Goal: Task Accomplishment & Management: Complete application form

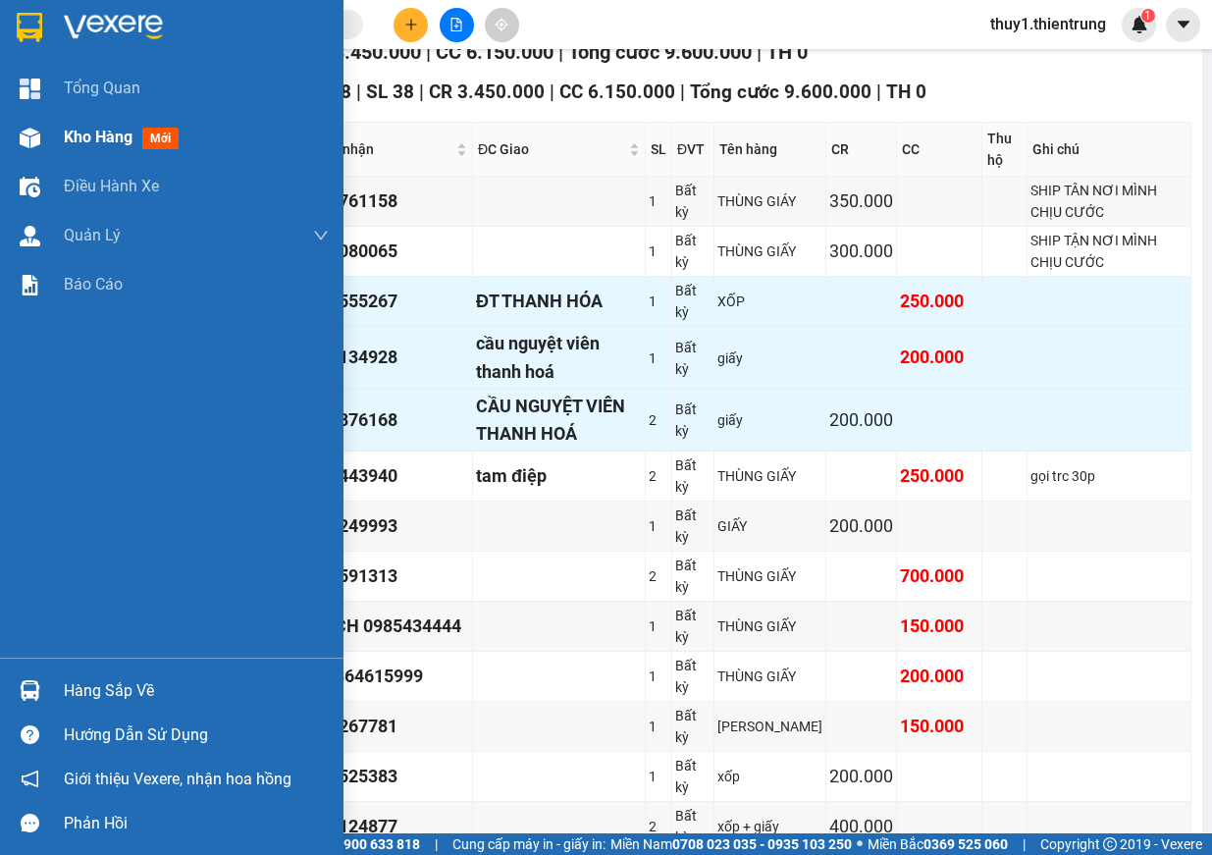
click at [34, 144] on img at bounding box center [30, 138] width 21 height 21
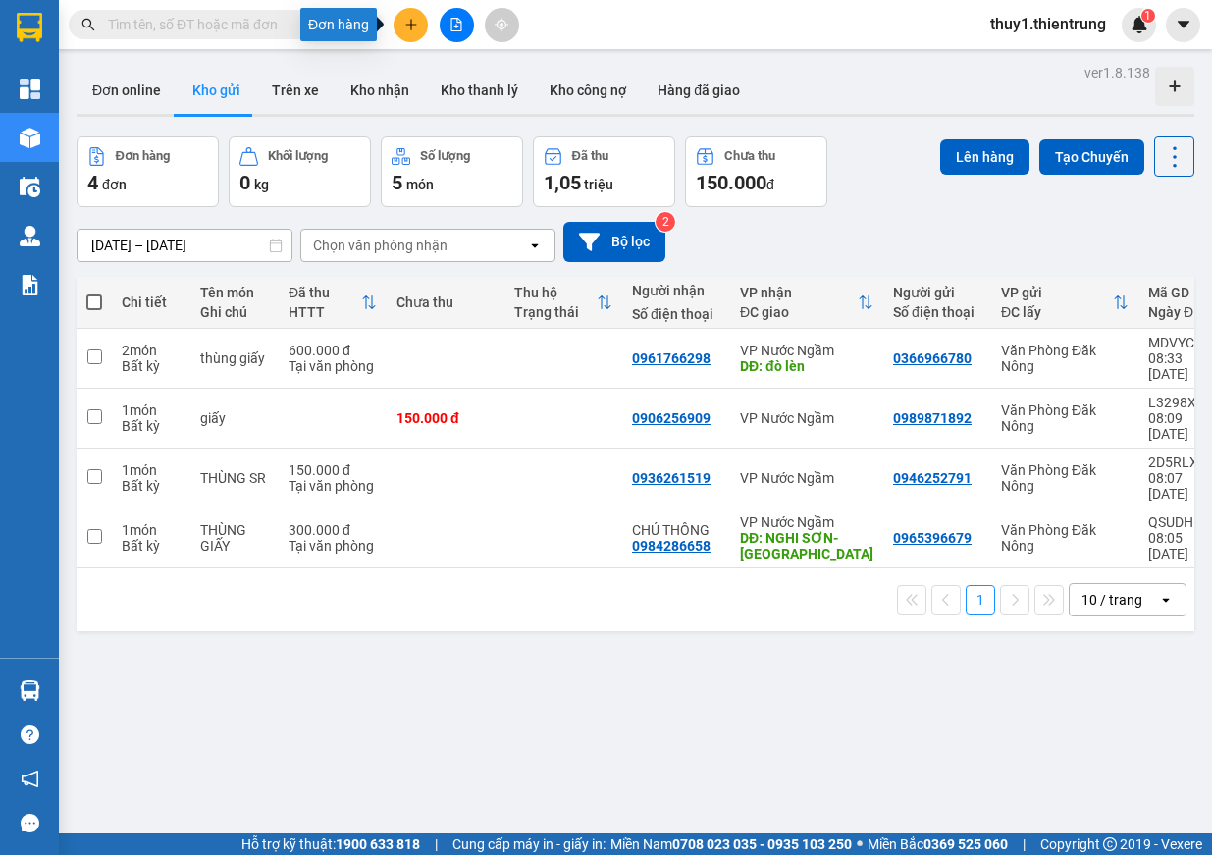
click at [410, 30] on icon "plus" at bounding box center [411, 25] width 14 height 14
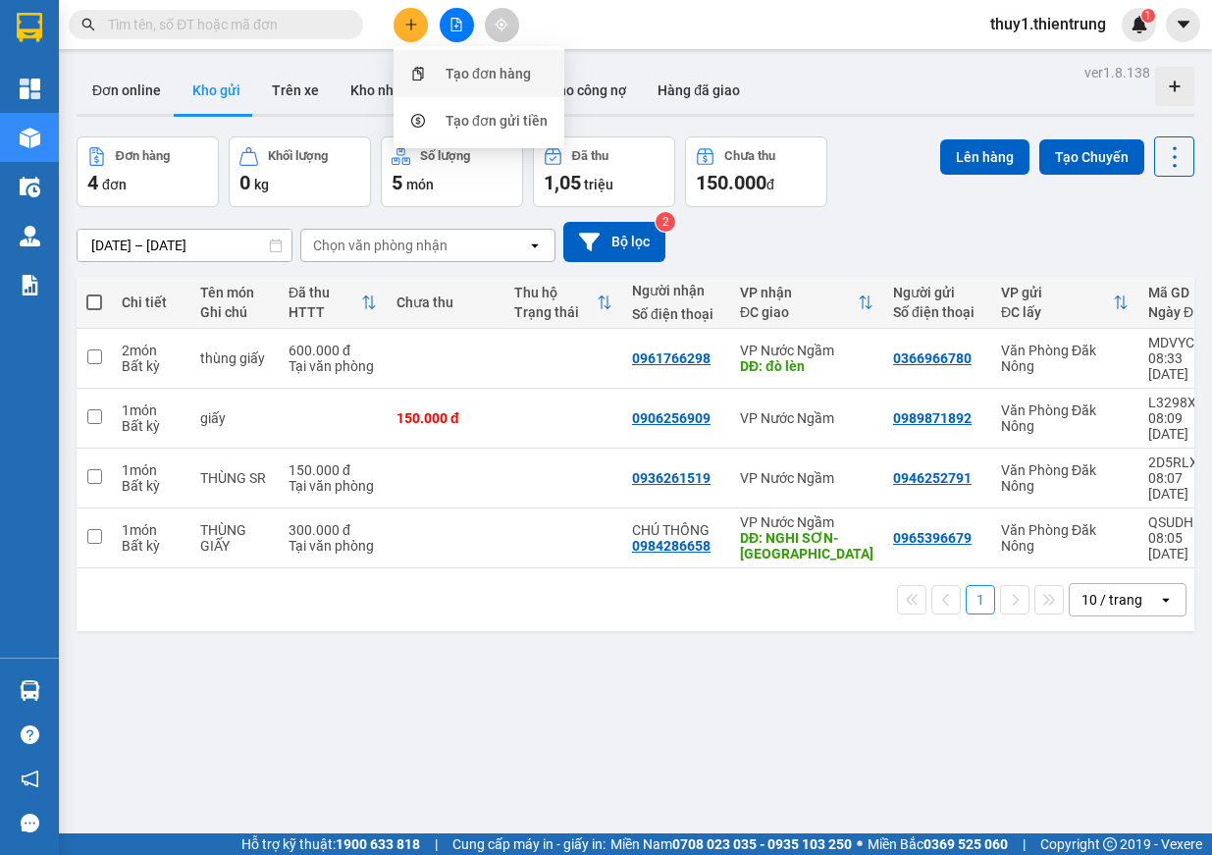
click at [483, 79] on div "Tạo đơn hàng" at bounding box center [488, 74] width 85 height 22
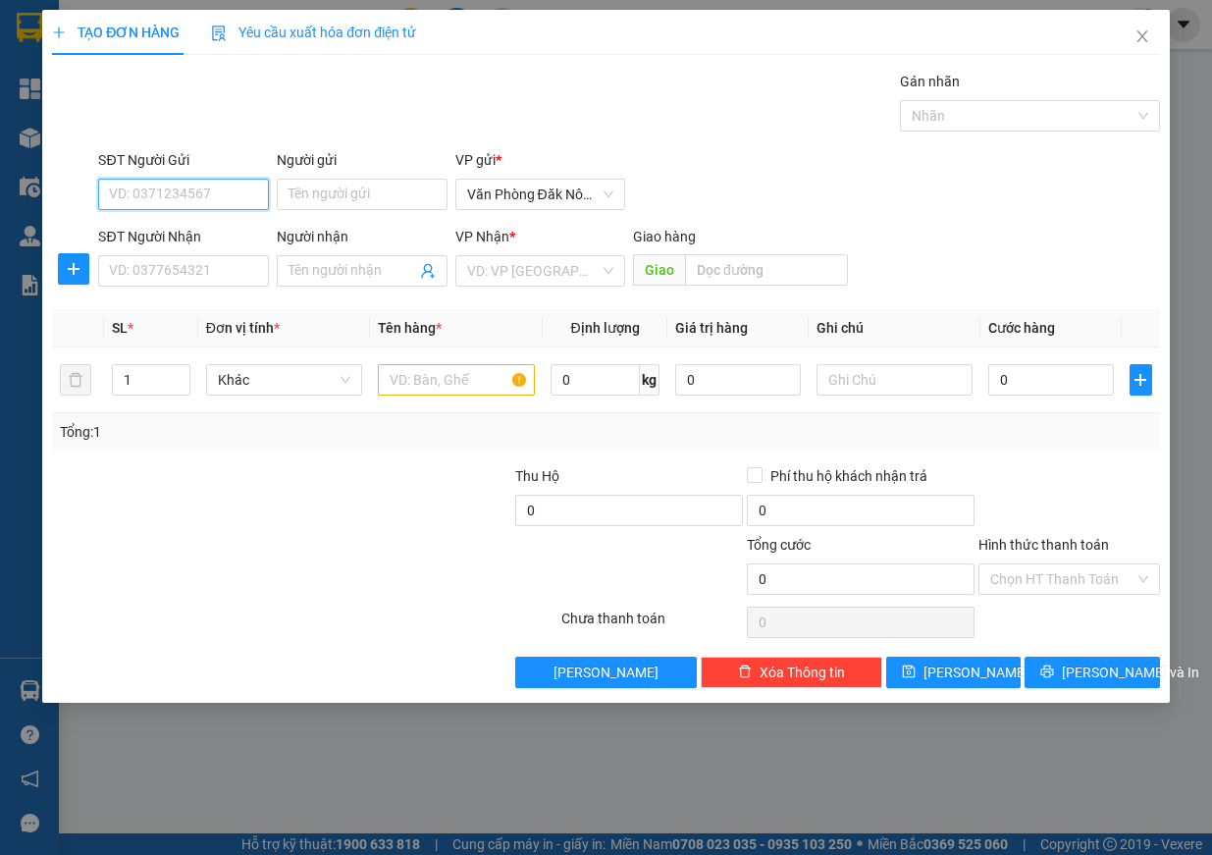
click at [199, 198] on input "SĐT Người Gửi" at bounding box center [183, 194] width 171 height 31
type input "0985859885"
click at [162, 267] on input "SĐT Người Nhận" at bounding box center [183, 270] width 171 height 31
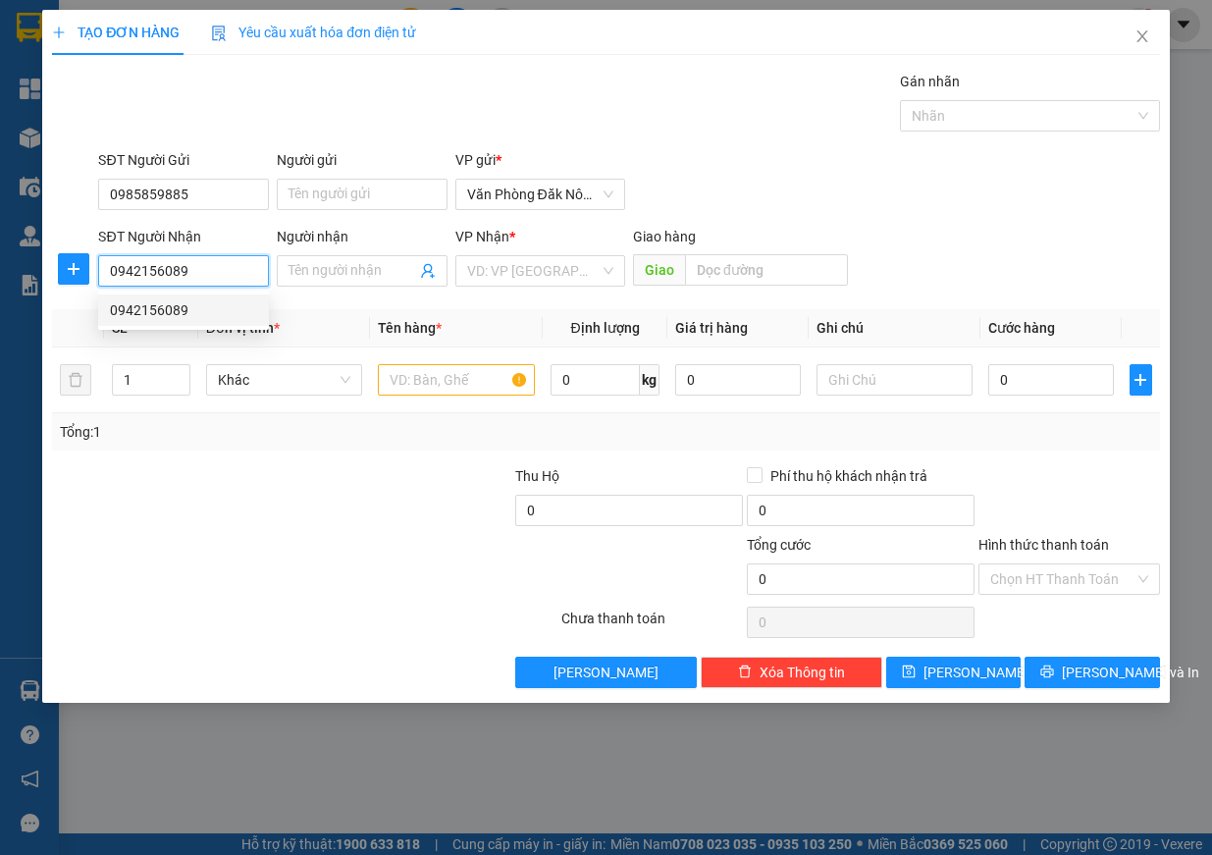
type input "0942156089"
type input "100.000"
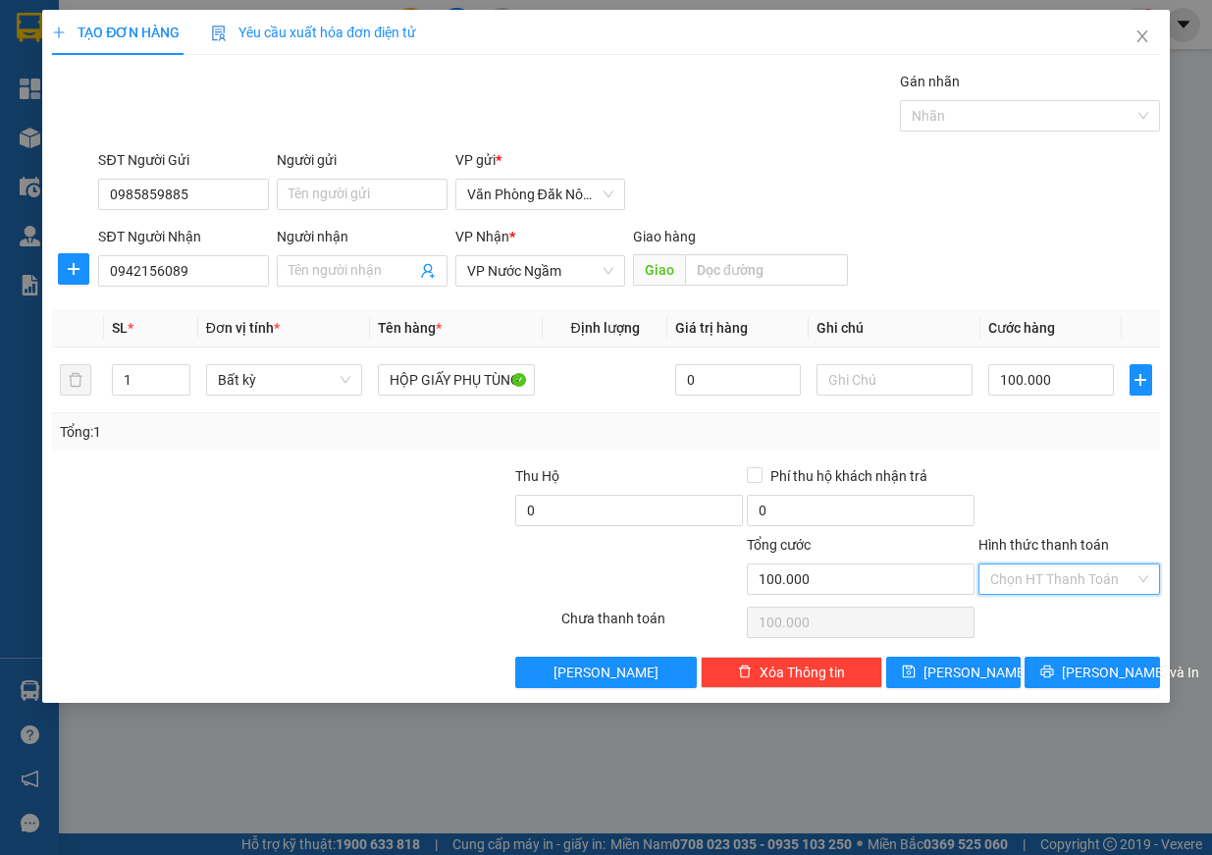
click at [1077, 588] on input "Hình thức thanh toán" at bounding box center [1062, 578] width 144 height 29
click at [1041, 619] on div "Tại văn phòng" at bounding box center [1069, 618] width 158 height 22
type input "0"
click at [1108, 677] on span "[PERSON_NAME] và In" at bounding box center [1130, 672] width 137 height 22
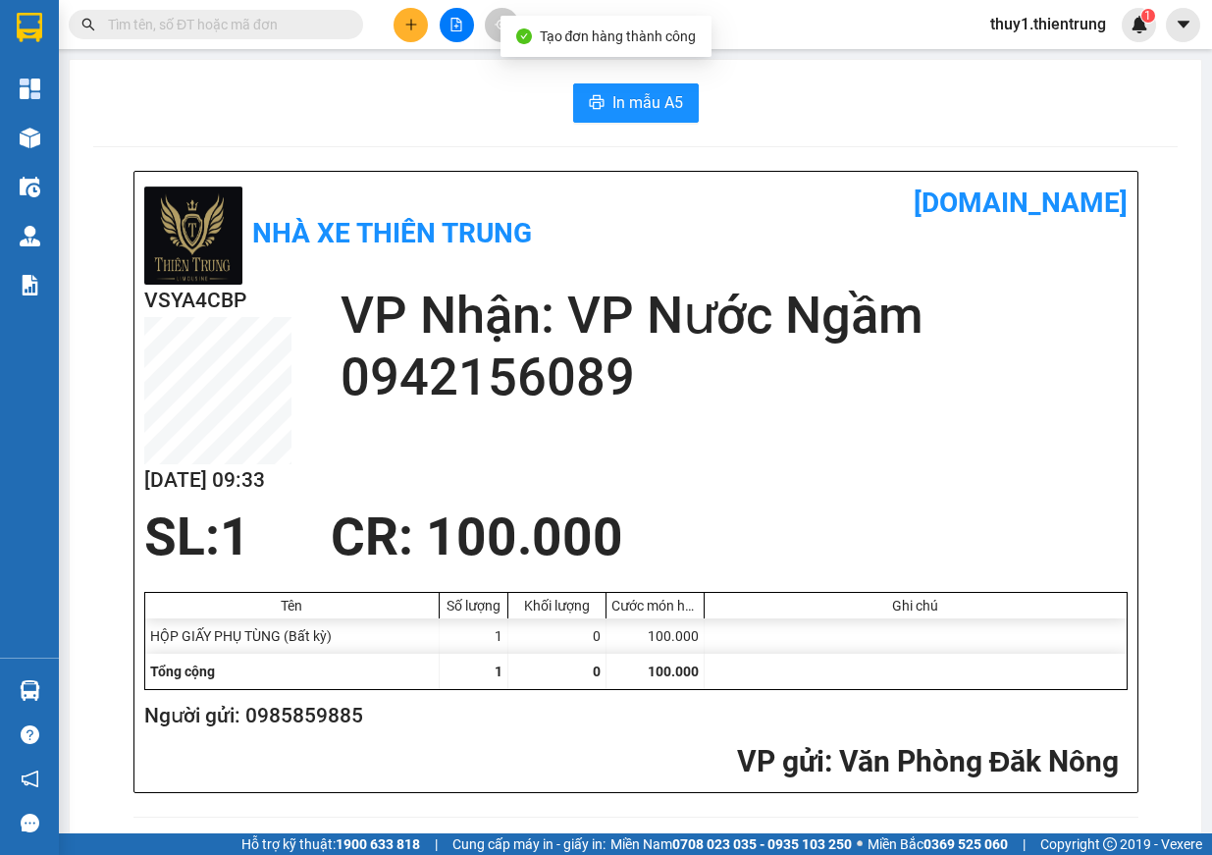
click at [630, 90] on span "In mẫu A5" at bounding box center [647, 102] width 71 height 25
click at [612, 98] on span "In mẫu A5" at bounding box center [647, 102] width 71 height 25
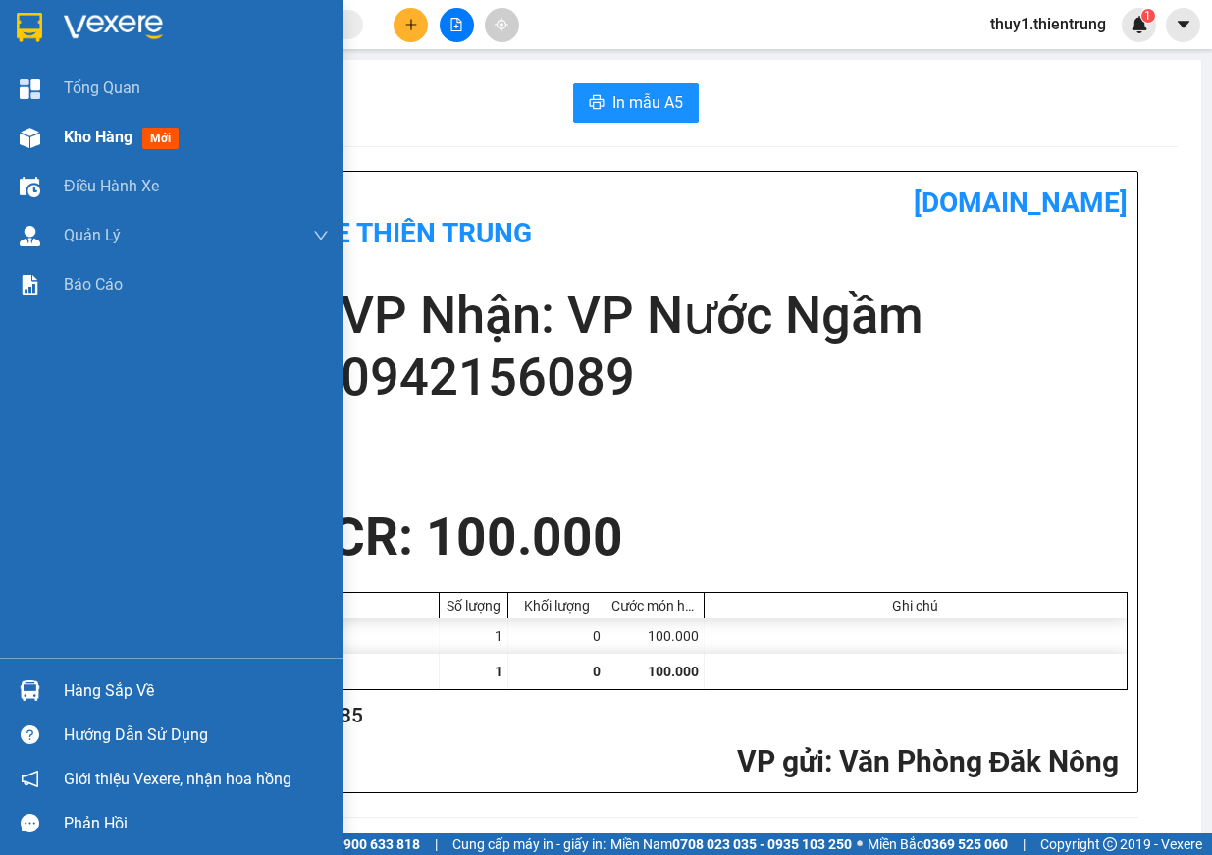
click at [28, 124] on div at bounding box center [30, 138] width 34 height 34
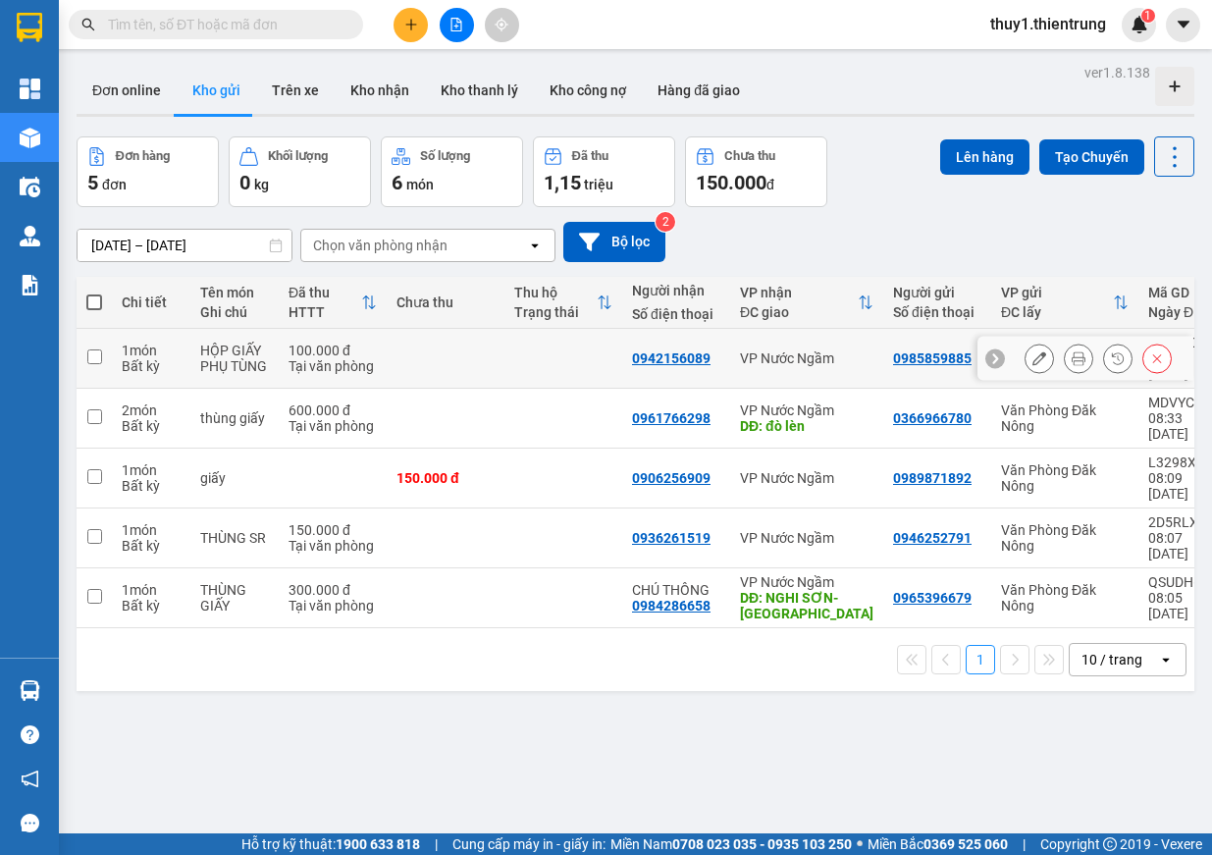
click at [103, 349] on td at bounding box center [94, 359] width 35 height 60
checkbox input "true"
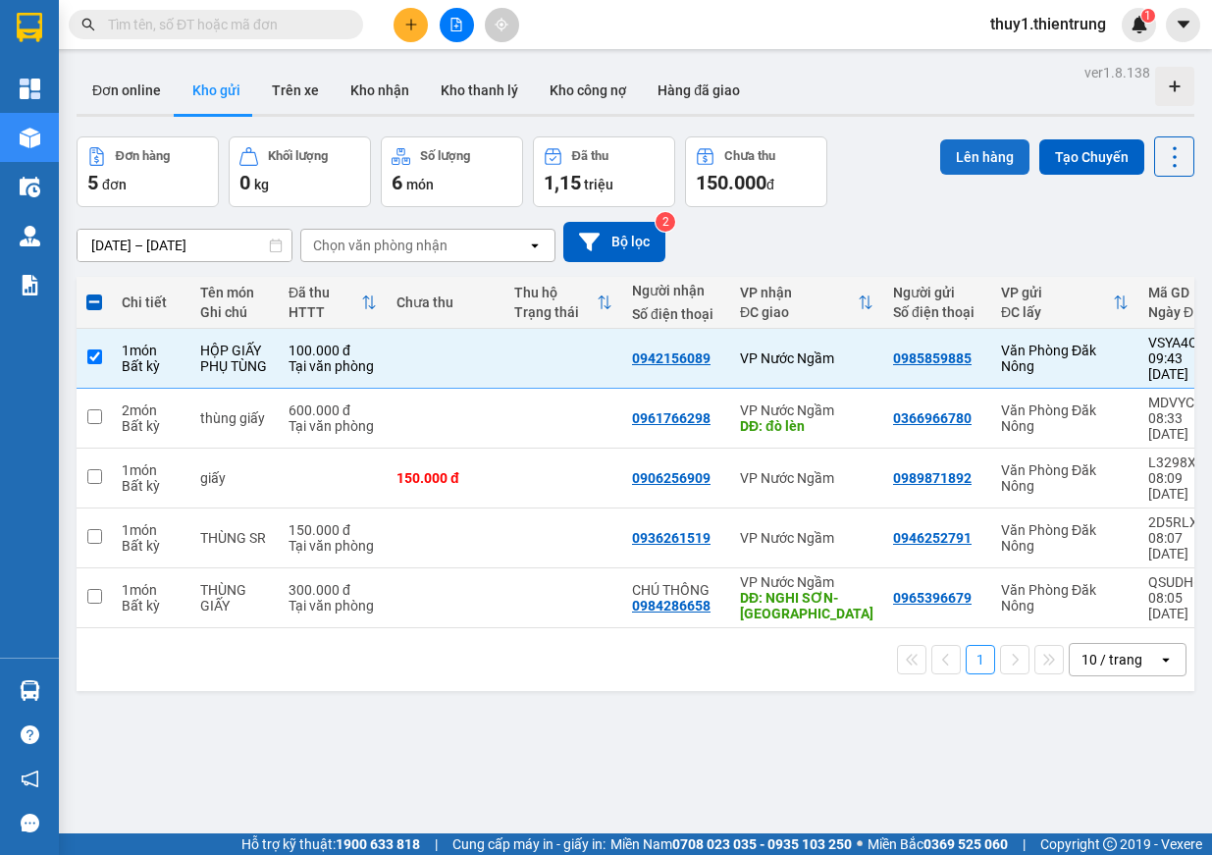
click at [944, 157] on button "Lên hàng" at bounding box center [984, 156] width 89 height 35
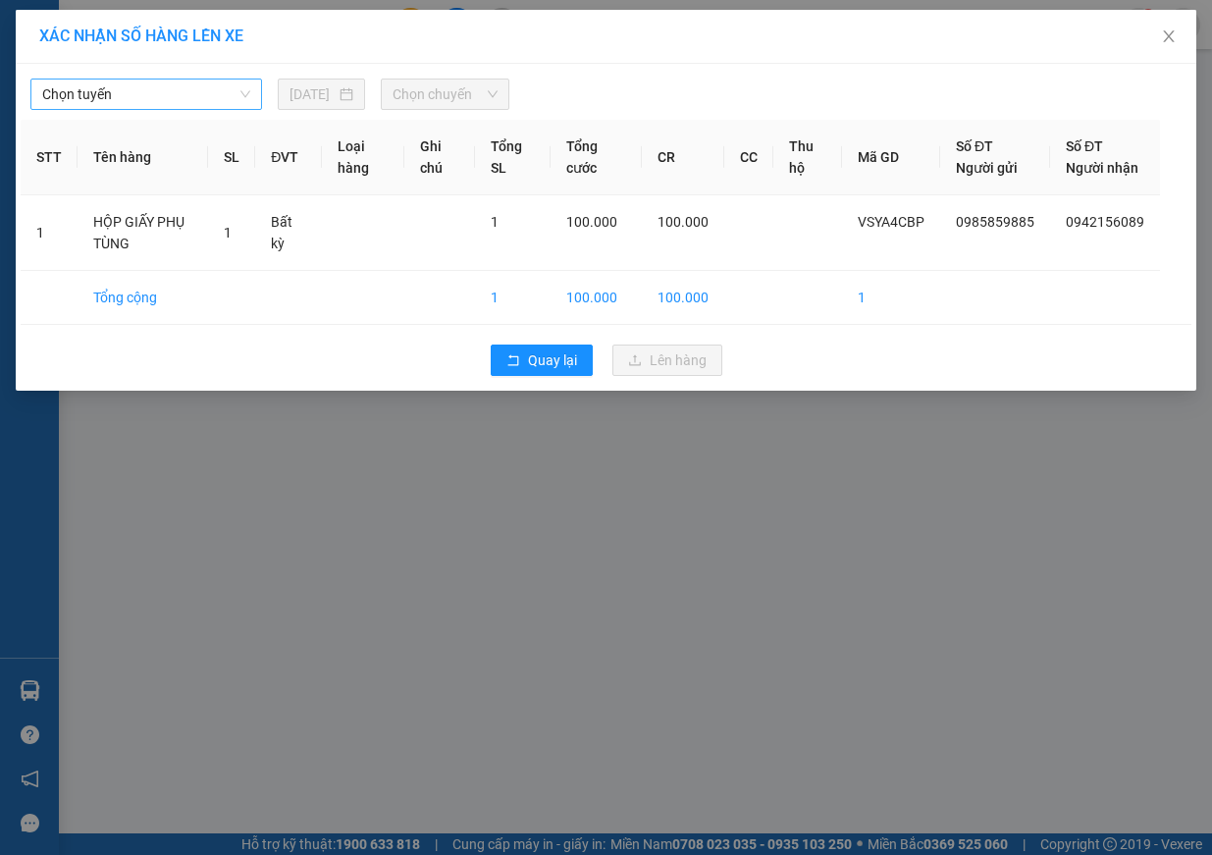
click at [117, 87] on span "Chọn tuyến" at bounding box center [146, 93] width 208 height 29
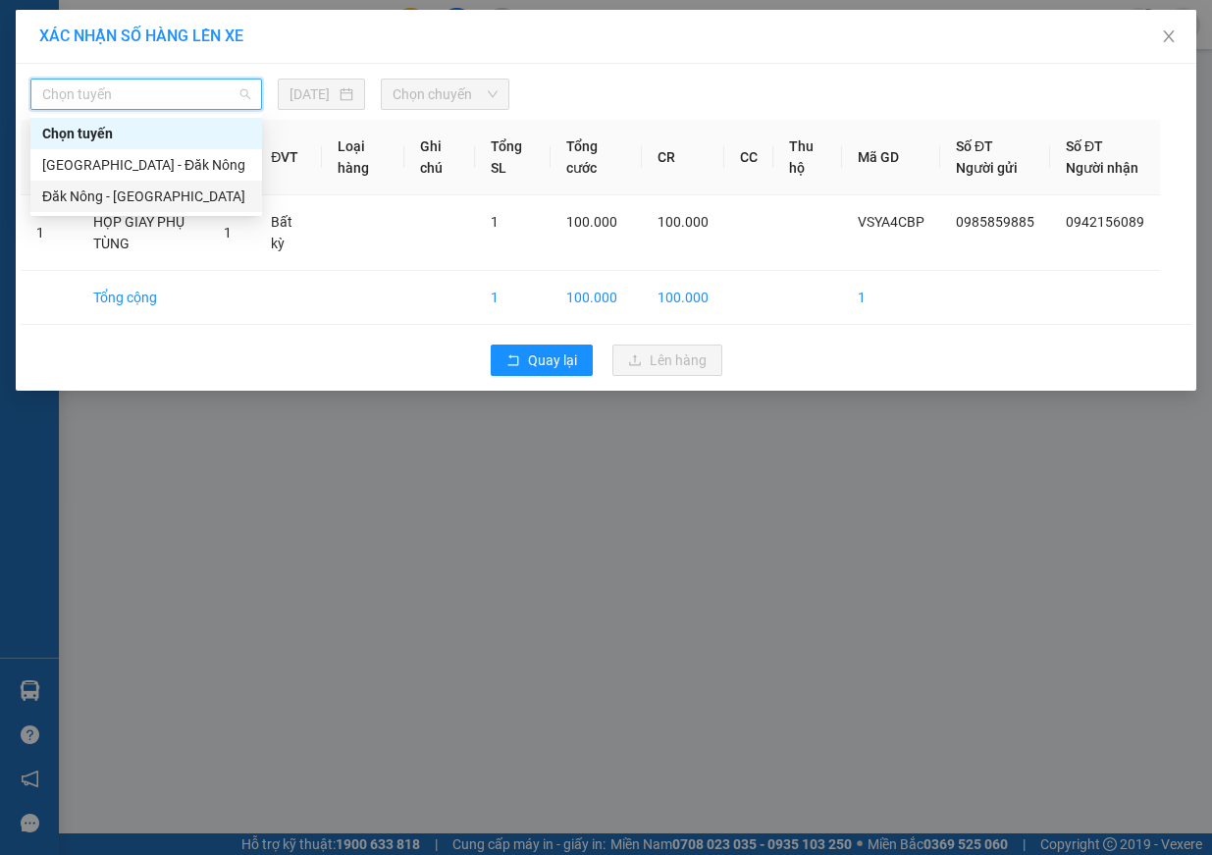
click at [165, 190] on div "Đăk Nông - [GEOGRAPHIC_DATA]" at bounding box center [146, 196] width 208 height 22
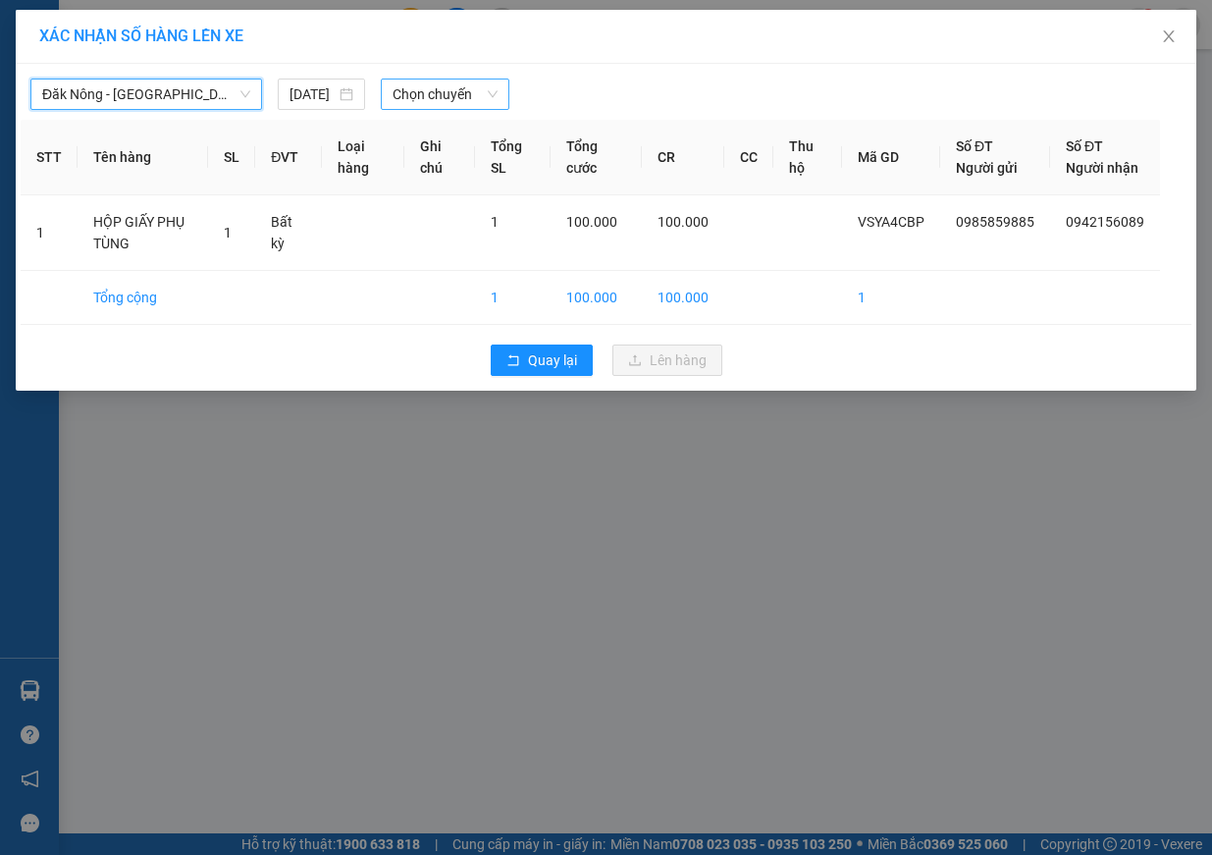
click at [460, 94] on span "Chọn chuyến" at bounding box center [445, 93] width 105 height 29
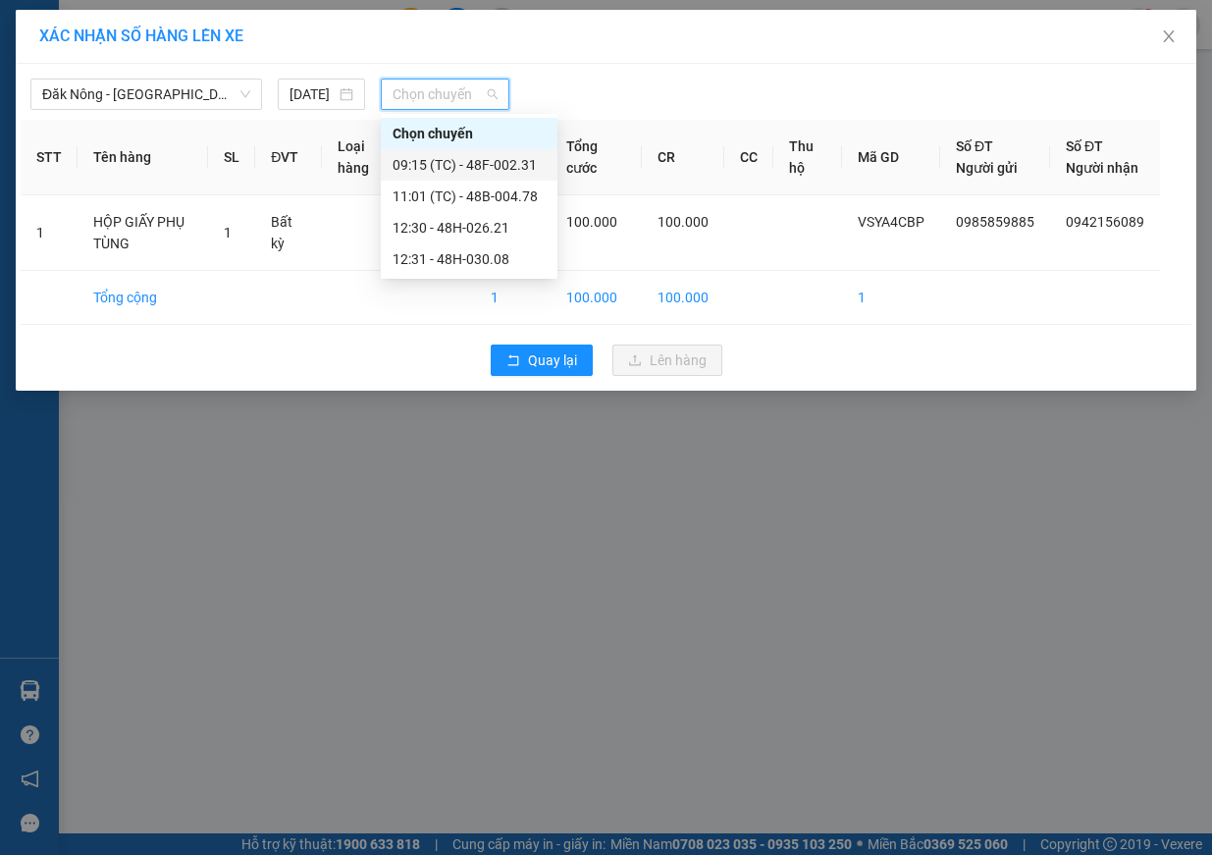
click at [532, 167] on div "09:15 (TC) - 48F-002.31" at bounding box center [469, 165] width 153 height 22
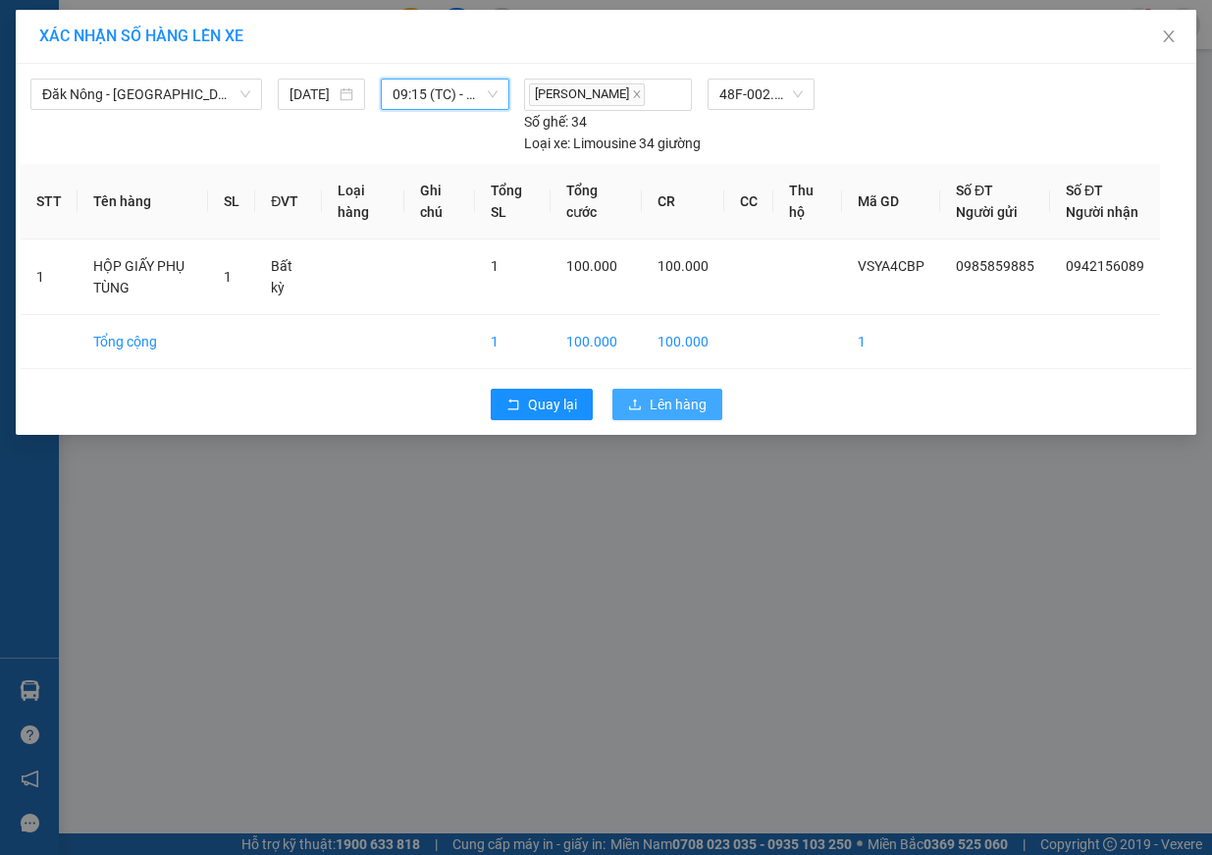
click at [686, 415] on span "Lên hàng" at bounding box center [678, 405] width 57 height 22
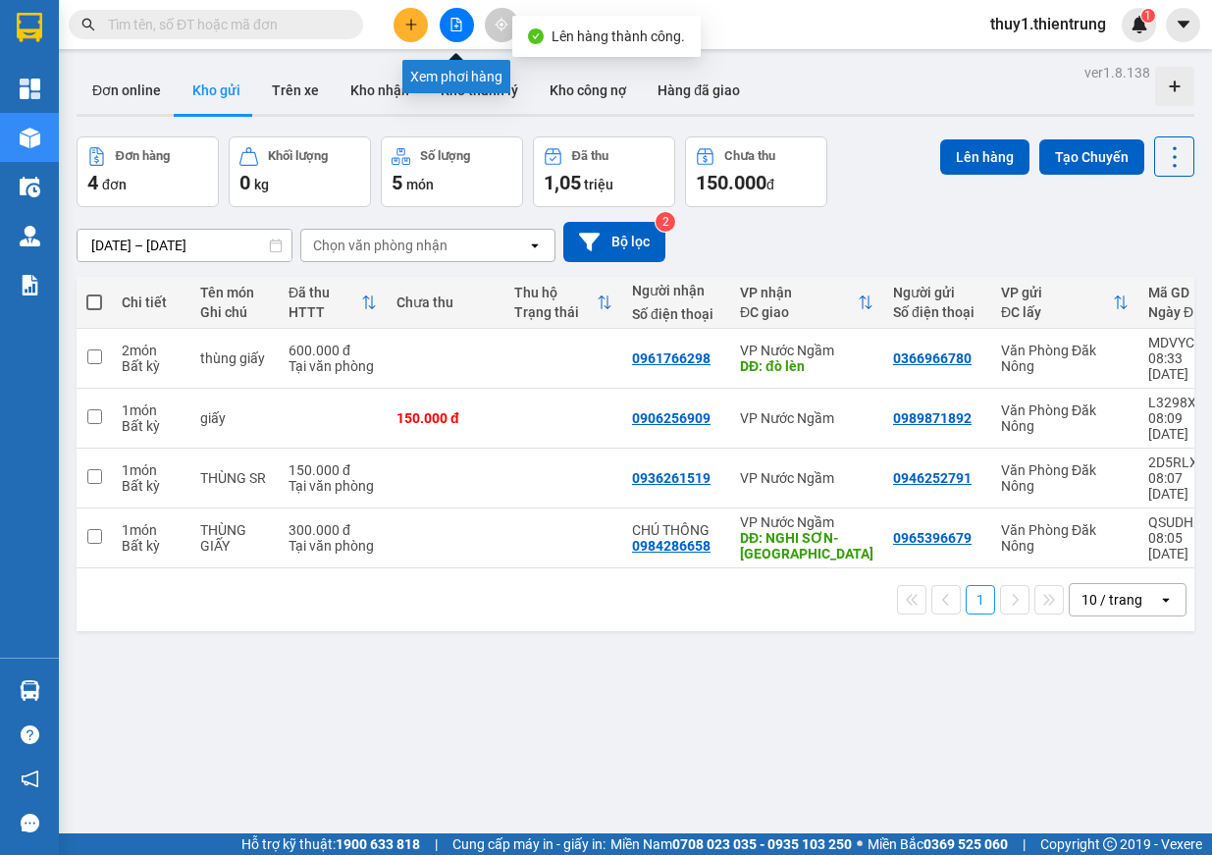
click at [463, 21] on button at bounding box center [457, 25] width 34 height 34
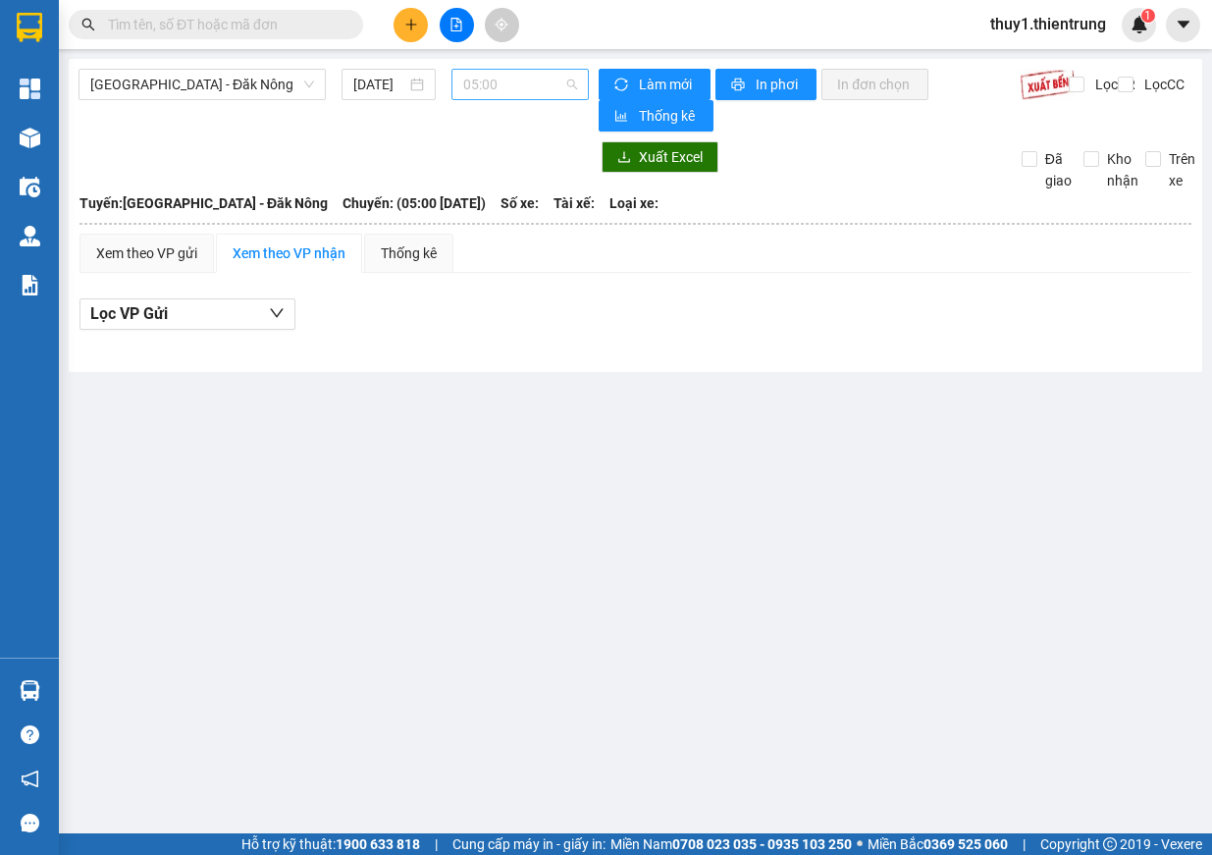
click at [494, 79] on span "05:00" at bounding box center [520, 84] width 114 height 29
click at [223, 84] on span "[GEOGRAPHIC_DATA] - Đăk Nông" at bounding box center [202, 84] width 224 height 29
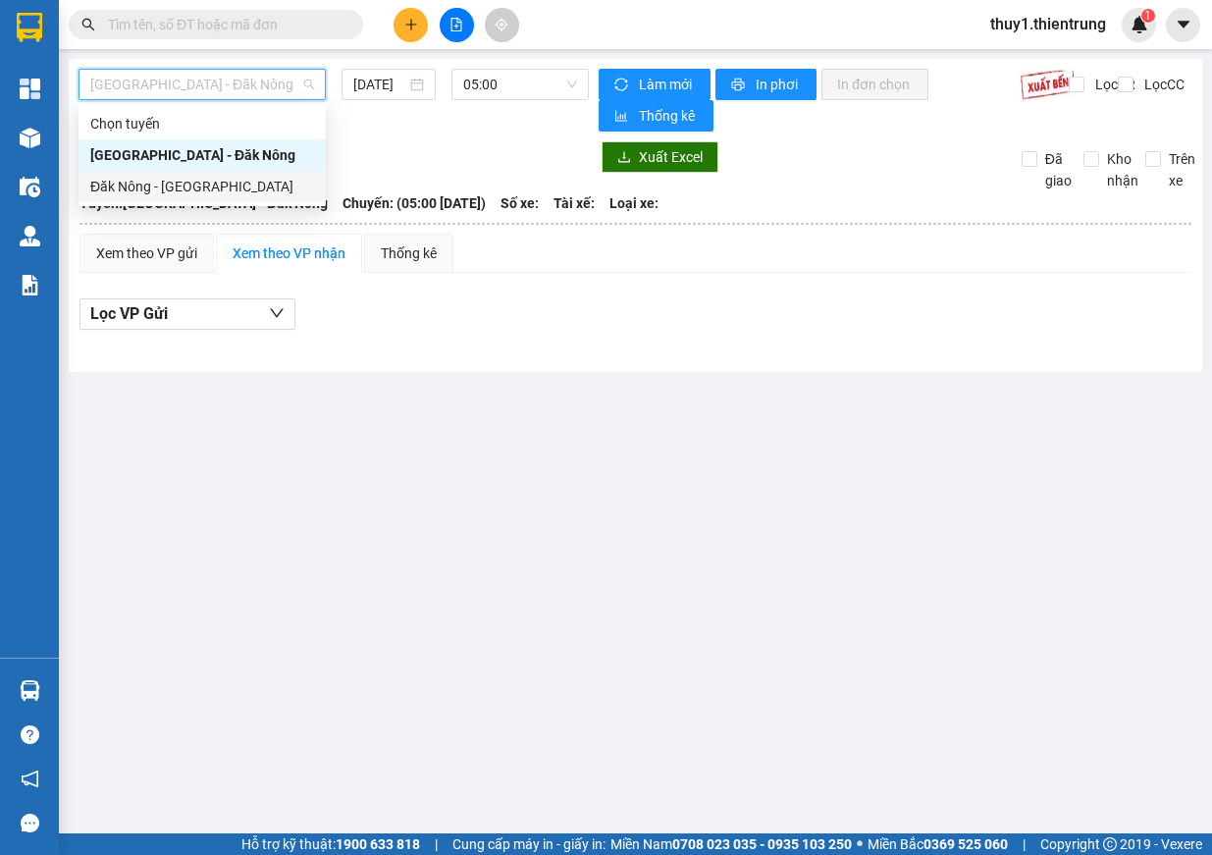
click at [169, 190] on div "Đăk Nông - [GEOGRAPHIC_DATA]" at bounding box center [202, 187] width 224 height 22
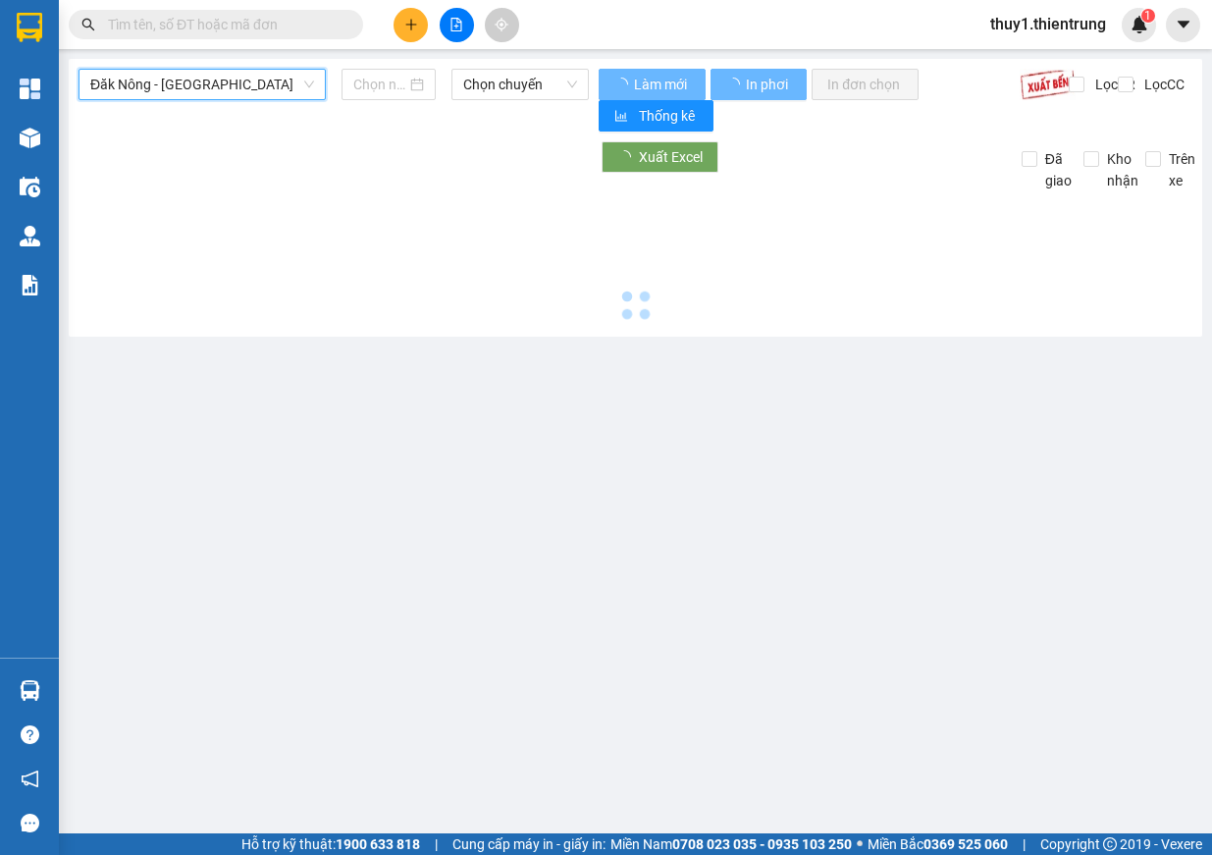
type input "[DATE]"
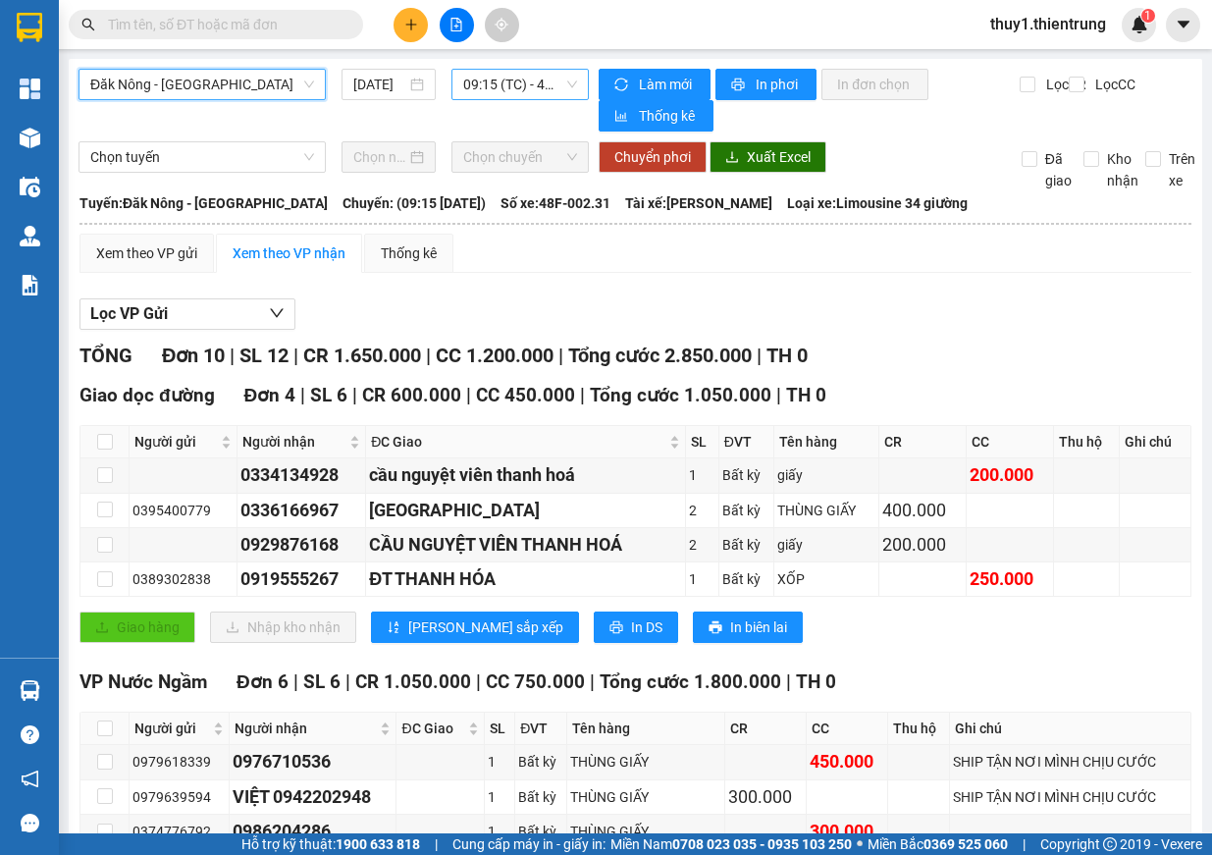
click at [520, 81] on span "09:15 (TC) - 48F-002.31" at bounding box center [520, 84] width 114 height 29
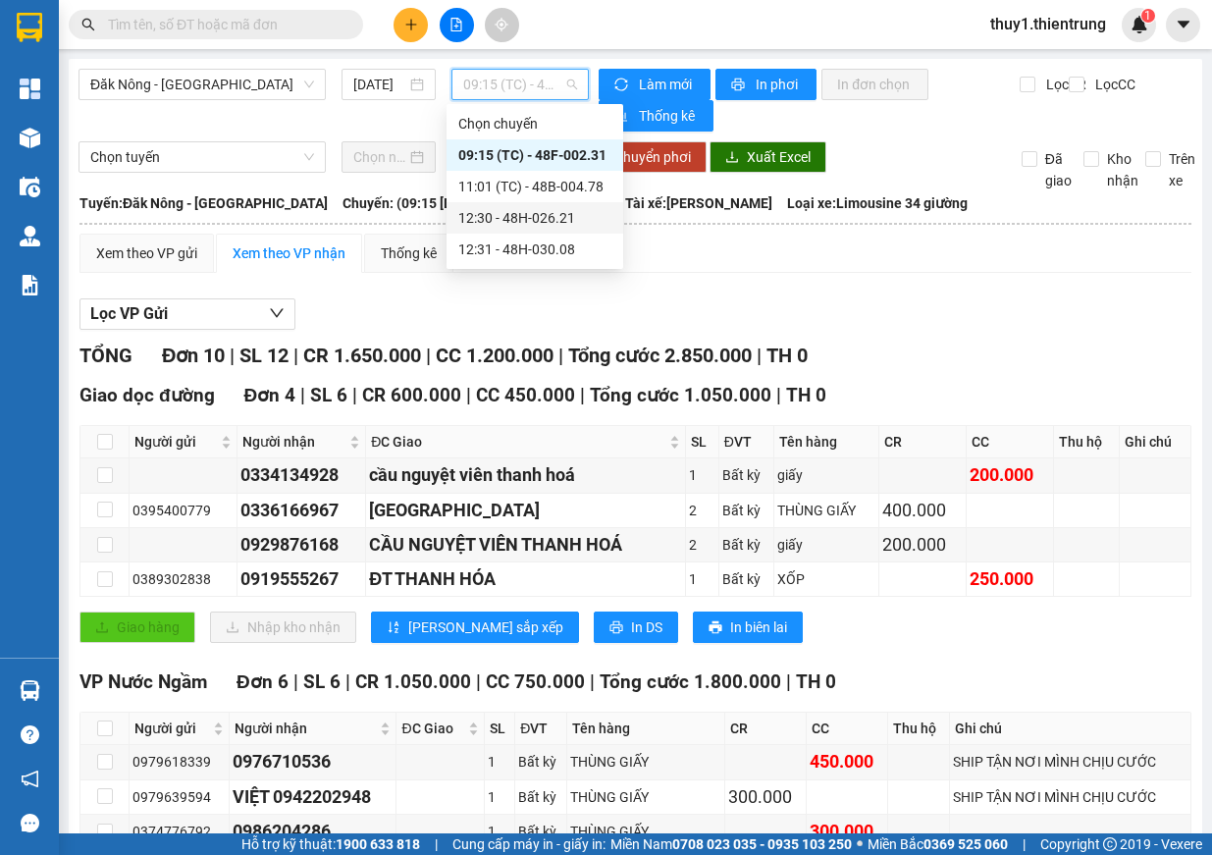
click at [551, 212] on div "12:30 - 48H-026.21" at bounding box center [534, 218] width 153 height 22
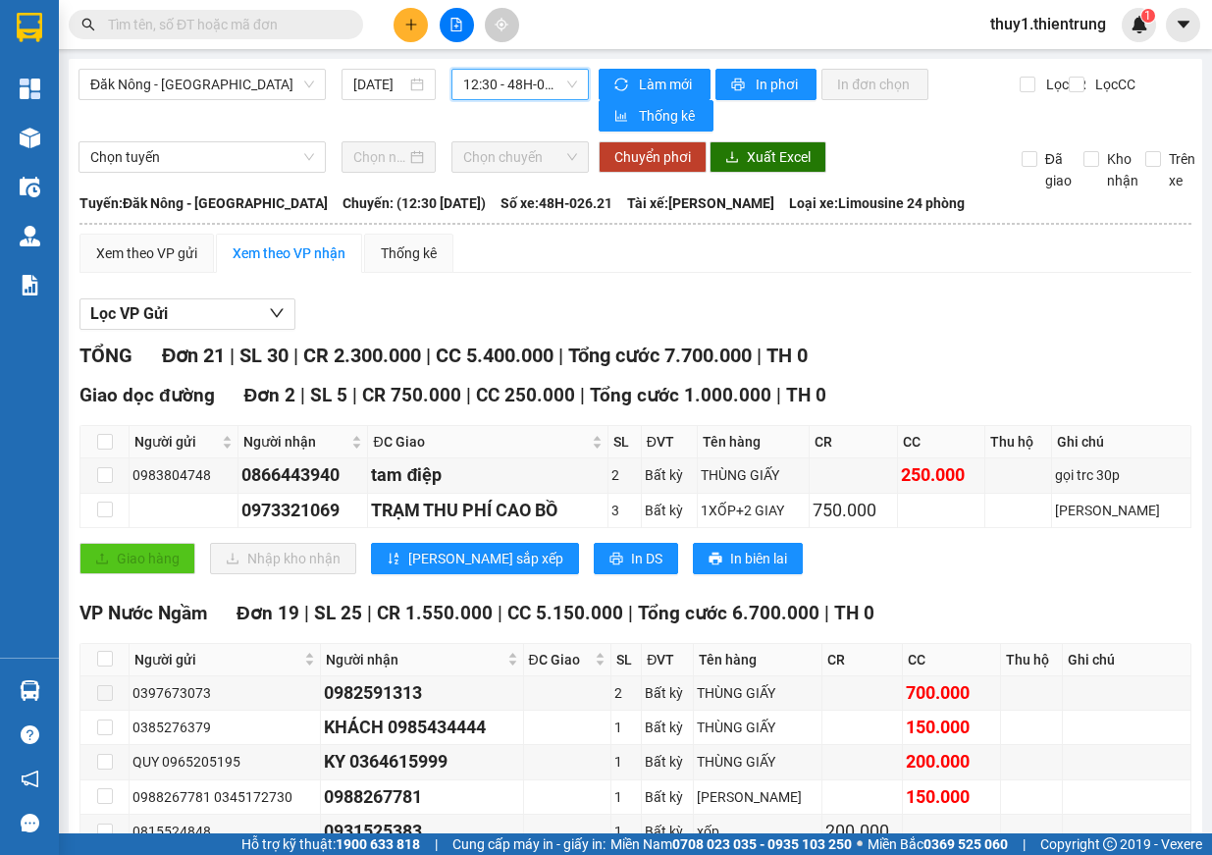
click at [485, 89] on span "12:30 - 48H-026.21" at bounding box center [520, 84] width 114 height 29
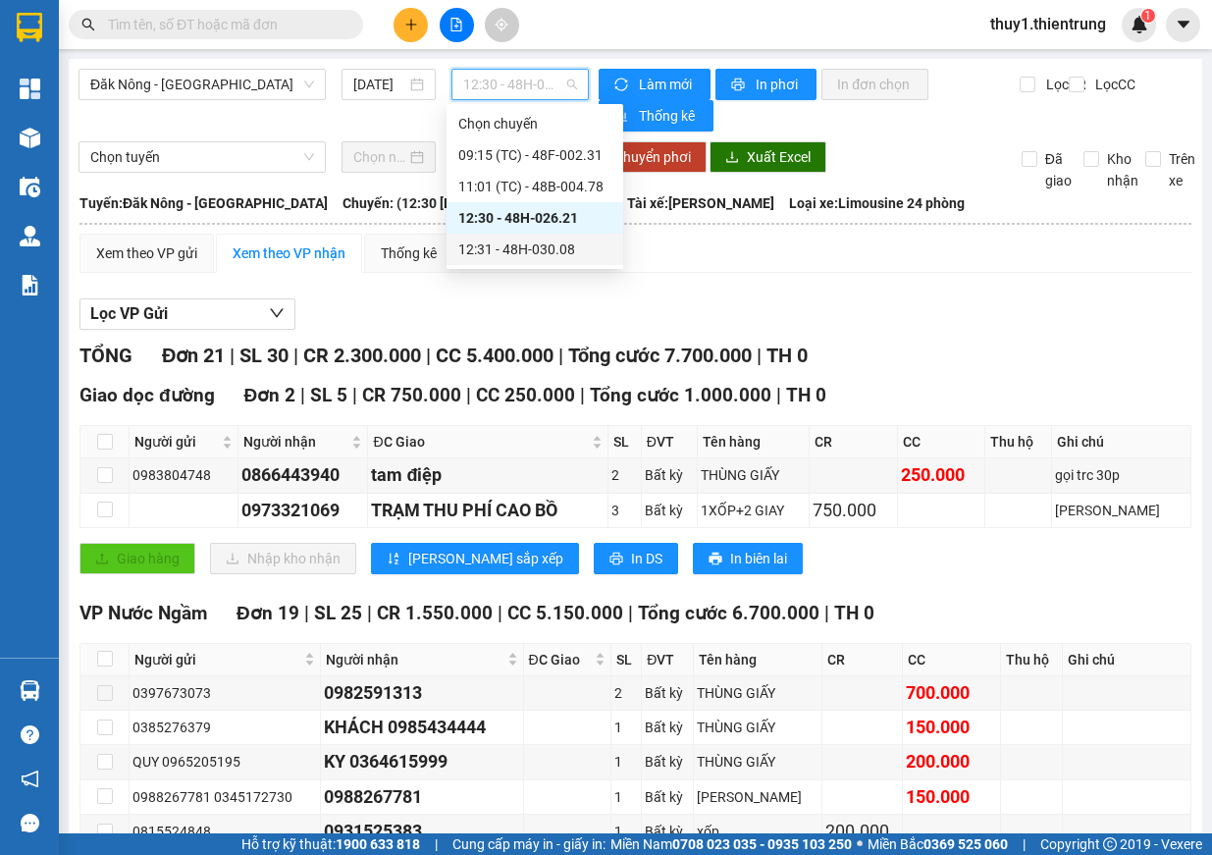
click at [540, 249] on div "12:31 - 48H-030.08" at bounding box center [534, 249] width 153 height 22
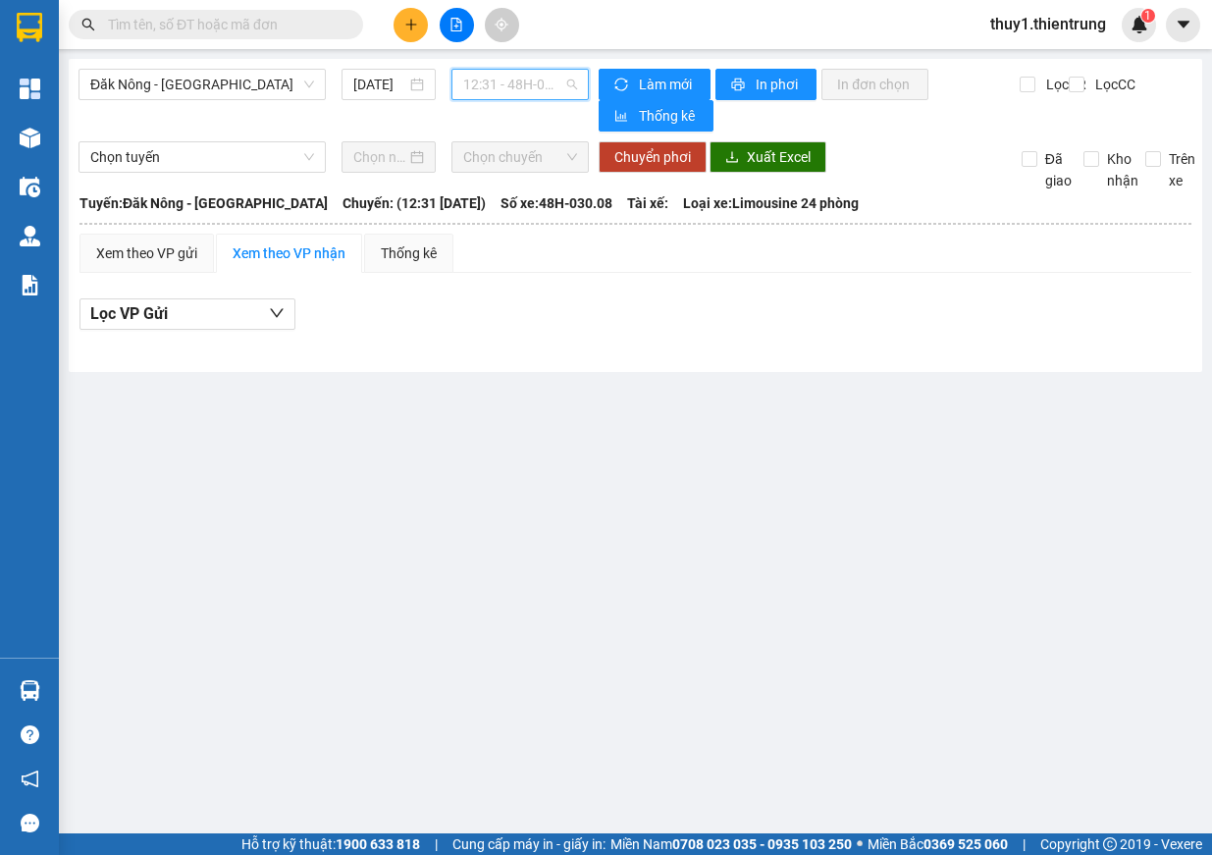
click at [527, 88] on span "12:31 - 48H-030.08" at bounding box center [520, 84] width 114 height 29
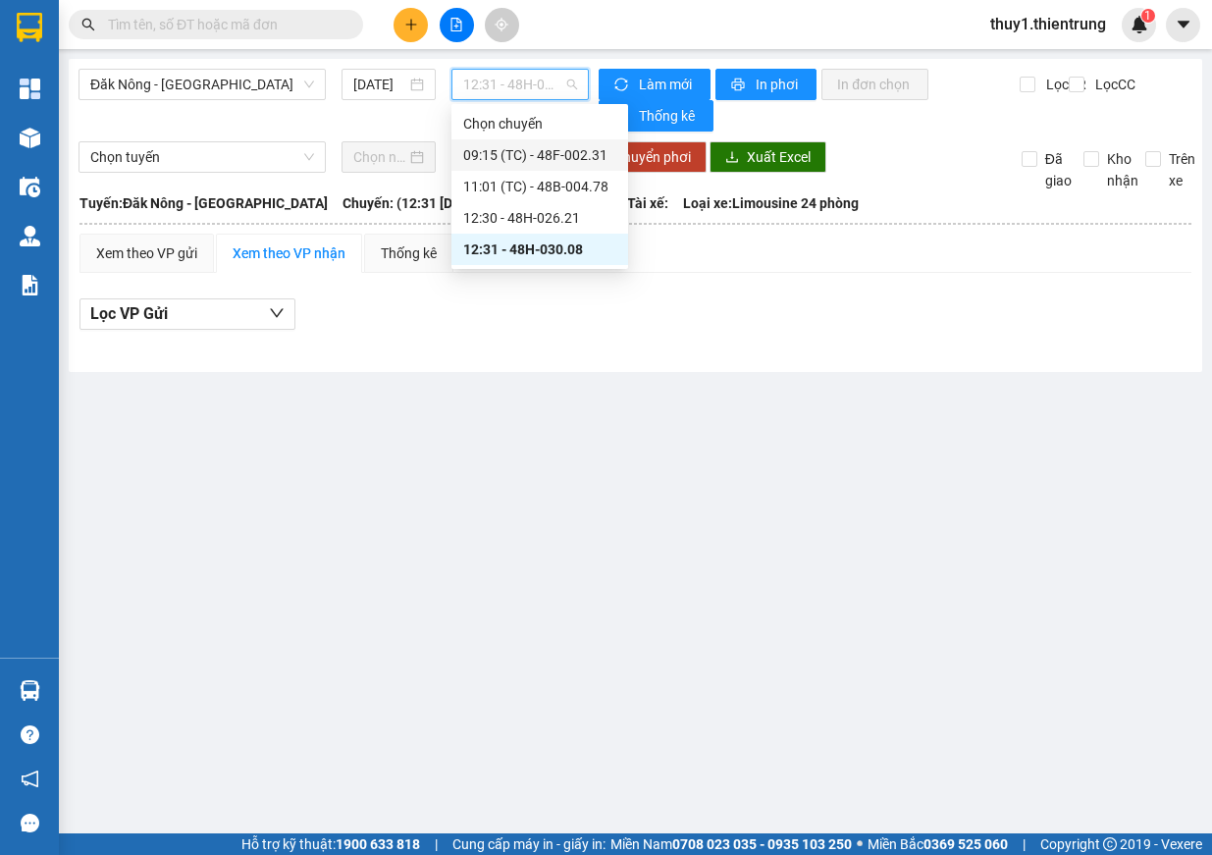
click at [559, 147] on div "09:15 (TC) - 48F-002.31" at bounding box center [539, 155] width 153 height 22
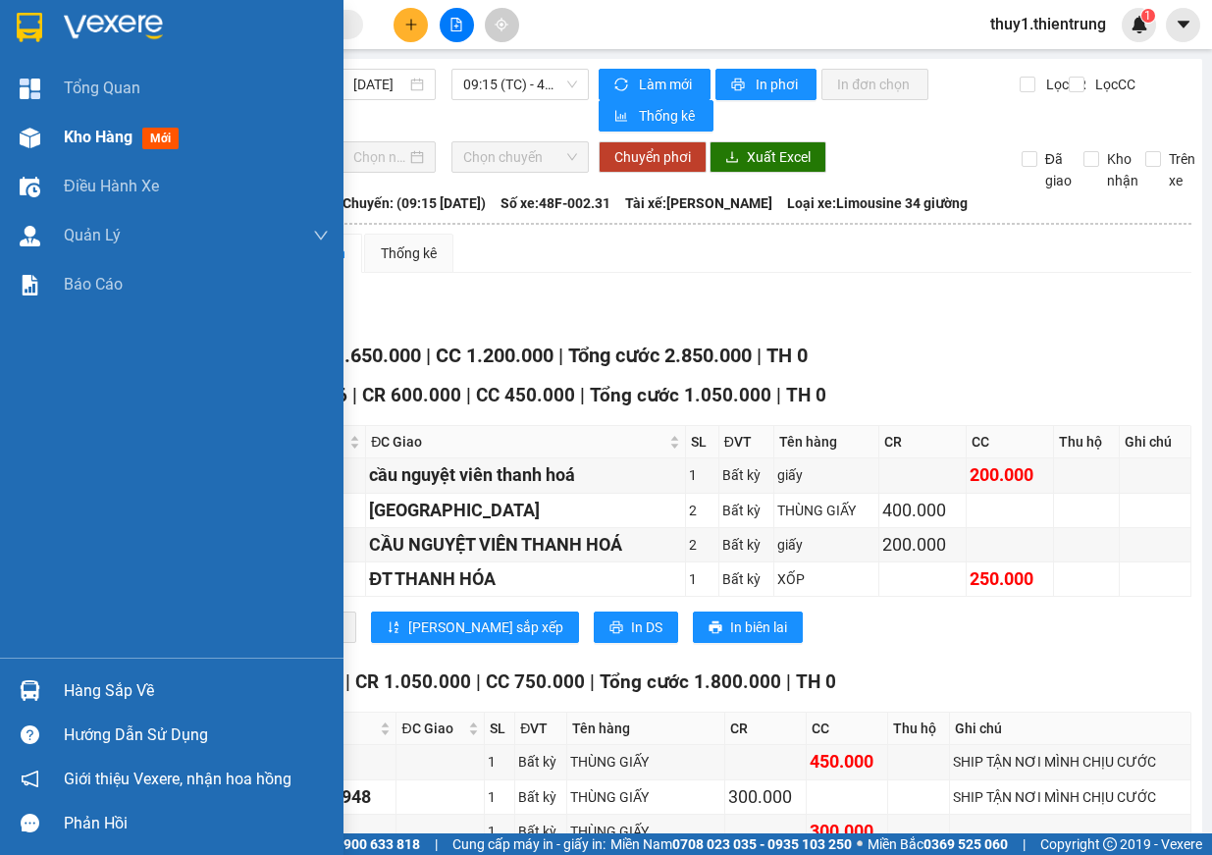
click at [30, 157] on div "Kho hàng mới" at bounding box center [171, 137] width 343 height 49
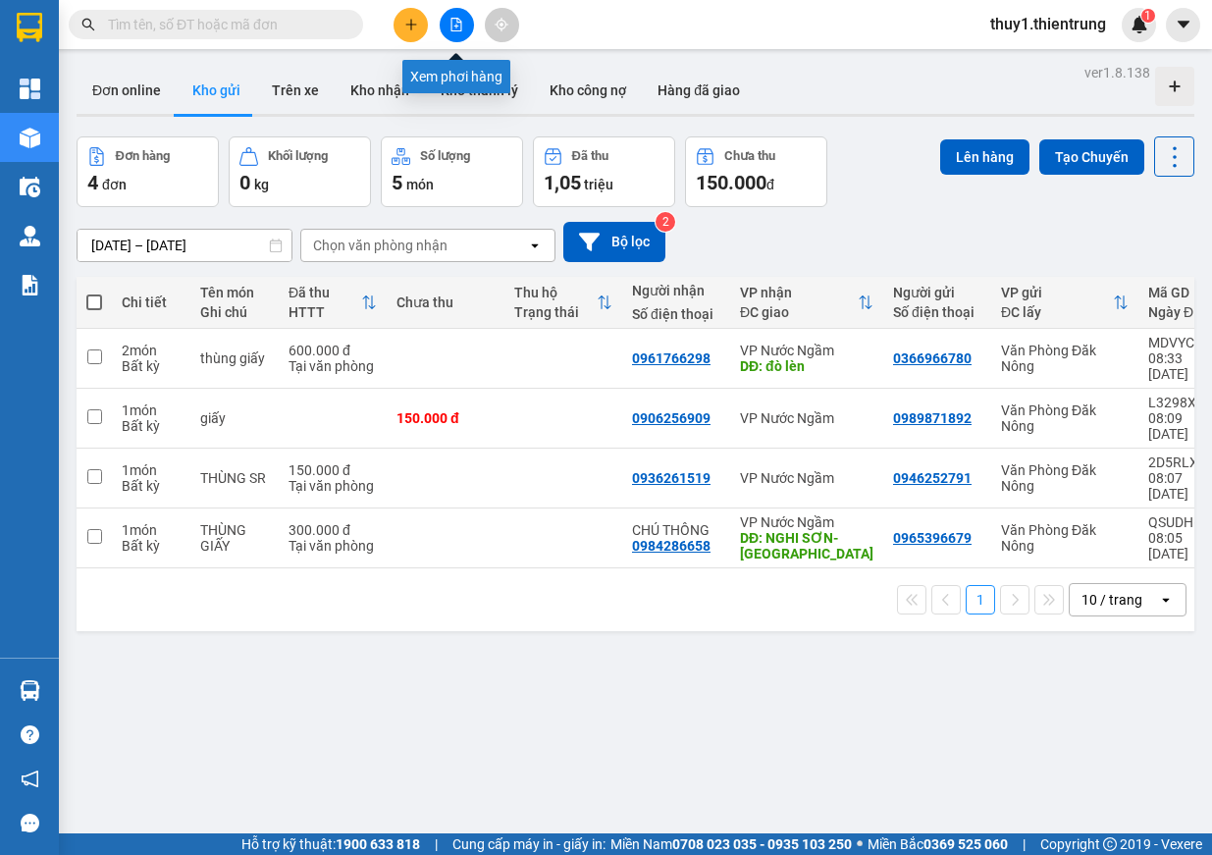
click at [455, 29] on icon "file-add" at bounding box center [456, 25] width 14 height 14
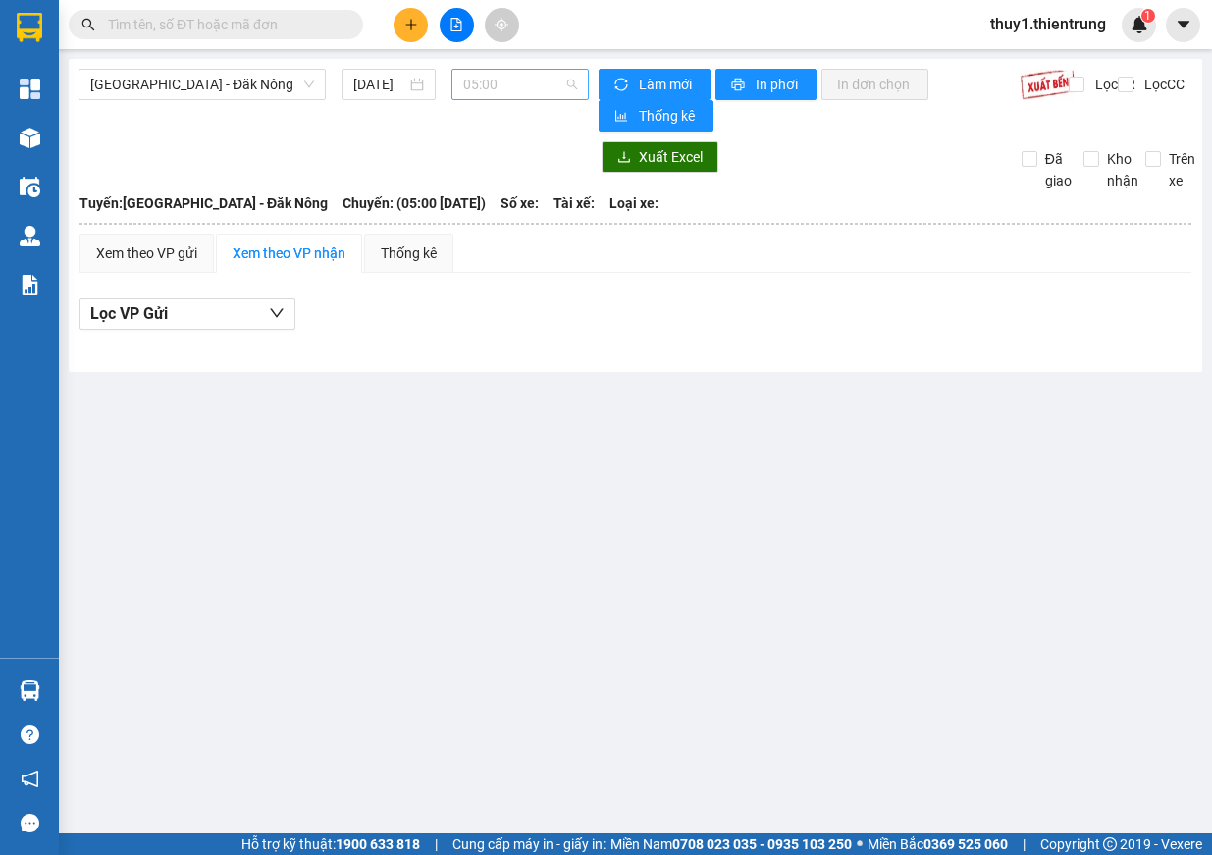
click at [525, 81] on span "05:00" at bounding box center [520, 84] width 114 height 29
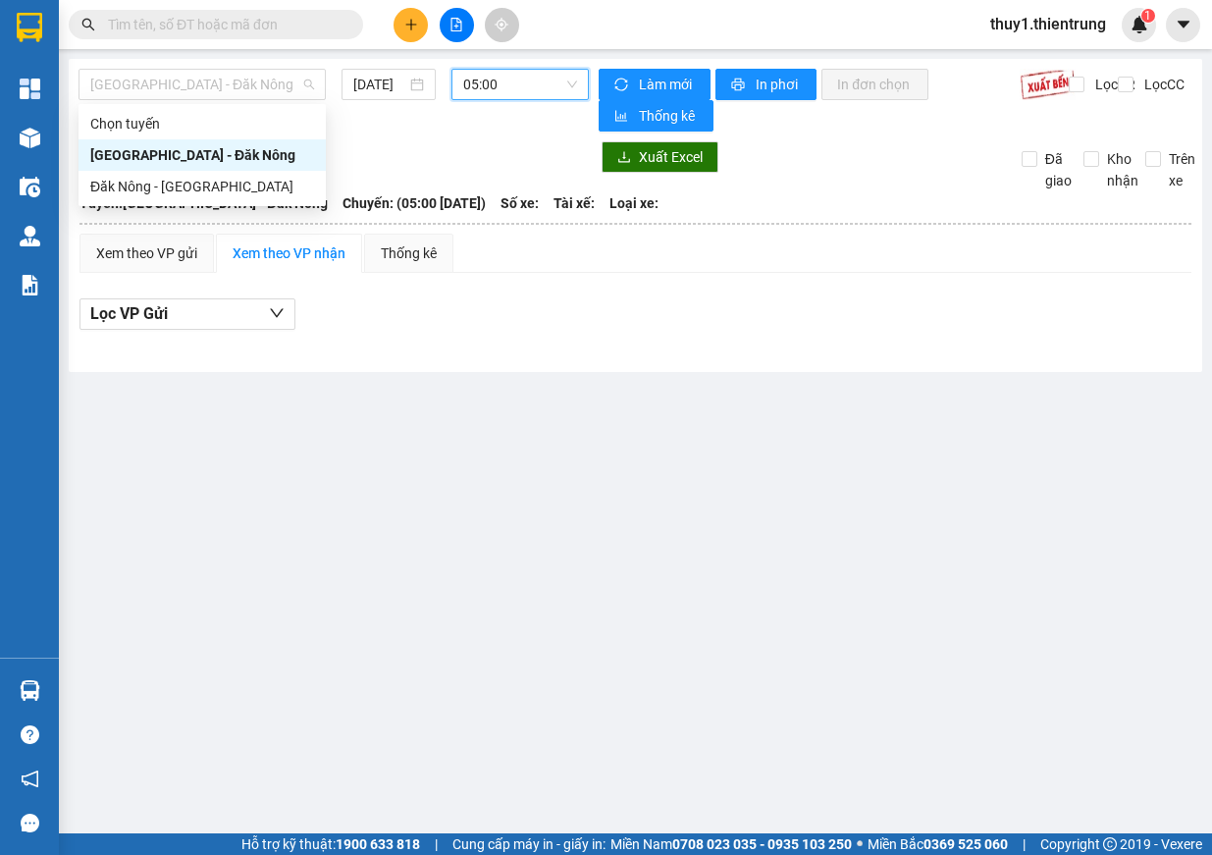
drag, startPoint x: 267, startPoint y: 89, endPoint x: 179, endPoint y: 164, distance: 115.6
click at [265, 92] on span "[GEOGRAPHIC_DATA] - Đăk Nông" at bounding box center [202, 84] width 224 height 29
click at [174, 189] on div "Đăk Nông - [GEOGRAPHIC_DATA]" at bounding box center [202, 187] width 224 height 22
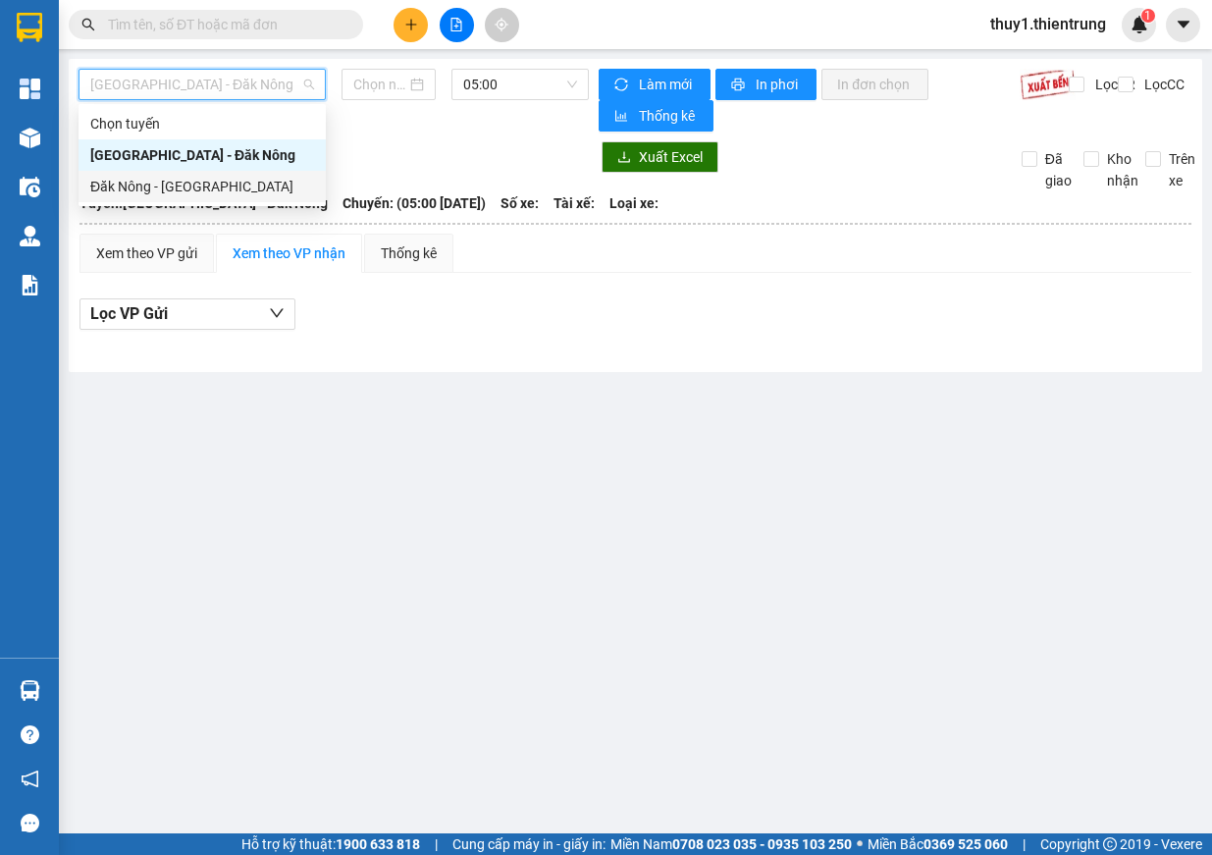
type input "[DATE]"
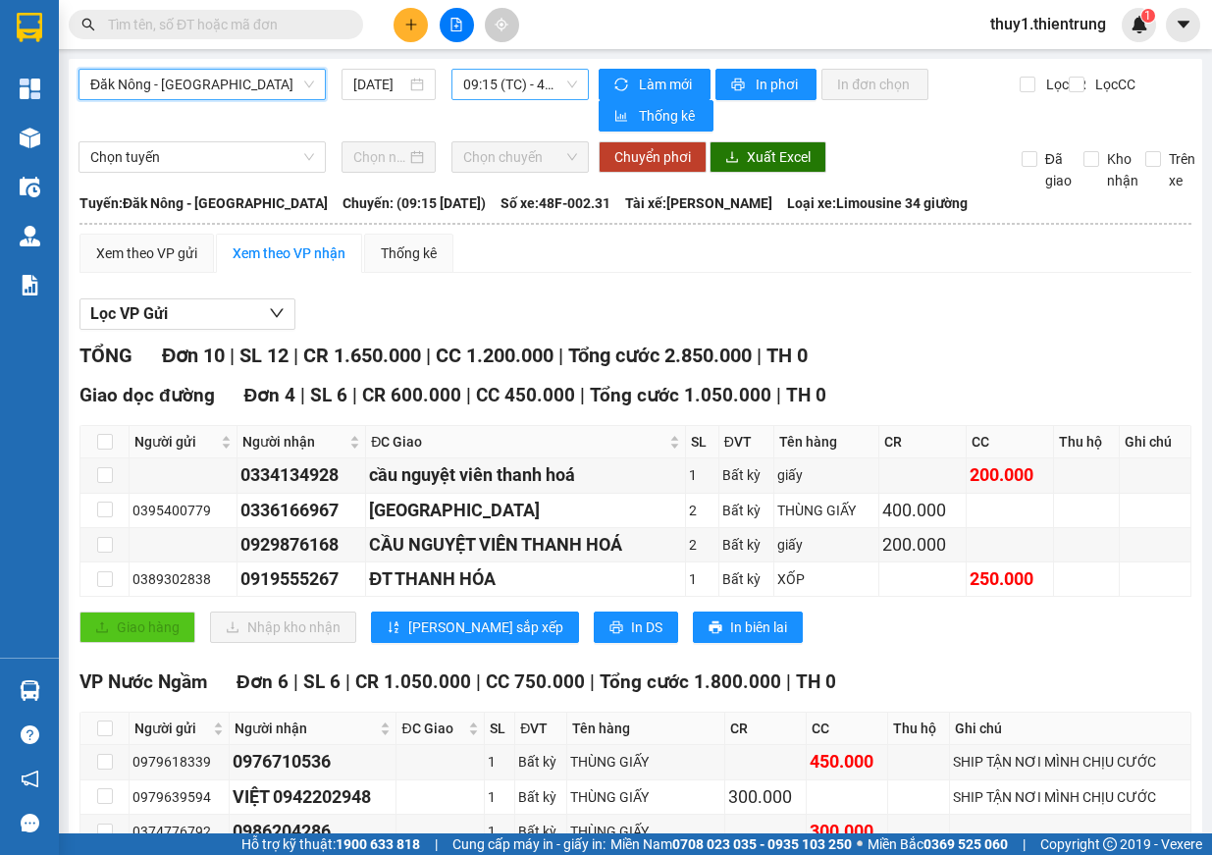
click at [476, 86] on span "09:15 (TC) - 48F-002.31" at bounding box center [520, 84] width 114 height 29
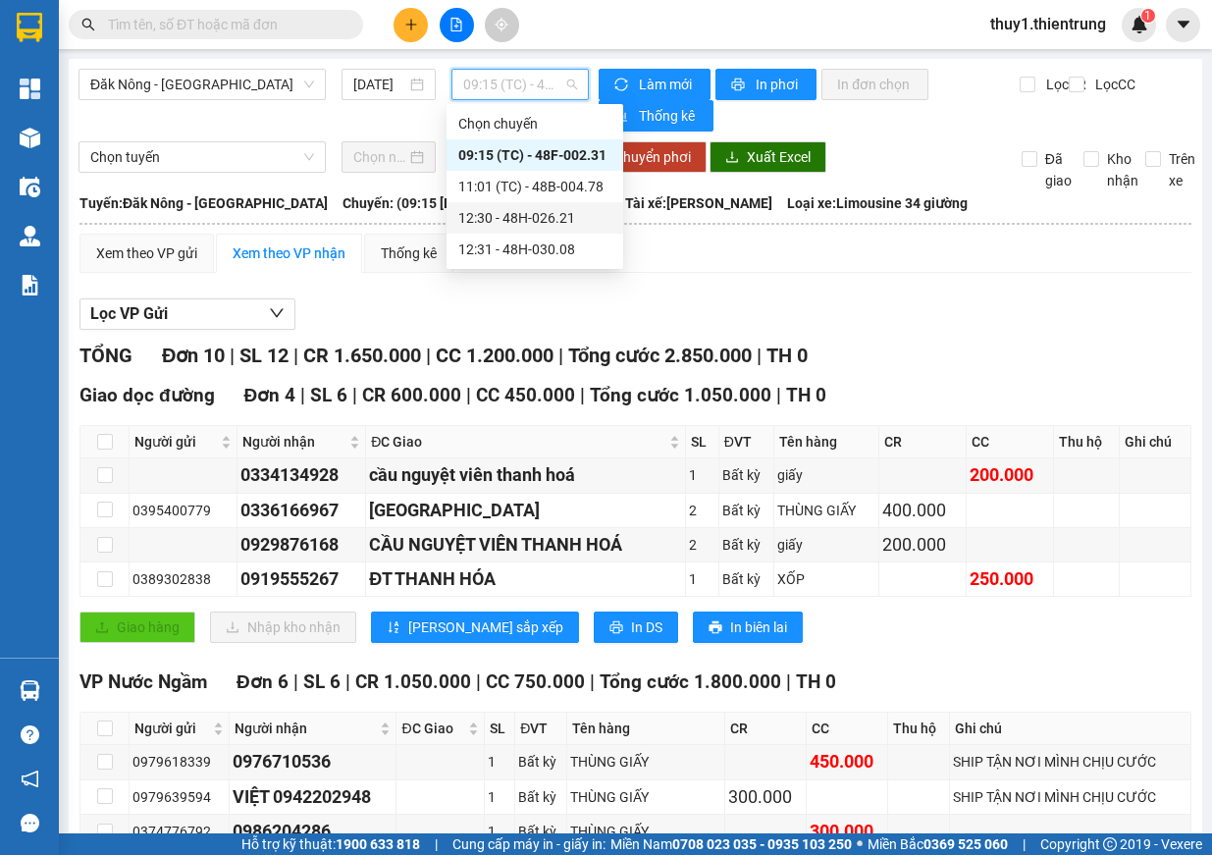
click at [538, 220] on div "12:30 - 48H-026.21" at bounding box center [534, 218] width 153 height 22
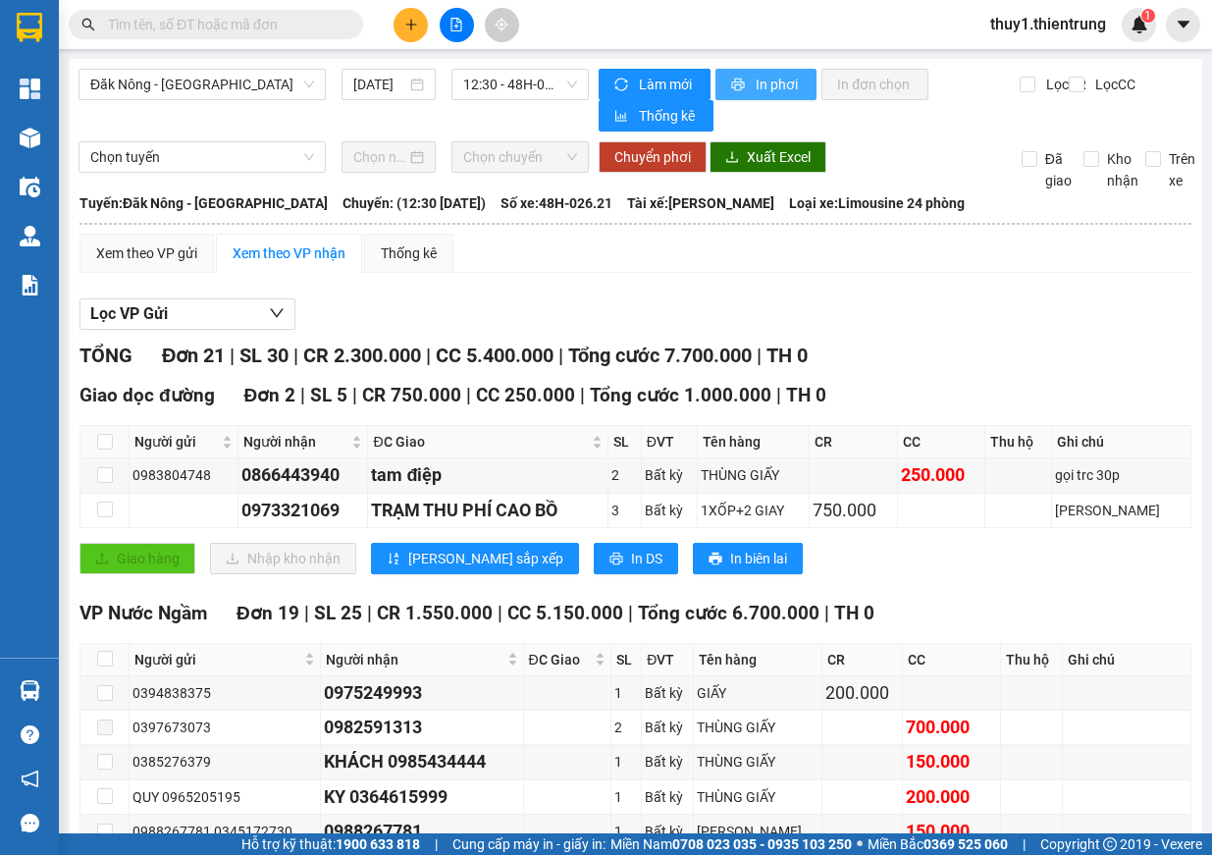
click at [743, 85] on button "In phơi" at bounding box center [765, 84] width 101 height 31
drag, startPoint x: 414, startPoint y: 27, endPoint x: 439, endPoint y: 92, distance: 69.3
click at [414, 29] on icon "plus" at bounding box center [411, 25] width 14 height 14
click at [474, 69] on div "Tạo đơn hàng" at bounding box center [488, 74] width 85 height 22
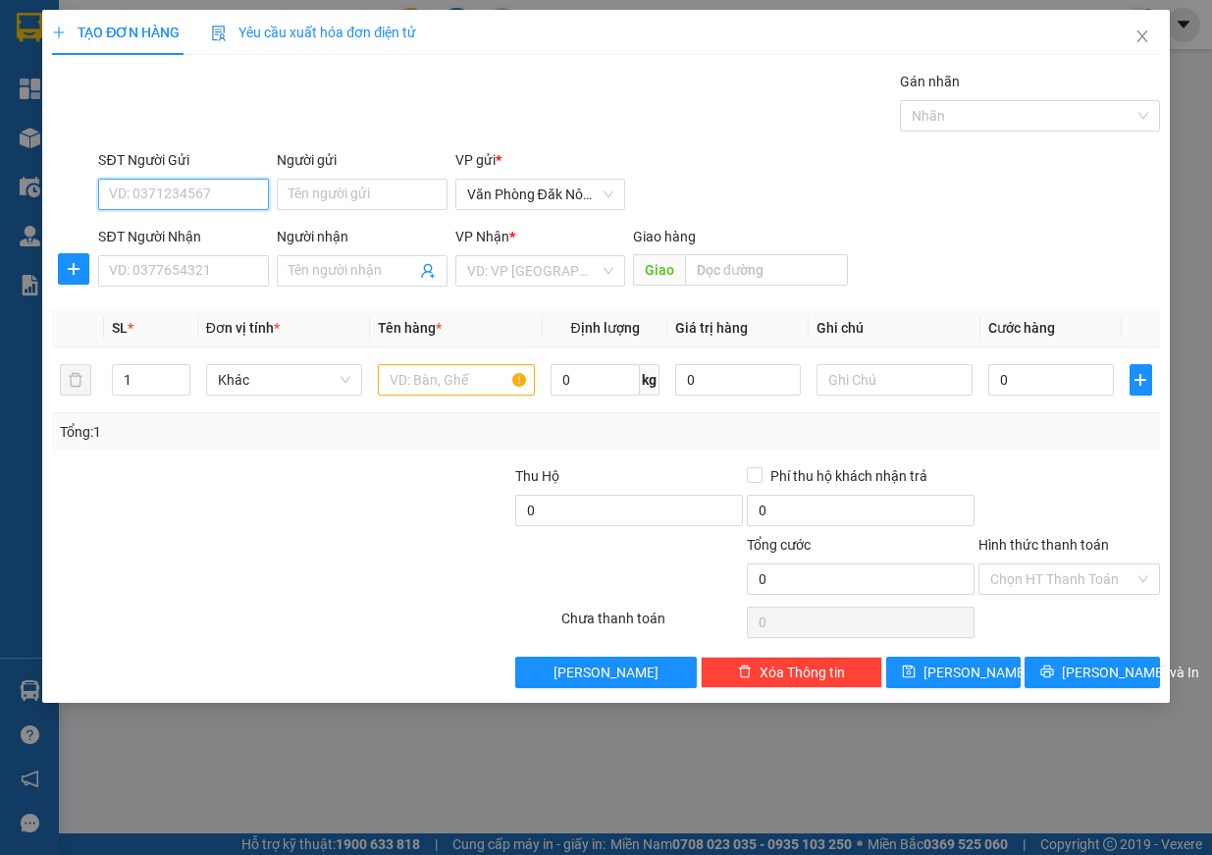
click at [204, 204] on input "SĐT Người Gửi" at bounding box center [183, 194] width 171 height 31
type input "0945174268"
click at [163, 275] on input "SĐT Người Nhận" at bounding box center [183, 270] width 171 height 31
type input "3"
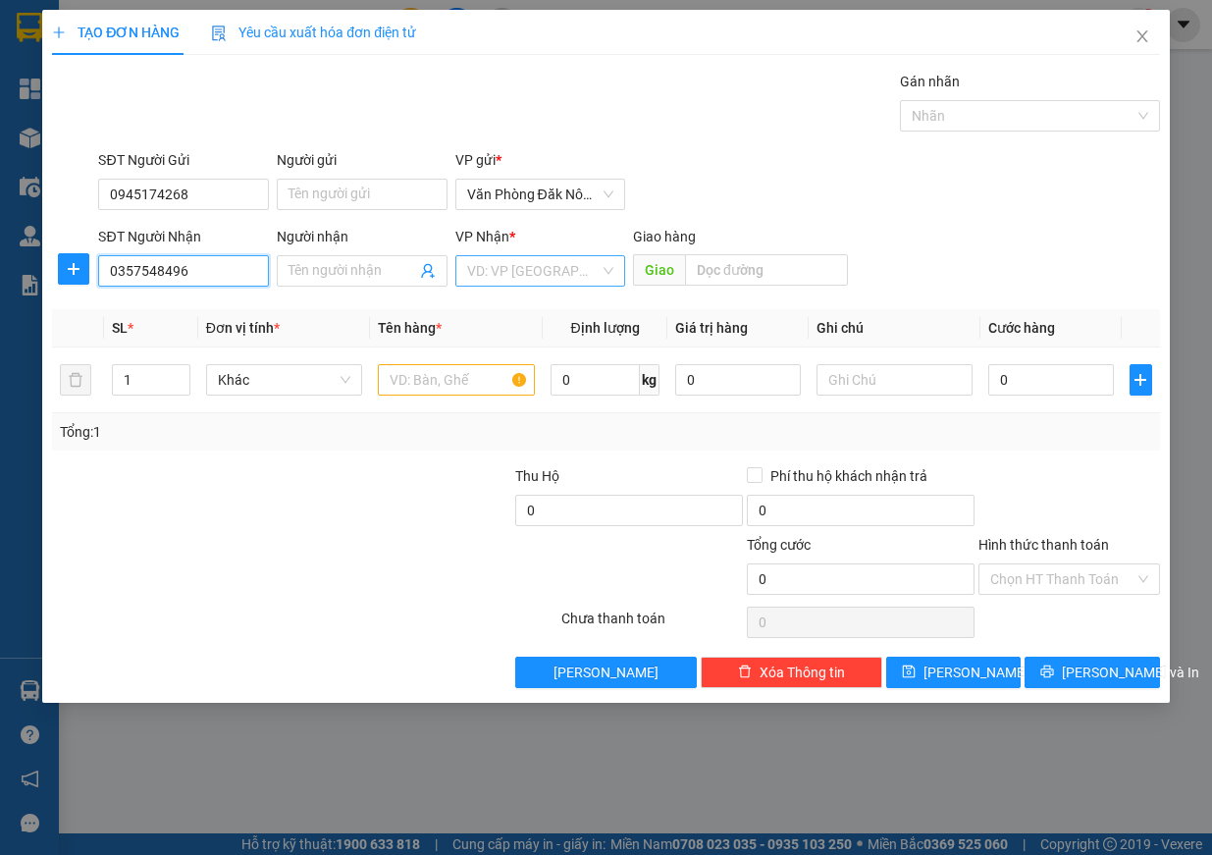
type input "0357548496"
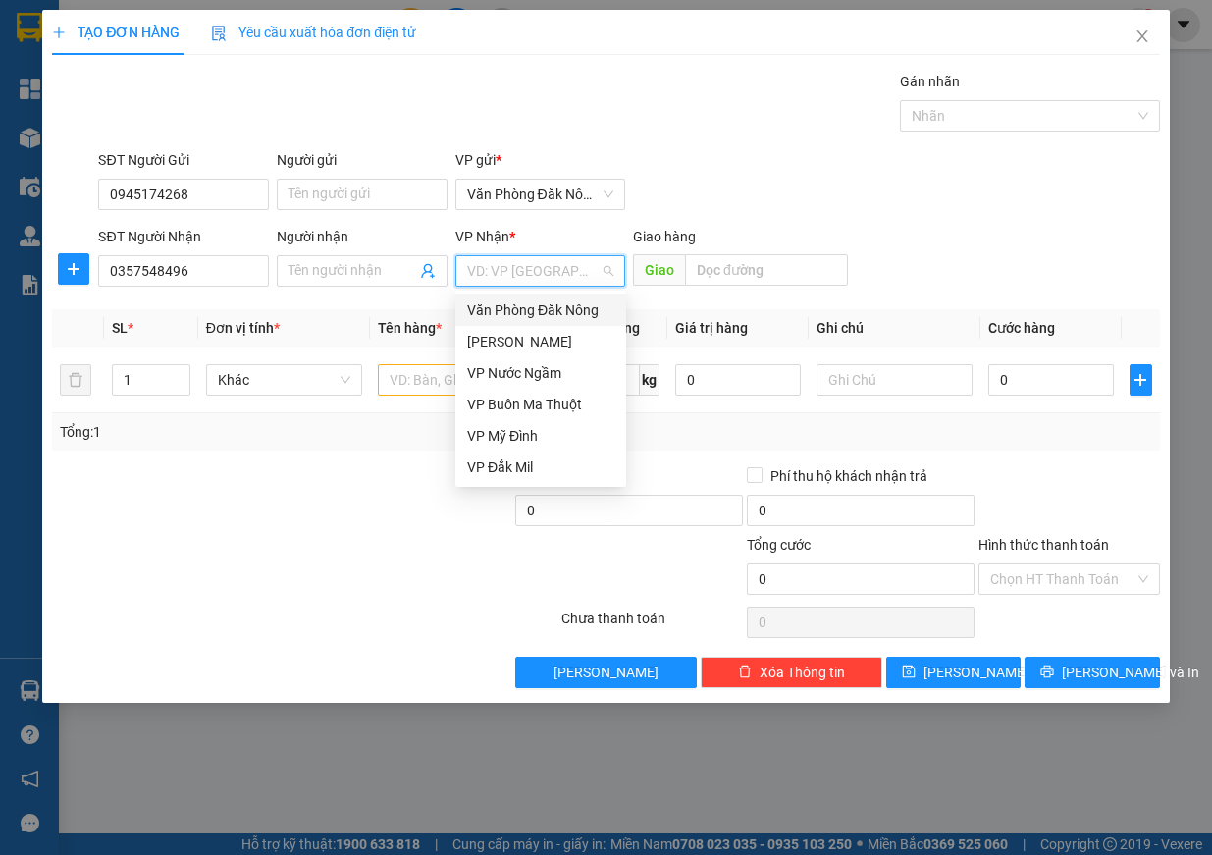
drag, startPoint x: 599, startPoint y: 271, endPoint x: 573, endPoint y: 295, distance: 35.4
click at [598, 271] on input "search" at bounding box center [533, 270] width 133 height 29
click at [530, 371] on div "VP Nước Ngầm" at bounding box center [540, 373] width 147 height 22
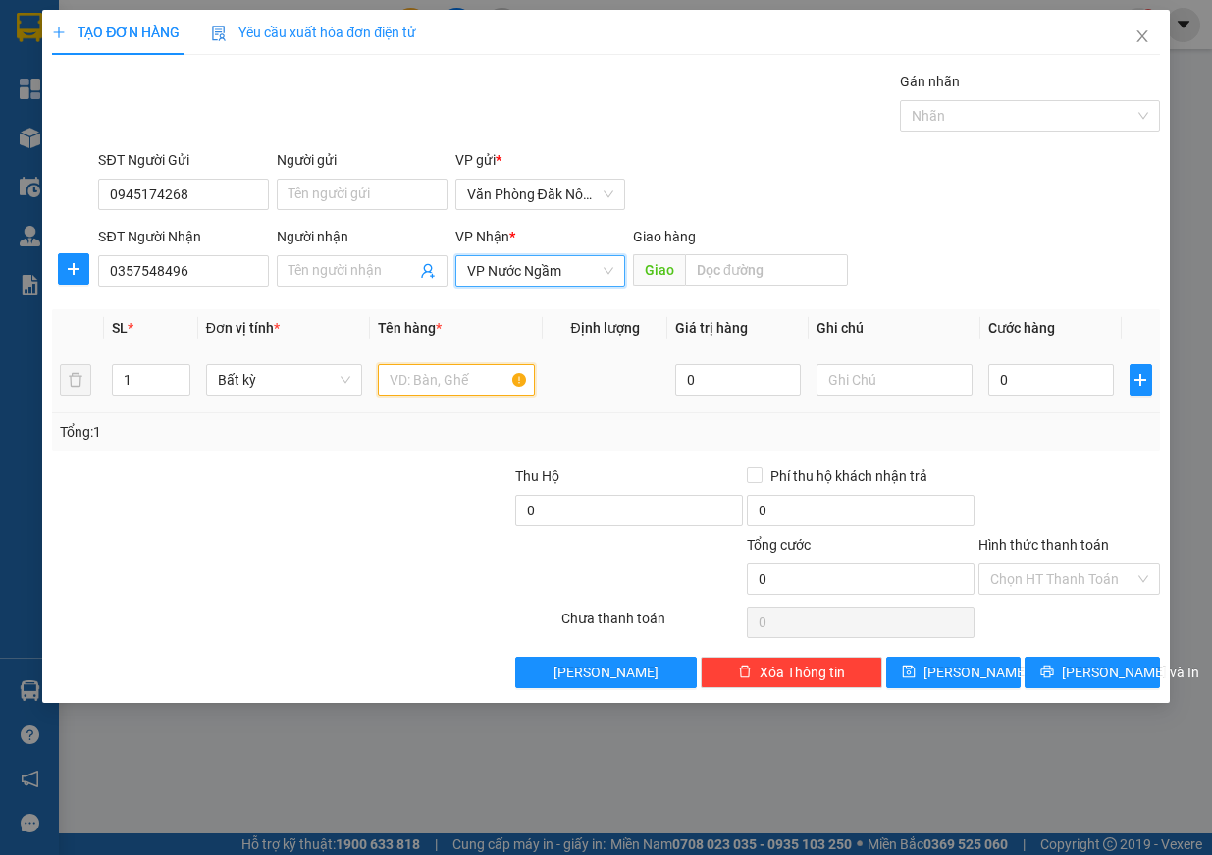
click at [405, 381] on input "text" at bounding box center [456, 379] width 157 height 31
type input "hồ sơ"
click at [1005, 397] on table "SL * Đơn vị tính * Tên hàng * Định lượng Giá trị hàng Ghi chú Cước hàng 1 Bất k…" at bounding box center [606, 361] width 1108 height 104
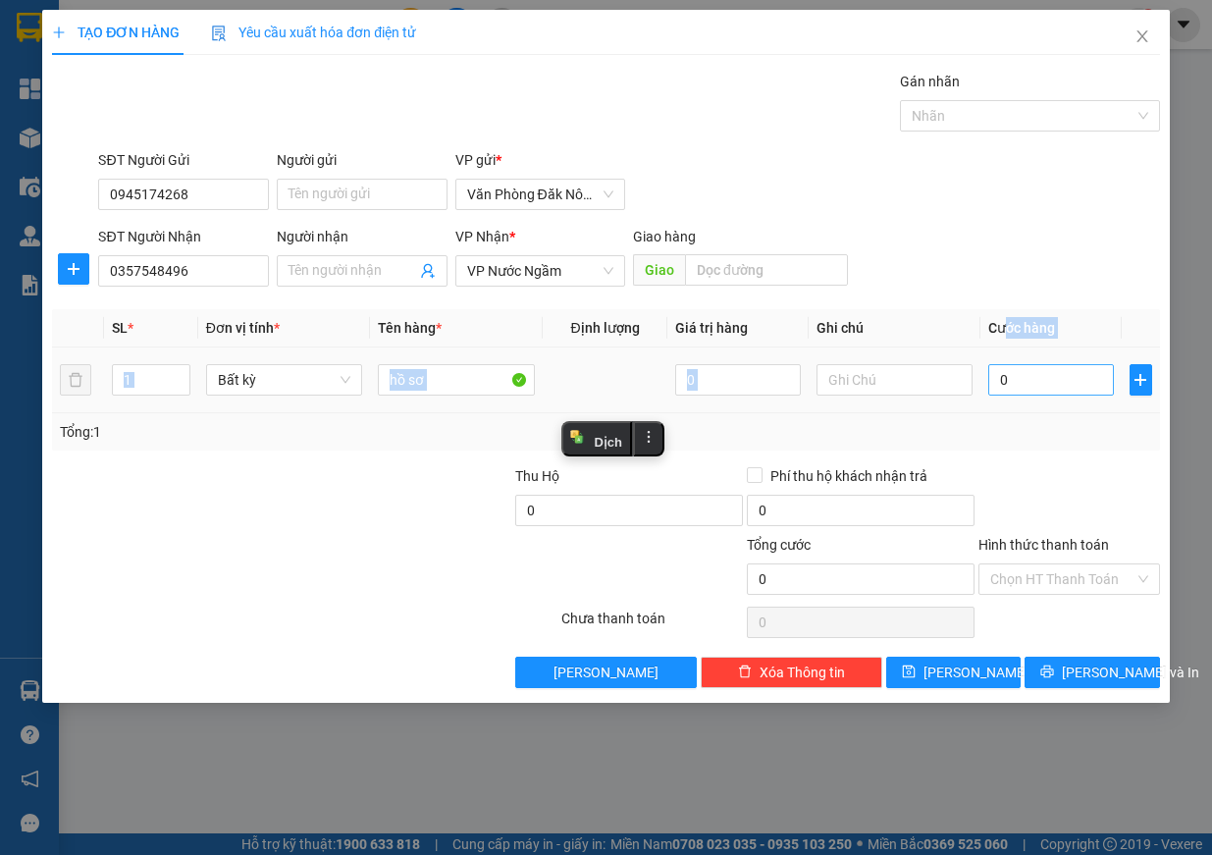
click at [1017, 389] on input "0" at bounding box center [1051, 379] width 126 height 31
type input "1"
type input "10"
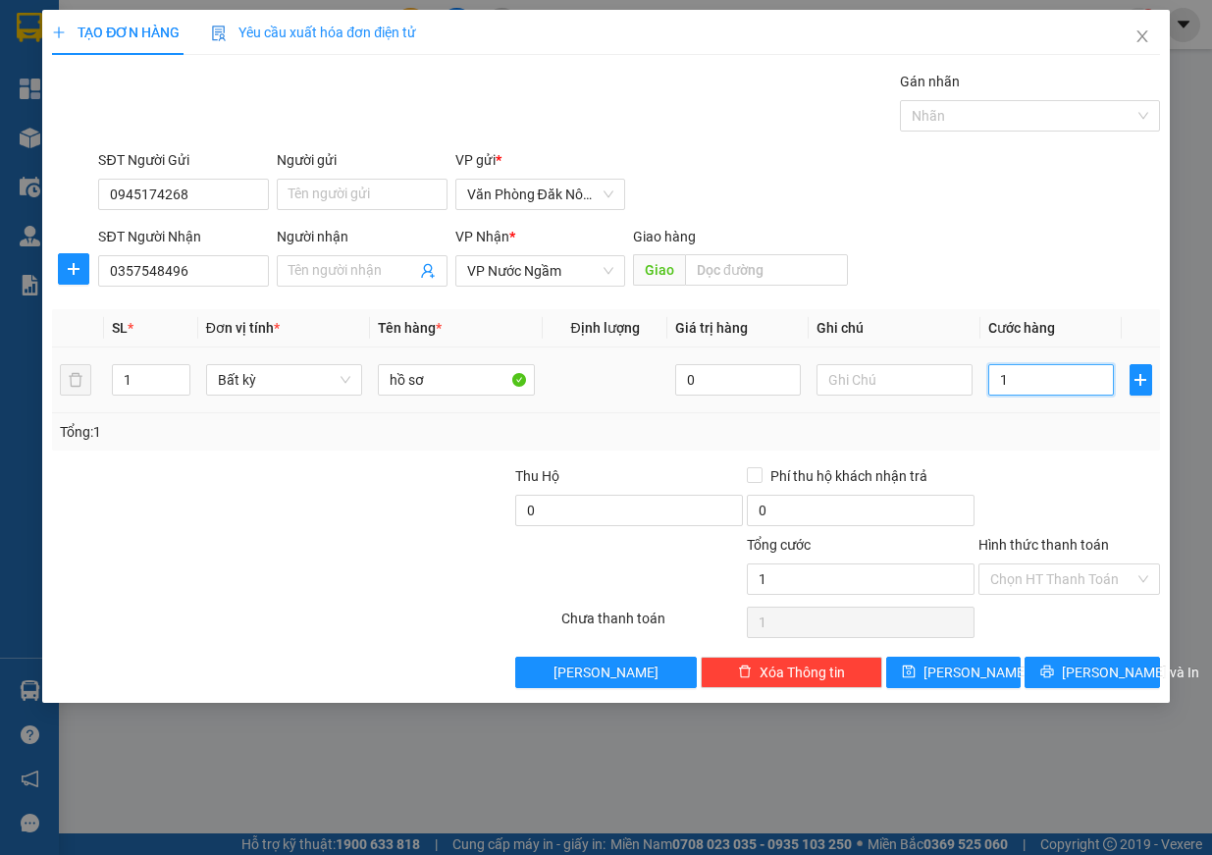
type input "10"
type input "100"
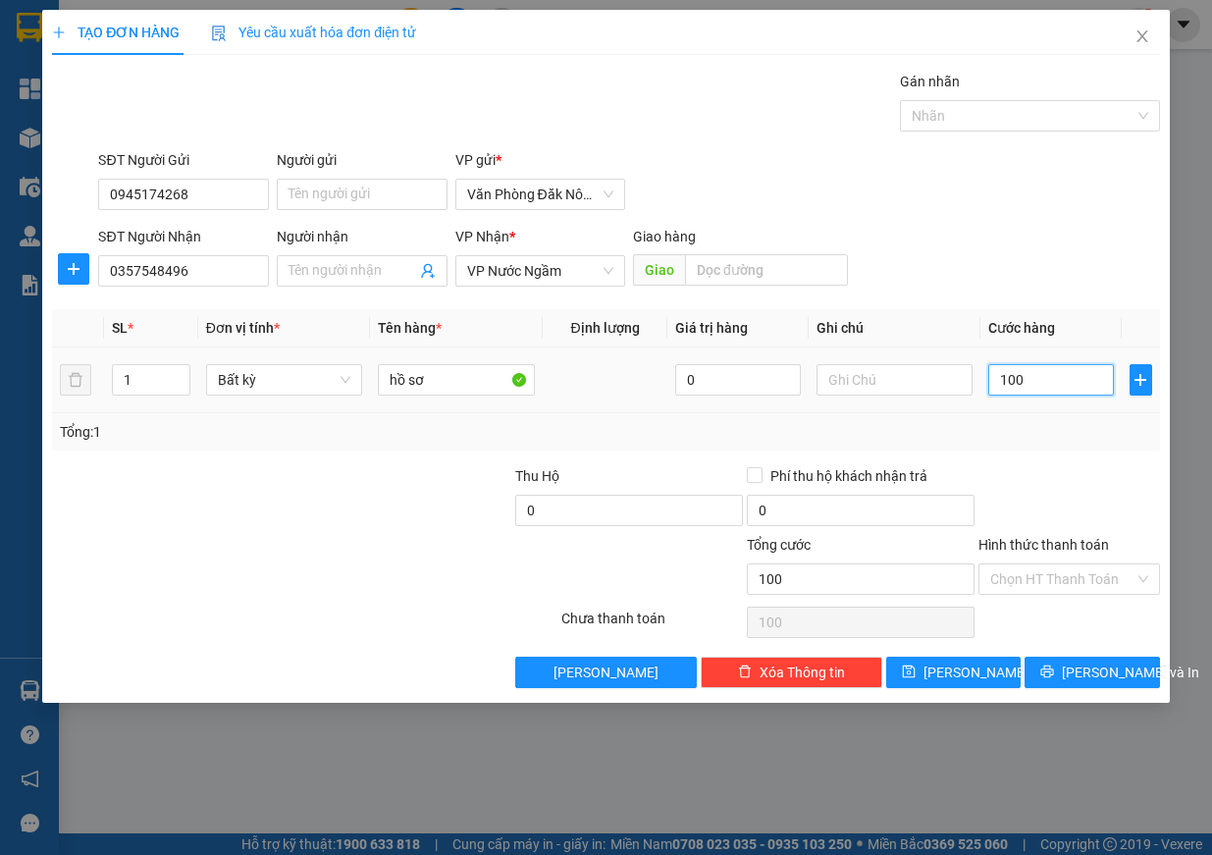
type input "1.000"
type input "10.000"
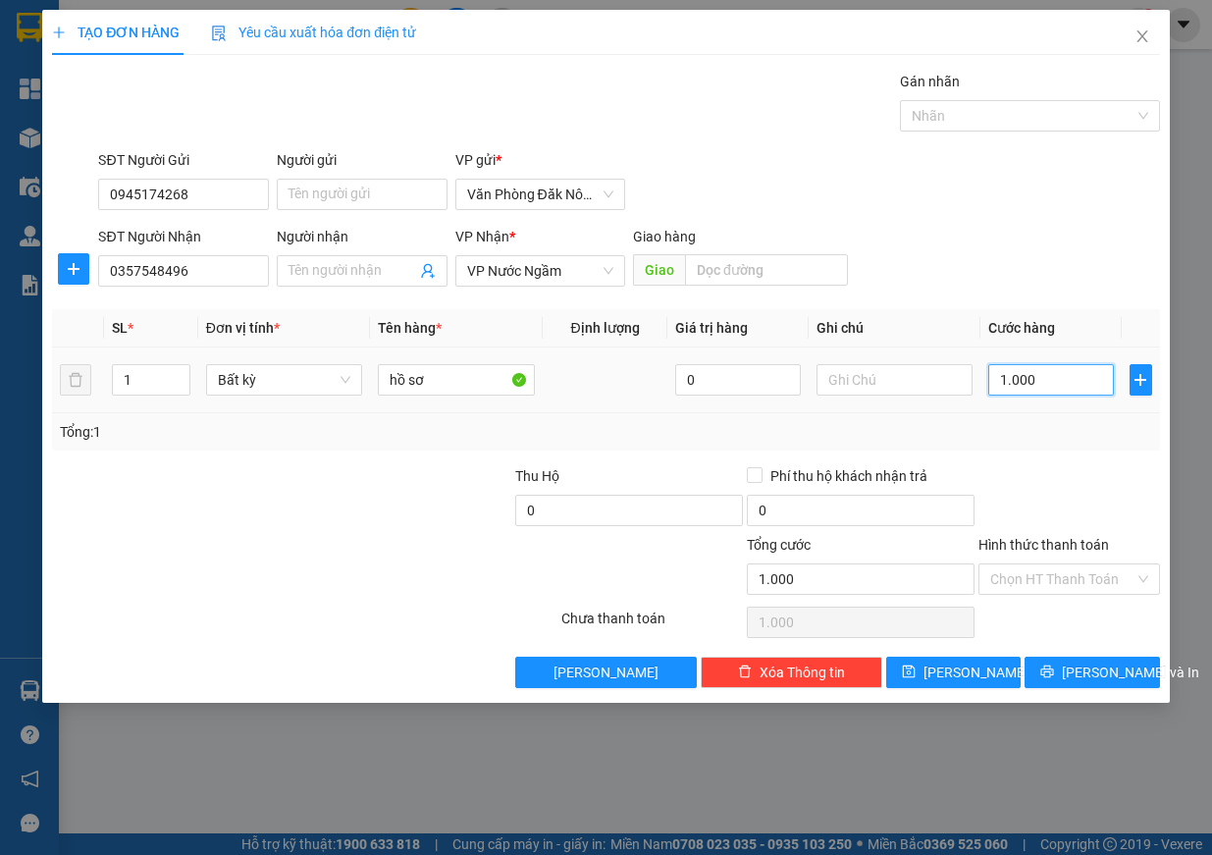
type input "10.000"
type input "100.000"
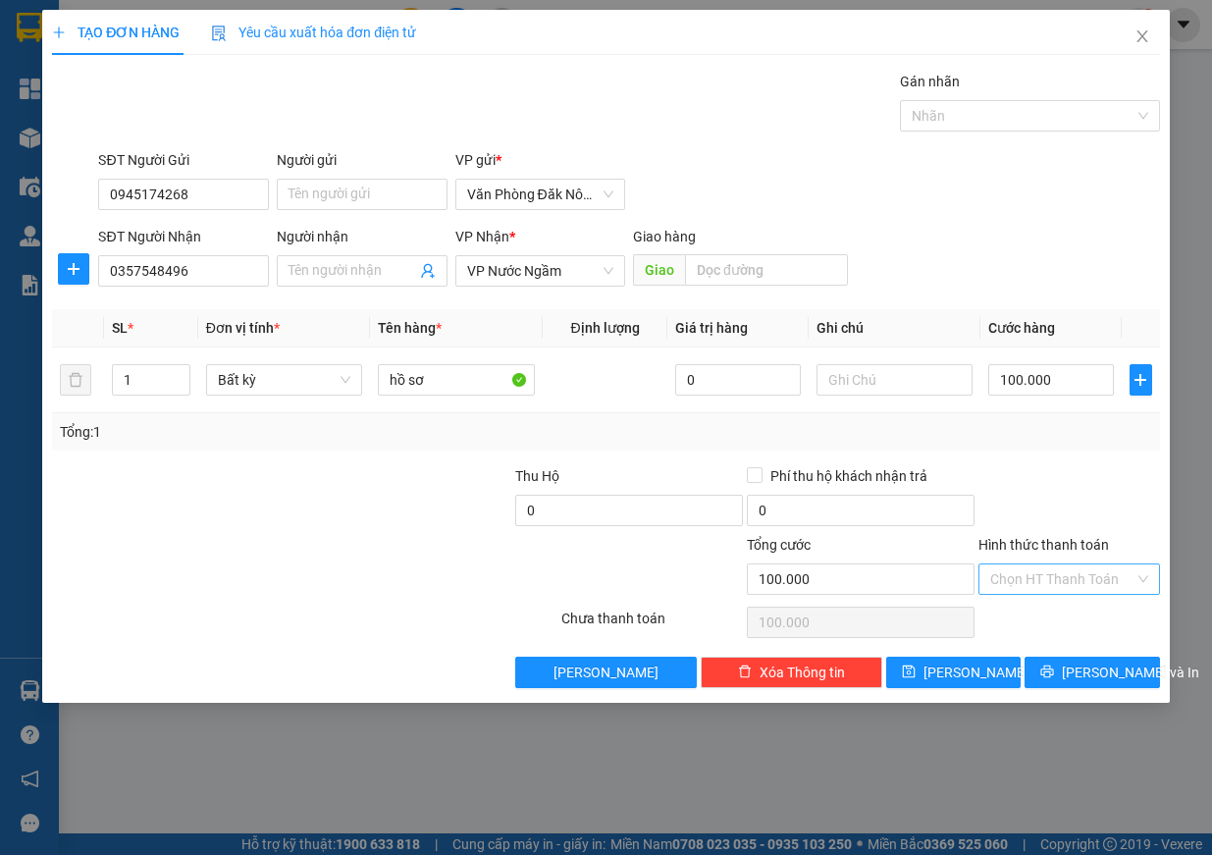
click at [1040, 575] on input "Hình thức thanh toán" at bounding box center [1062, 578] width 144 height 29
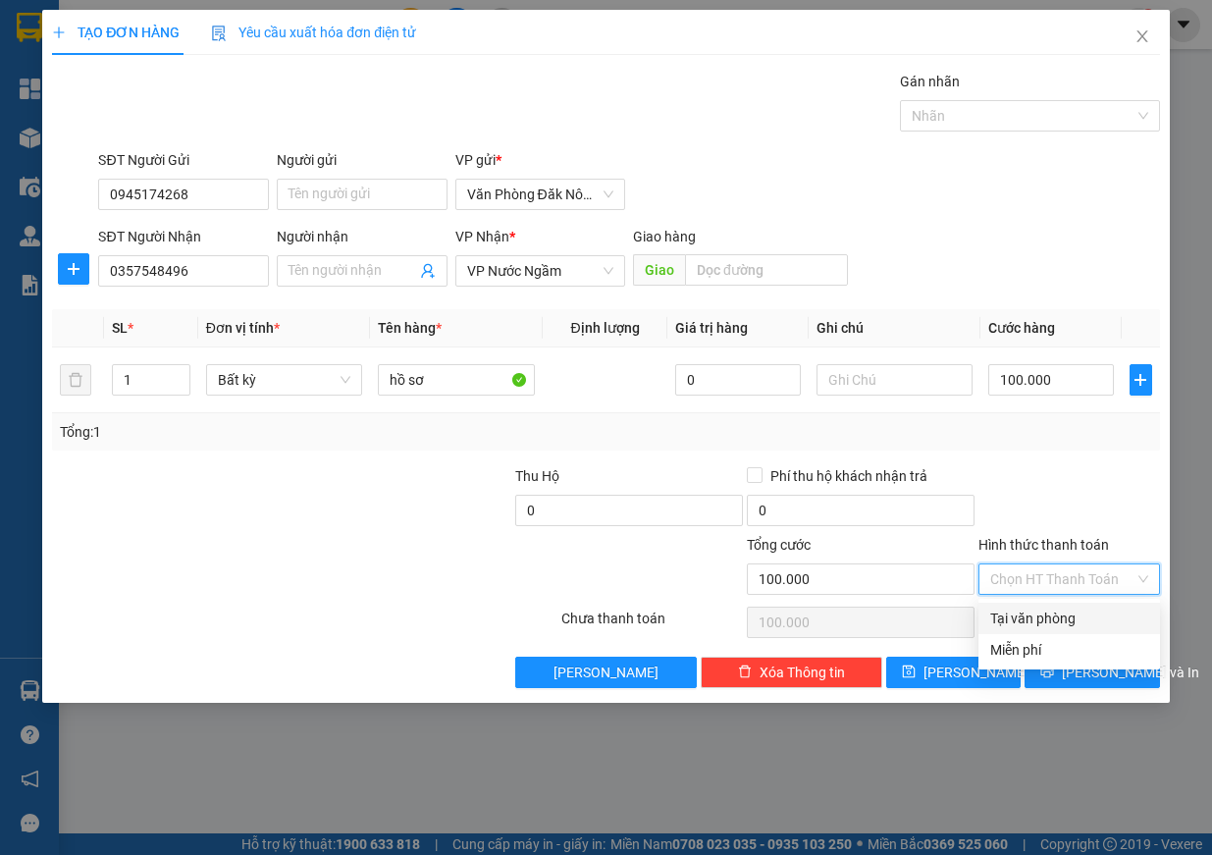
click at [1026, 613] on div "Tại văn phòng" at bounding box center [1069, 618] width 158 height 22
type input "0"
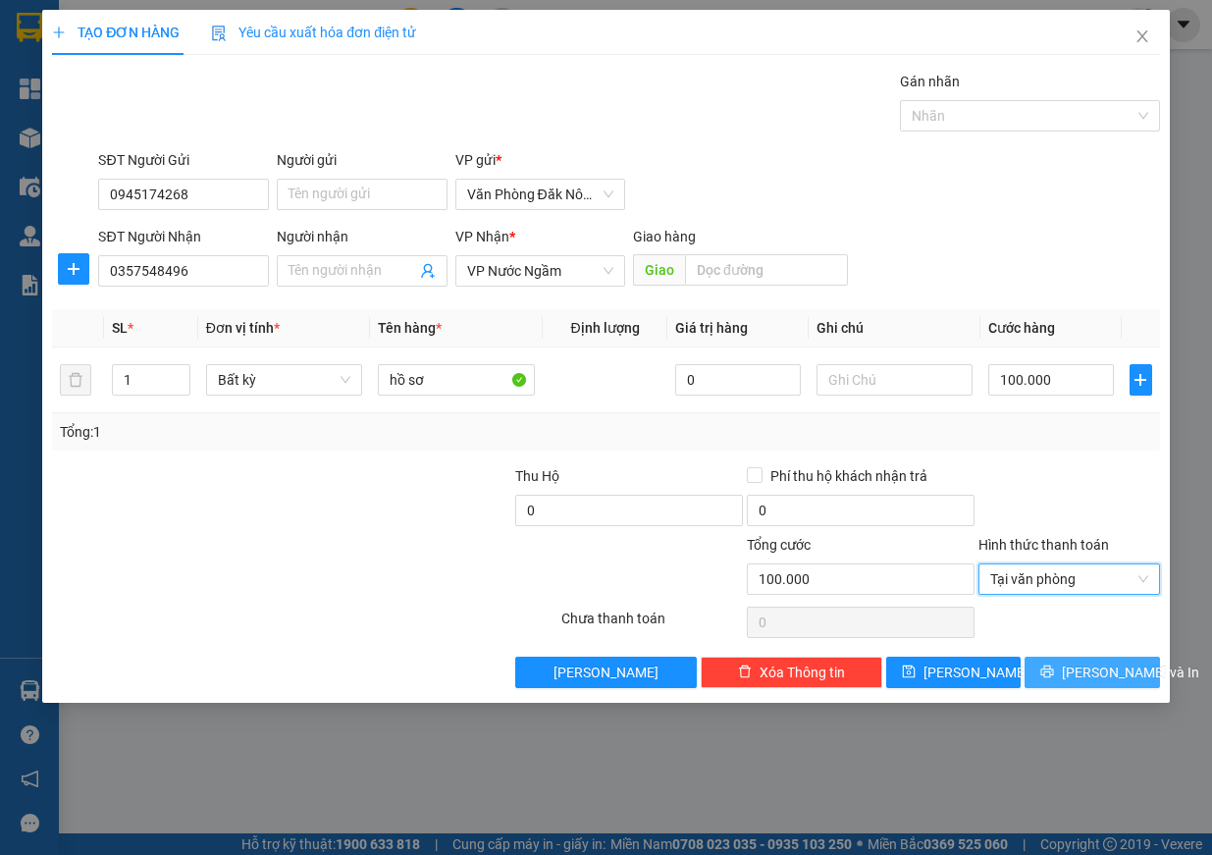
click at [1112, 687] on button "[PERSON_NAME] và In" at bounding box center [1092, 672] width 135 height 31
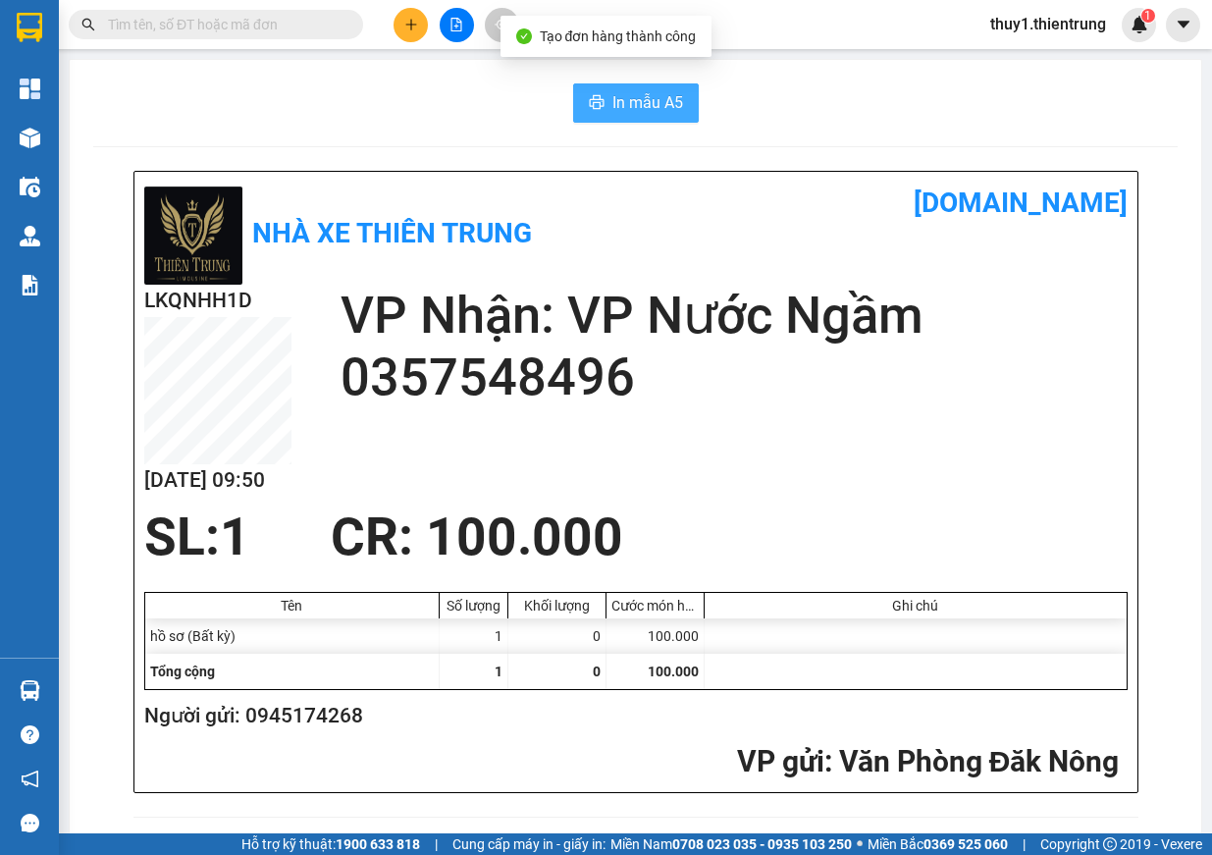
click at [659, 95] on span "In mẫu A5" at bounding box center [647, 102] width 71 height 25
click at [653, 100] on span "In mẫu A5" at bounding box center [647, 102] width 71 height 25
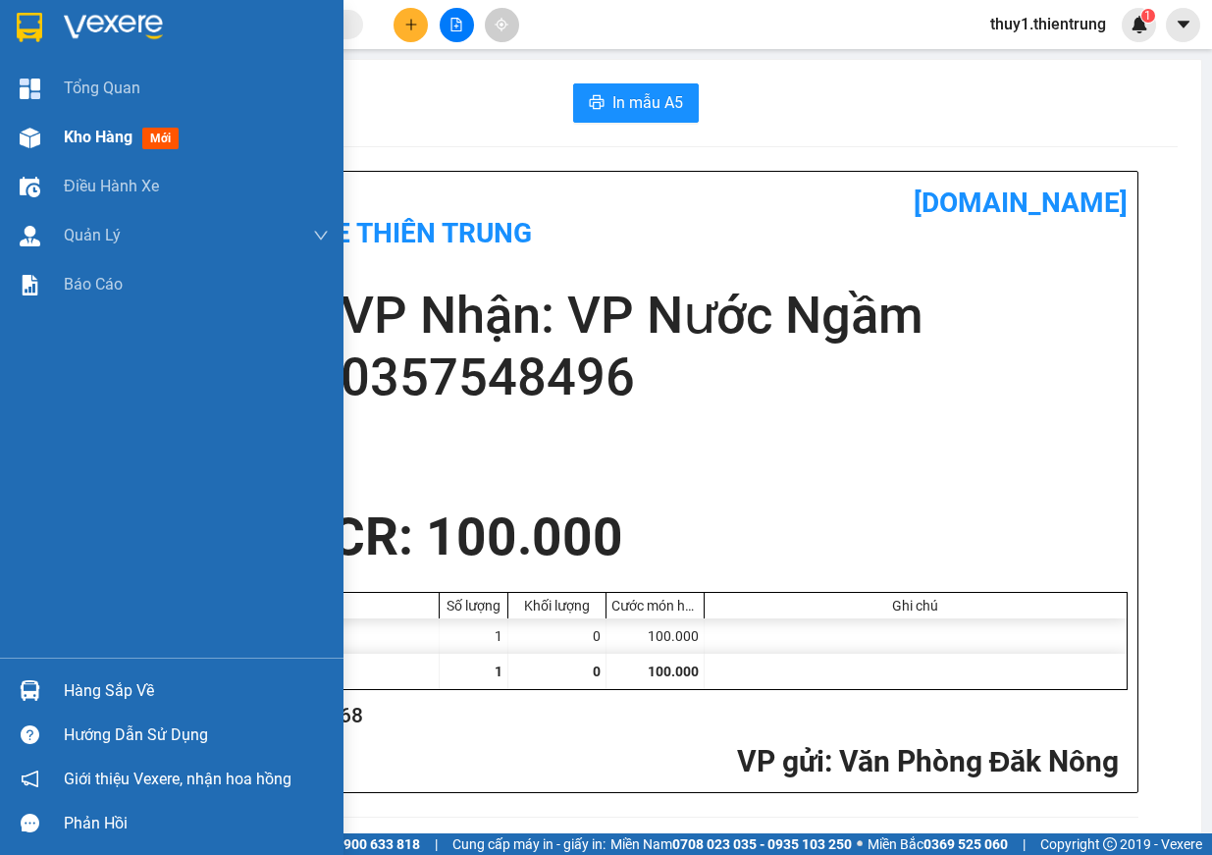
drag, startPoint x: 30, startPoint y: 149, endPoint x: 60, endPoint y: 156, distance: 30.2
click at [30, 148] on div at bounding box center [30, 138] width 34 height 34
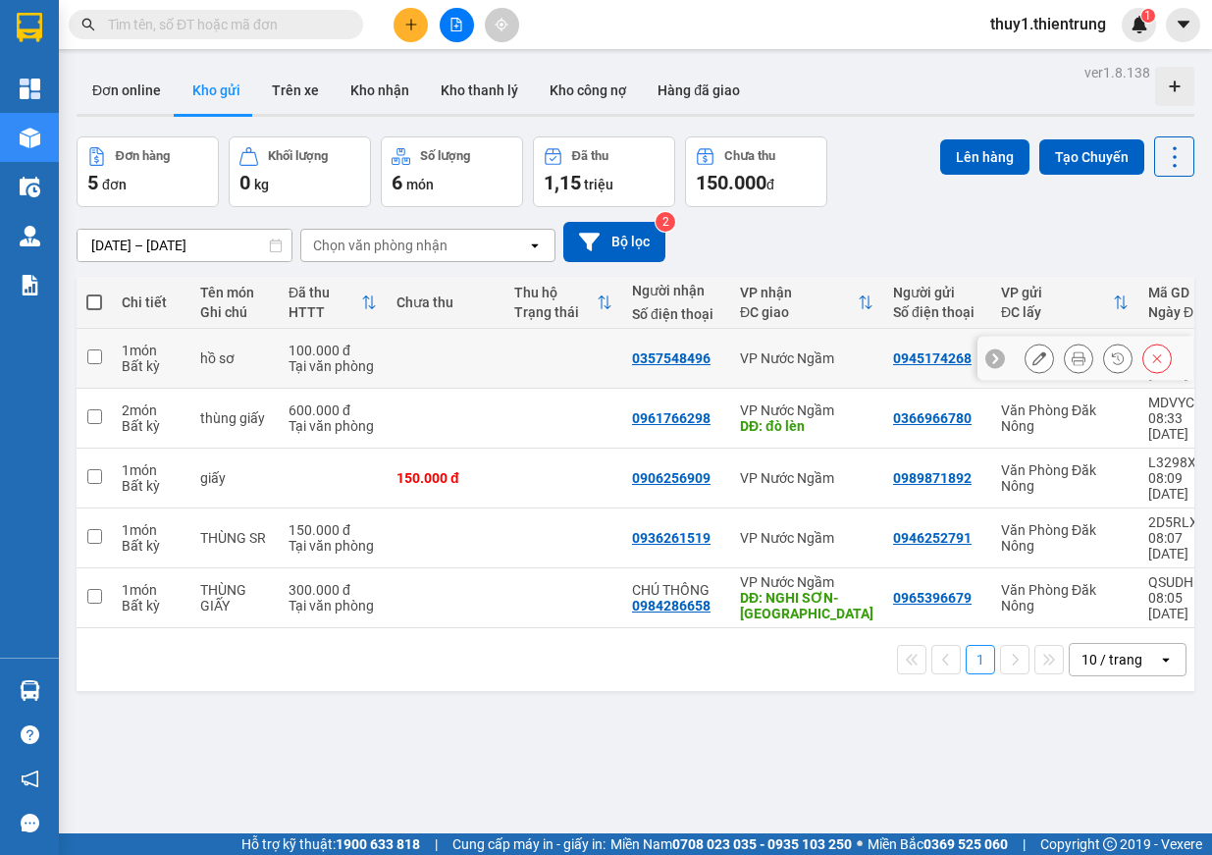
click at [104, 354] on td at bounding box center [94, 359] width 35 height 60
checkbox input "true"
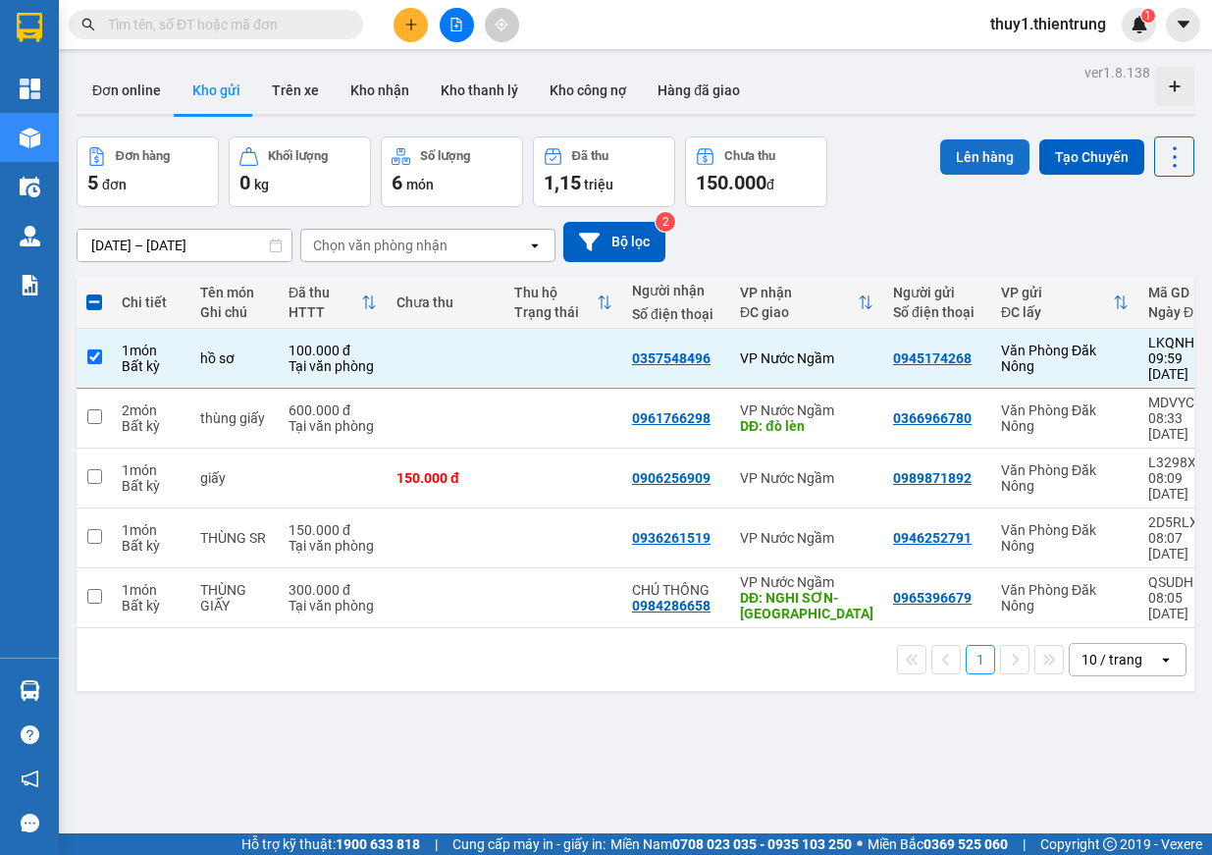
click at [966, 159] on button "Lên hàng" at bounding box center [984, 156] width 89 height 35
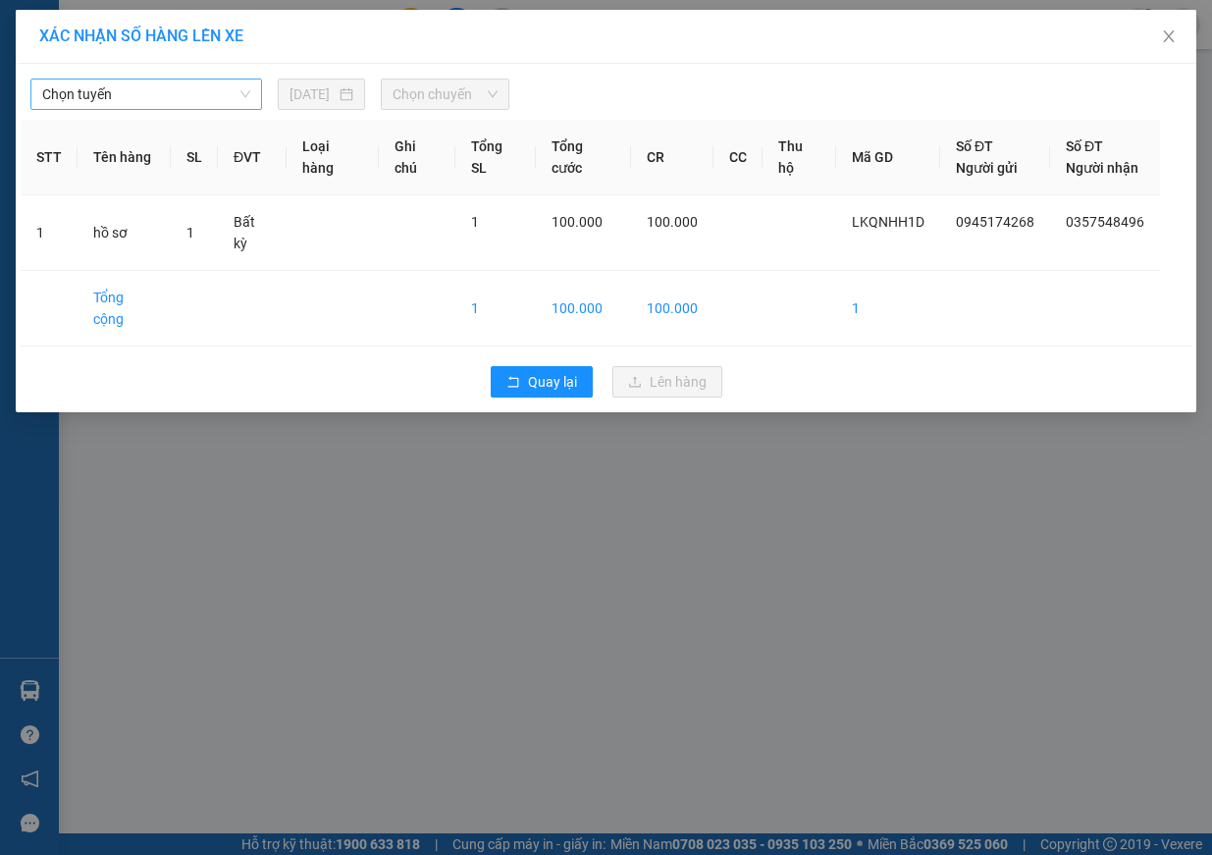
click at [198, 98] on span "Chọn tuyến" at bounding box center [146, 93] width 208 height 29
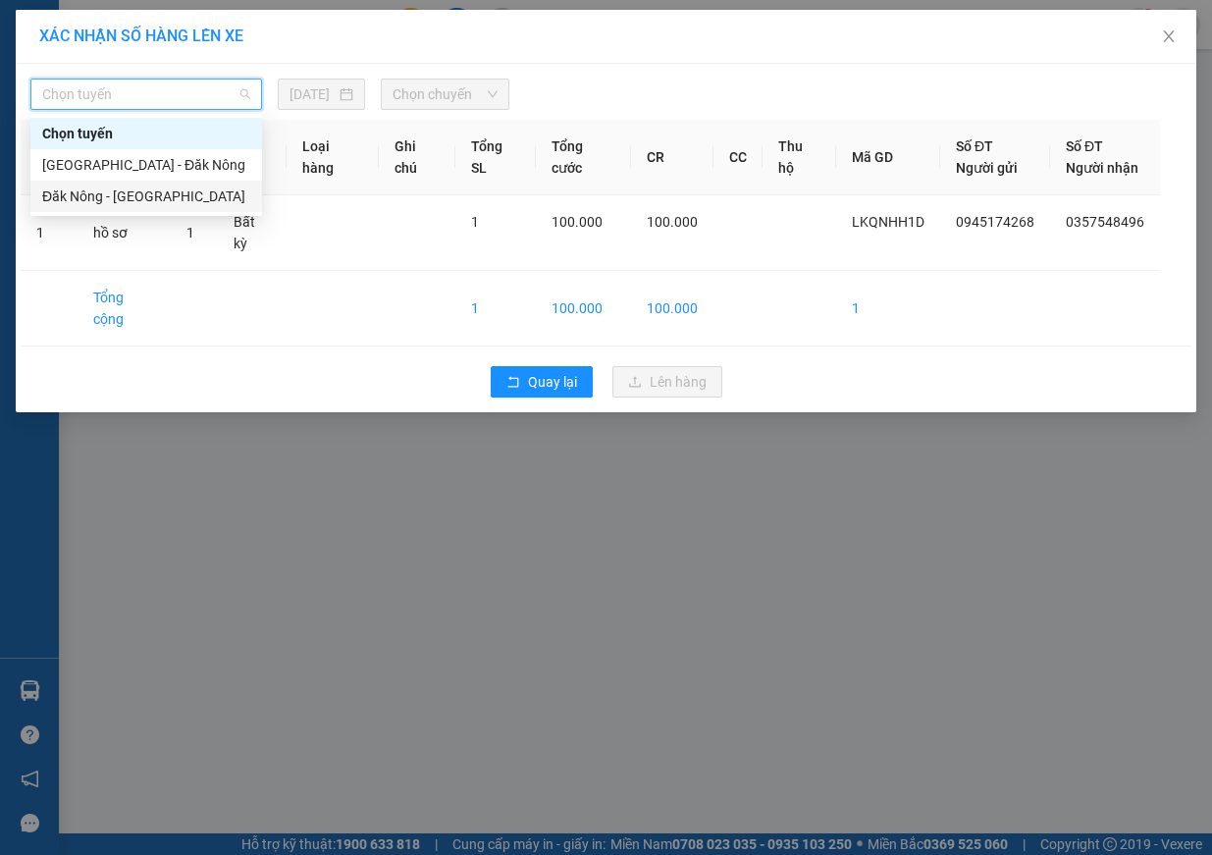
click at [175, 193] on div "Đăk Nông - [GEOGRAPHIC_DATA]" at bounding box center [146, 196] width 208 height 22
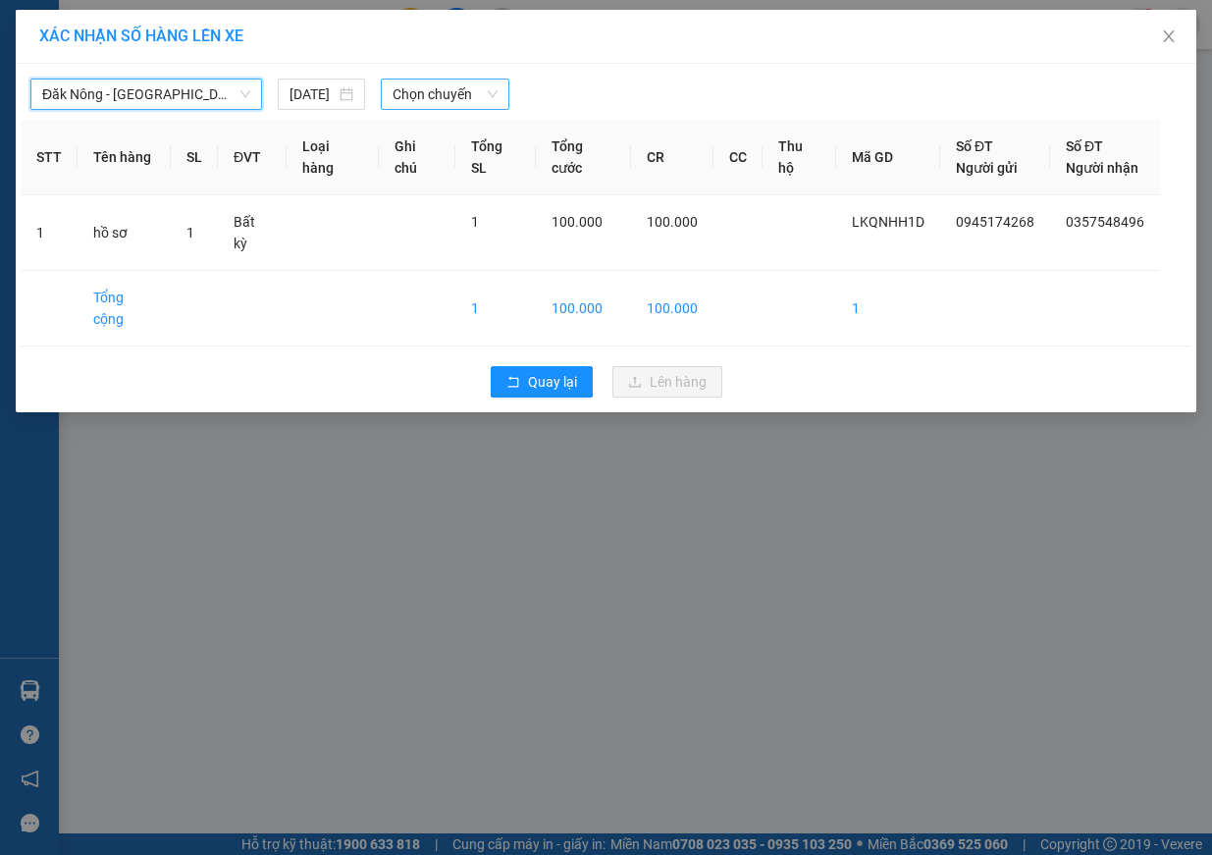
click at [448, 94] on span "Chọn chuyến" at bounding box center [445, 93] width 105 height 29
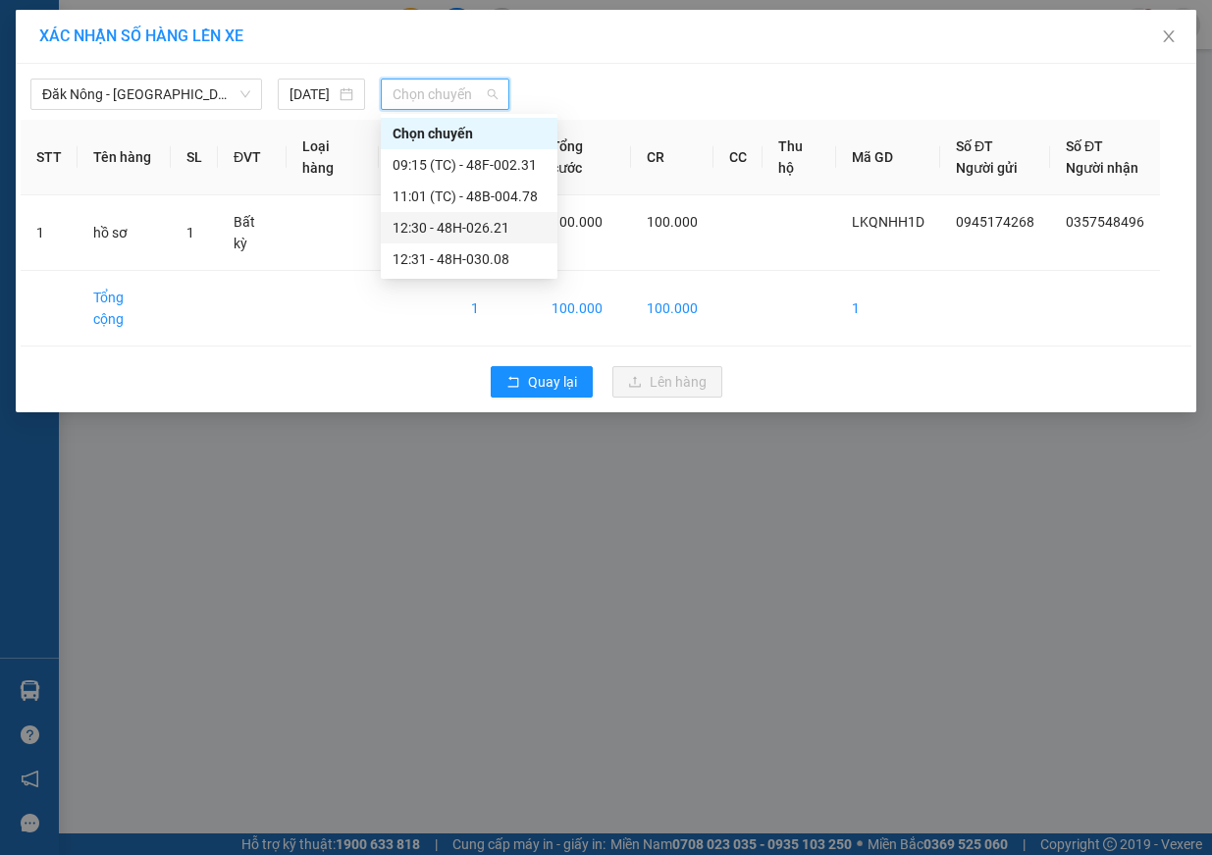
click at [503, 229] on div "12:30 - 48H-026.21" at bounding box center [469, 228] width 153 height 22
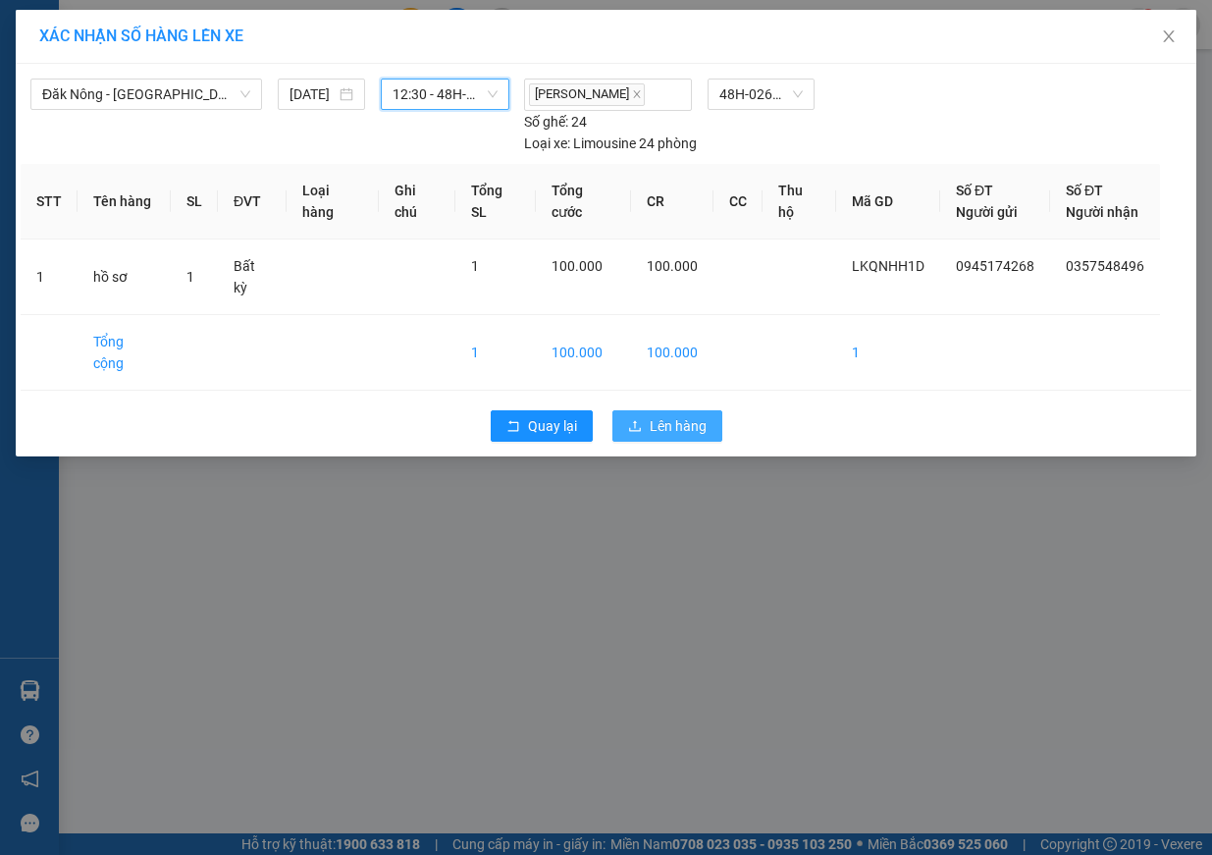
click at [692, 415] on span "Lên hàng" at bounding box center [678, 426] width 57 height 22
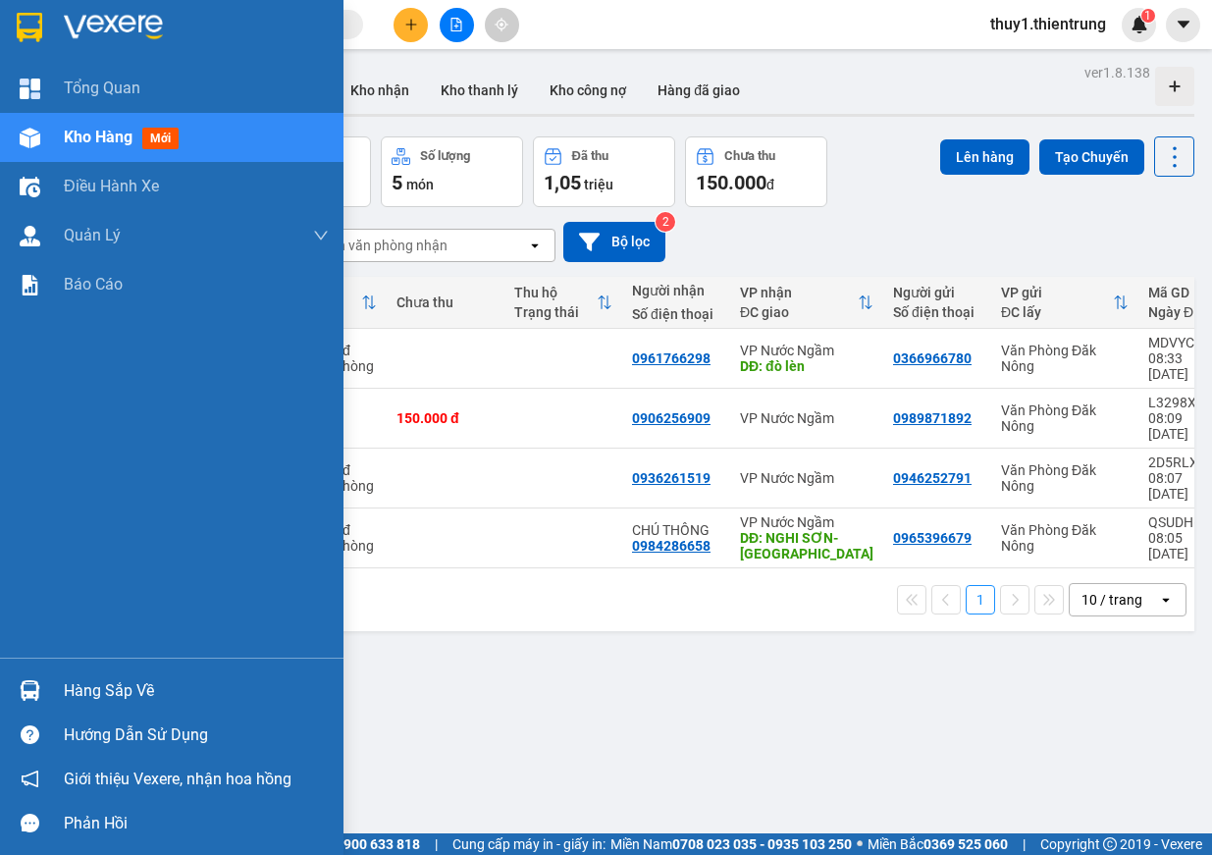
click at [37, 136] on img at bounding box center [30, 138] width 21 height 21
click at [31, 137] on img at bounding box center [30, 138] width 21 height 21
click at [69, 152] on div "Kho hàng mới" at bounding box center [196, 137] width 265 height 49
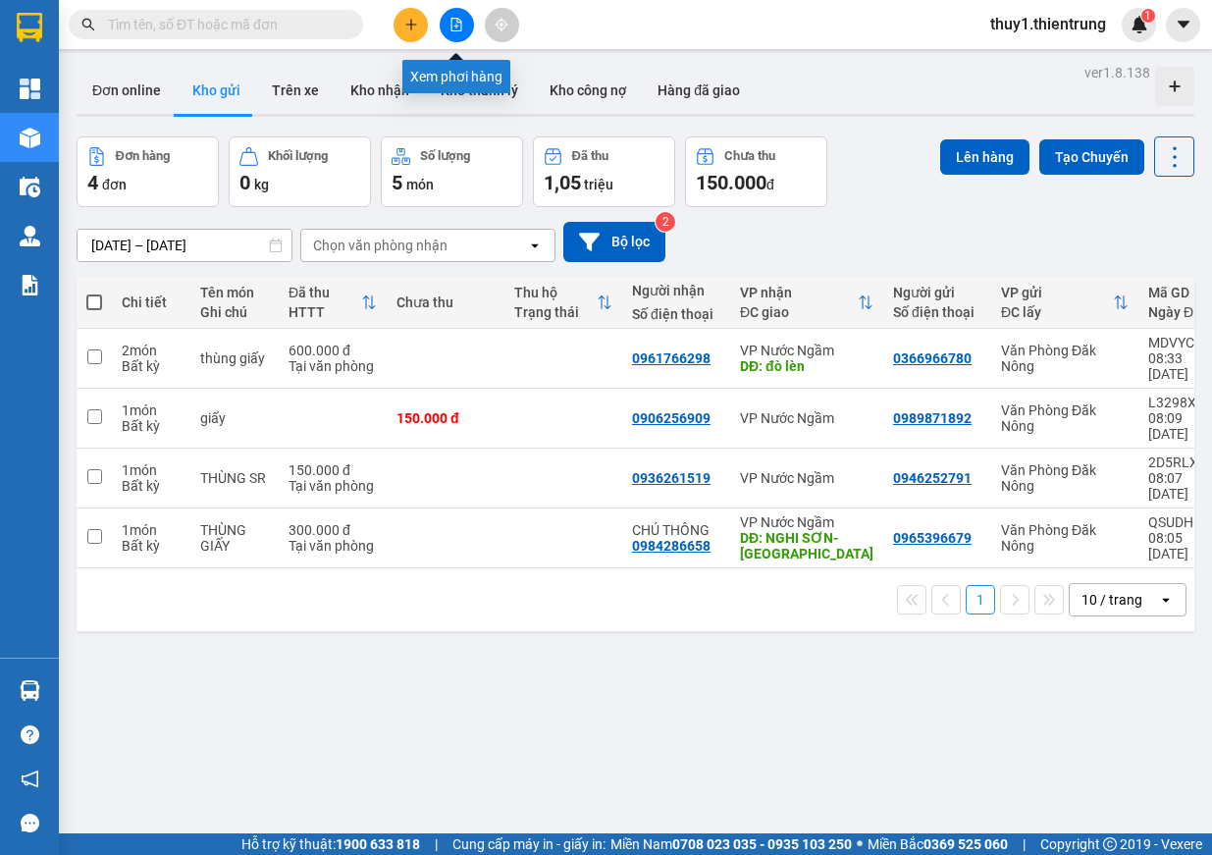
click at [454, 36] on button at bounding box center [457, 25] width 34 height 34
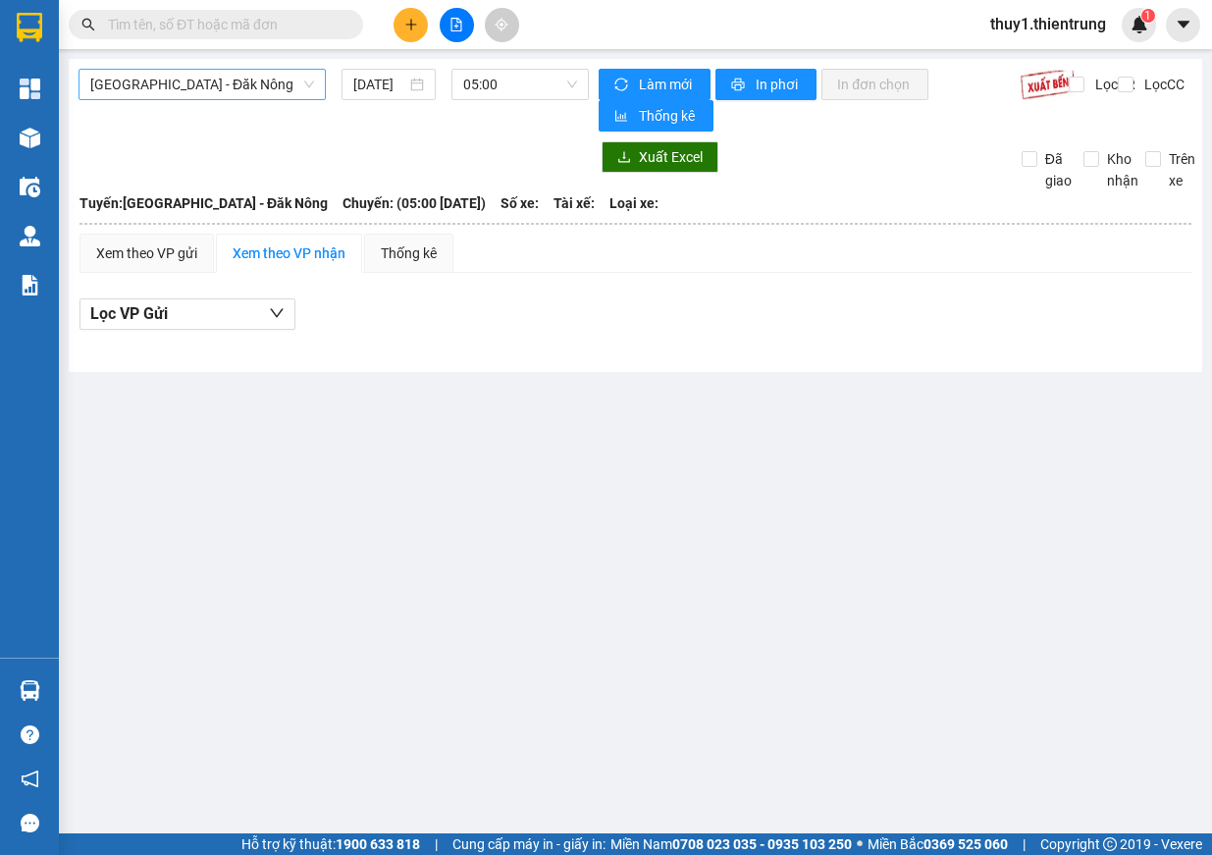
click at [221, 76] on span "[GEOGRAPHIC_DATA] - Đăk Nông" at bounding box center [202, 84] width 224 height 29
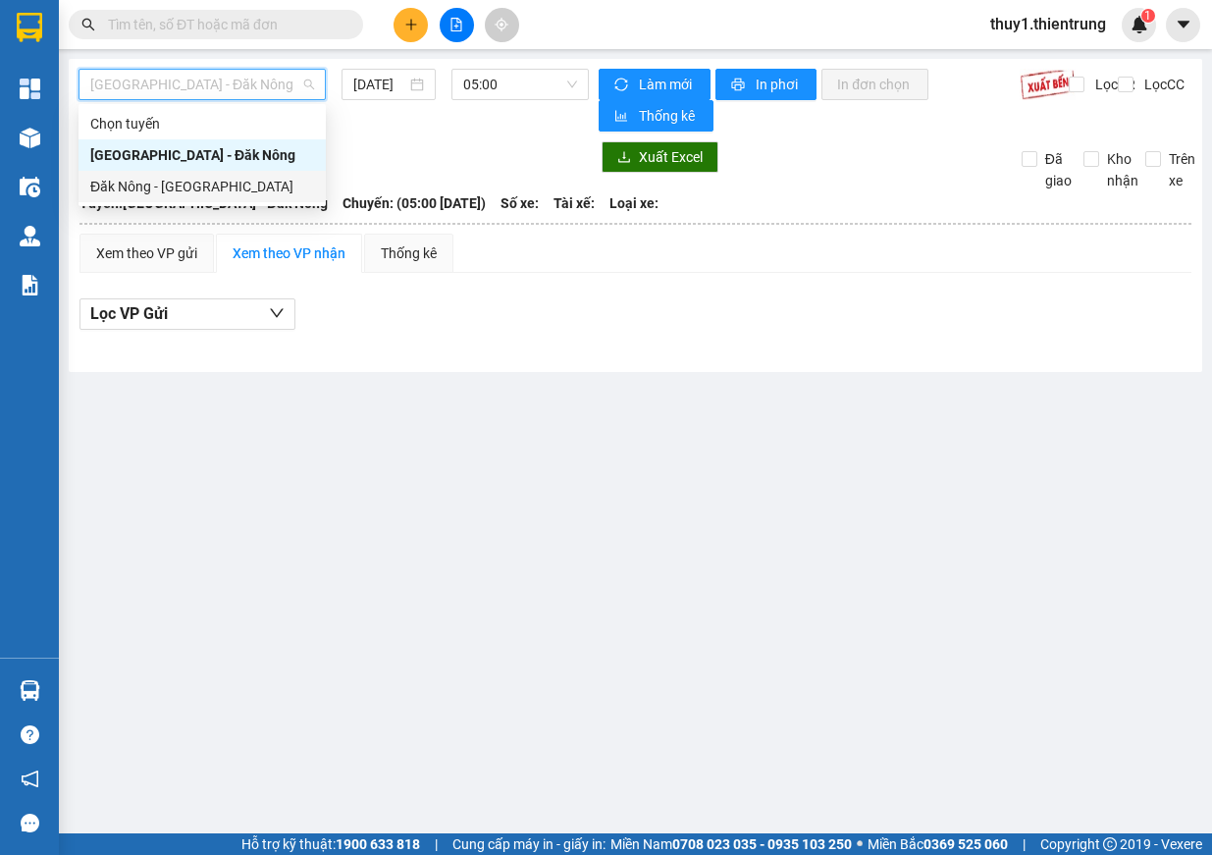
click at [203, 185] on div "Đăk Nông - [GEOGRAPHIC_DATA]" at bounding box center [202, 187] width 224 height 22
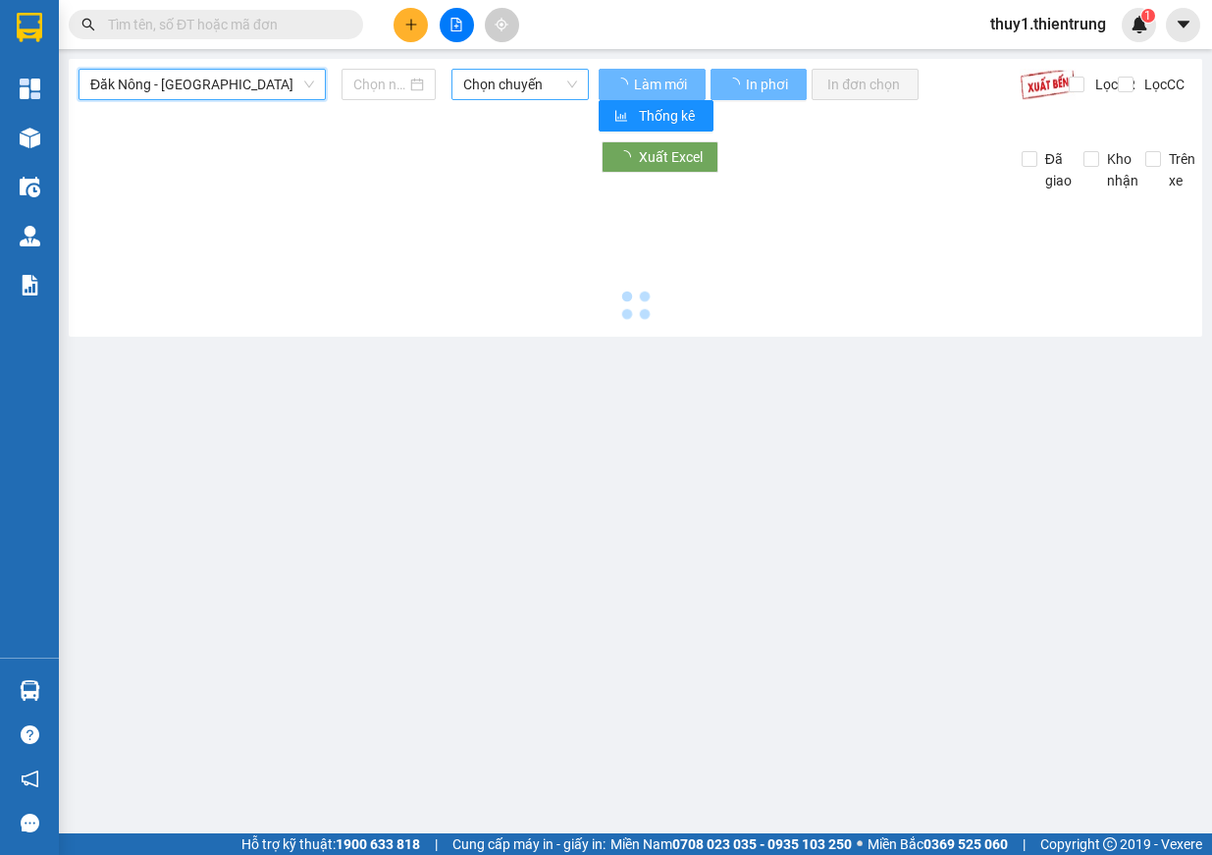
type input "[DATE]"
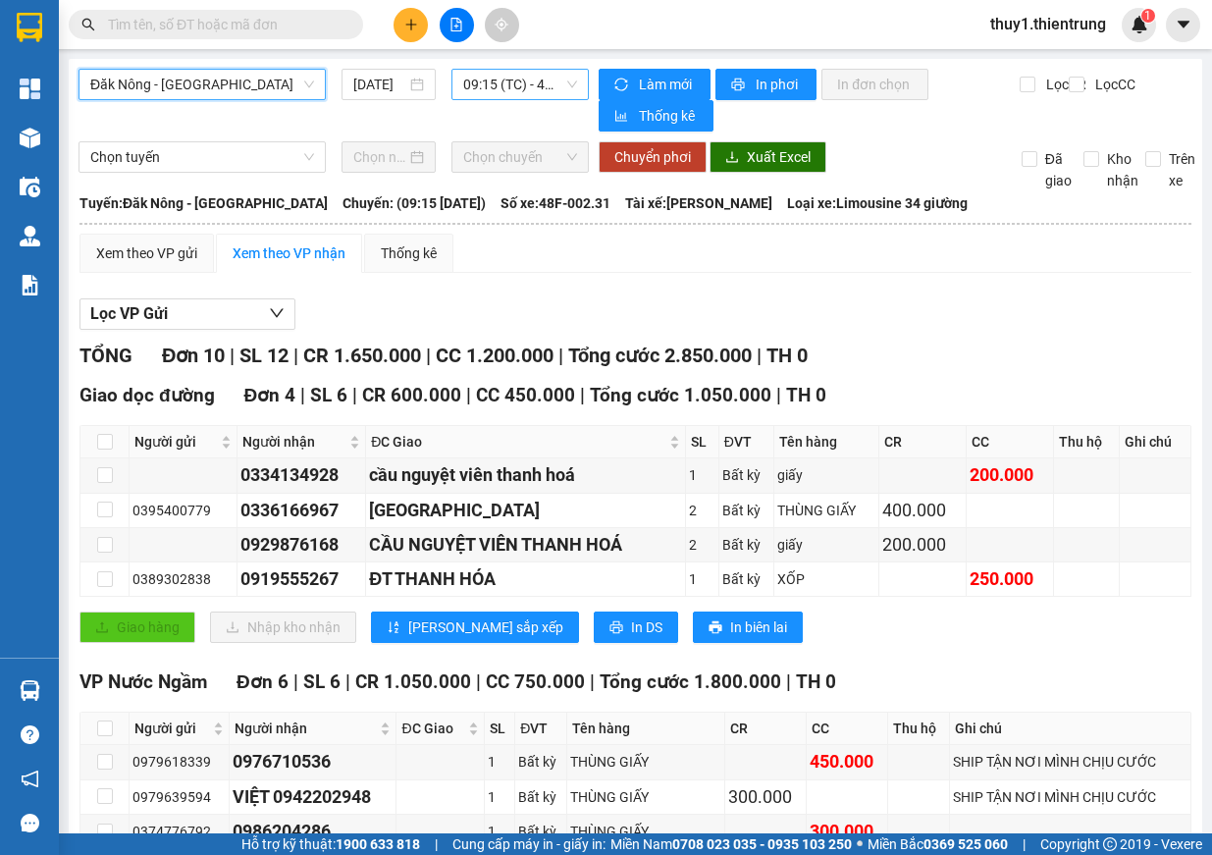
click at [522, 83] on span "09:15 (TC) - 48F-002.31" at bounding box center [520, 84] width 114 height 29
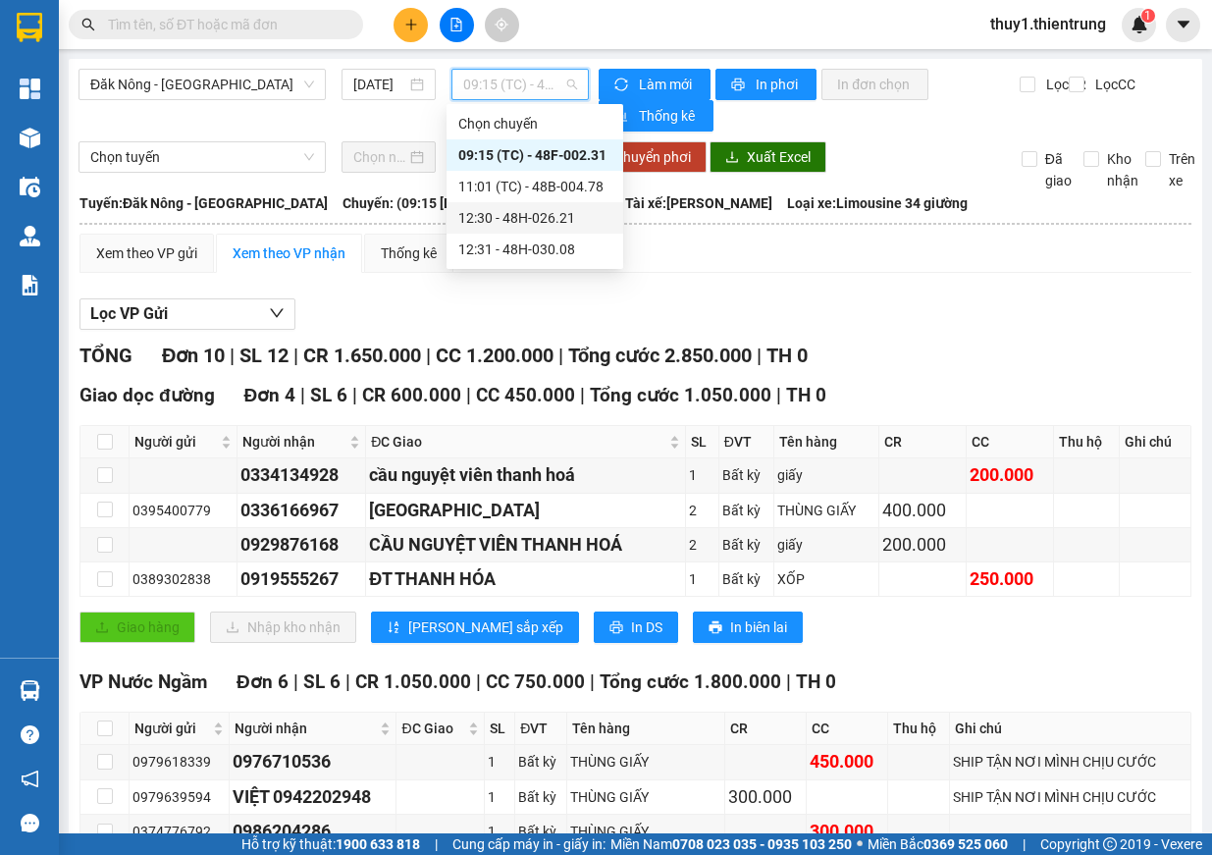
click at [538, 218] on div "12:30 - 48H-026.21" at bounding box center [534, 218] width 153 height 22
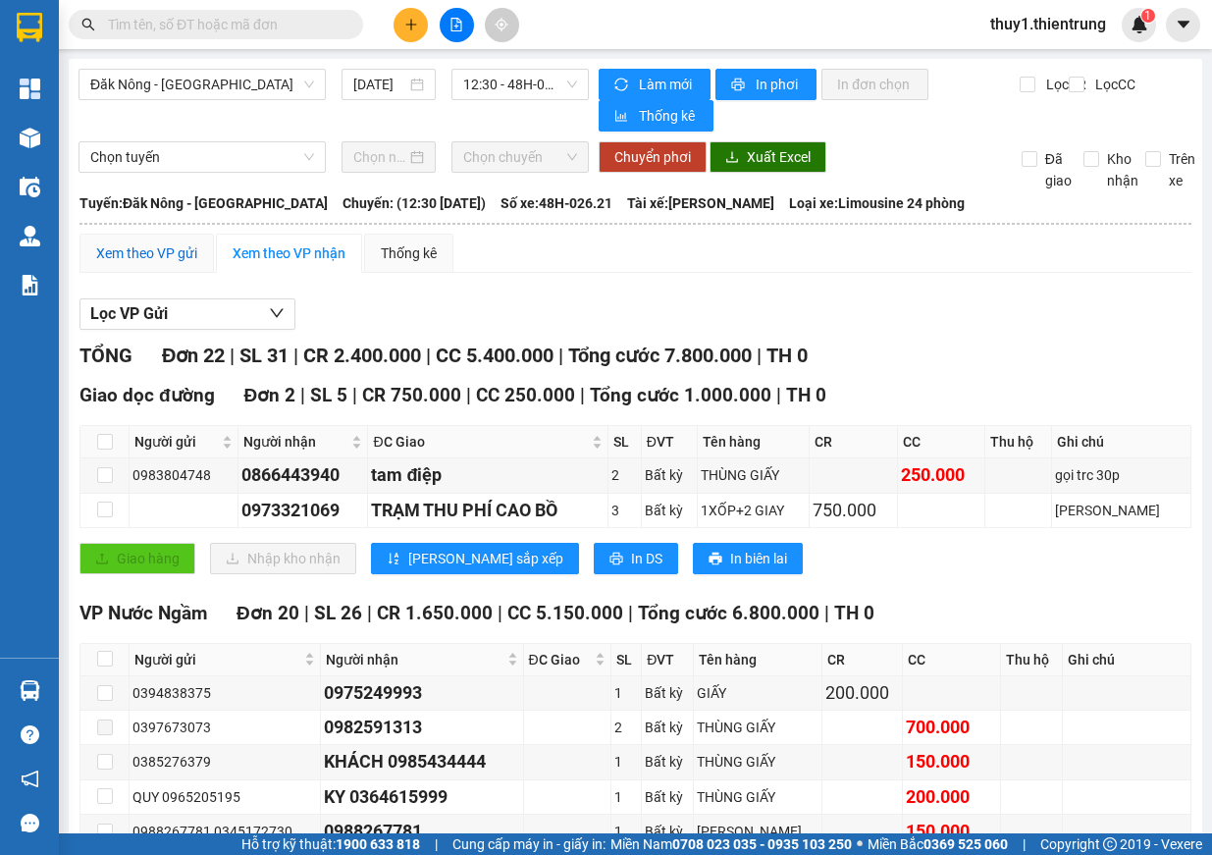
click at [160, 260] on div "Xem theo VP gửi" at bounding box center [146, 253] width 101 height 22
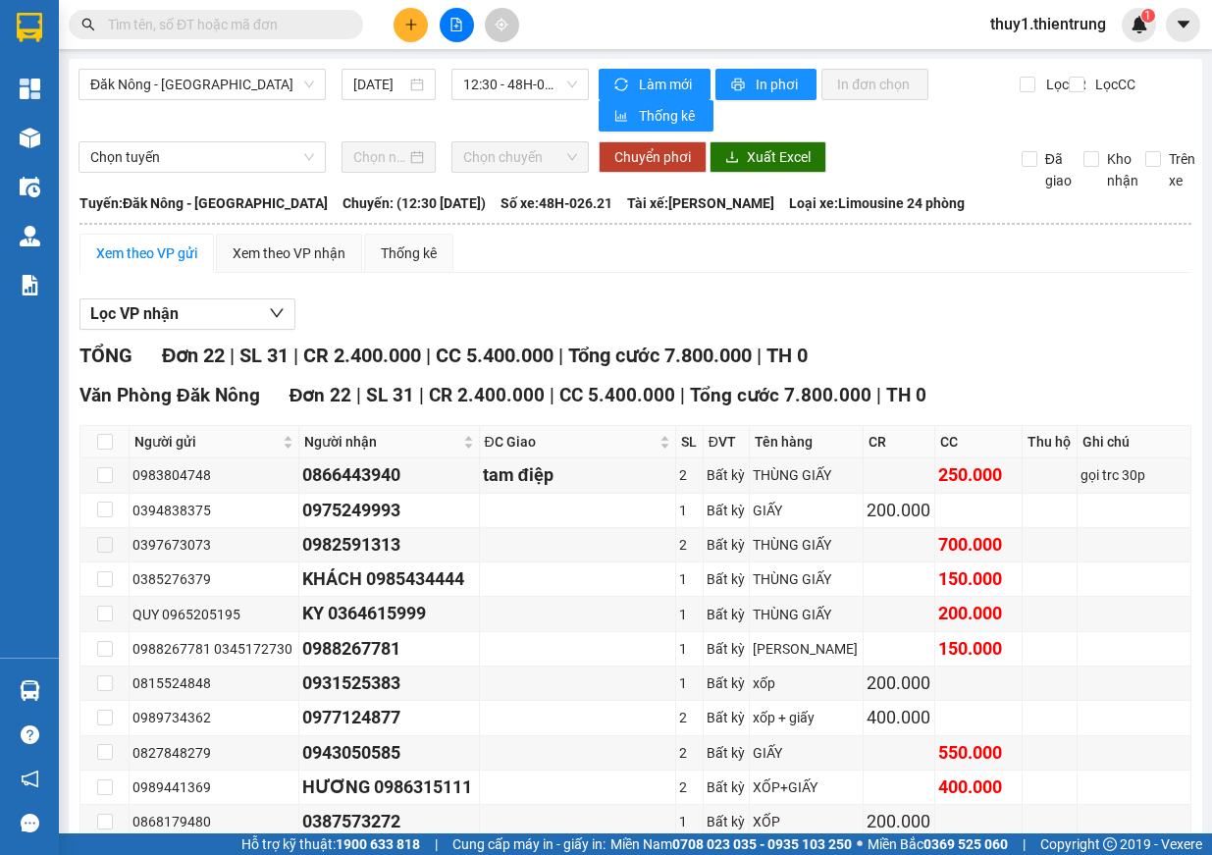
scroll to position [488, 0]
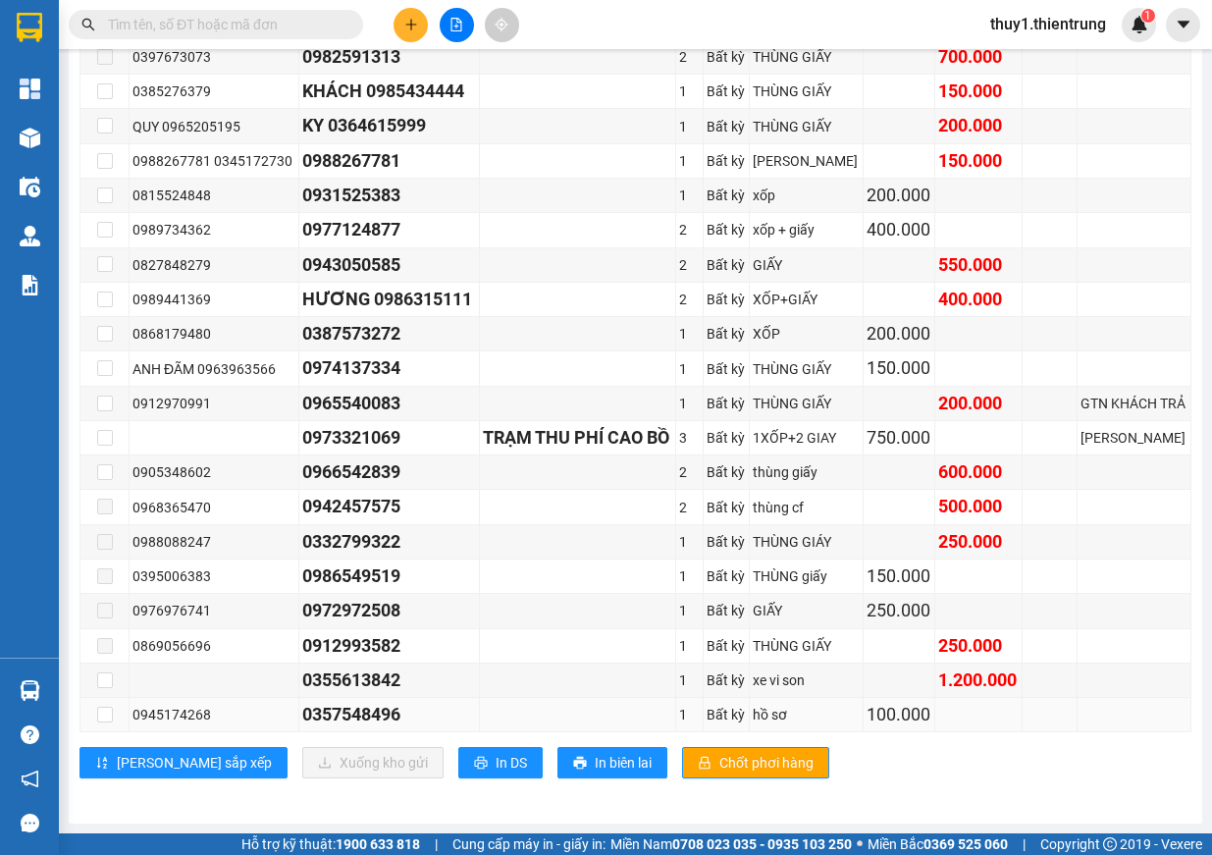
click at [94, 718] on td at bounding box center [104, 715] width 49 height 34
click at [102, 716] on input "checkbox" at bounding box center [105, 715] width 16 height 16
checkbox input "true"
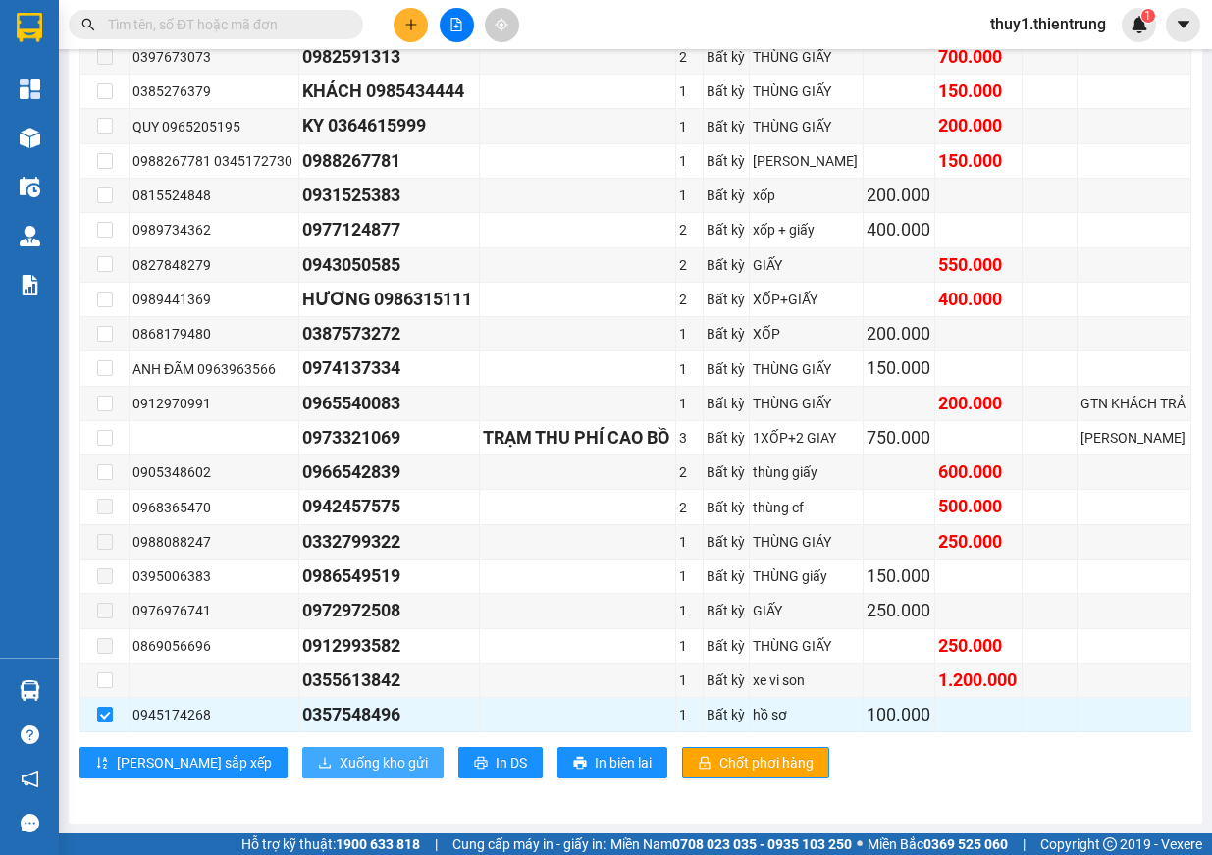
click at [340, 763] on span "Xuống kho gửi" at bounding box center [384, 763] width 88 height 22
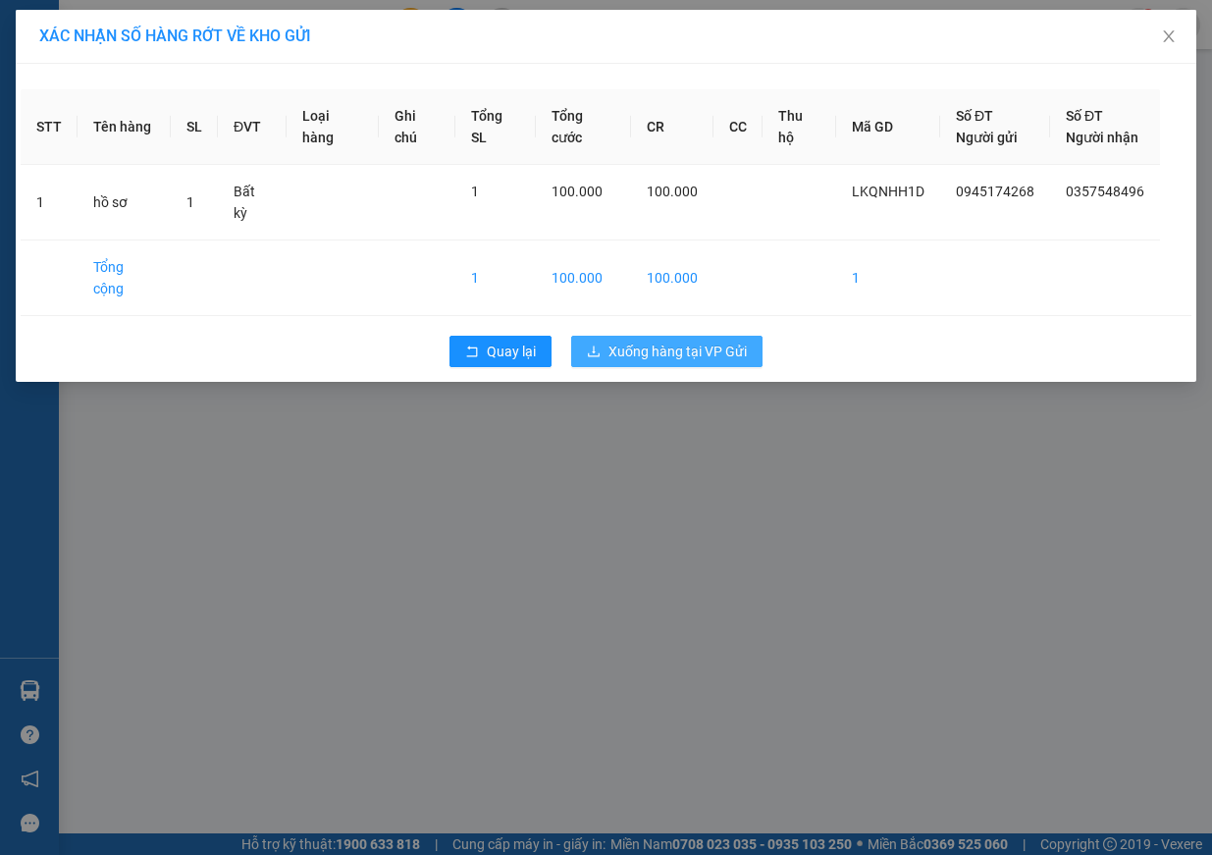
click at [641, 341] on span "Xuống hàng tại VP Gửi" at bounding box center [677, 352] width 138 height 22
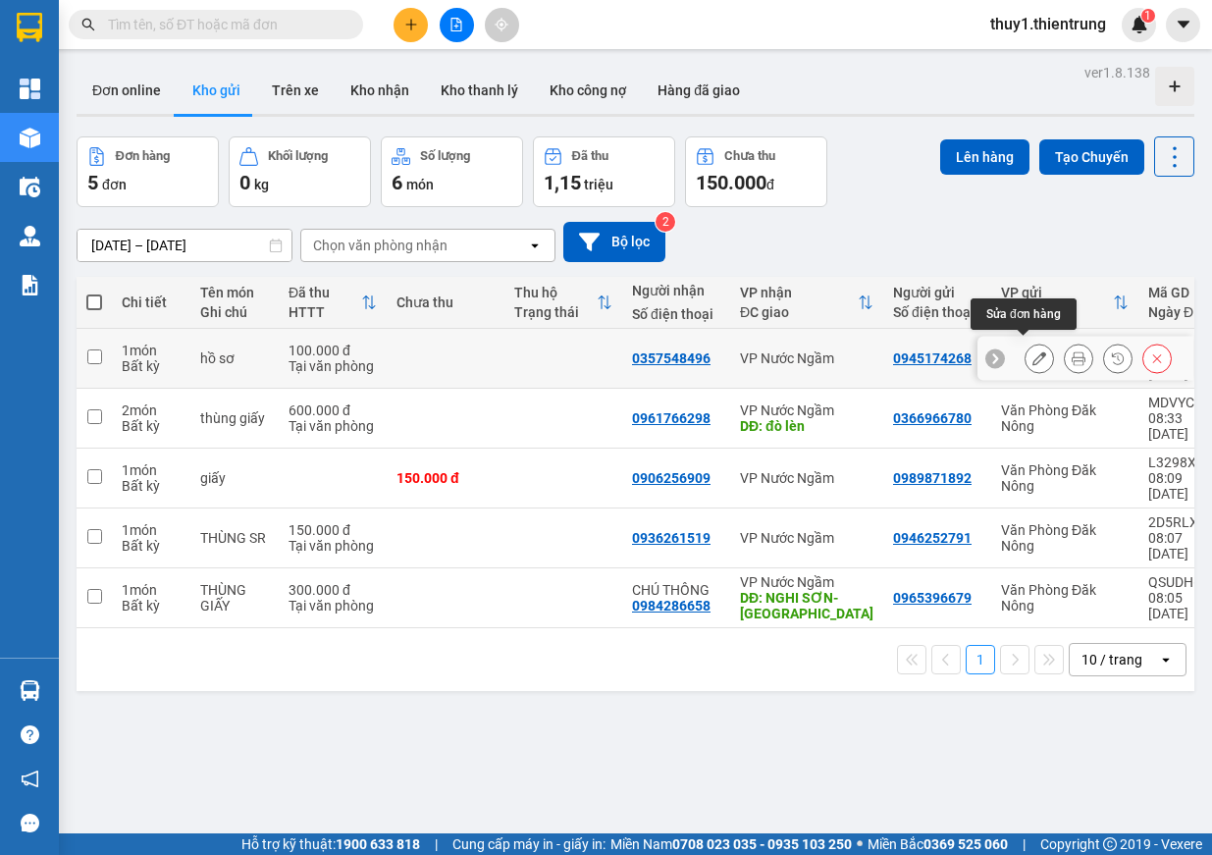
click at [1026, 350] on button at bounding box center [1039, 359] width 27 height 34
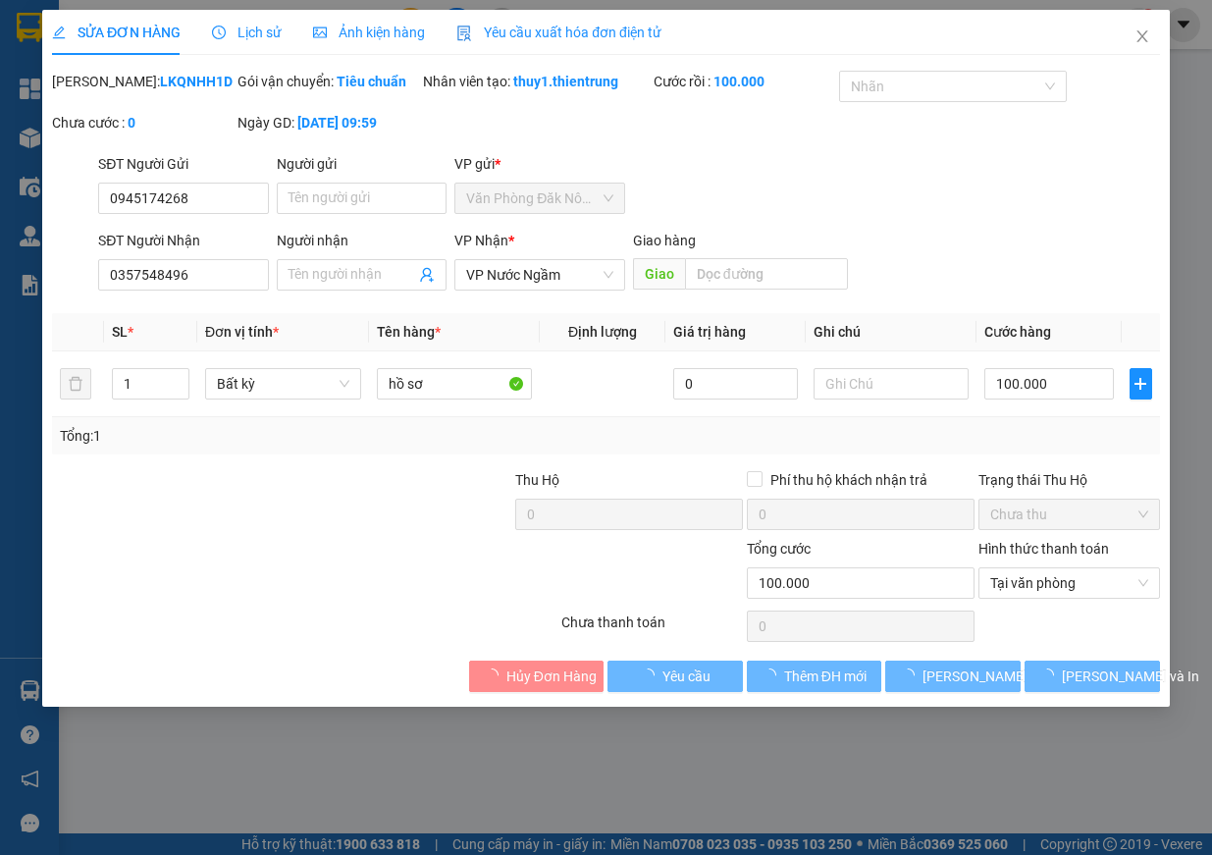
type input "0945174268"
type input "0357548496"
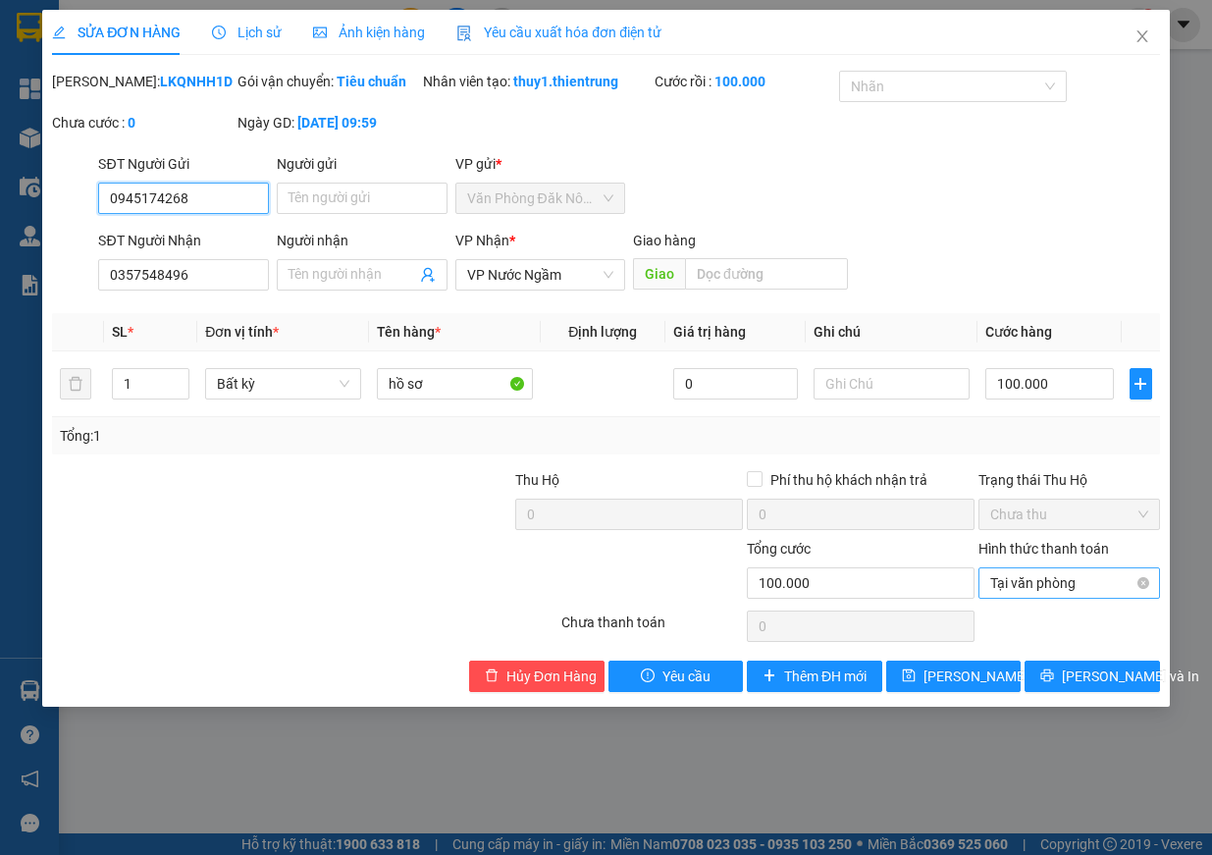
click at [1083, 598] on span "Tại văn phòng" at bounding box center [1069, 582] width 158 height 29
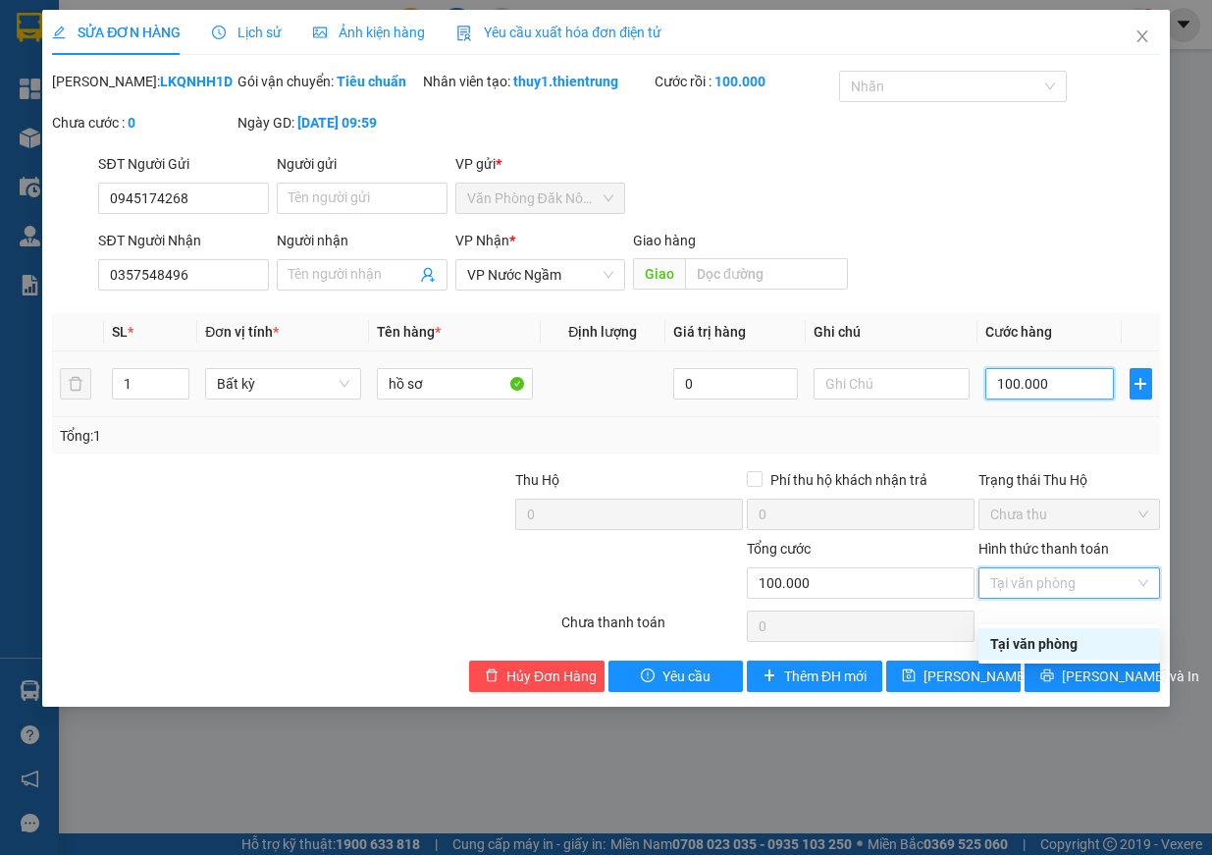
click at [1091, 399] on input "100.000" at bounding box center [1049, 383] width 129 height 31
type input "0"
click at [1082, 590] on span "Tại văn phòng" at bounding box center [1069, 582] width 158 height 29
type input "0"
click at [1127, 593] on span "Tại văn phòng" at bounding box center [1069, 582] width 158 height 29
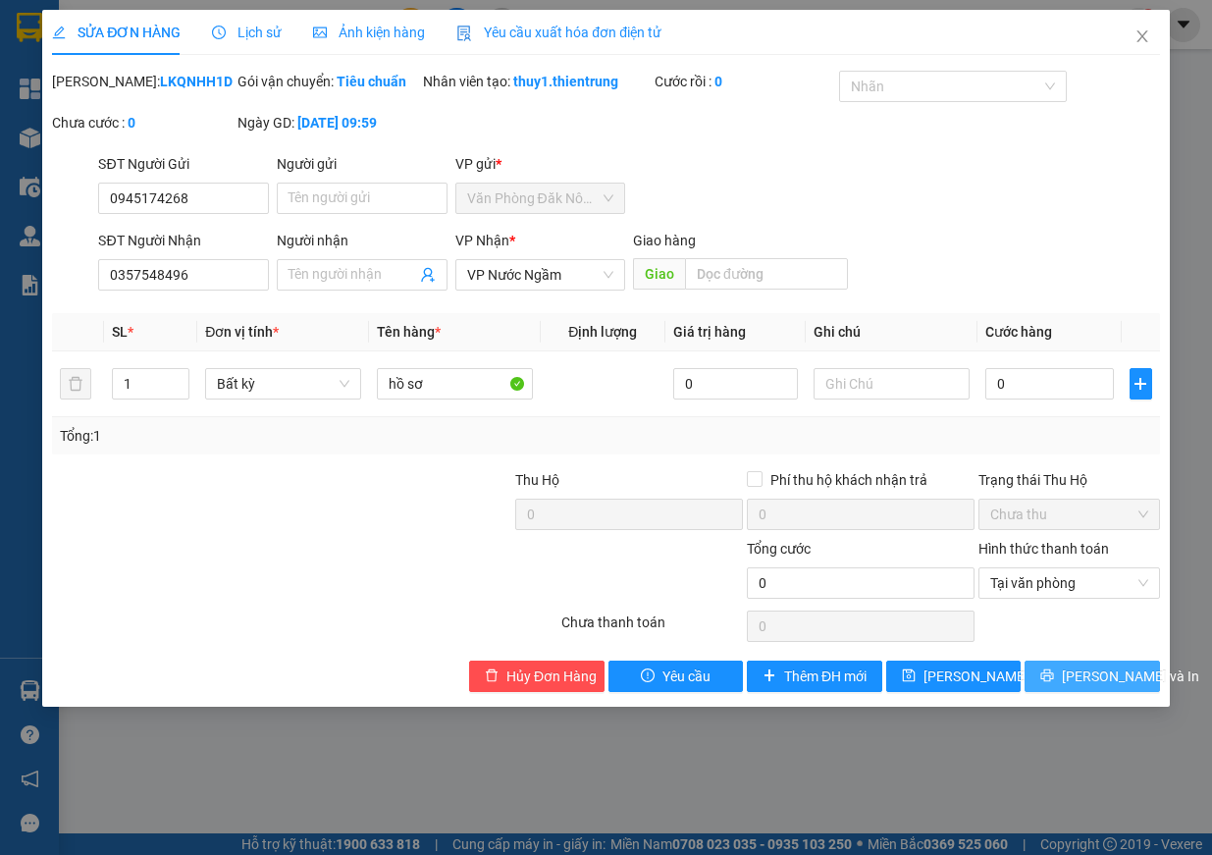
click at [1049, 692] on button "[PERSON_NAME] và In" at bounding box center [1092, 675] width 135 height 31
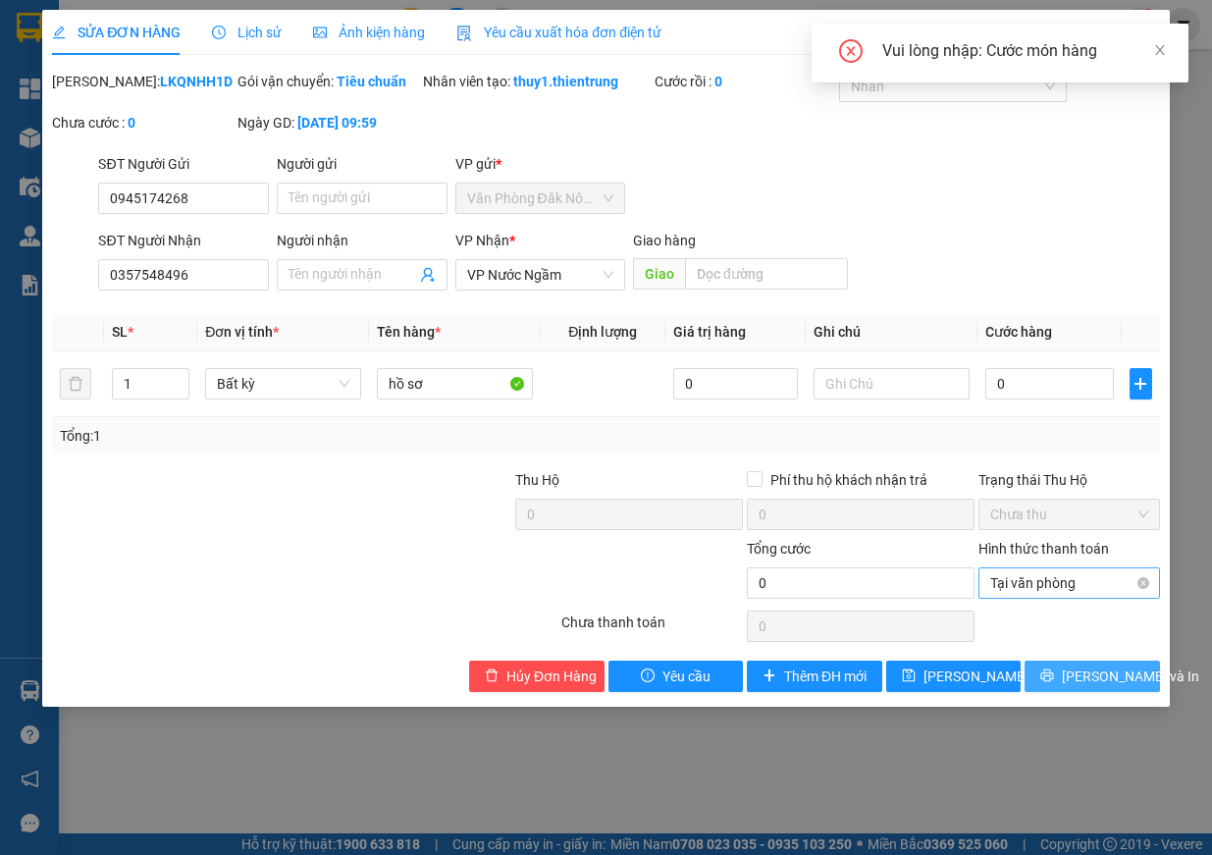
click at [1095, 597] on span "Tại văn phòng" at bounding box center [1069, 582] width 158 height 29
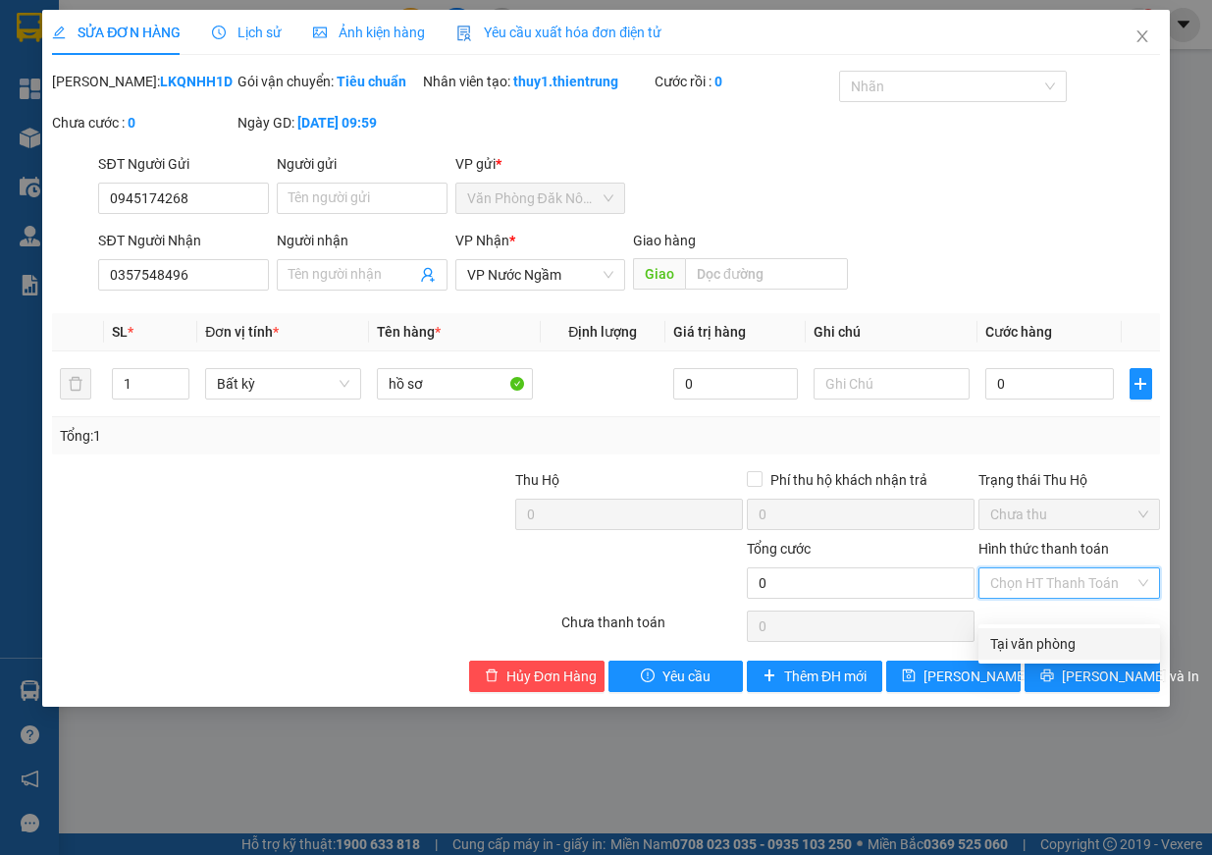
click at [1134, 599] on div "Chọn HT Thanh Toán" at bounding box center [1069, 582] width 182 height 31
drag, startPoint x: 353, startPoint y: 552, endPoint x: 825, endPoint y: 567, distance: 472.3
click at [374, 558] on form "Thu Hộ 0 Phí thu hộ khách nhận trả 0 Trạng thái Thu Hộ Chưa thu Tổng cước 0 Hìn…" at bounding box center [606, 537] width 1108 height 137
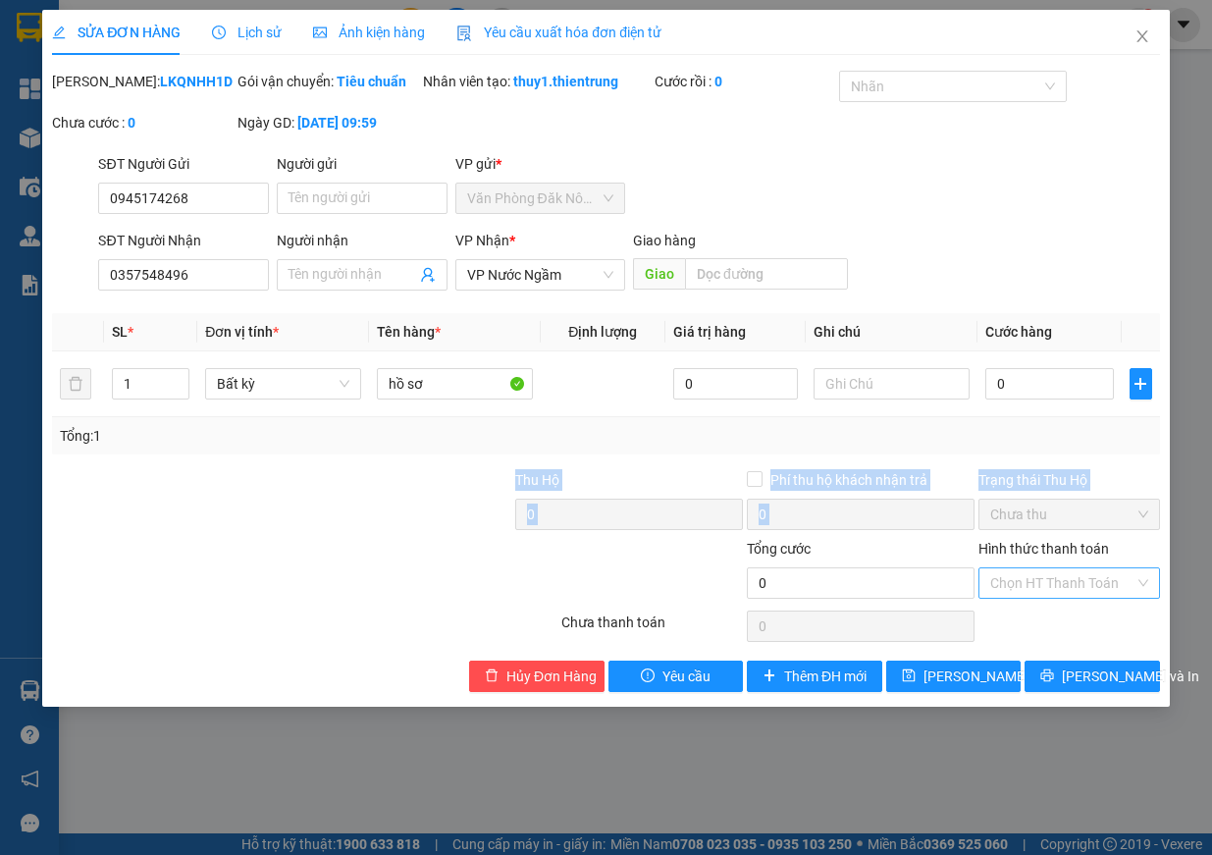
click at [1151, 599] on div "Chọn HT Thanh Toán" at bounding box center [1069, 582] width 182 height 31
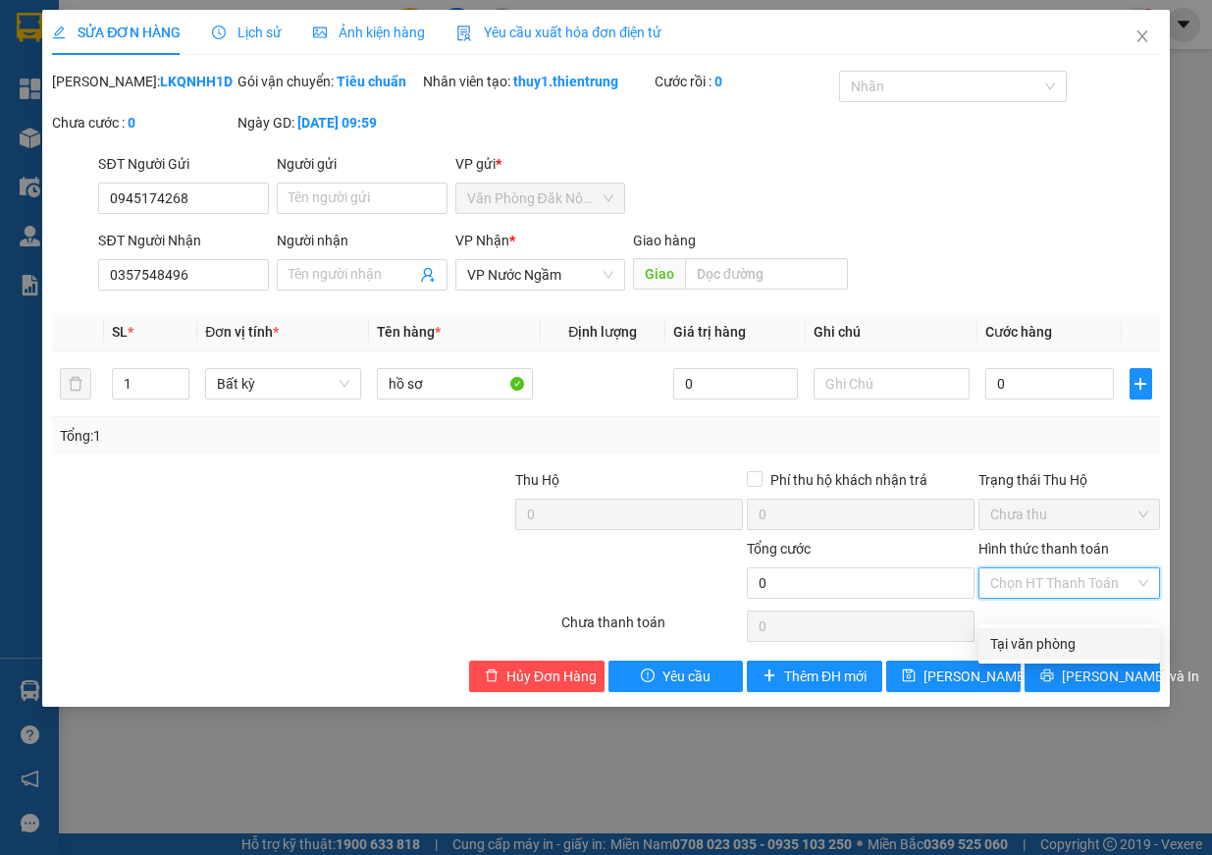
click at [1143, 599] on div "Chọn HT Thanh Toán" at bounding box center [1069, 582] width 182 height 31
click at [367, 512] on div at bounding box center [398, 503] width 232 height 69
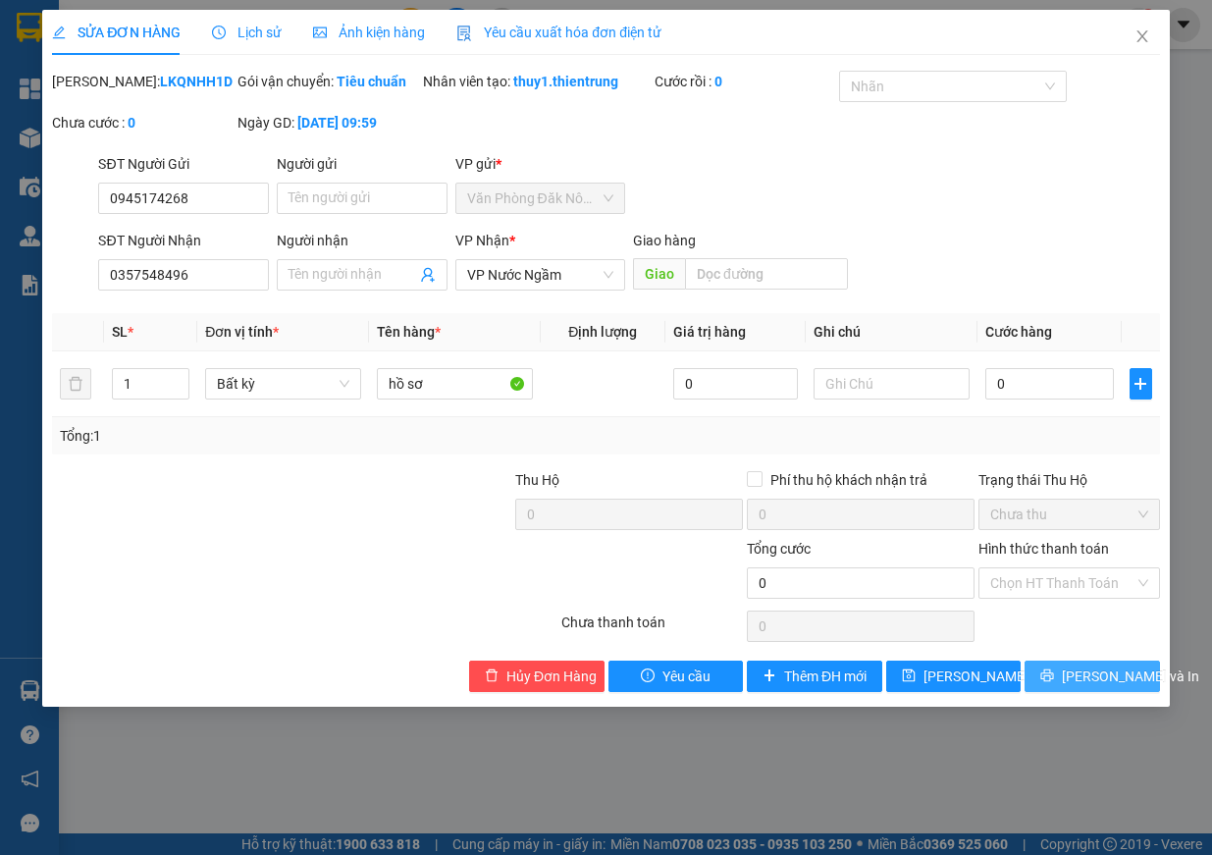
click at [1085, 687] on span "[PERSON_NAME] và In" at bounding box center [1130, 676] width 137 height 22
click at [1093, 399] on input "0" at bounding box center [1049, 383] width 129 height 31
click at [560, 687] on span "Hủy Đơn Hàng" at bounding box center [551, 676] width 90 height 22
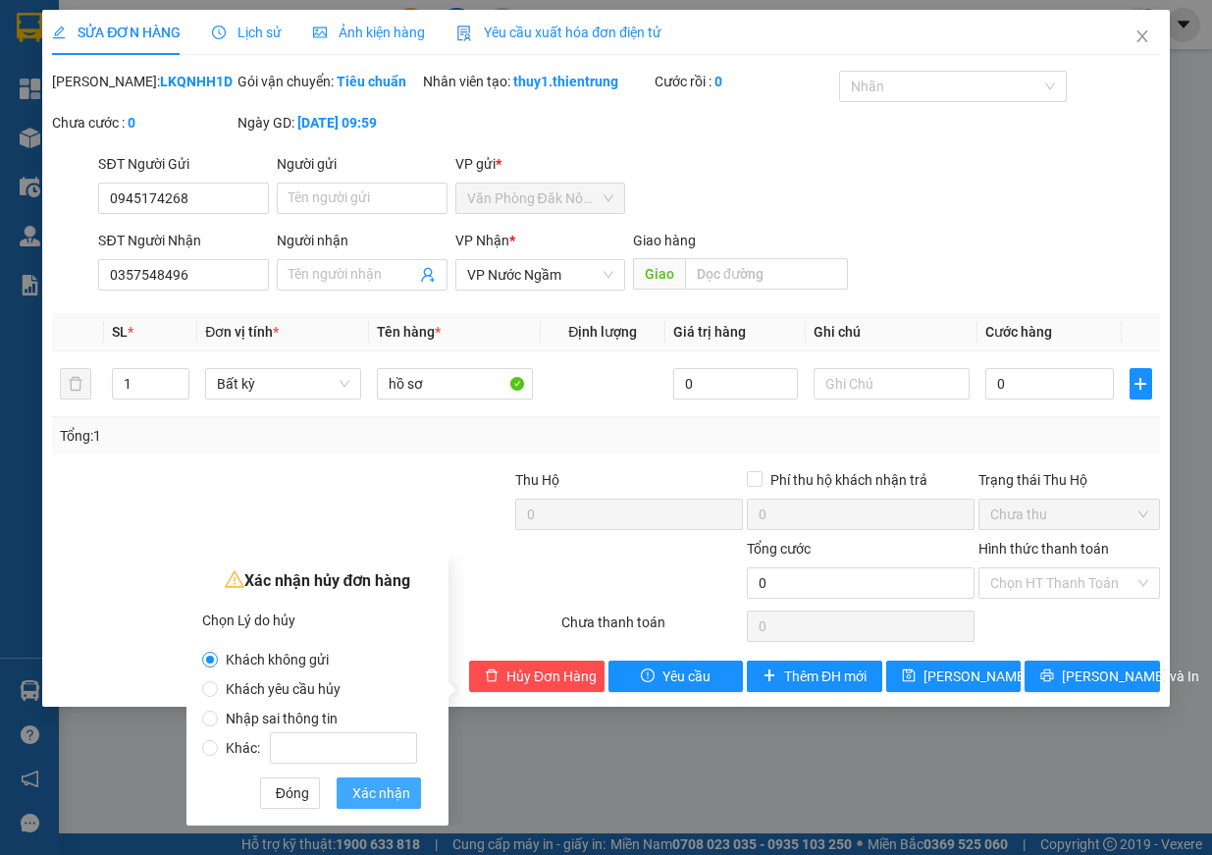
click at [388, 803] on span "Xác nhận" at bounding box center [381, 793] width 58 height 22
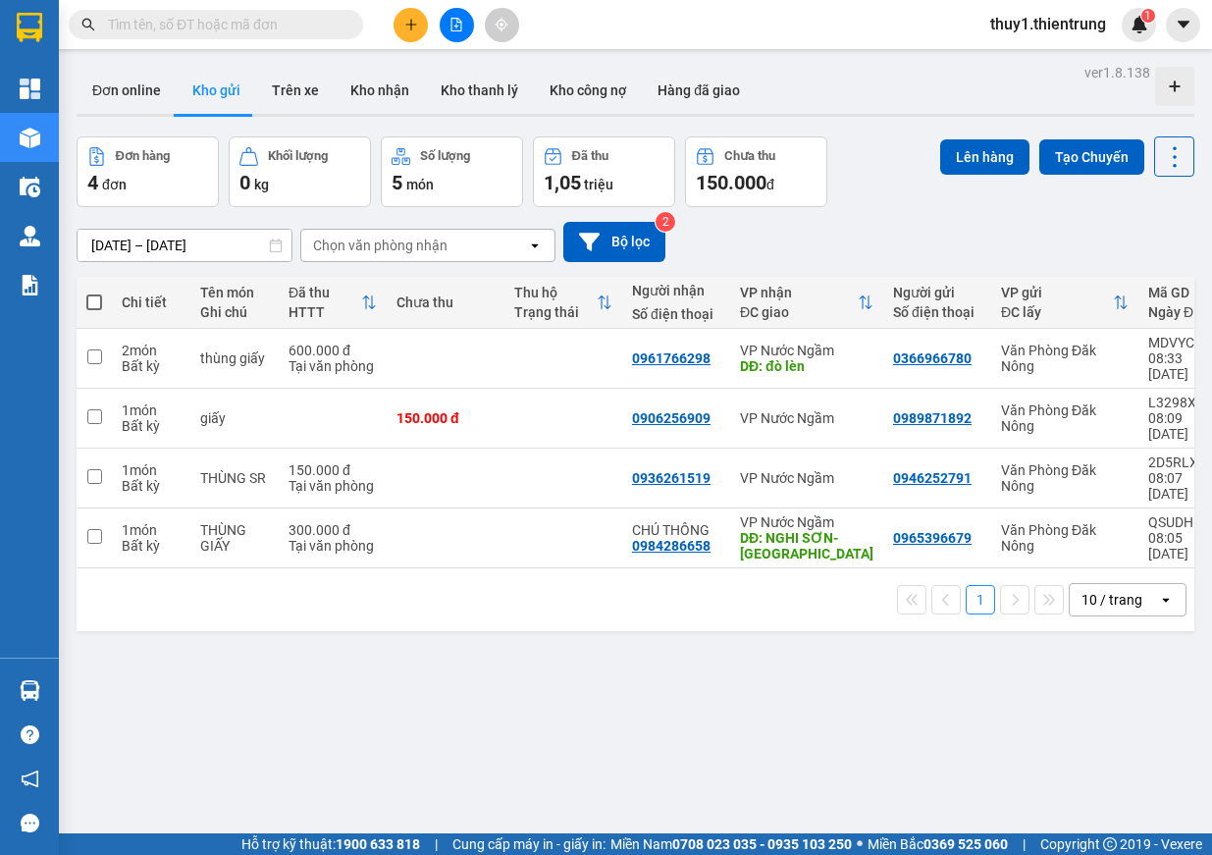
click at [402, 24] on button at bounding box center [411, 25] width 34 height 34
click at [459, 83] on div "Tạo đơn hàng" at bounding box center [488, 74] width 85 height 22
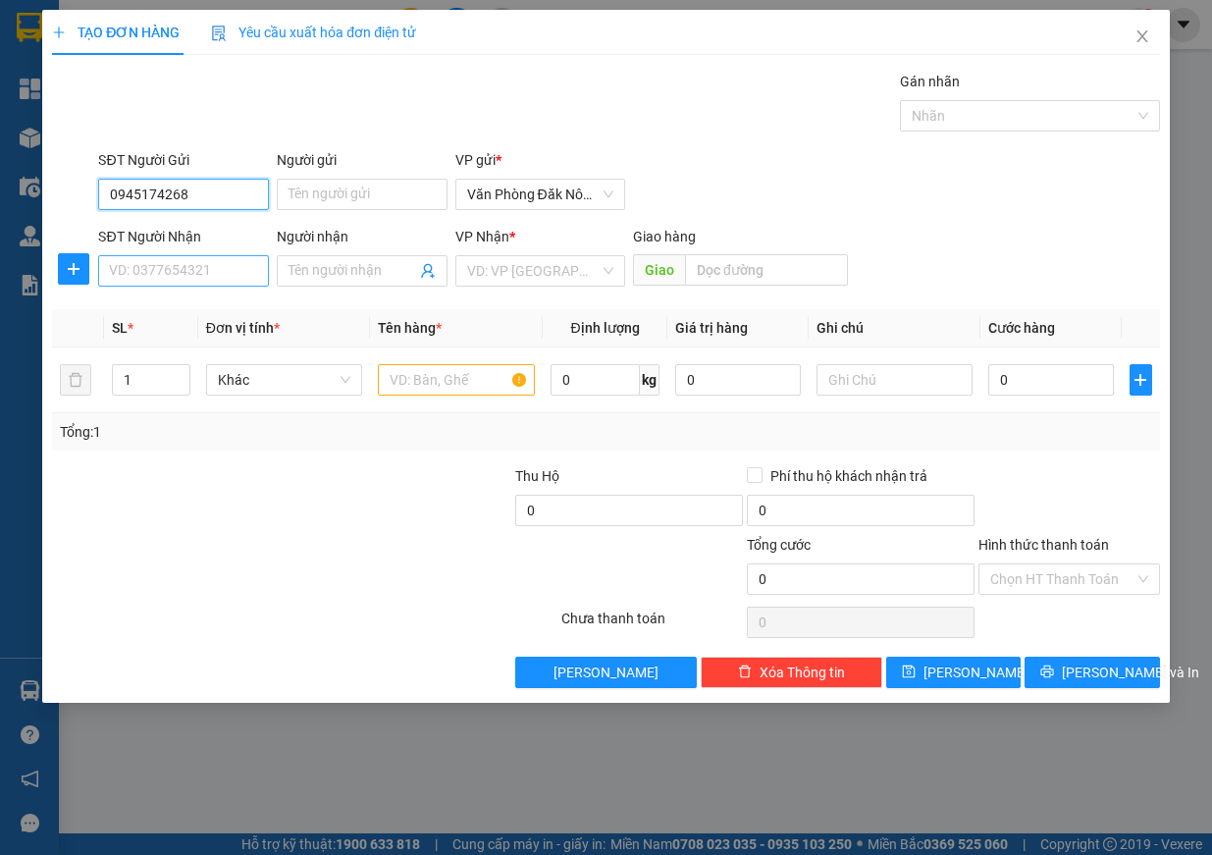
type input "0945174268"
click at [217, 259] on input "SĐT Người Nhận" at bounding box center [183, 270] width 171 height 31
type input "0357548596"
click at [432, 383] on input "text" at bounding box center [456, 379] width 157 height 31
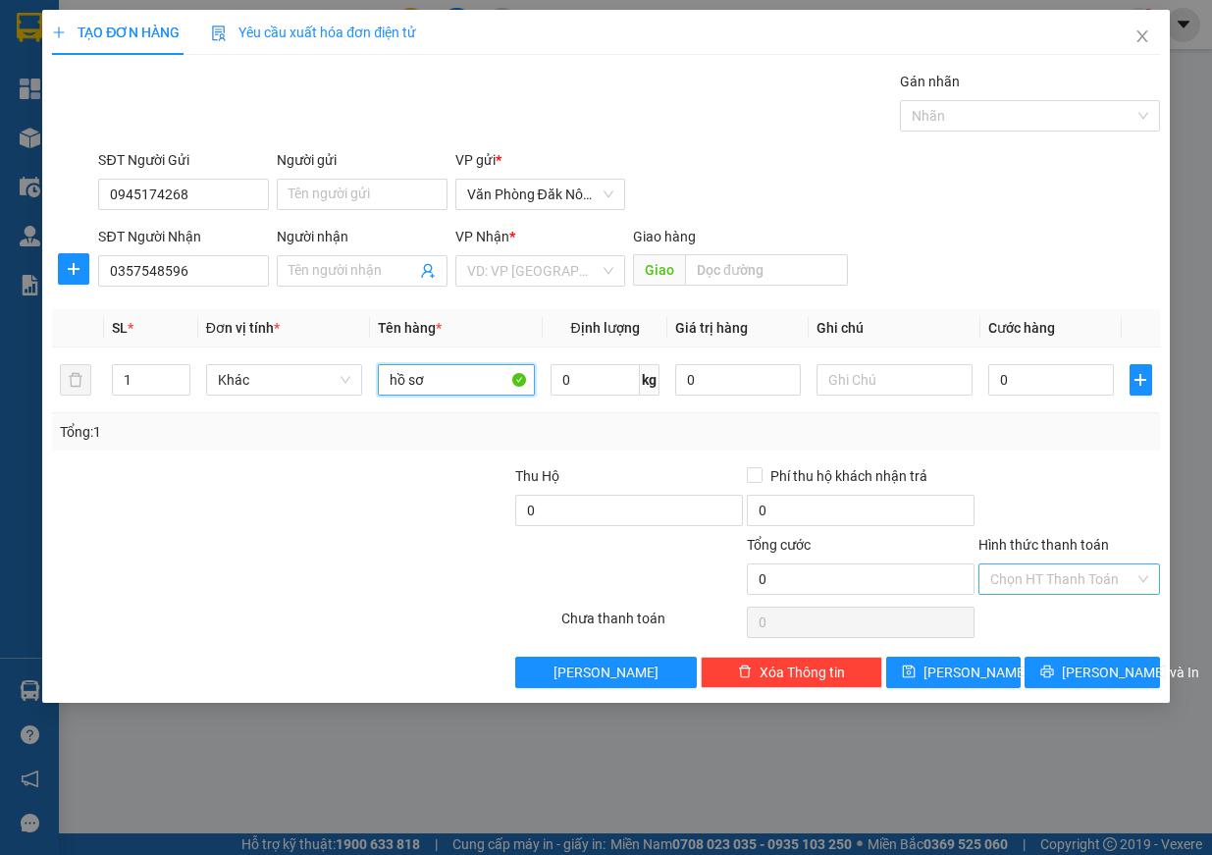
type input "hồ sơ"
click at [1111, 570] on input "Hình thức thanh toán" at bounding box center [1062, 578] width 144 height 29
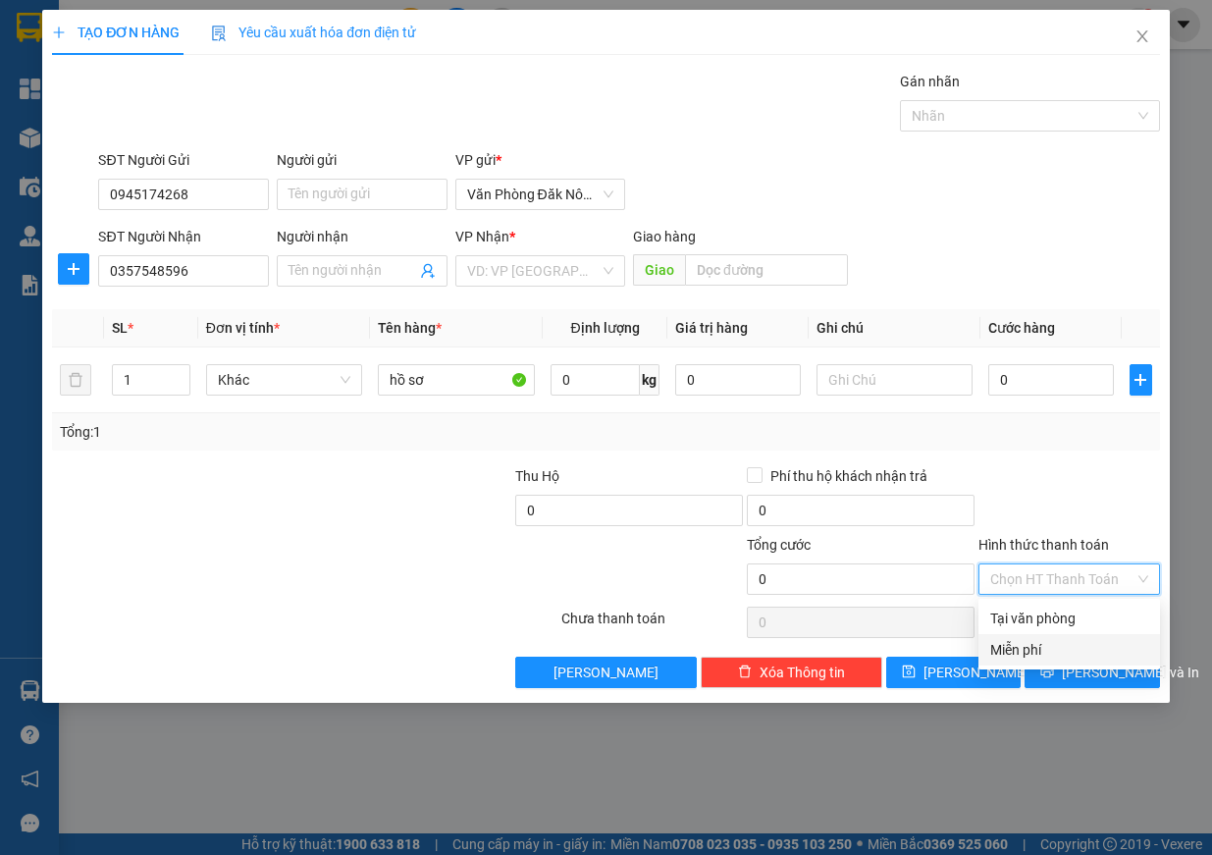
click at [1063, 646] on div "Miễn phí" at bounding box center [1069, 650] width 158 height 22
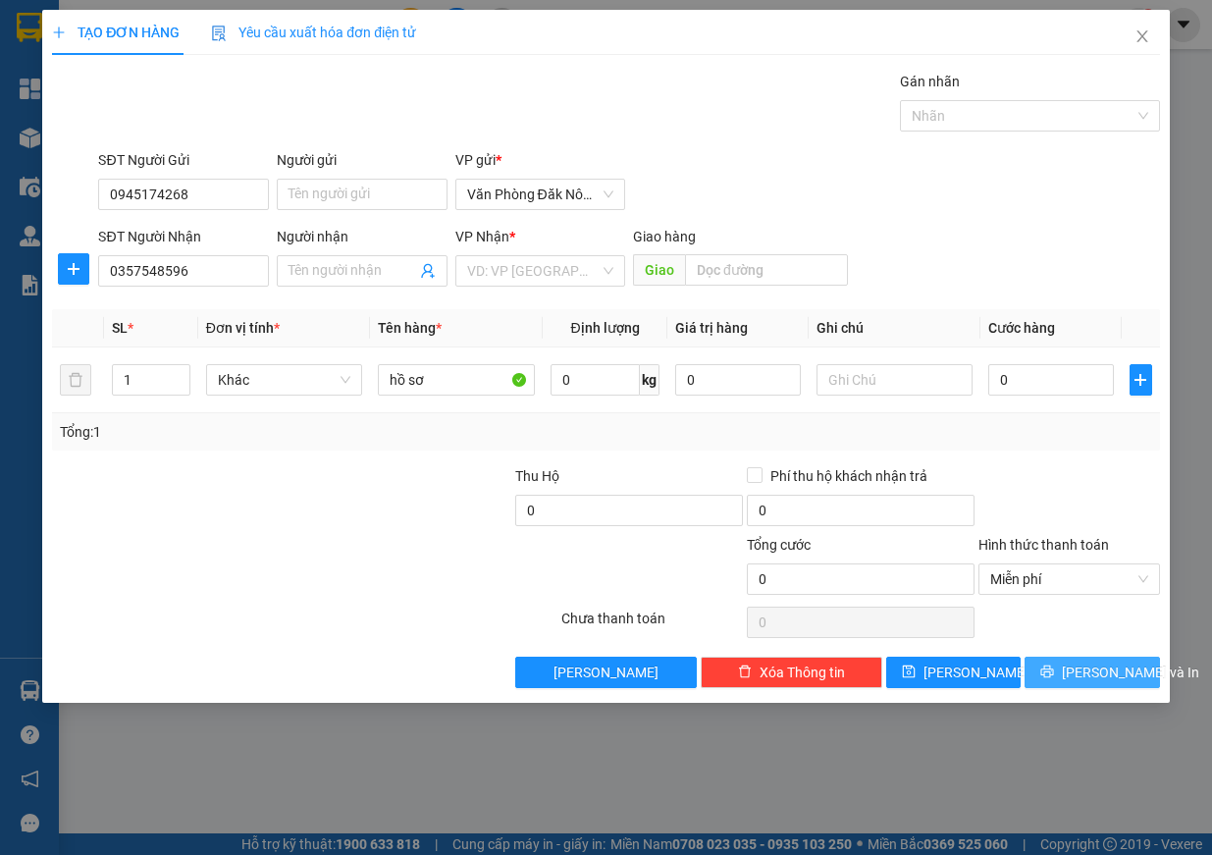
click at [1089, 669] on span "[PERSON_NAME] và In" at bounding box center [1130, 672] width 137 height 22
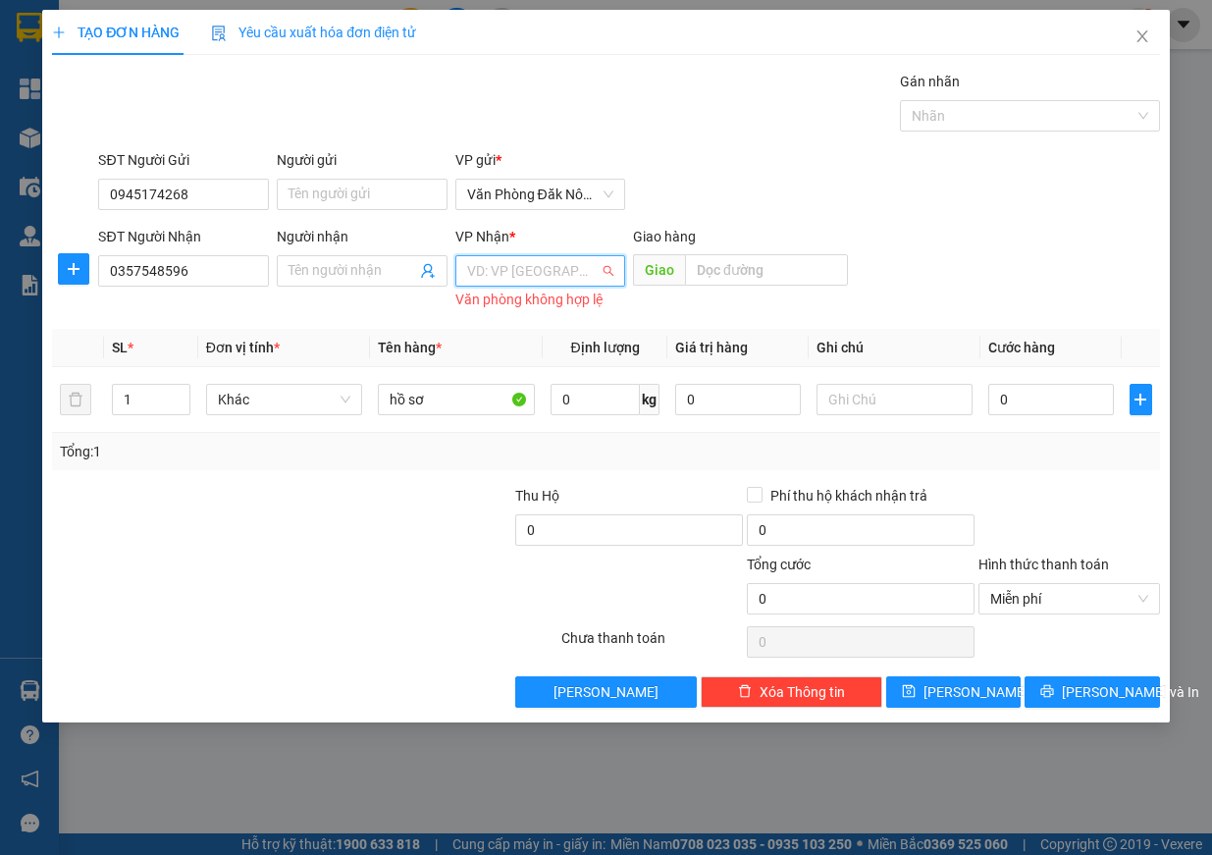
click at [590, 268] on input "search" at bounding box center [533, 270] width 133 height 29
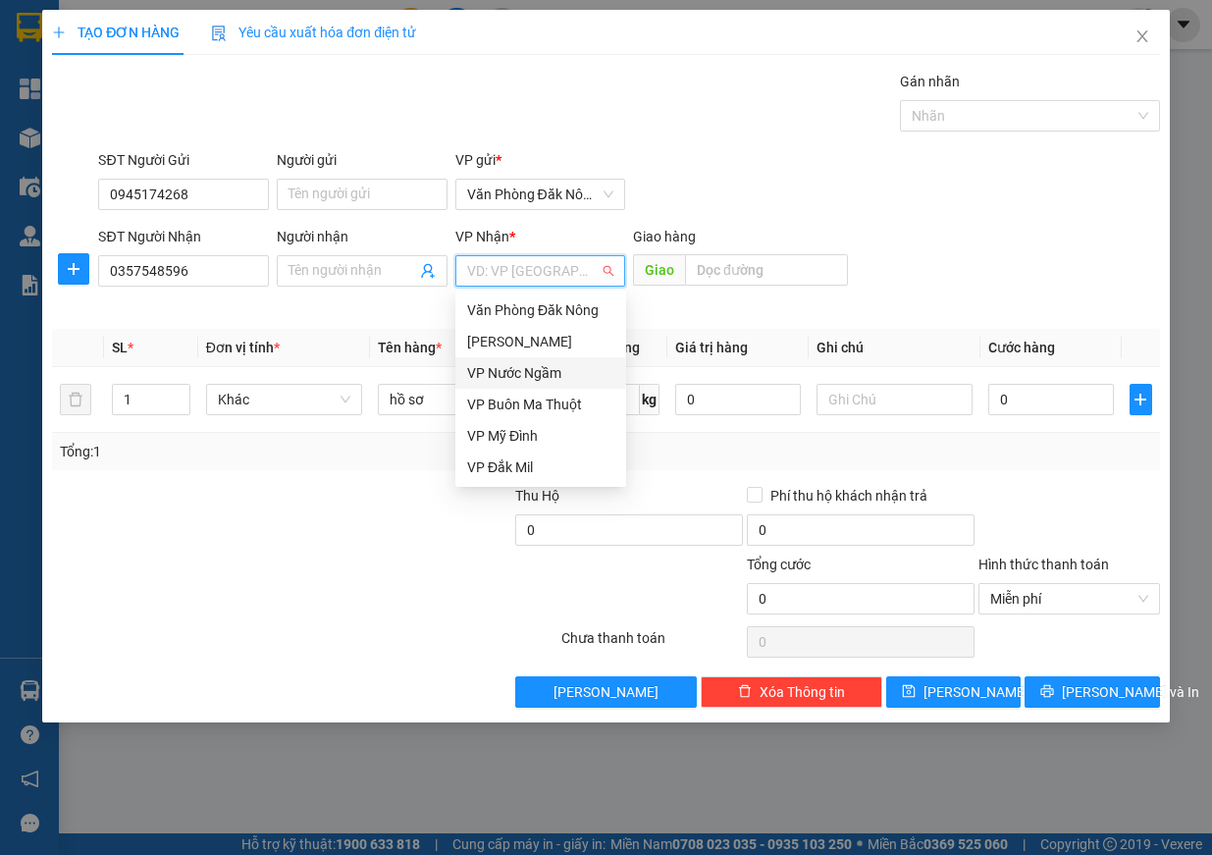
click at [528, 377] on div "VP Nước Ngầm" at bounding box center [540, 373] width 147 height 22
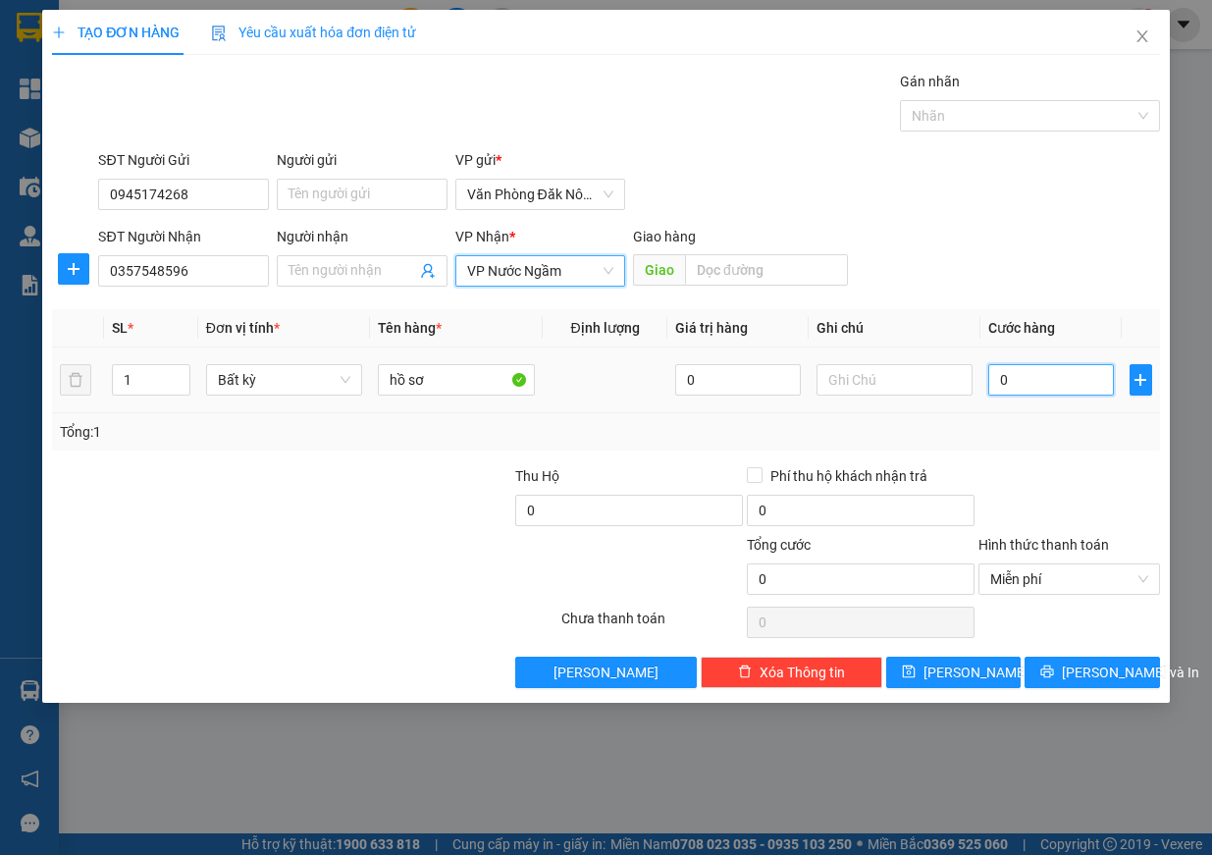
click at [1015, 369] on input "0" at bounding box center [1051, 379] width 126 height 31
click at [1079, 671] on span "[PERSON_NAME] và In" at bounding box center [1130, 672] width 137 height 22
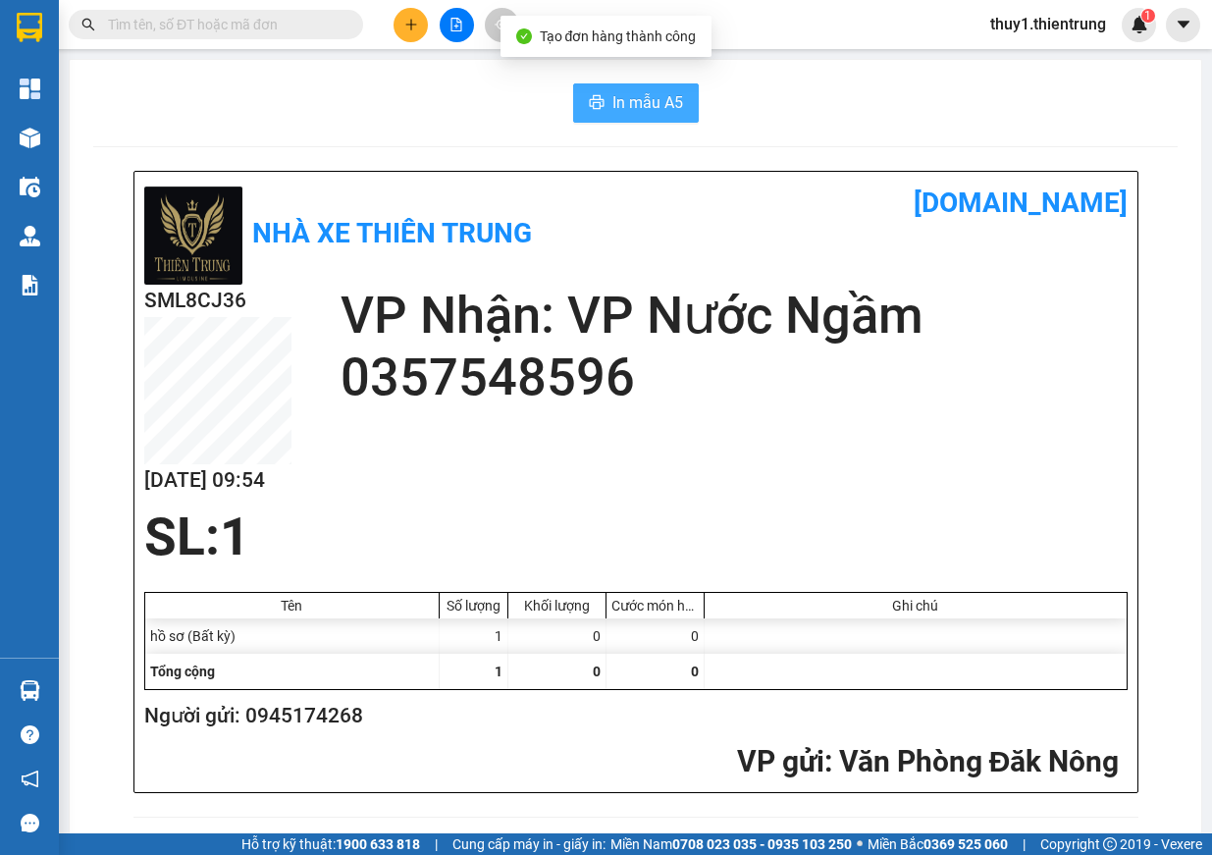
click at [651, 98] on span "In mẫu A5" at bounding box center [647, 102] width 71 height 25
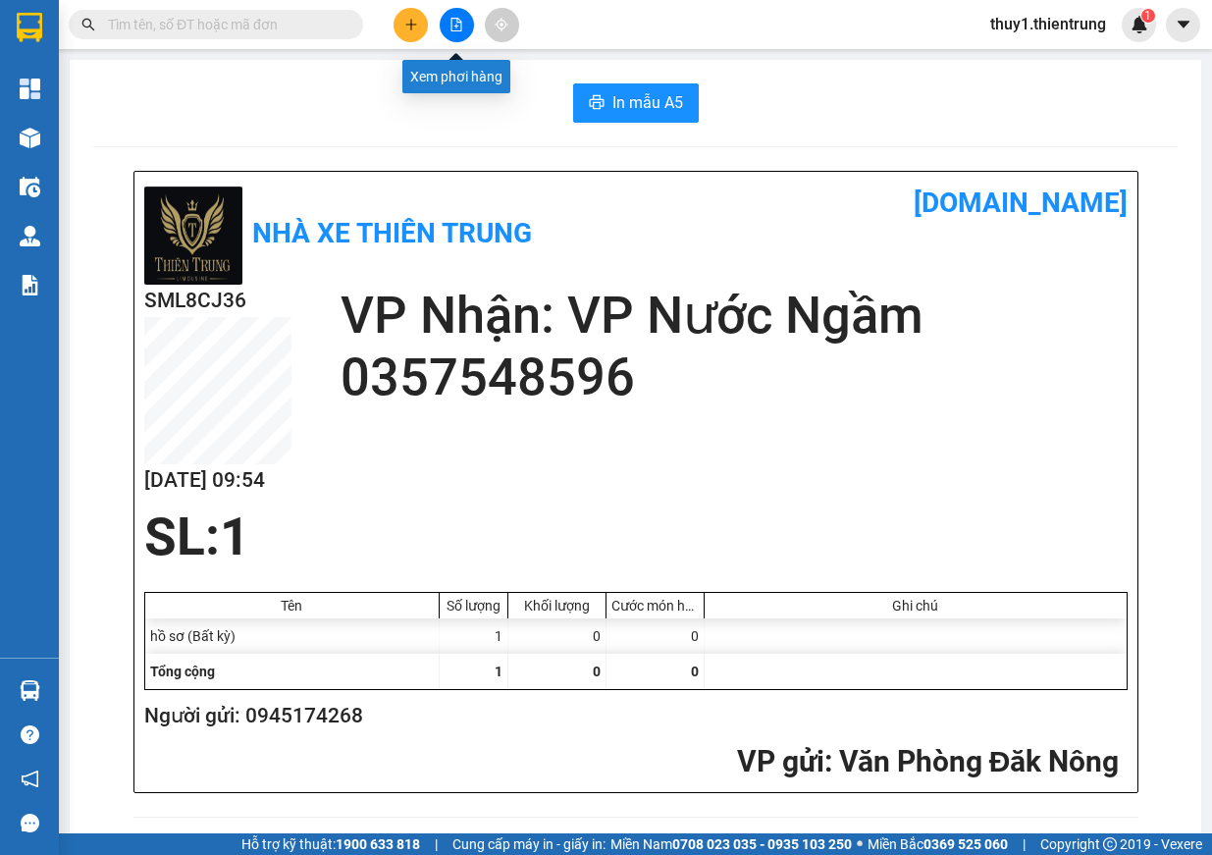
click at [471, 17] on button at bounding box center [457, 25] width 34 height 34
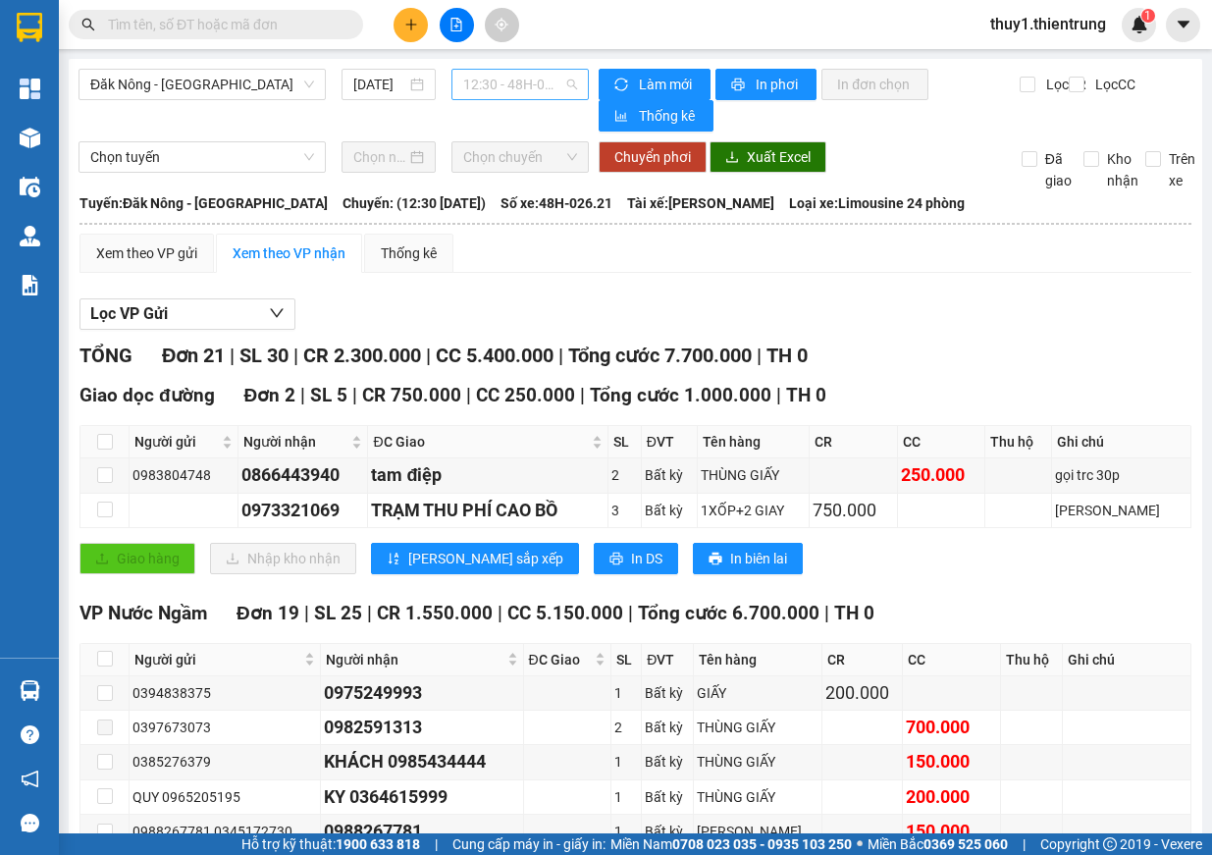
click at [513, 93] on span "12:30 - 48H-026.21" at bounding box center [520, 84] width 114 height 29
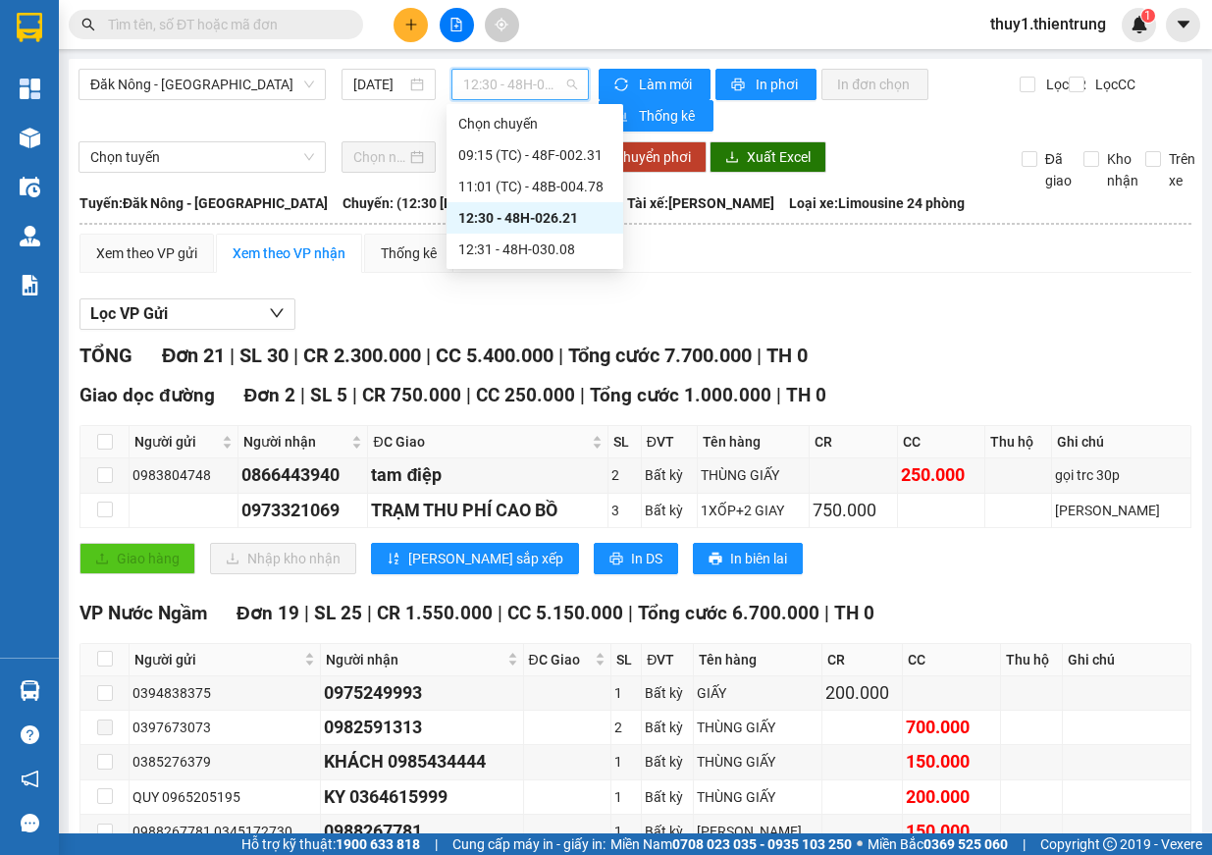
click at [584, 217] on div "12:30 - 48H-026.21" at bounding box center [534, 218] width 153 height 22
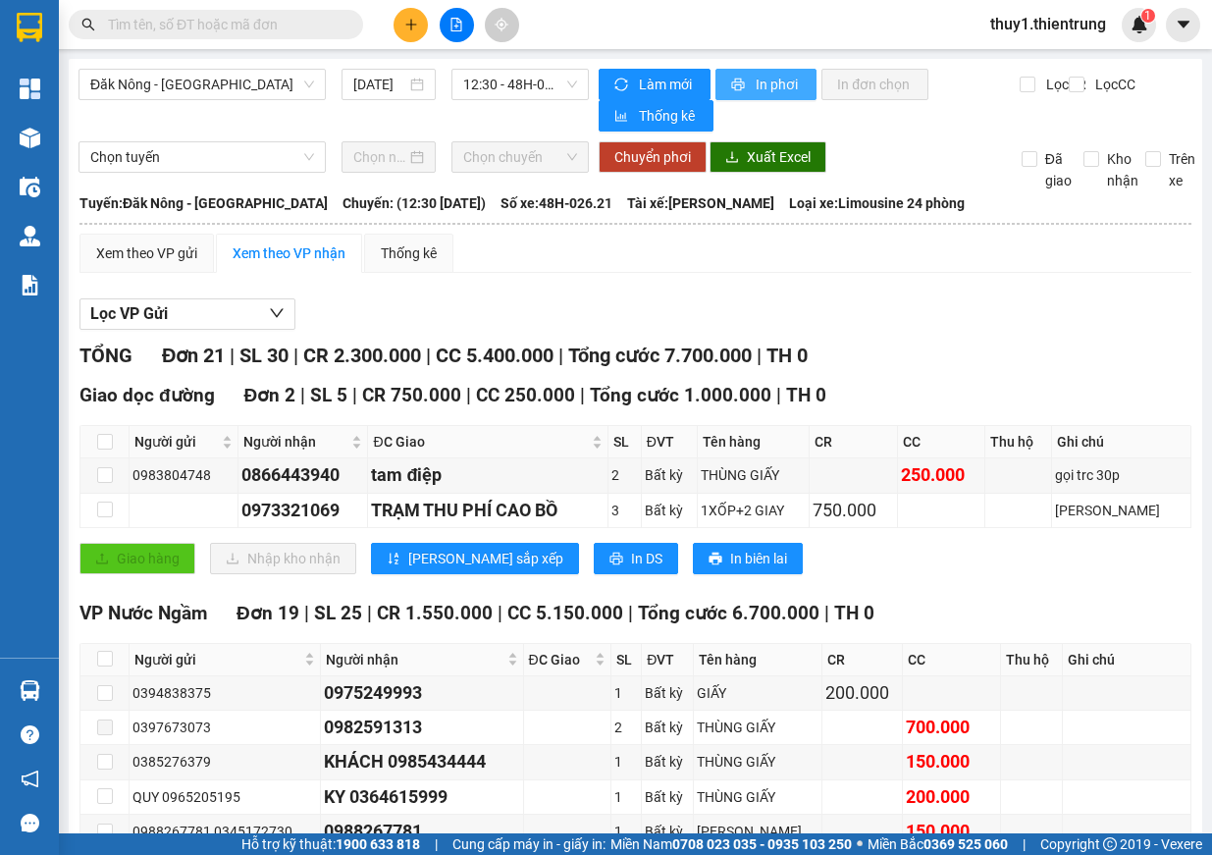
click at [756, 91] on span "In phơi" at bounding box center [778, 85] width 45 height 22
click at [209, 80] on span "Đăk Nông - [GEOGRAPHIC_DATA]" at bounding box center [202, 84] width 224 height 29
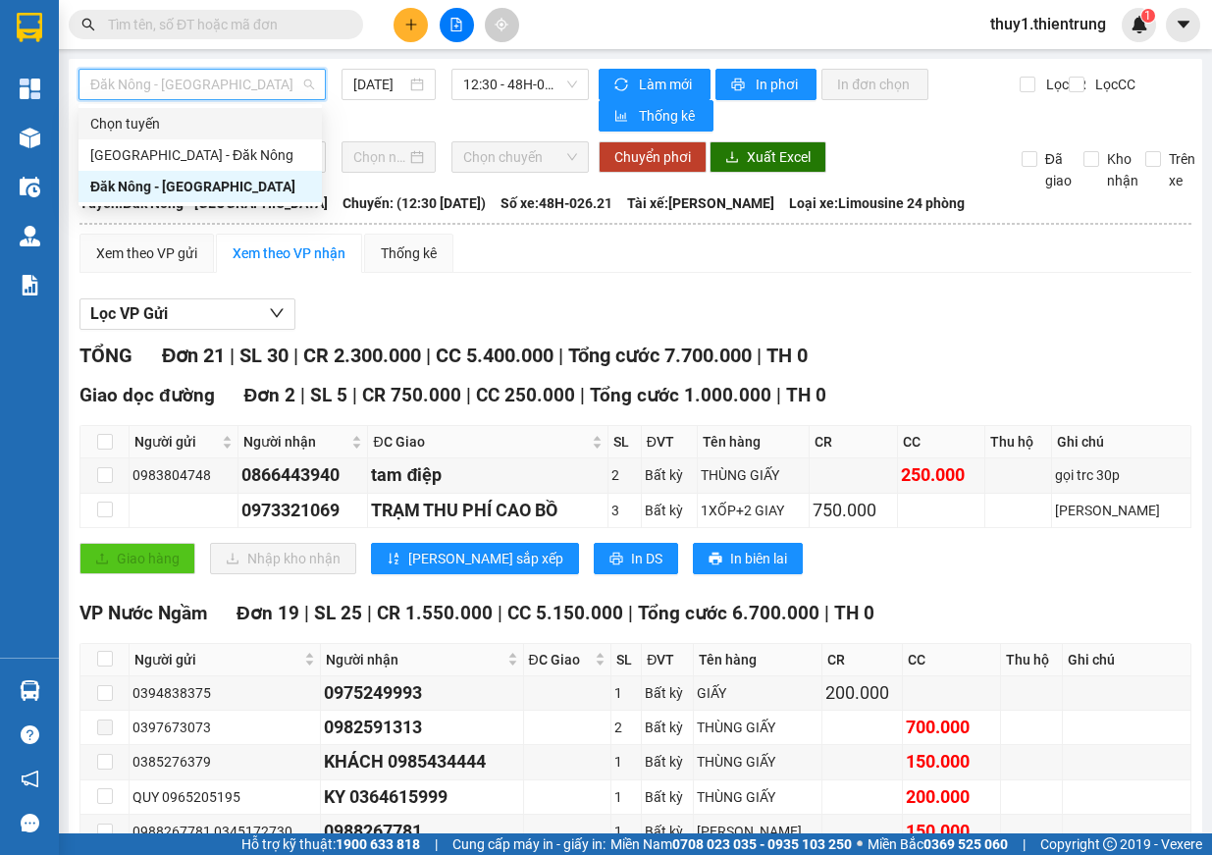
click at [417, 16] on button at bounding box center [411, 25] width 34 height 34
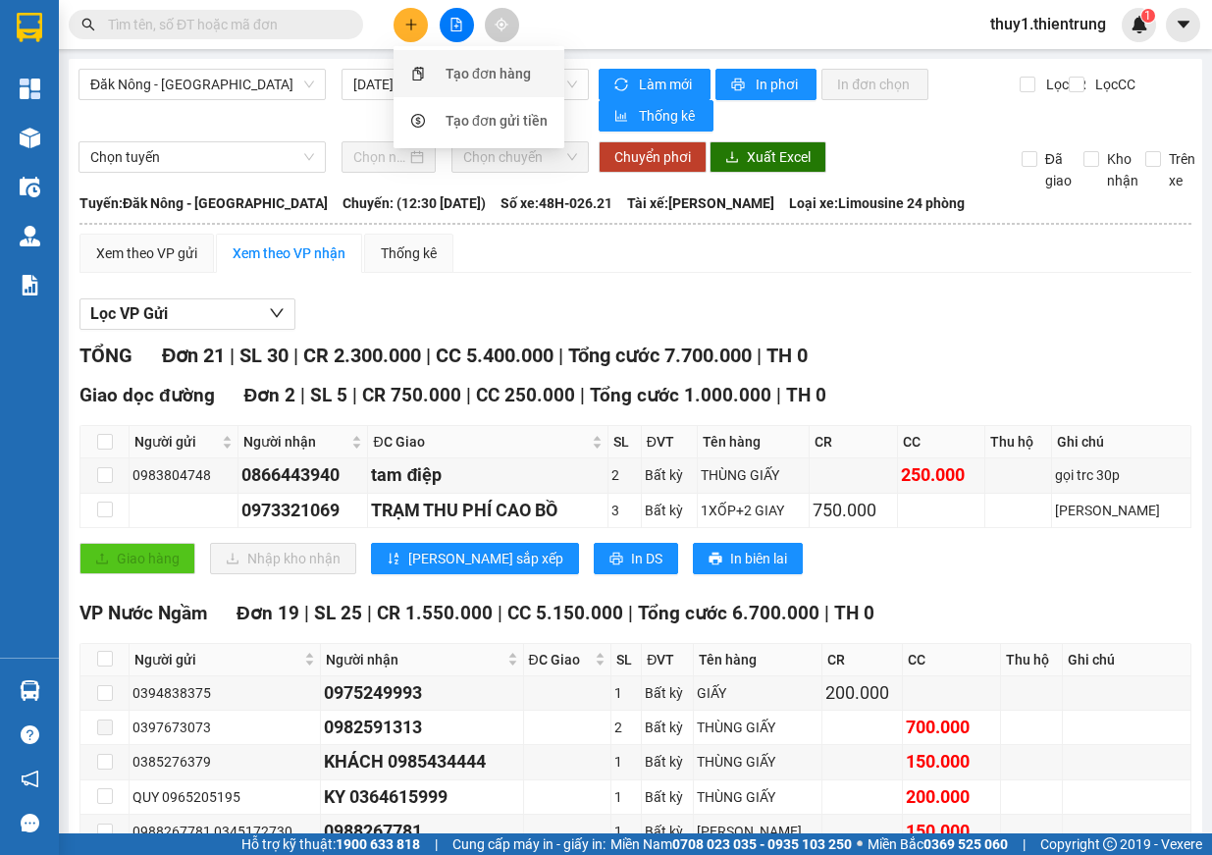
click at [447, 81] on div "Tạo đơn hàng" at bounding box center [488, 74] width 85 height 22
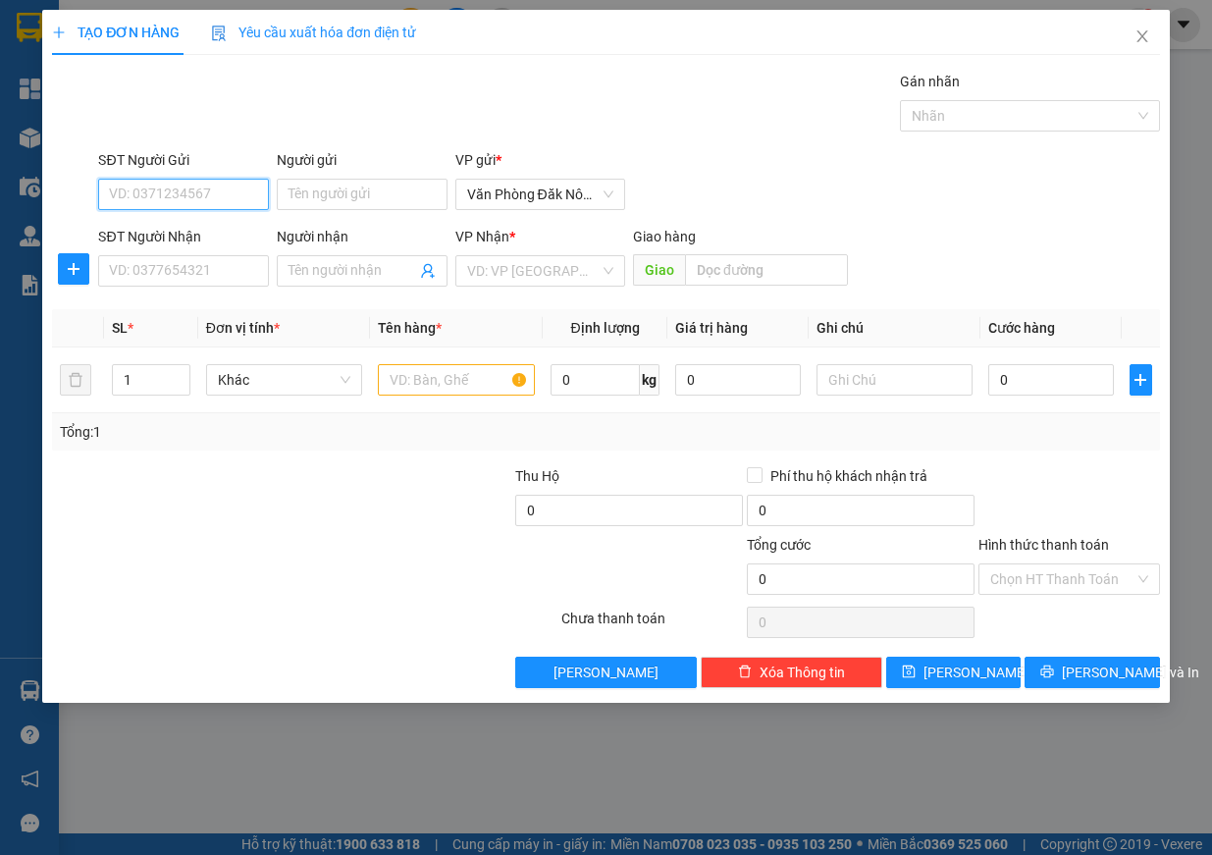
click at [162, 189] on input "SĐT Người Gửi" at bounding box center [183, 194] width 171 height 31
type input "0349960868"
click at [220, 258] on input "SĐT Người Nhận" at bounding box center [183, 270] width 171 height 31
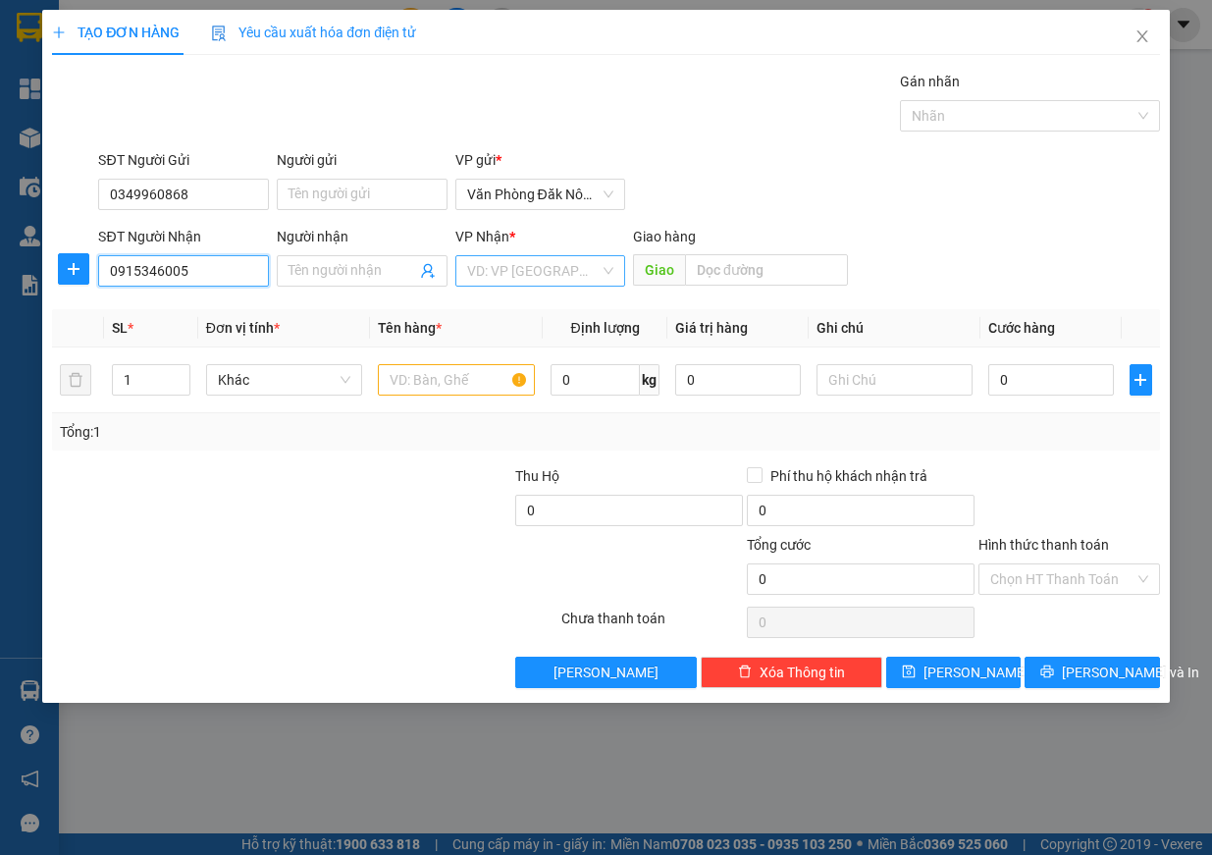
type input "0915346005"
click at [581, 275] on input "search" at bounding box center [533, 270] width 133 height 29
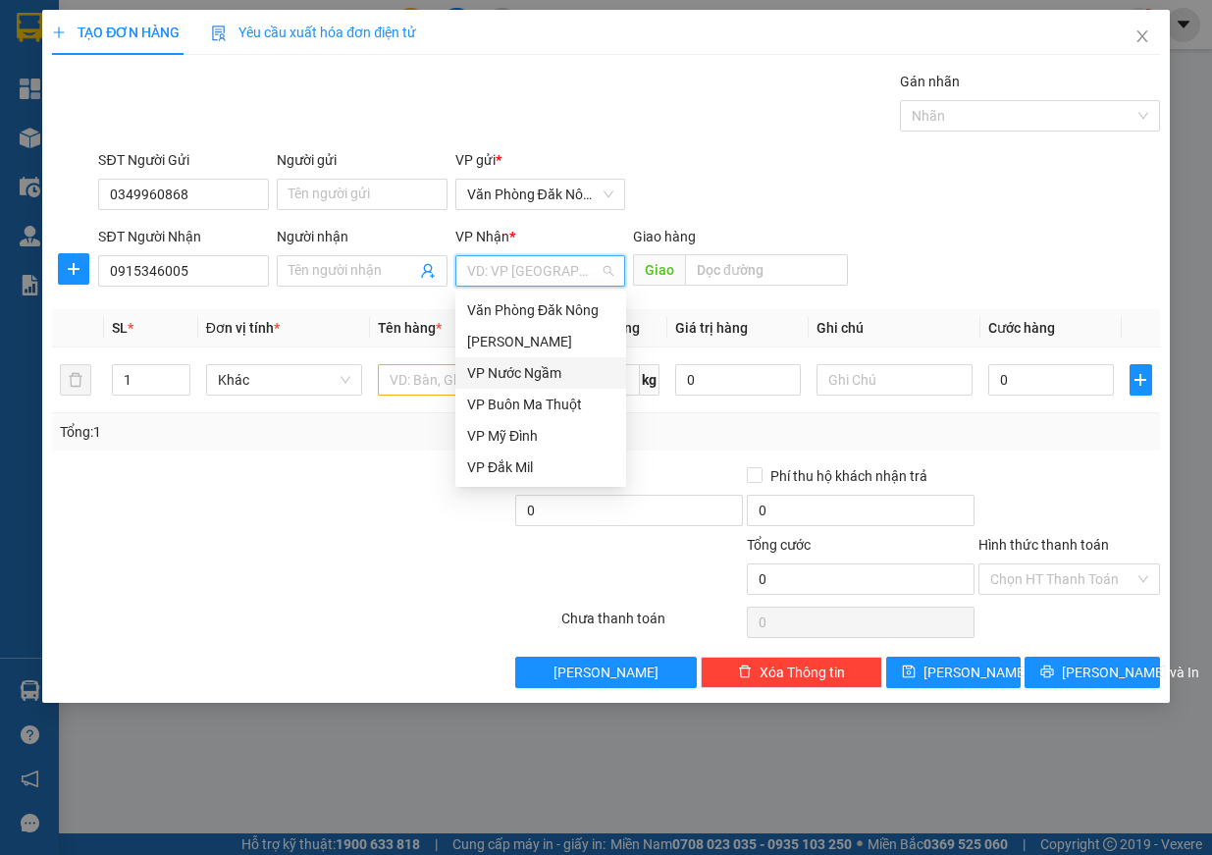
click at [563, 374] on div "VP Nước Ngầm" at bounding box center [540, 373] width 147 height 22
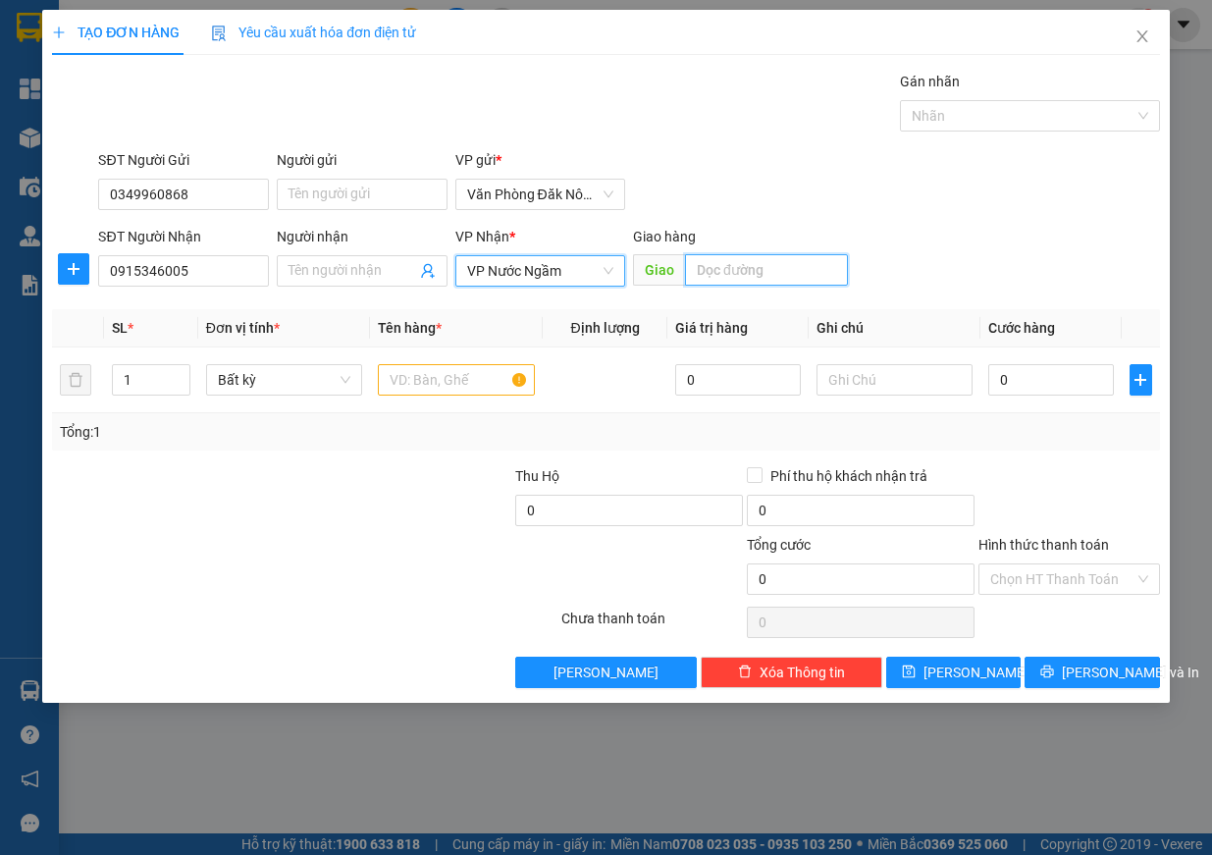
click at [756, 262] on input "text" at bounding box center [766, 269] width 163 height 31
type input "v"
drag, startPoint x: 815, startPoint y: 276, endPoint x: 618, endPoint y: 261, distance: 196.8
click at [618, 261] on div "SĐT Người Nhận 0915346005 Người nhận Tên người nhận VP Nhận * VP Nước Ngầm Gi…" at bounding box center [628, 260] width 1069 height 69
type input "cx [PERSON_NAME]"
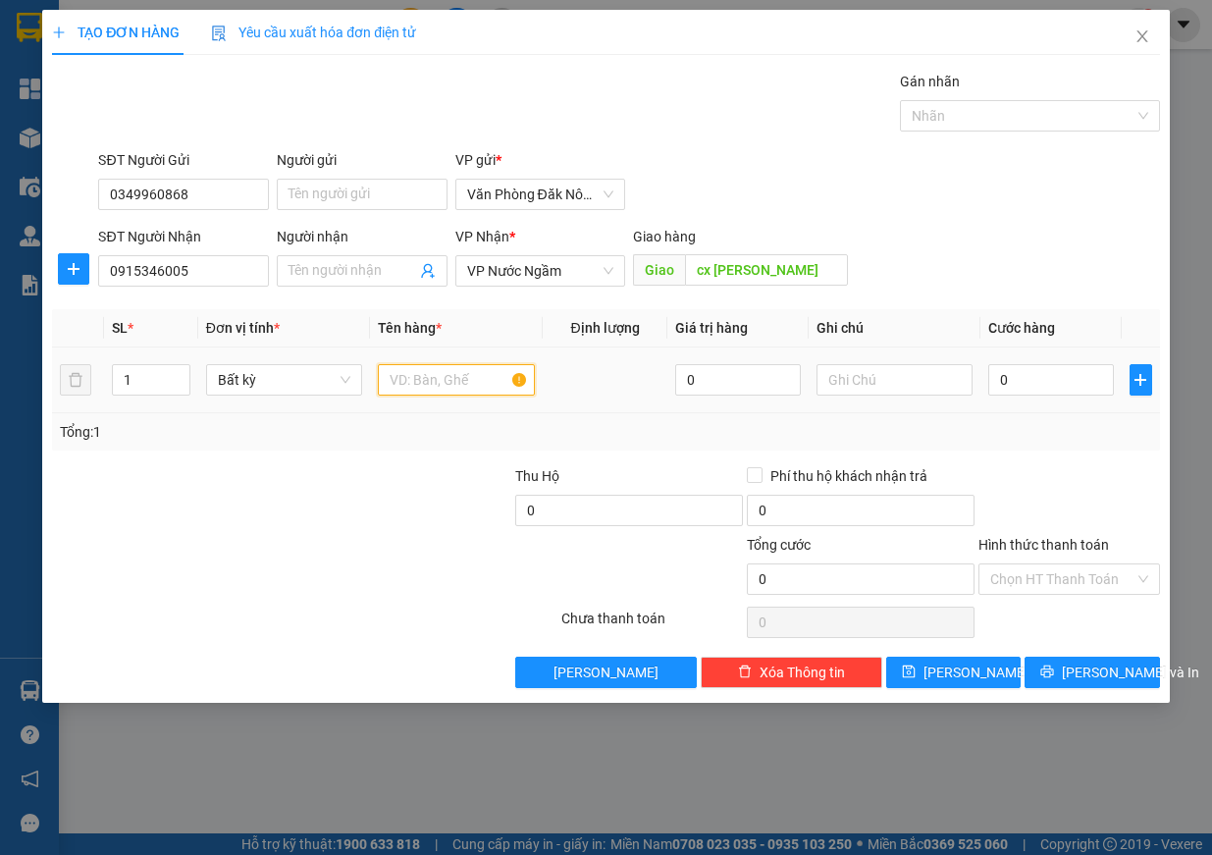
click at [461, 387] on input "text" at bounding box center [456, 379] width 157 height 31
type input "bao"
type input "1"
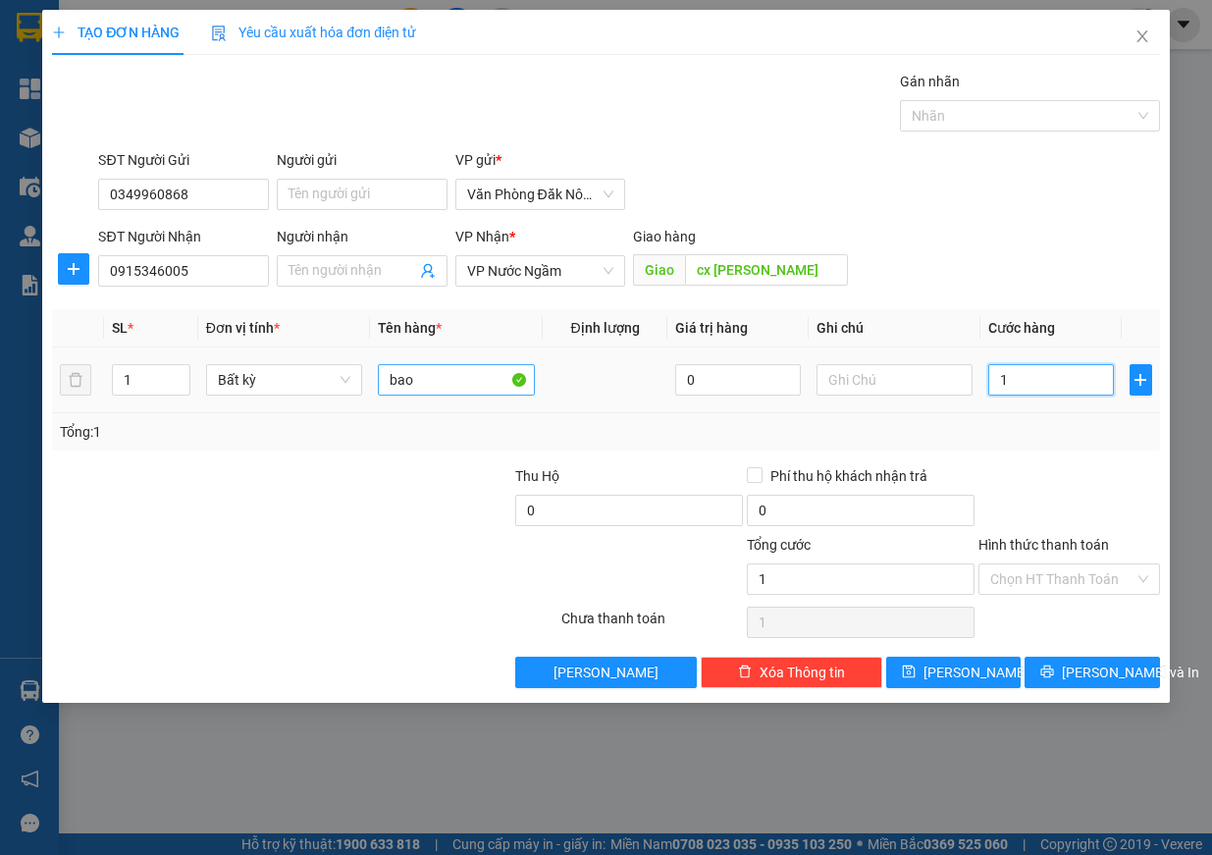
type input "15"
type input "150"
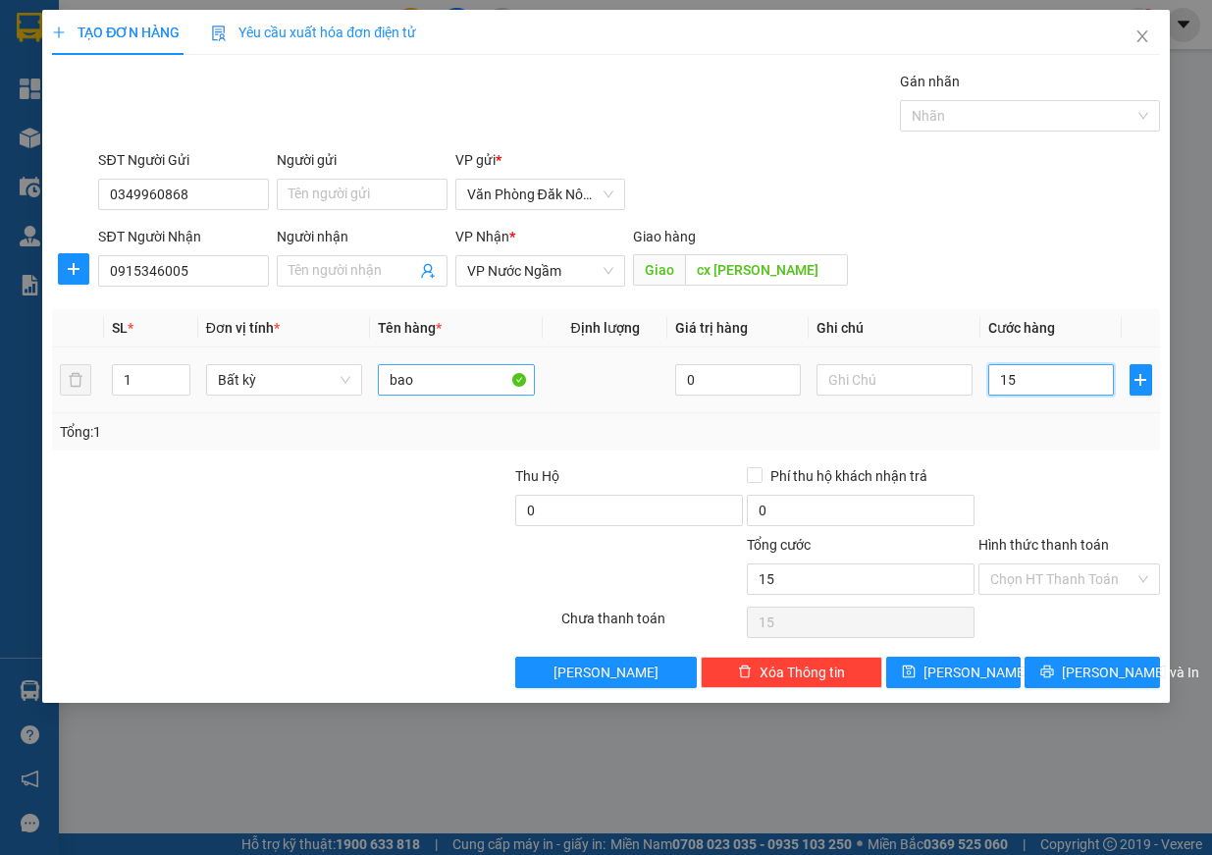
type input "150"
type input "1.500"
type input "15.000"
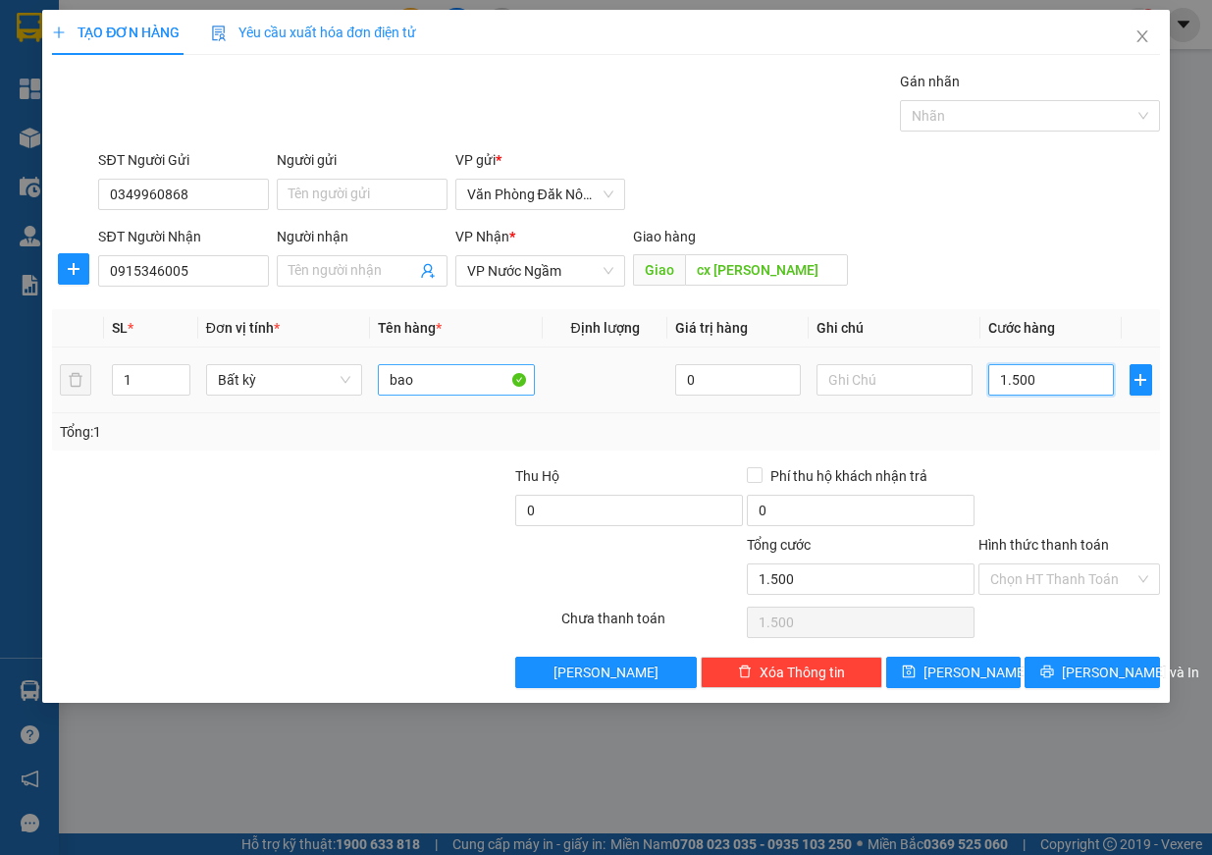
type input "15.000"
type input "150.000"
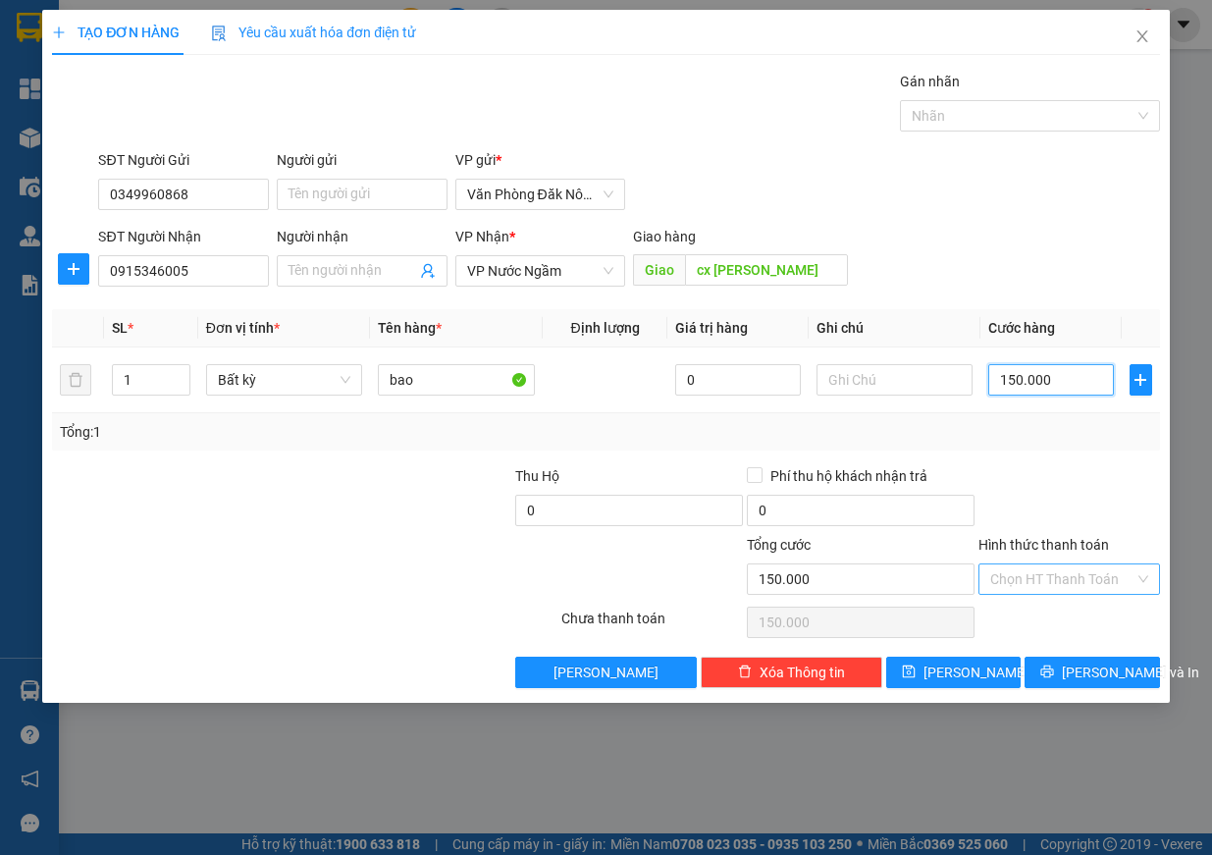
type input "150.000"
click at [1107, 588] on input "Hình thức thanh toán" at bounding box center [1062, 578] width 144 height 29
click at [1070, 460] on div "Transit Pickup Surcharge Ids Transit Deliver Surcharge Ids Transit Deliver Surc…" at bounding box center [606, 379] width 1108 height 617
click at [1103, 674] on span "[PERSON_NAME] và In" at bounding box center [1130, 672] width 137 height 22
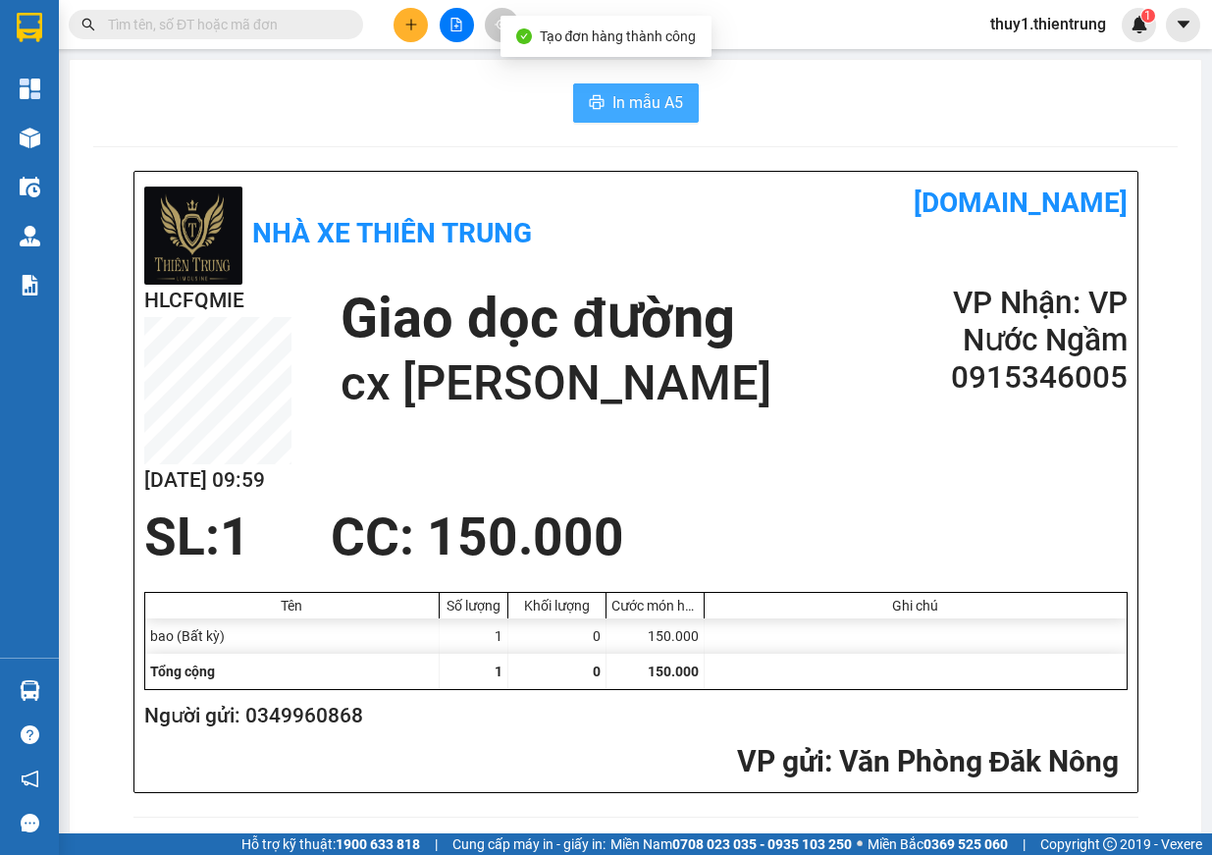
click at [641, 109] on span "In mẫu A5" at bounding box center [647, 102] width 71 height 25
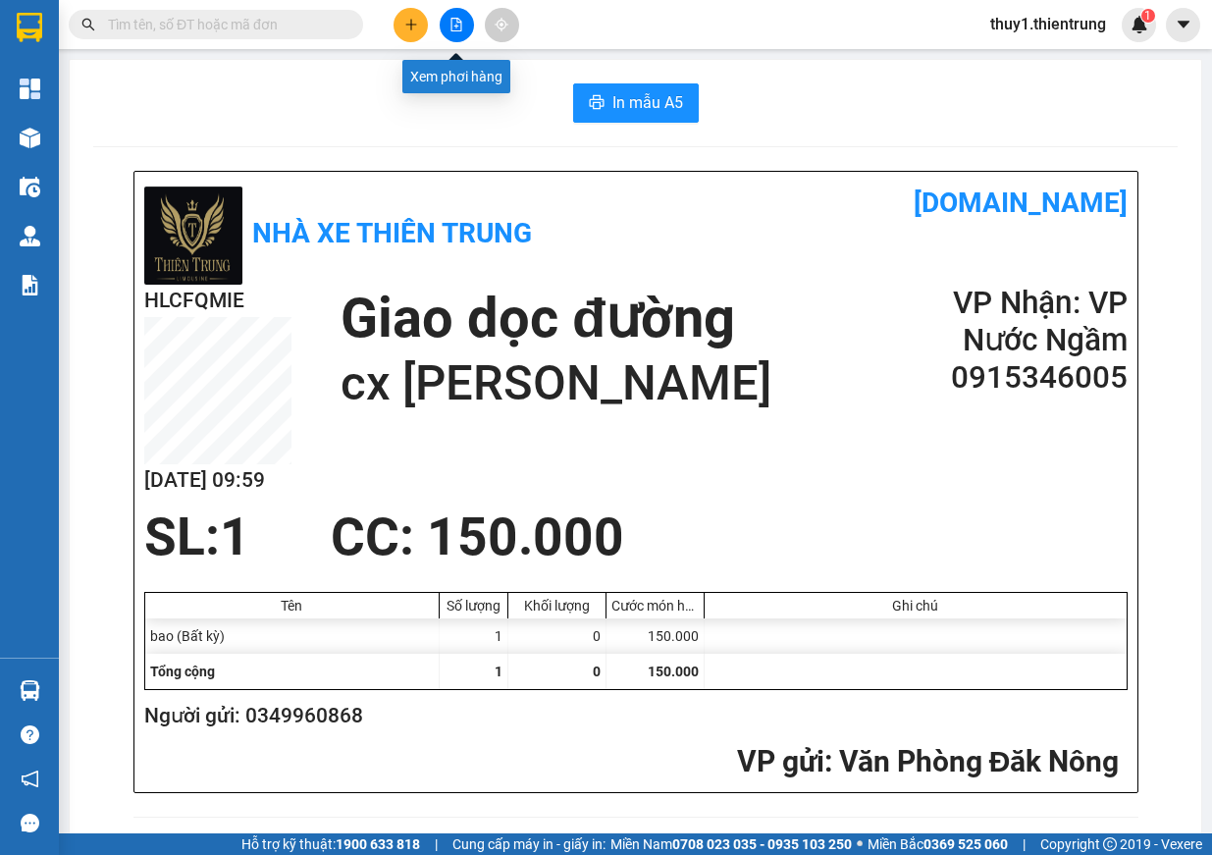
click at [460, 29] on icon "file-add" at bounding box center [456, 25] width 14 height 14
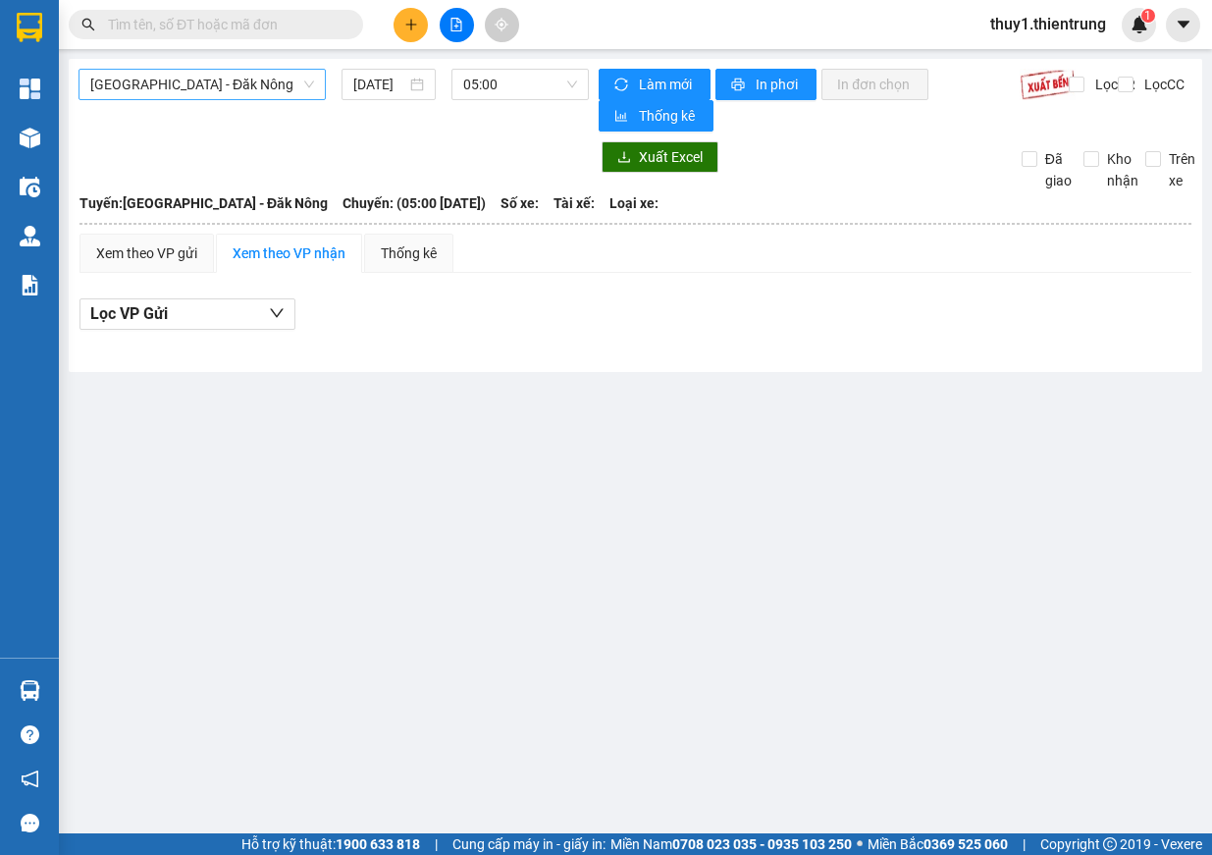
click at [260, 89] on span "[GEOGRAPHIC_DATA] - Đăk Nông" at bounding box center [202, 84] width 224 height 29
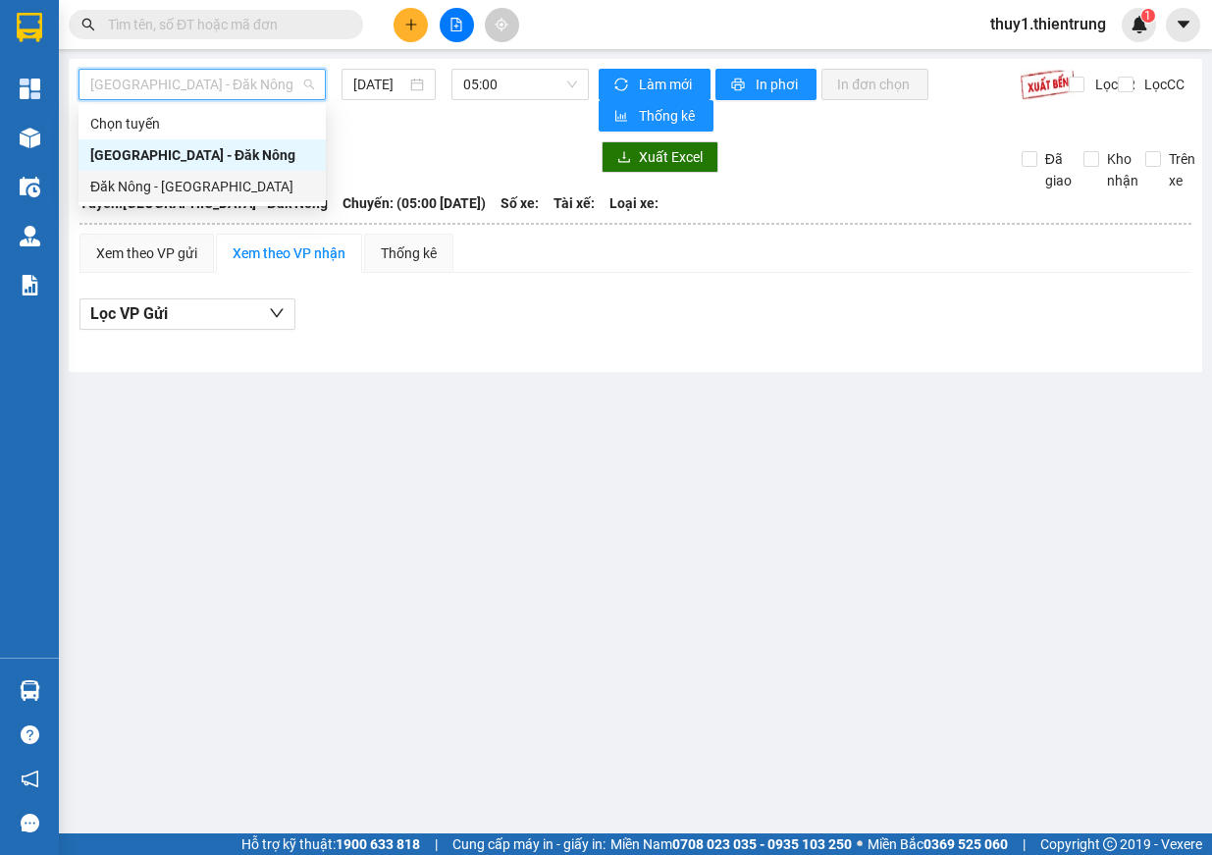
click at [204, 196] on div "Đăk Nông - [GEOGRAPHIC_DATA]" at bounding box center [202, 187] width 224 height 22
type input "[DATE]"
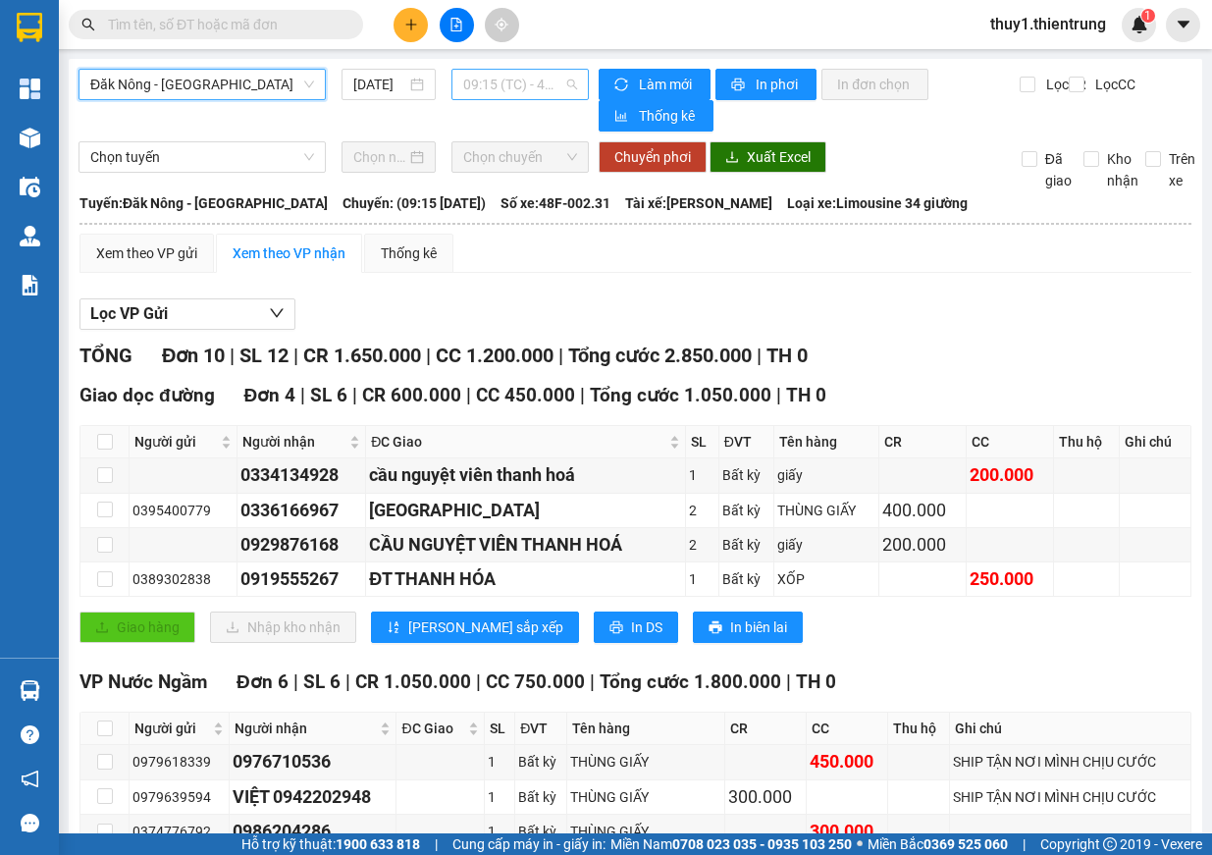
click at [556, 87] on span "09:15 (TC) - 48F-002.31" at bounding box center [520, 84] width 114 height 29
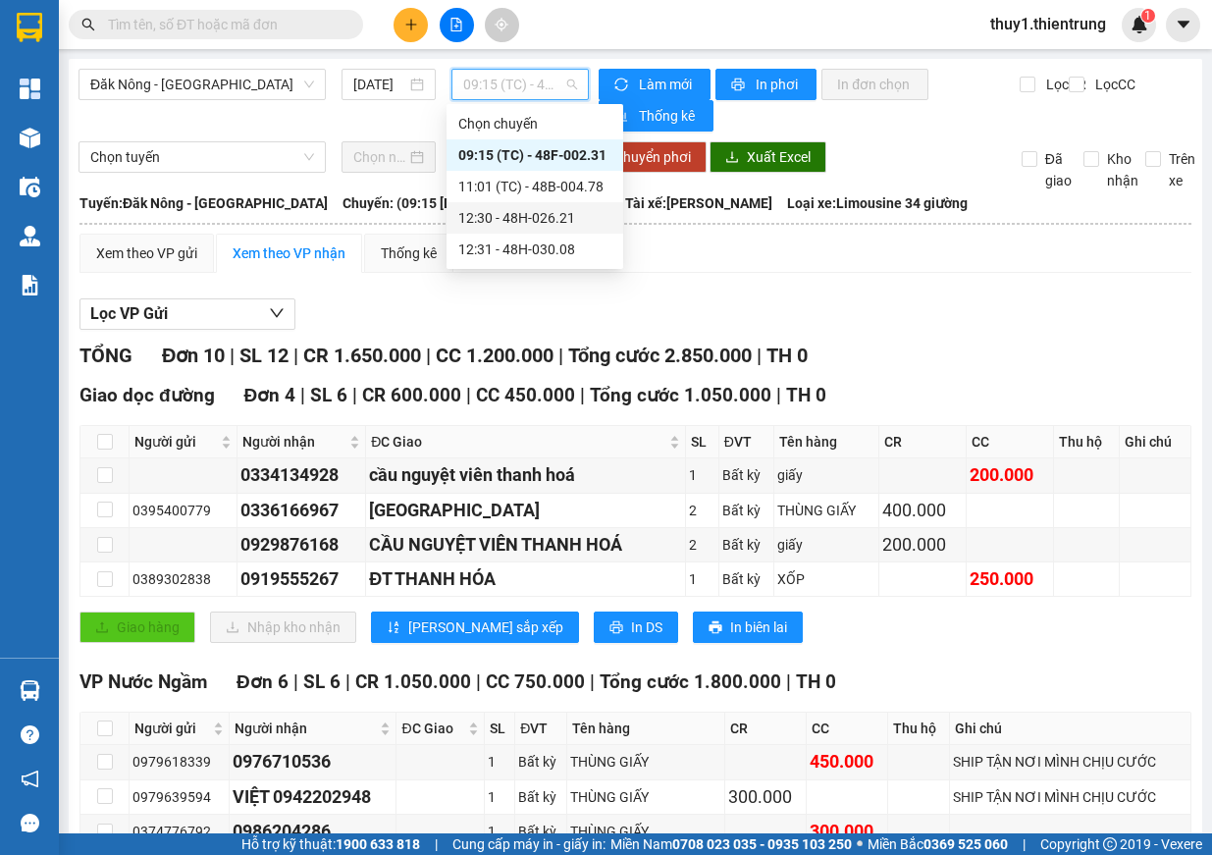
click at [568, 221] on div "12:30 - 48H-026.21" at bounding box center [534, 218] width 153 height 22
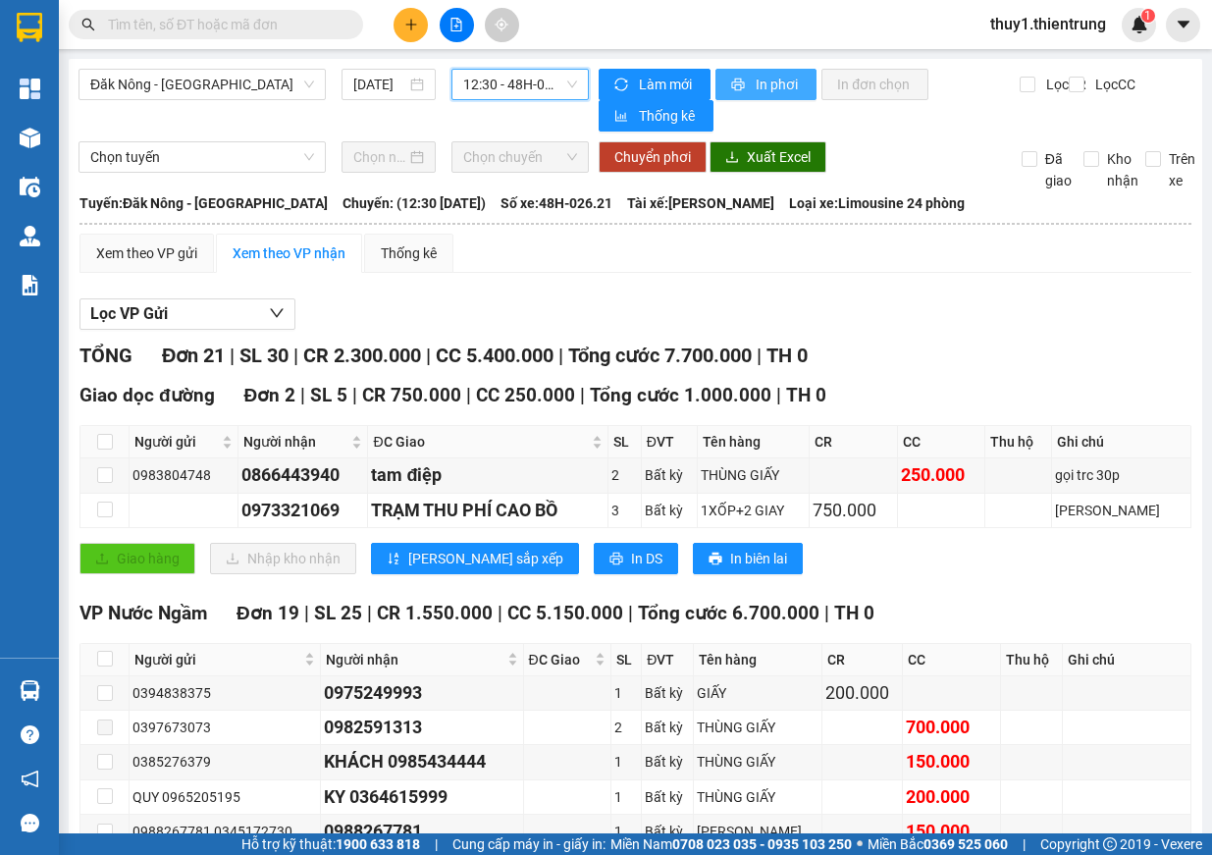
click at [790, 78] on span "In phơi" at bounding box center [778, 85] width 45 height 22
click at [460, 22] on icon "file-add" at bounding box center [456, 25] width 14 height 14
click at [512, 81] on span "12:30 - 48H-026.21" at bounding box center [520, 84] width 114 height 29
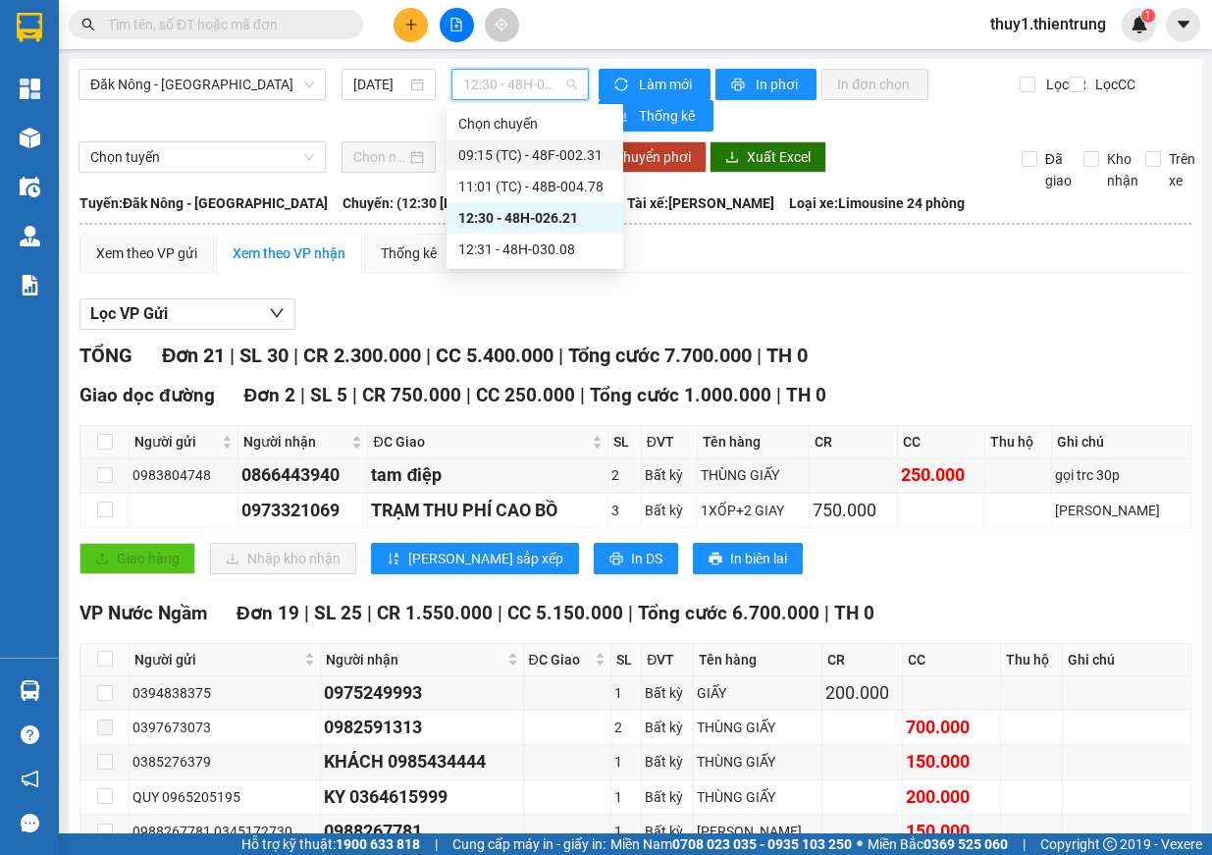
click at [597, 156] on div "09:15 (TC) - 48F-002.31" at bounding box center [534, 155] width 153 height 22
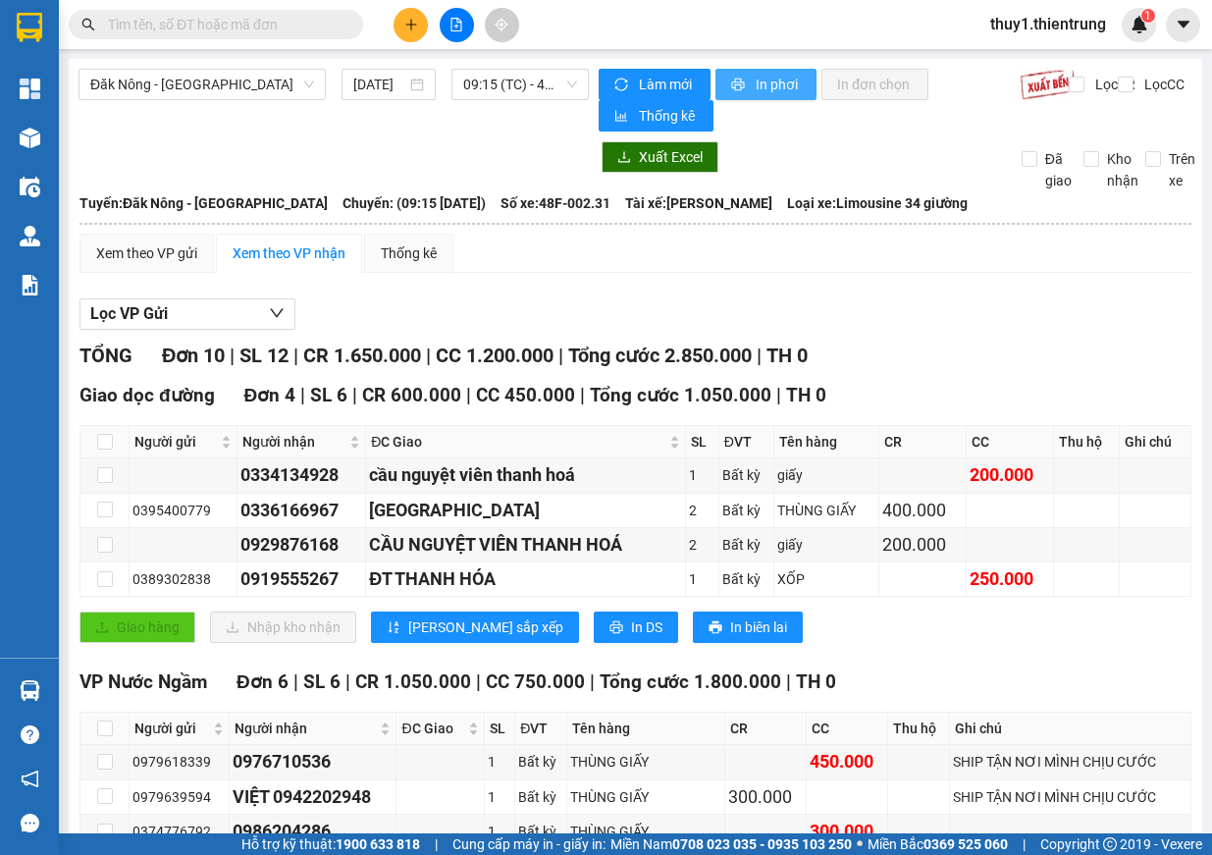
click at [763, 77] on span "In phơi" at bounding box center [778, 85] width 45 height 22
click at [415, 22] on icon "plus" at bounding box center [411, 25] width 14 height 14
click at [456, 71] on div "Tạo đơn hàng" at bounding box center [488, 74] width 85 height 22
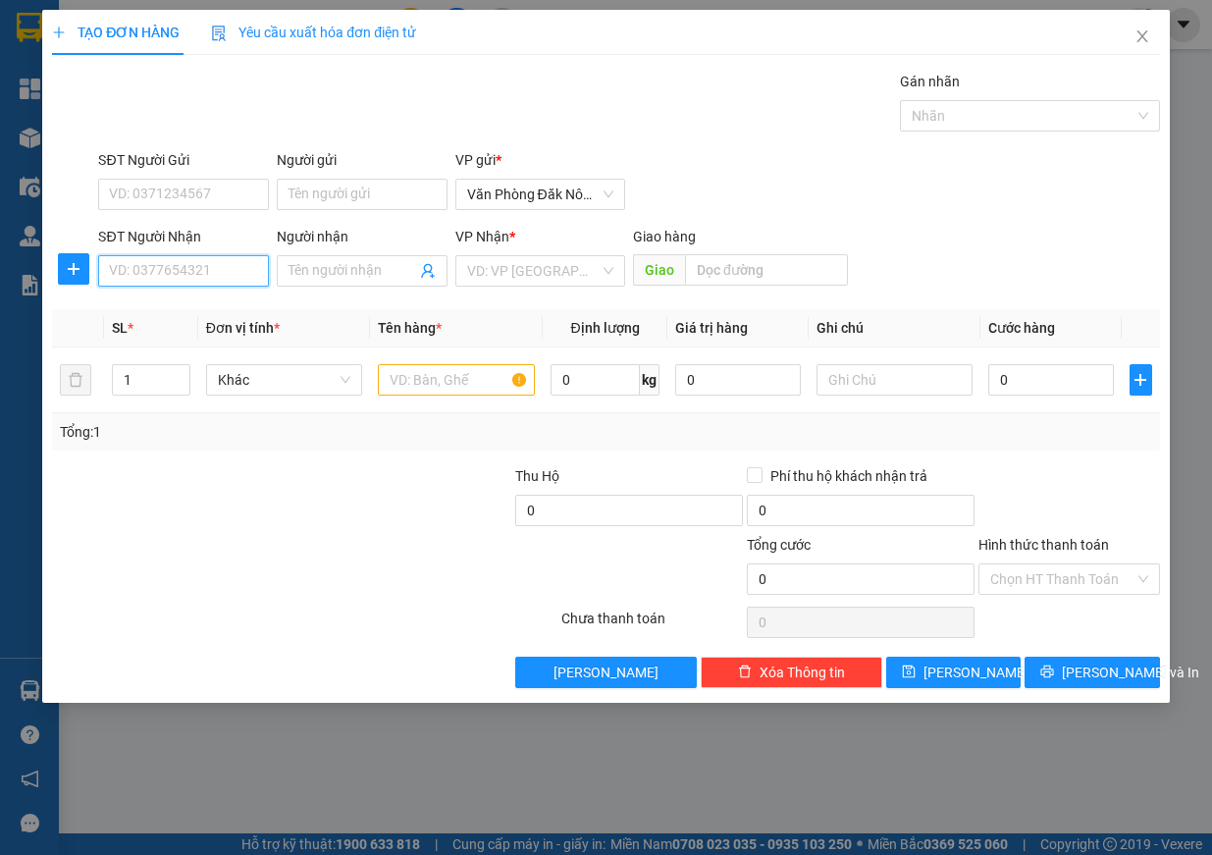
click at [187, 278] on input "SĐT Người Nhận" at bounding box center [183, 270] width 171 height 31
type input "0904724368"
drag, startPoint x: 554, startPoint y: 272, endPoint x: 557, endPoint y: 363, distance: 91.3
click at [554, 276] on input "search" at bounding box center [533, 270] width 133 height 29
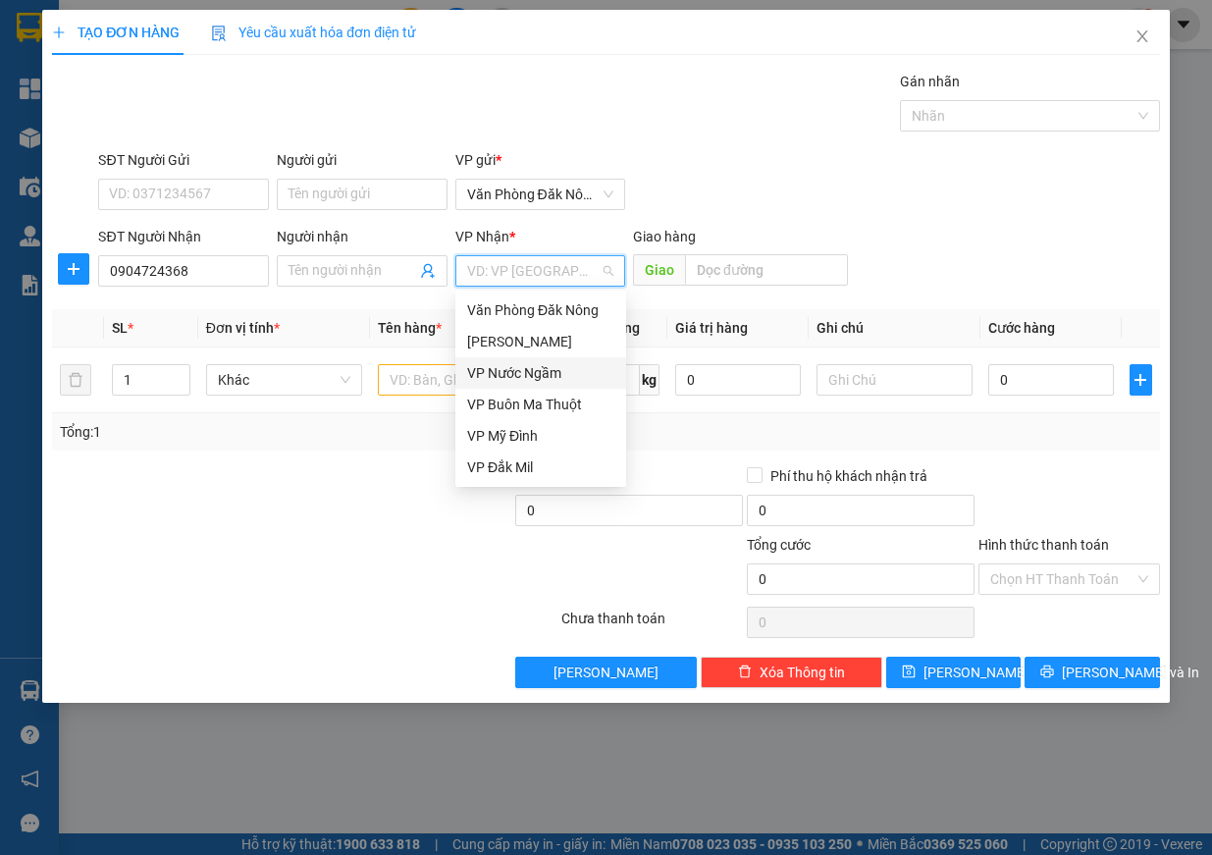
click at [556, 372] on div "VP Nước Ngầm" at bounding box center [540, 373] width 147 height 22
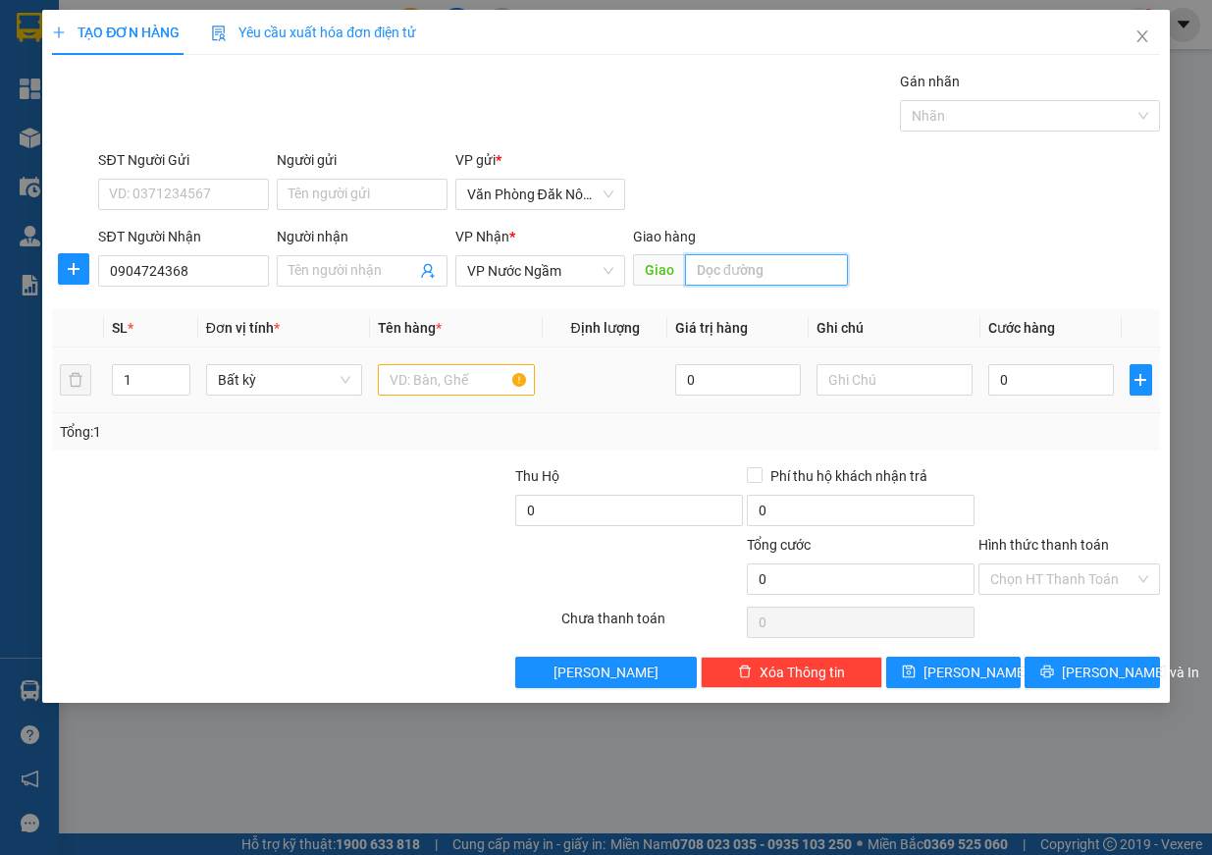
click at [747, 264] on input "text" at bounding box center [766, 269] width 163 height 31
type input "d"
type input "đò lèn"
click at [464, 385] on input "text" at bounding box center [456, 379] width 157 height 31
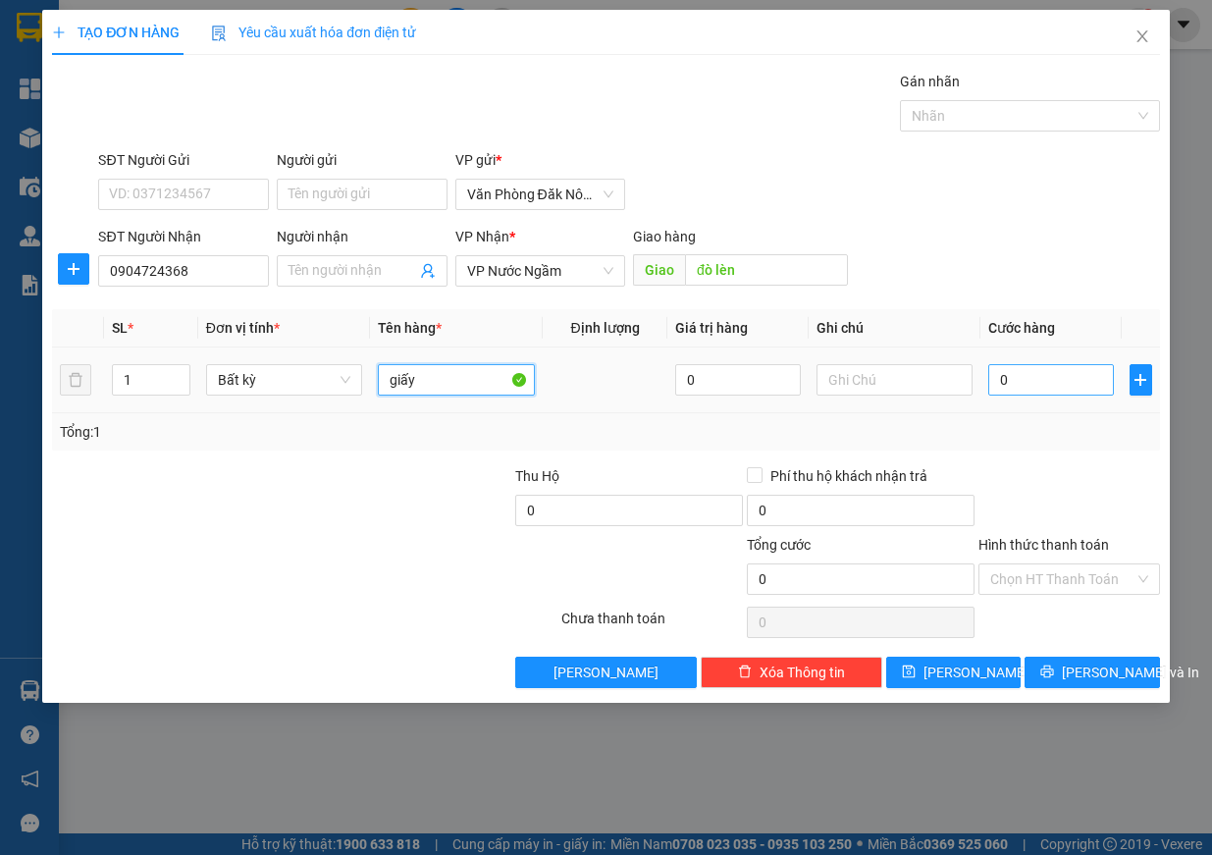
type input "giấy"
click at [1012, 372] on input "0" at bounding box center [1051, 379] width 126 height 31
type input "1"
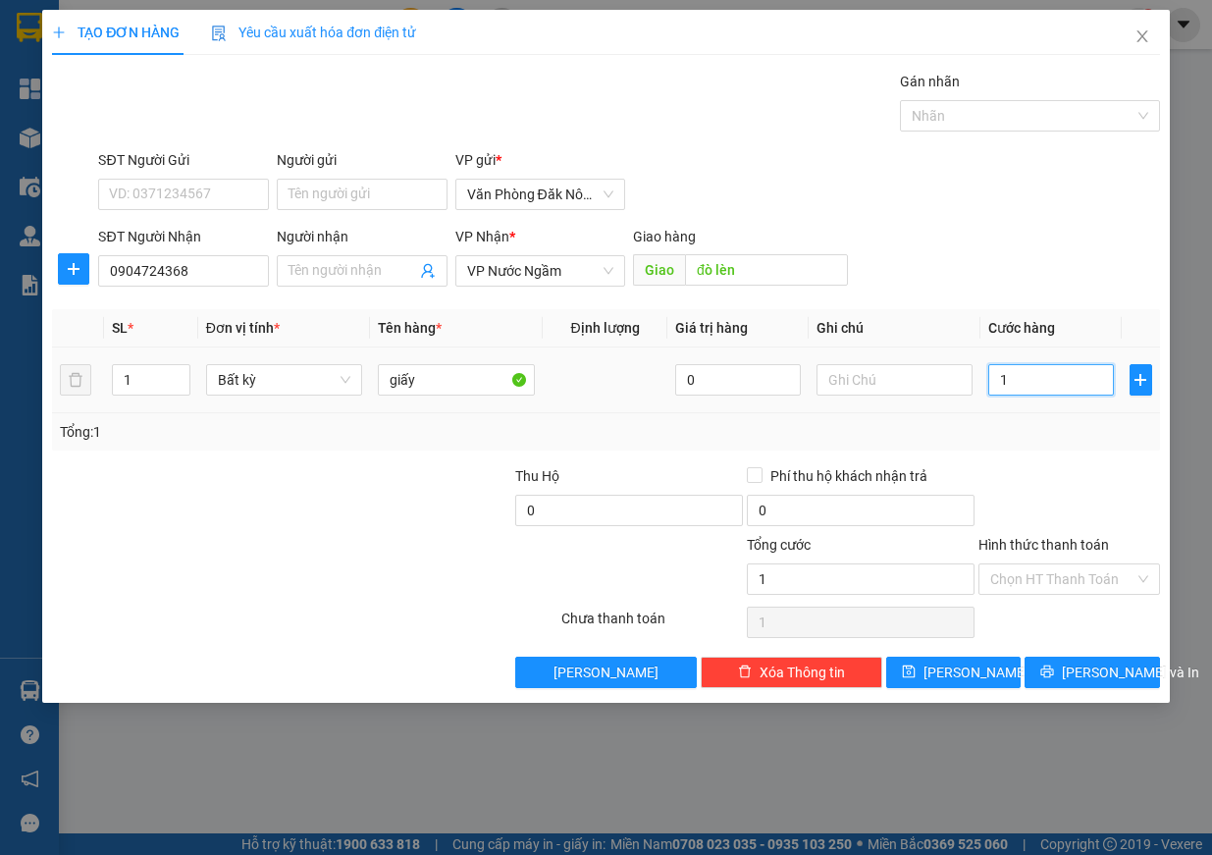
type input "10"
type input "100"
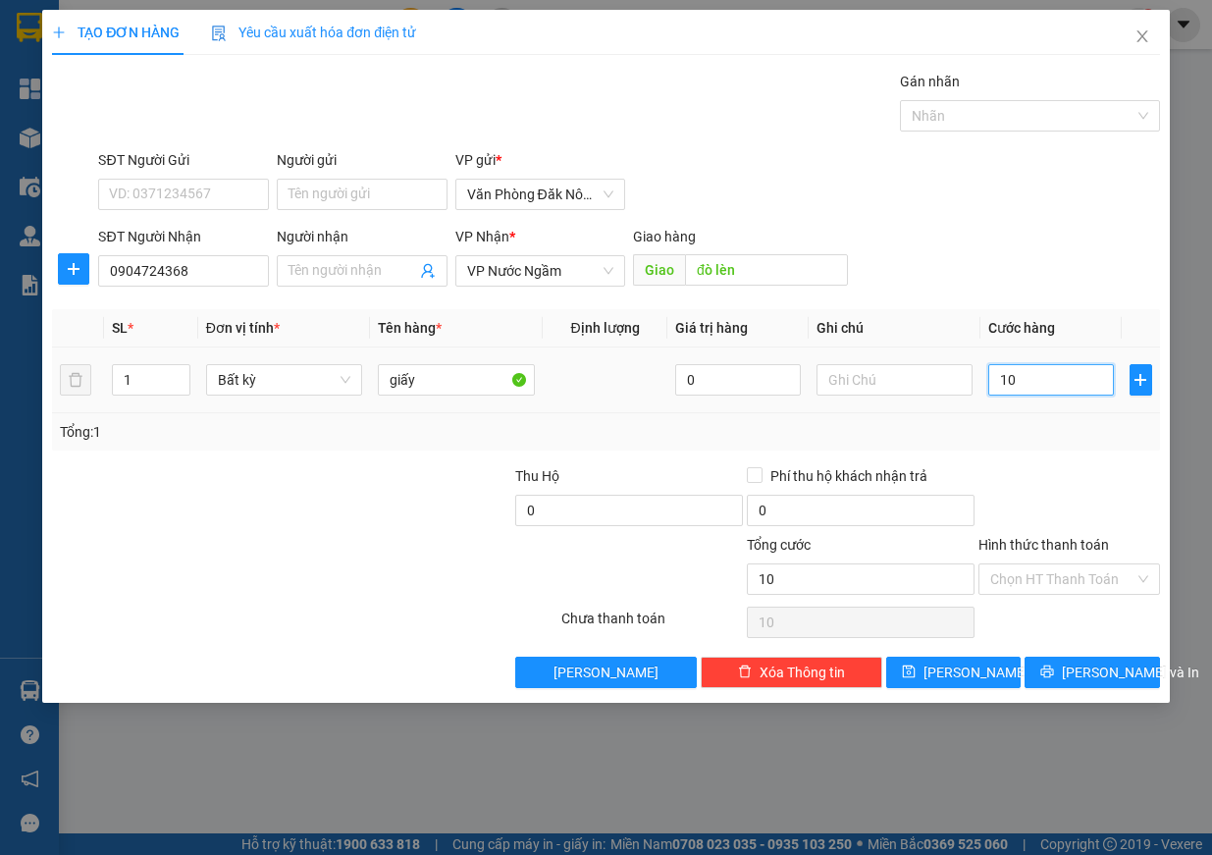
type input "100"
type input "1.000"
type input "10.000"
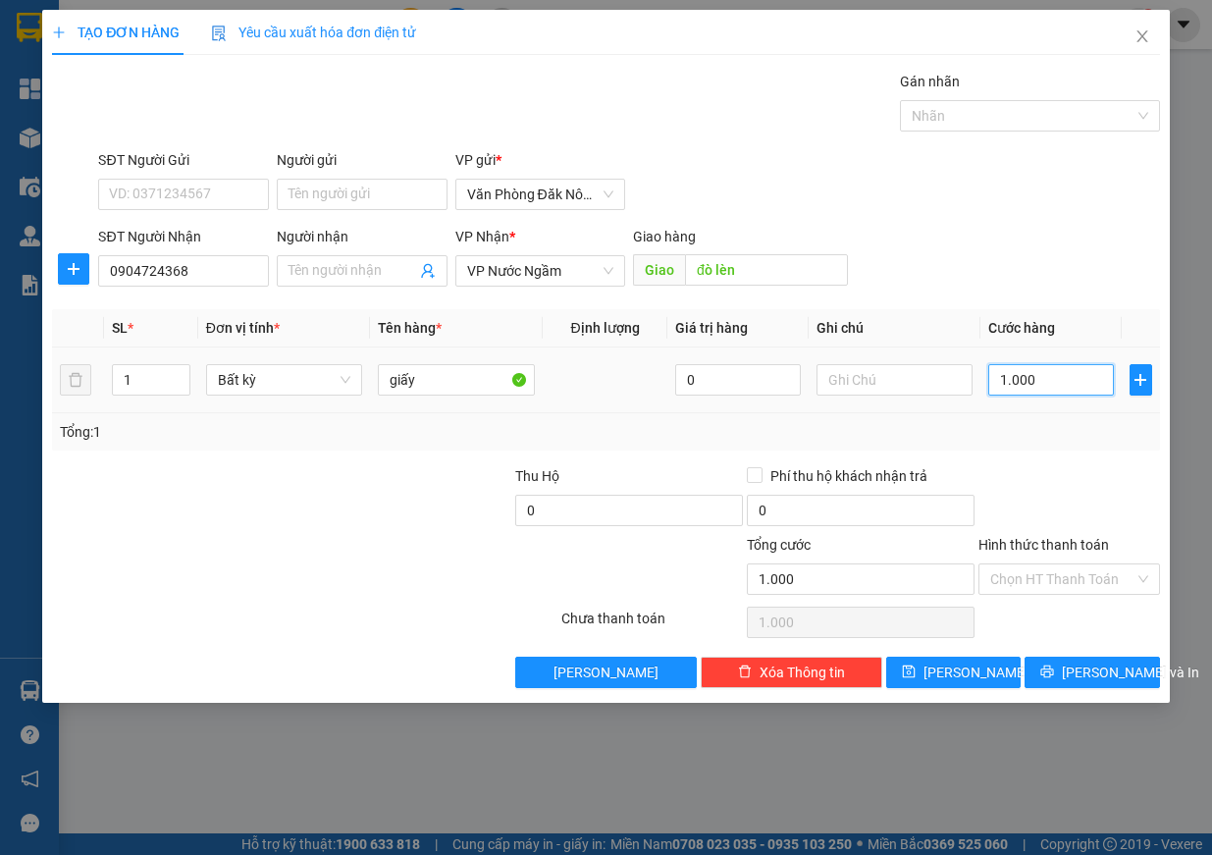
type input "10.000"
type input "100.000"
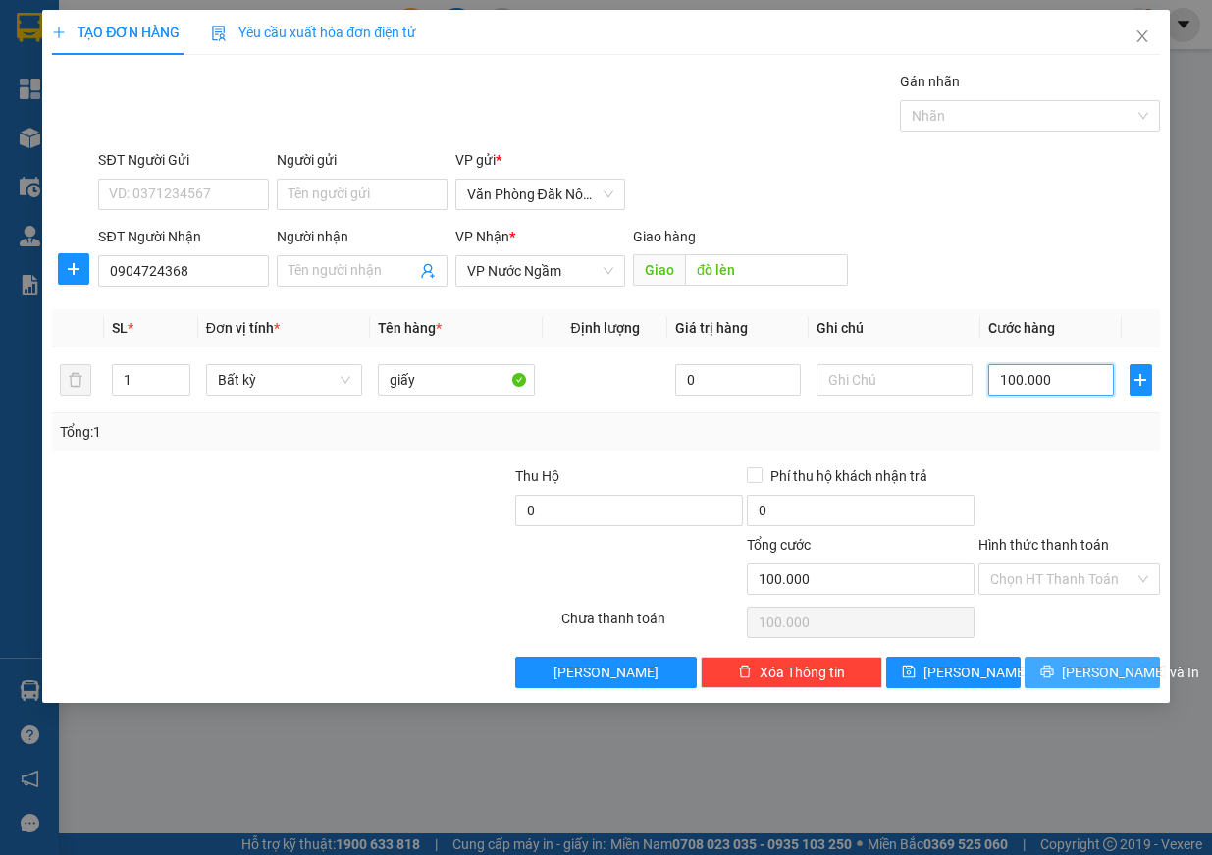
type input "100.000"
click at [1102, 681] on span "[PERSON_NAME] và In" at bounding box center [1130, 672] width 137 height 22
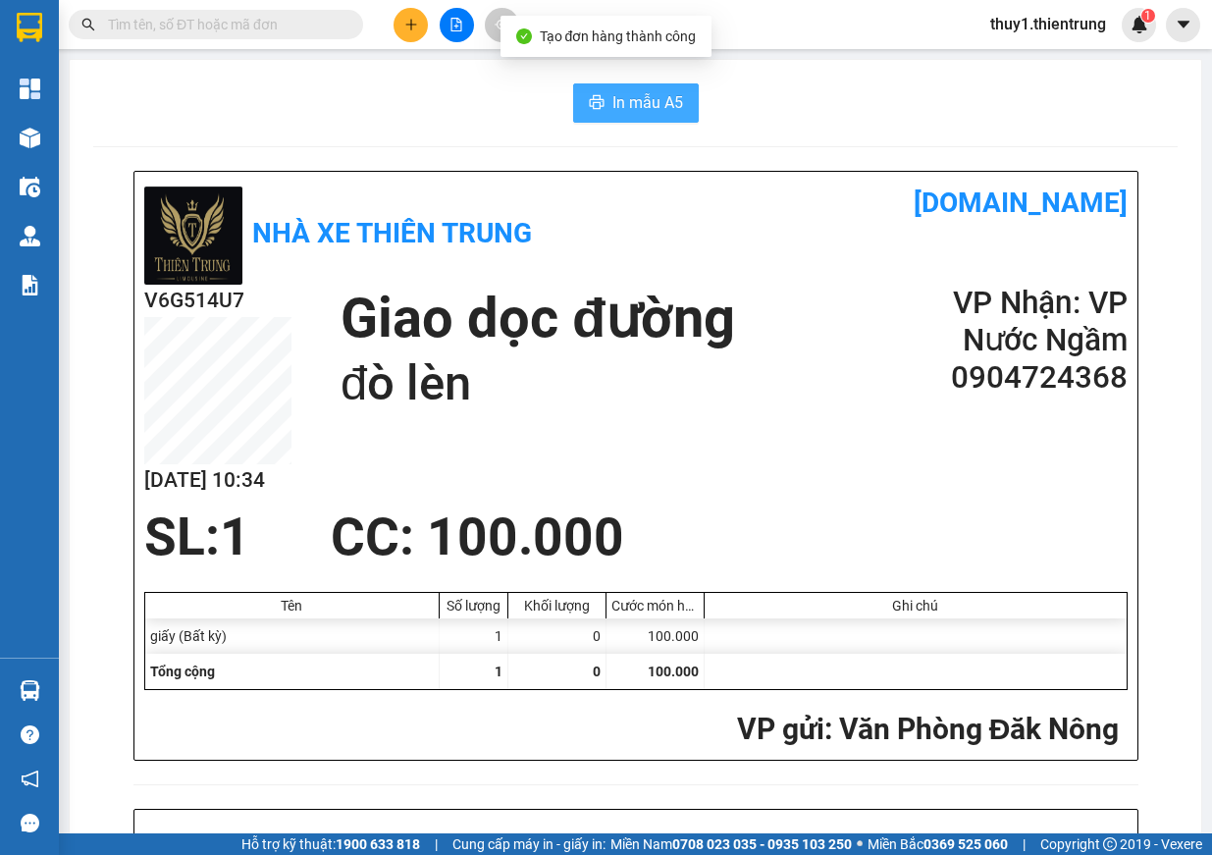
click at [659, 105] on span "In mẫu A5" at bounding box center [647, 102] width 71 height 25
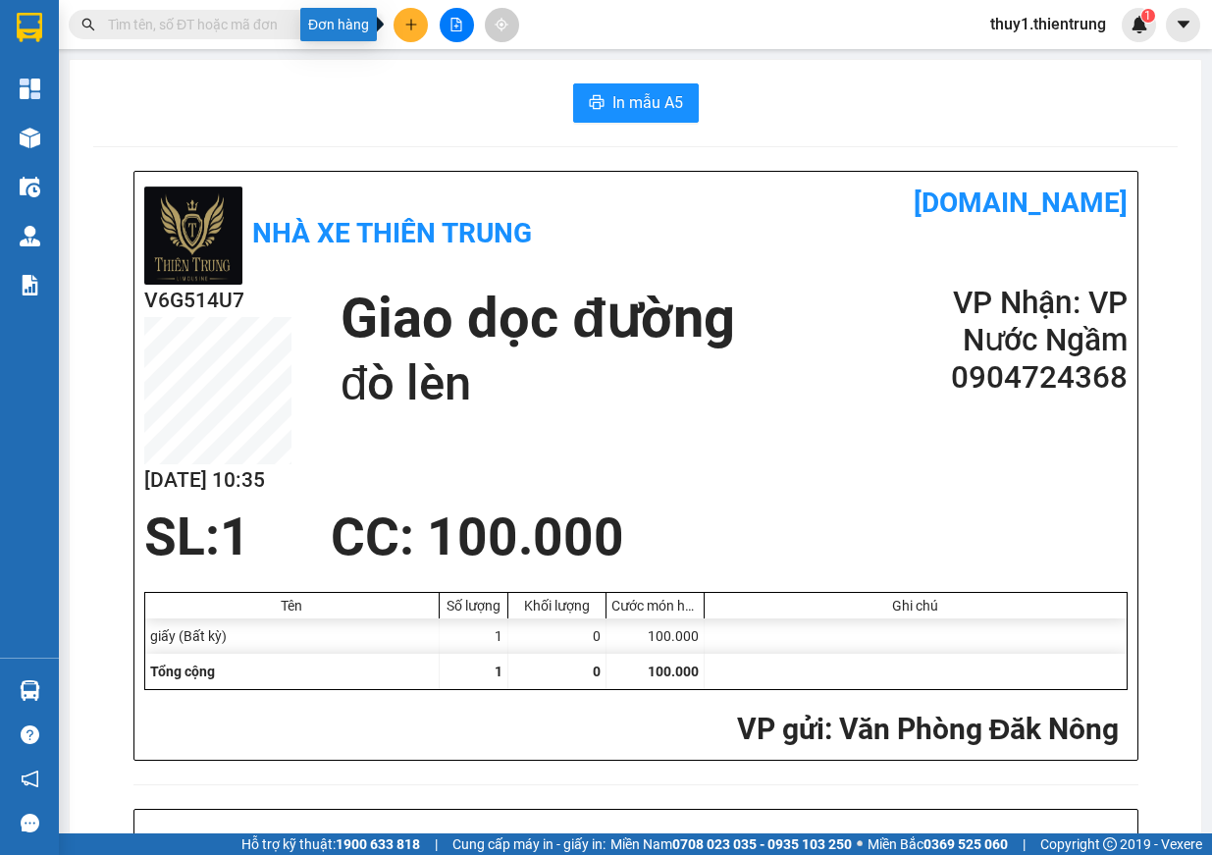
drag, startPoint x: 399, startPoint y: 24, endPoint x: 446, endPoint y: 52, distance: 54.2
click at [400, 24] on button at bounding box center [411, 25] width 34 height 34
click at [518, 66] on div "Tạo đơn hàng" at bounding box center [488, 74] width 85 height 22
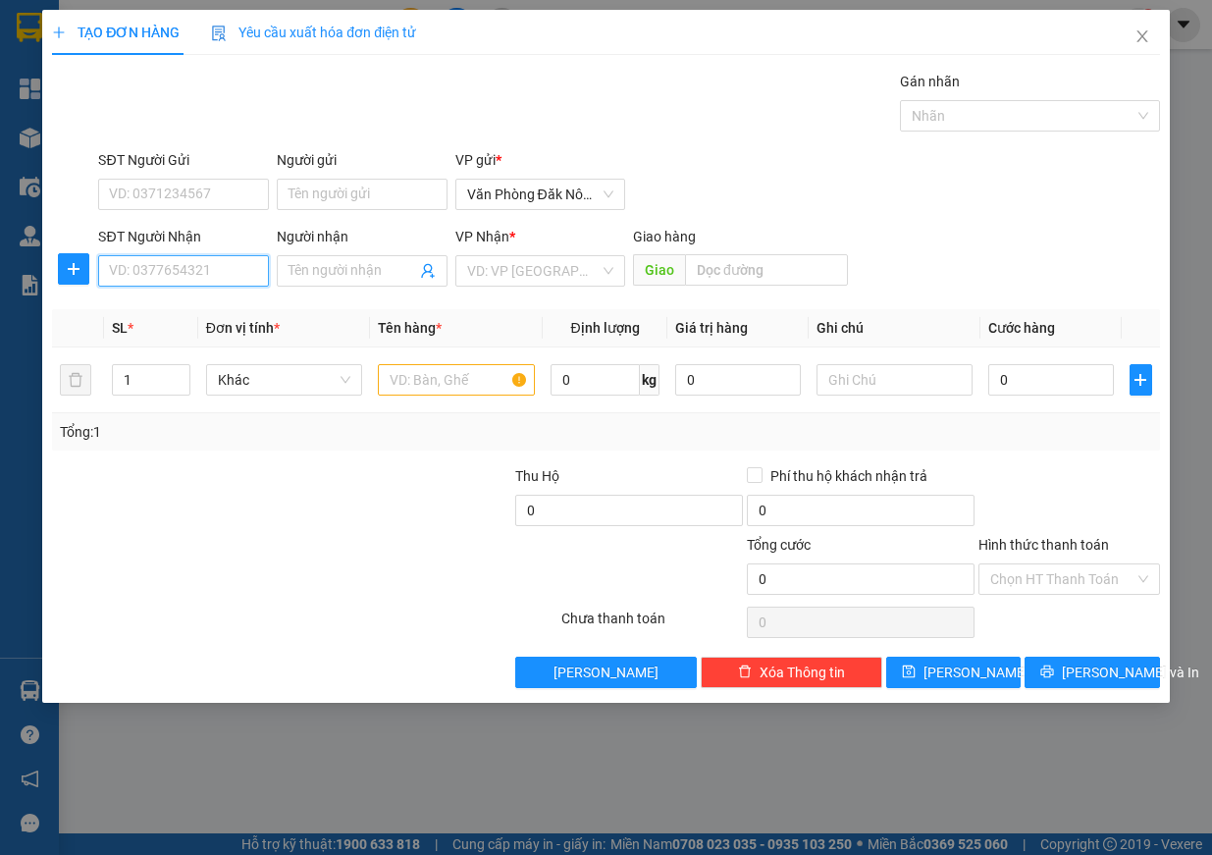
click at [157, 284] on input "SĐT Người Nhận" at bounding box center [183, 270] width 171 height 31
type input "089761158"
click at [1147, 37] on icon "close" at bounding box center [1142, 36] width 16 height 16
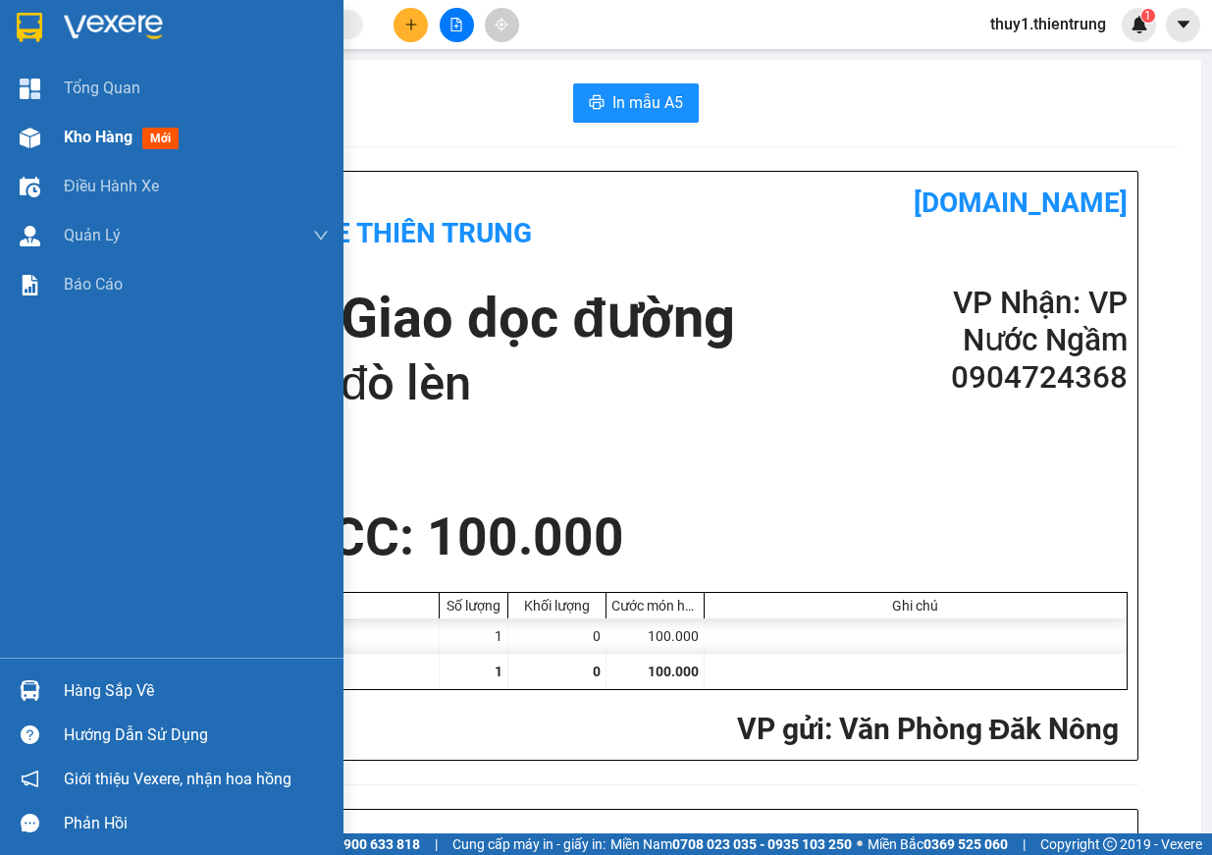
click at [39, 142] on img at bounding box center [30, 138] width 21 height 21
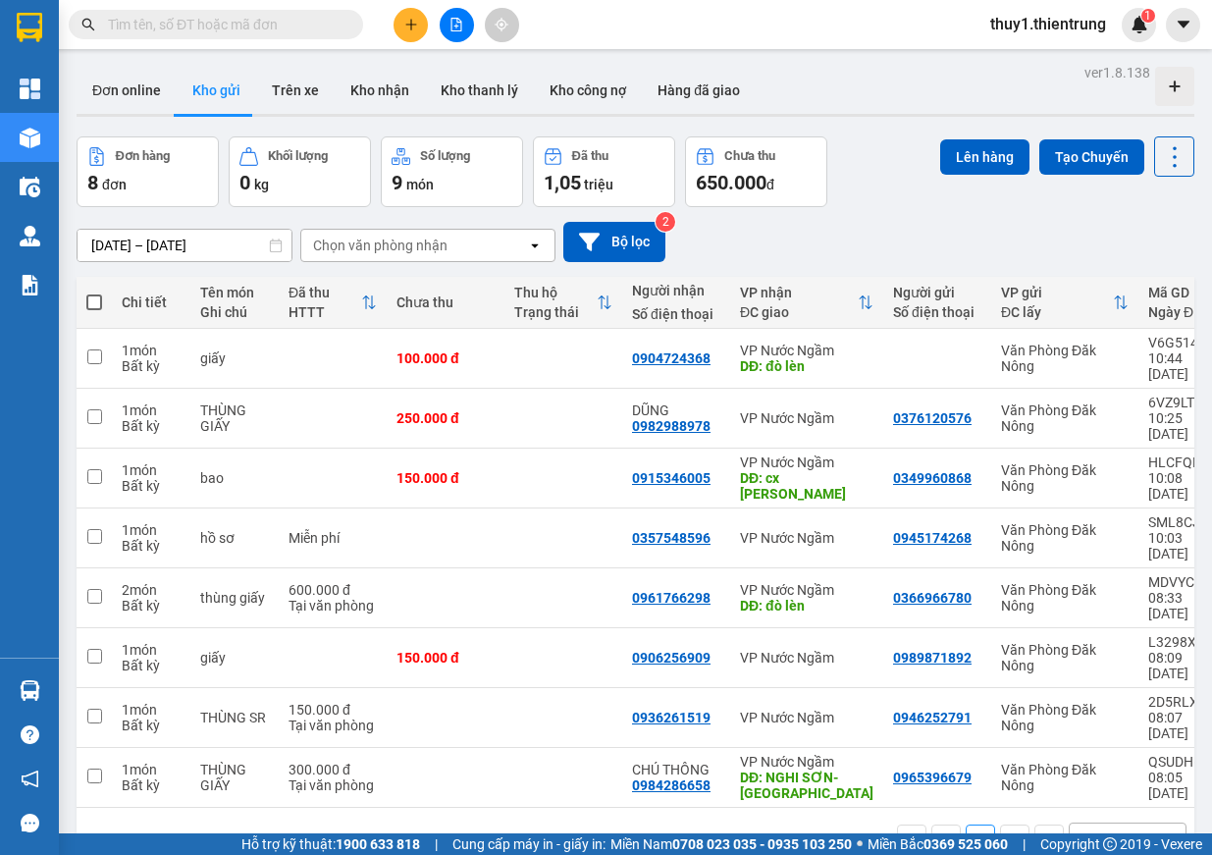
drag, startPoint x: 793, startPoint y: 613, endPoint x: 884, endPoint y: 191, distance: 431.7
click at [884, 191] on div "Đơn hàng 8 đơn Khối lượng 0 kg Số lượng 9 món Đã thu 1,05 triệu Chưa thu 650.00…" at bounding box center [636, 171] width 1118 height 71
click at [404, 28] on icon "plus" at bounding box center [411, 25] width 14 height 14
click at [436, 74] on div "Tạo đơn hàng" at bounding box center [478, 73] width 147 height 37
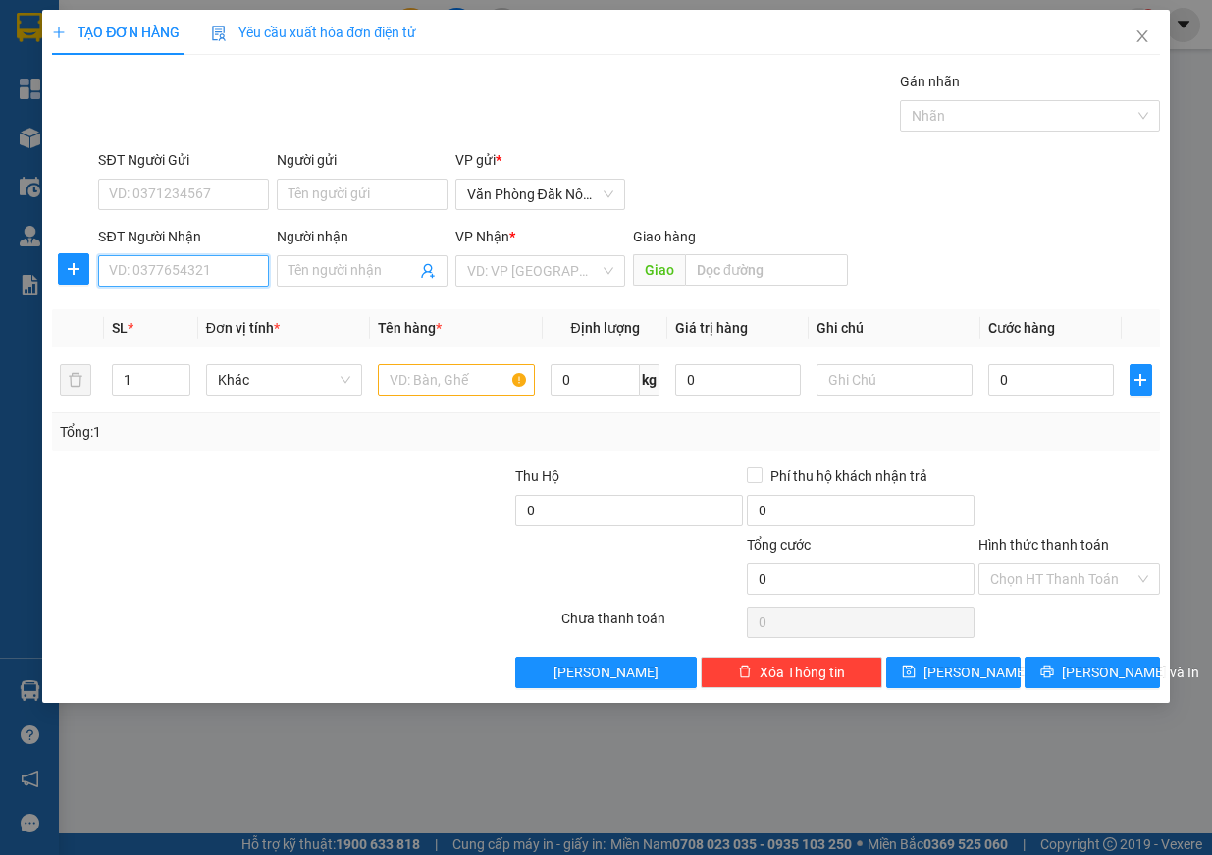
click at [195, 271] on input "SĐT Người Nhận" at bounding box center [183, 270] width 171 height 31
paste input "0987373312"
type input "0987373312"
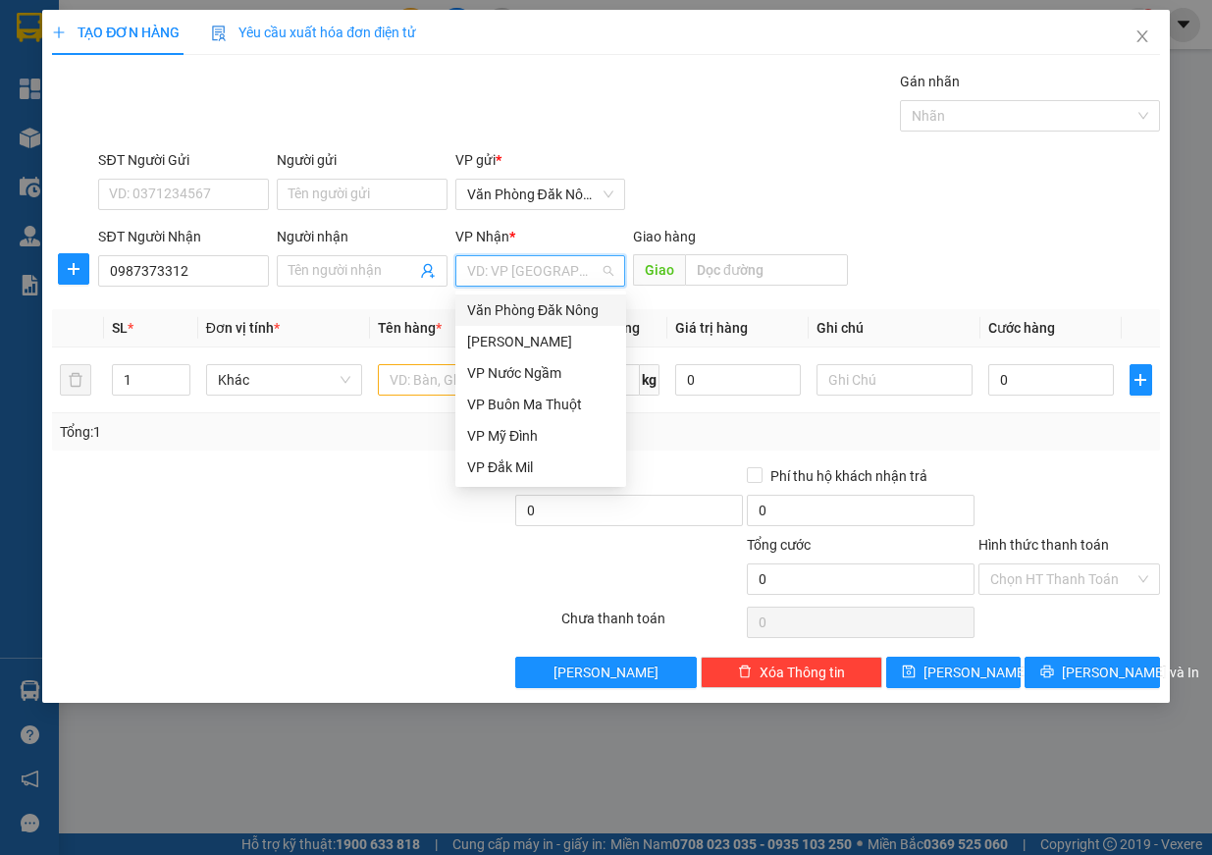
click at [599, 283] on input "search" at bounding box center [533, 270] width 133 height 29
click at [542, 374] on div "VP Nước Ngầm" at bounding box center [540, 373] width 147 height 22
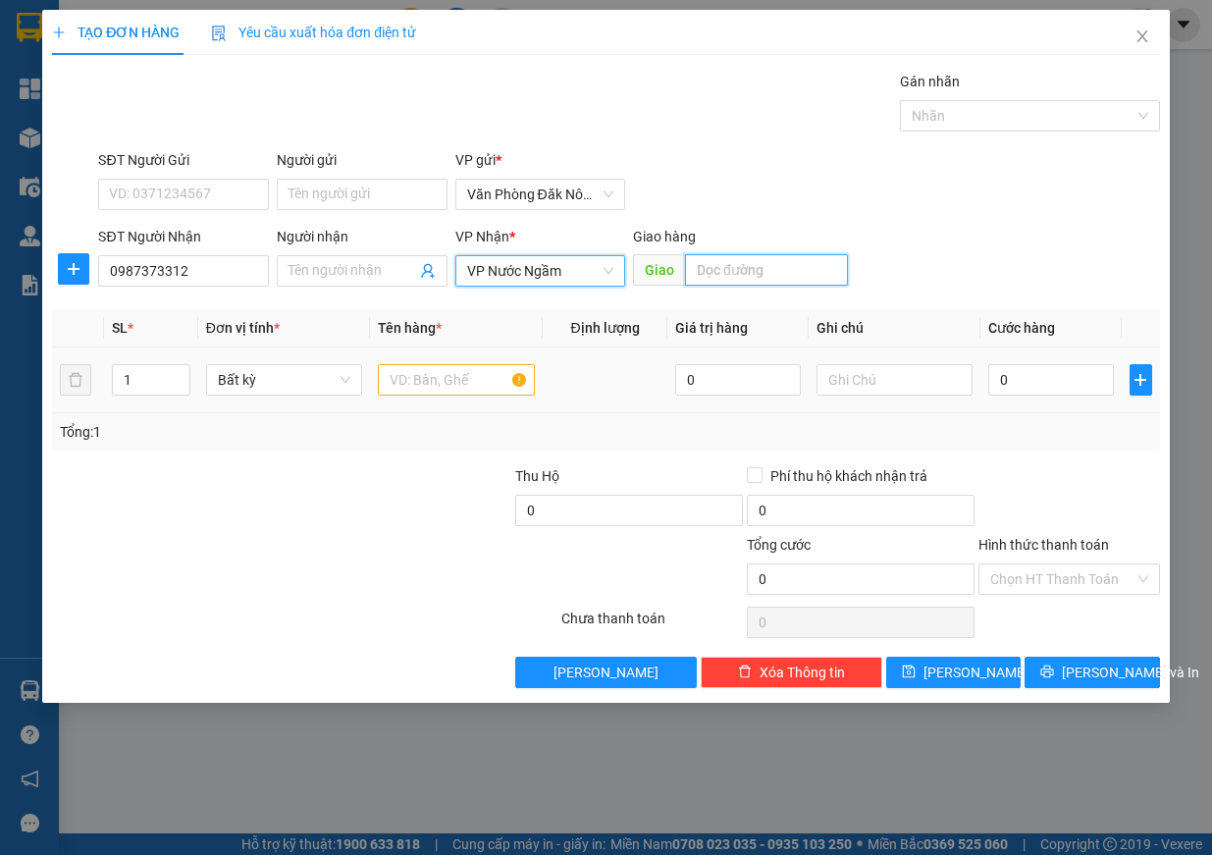
click at [741, 275] on input "text" at bounding box center [766, 269] width 163 height 31
type input "tam điệp"
click at [405, 388] on input "text" at bounding box center [456, 379] width 157 height 31
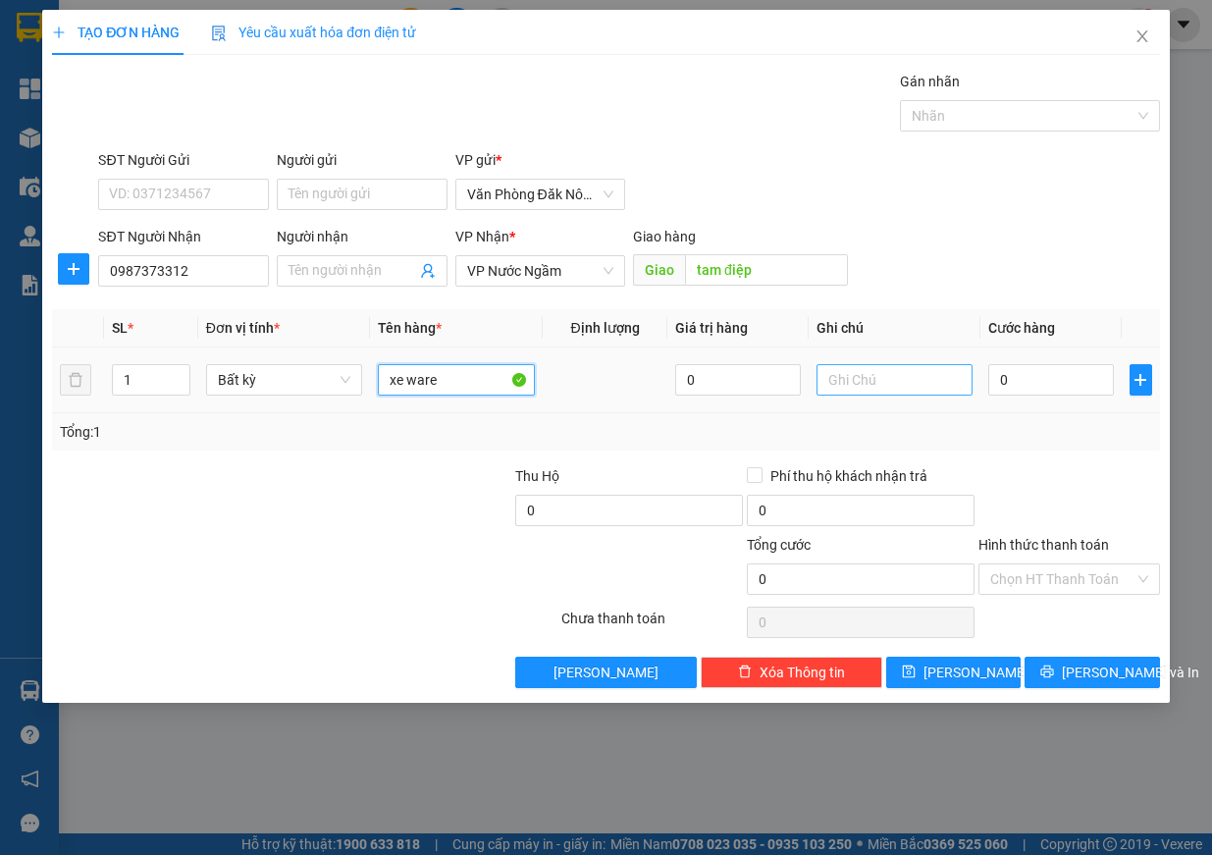
type input "xe ware"
click at [828, 386] on input "text" at bounding box center [895, 379] width 157 height 31
type input "xe đi theo khách"
click at [1033, 376] on input "0" at bounding box center [1051, 379] width 126 height 31
type input "8"
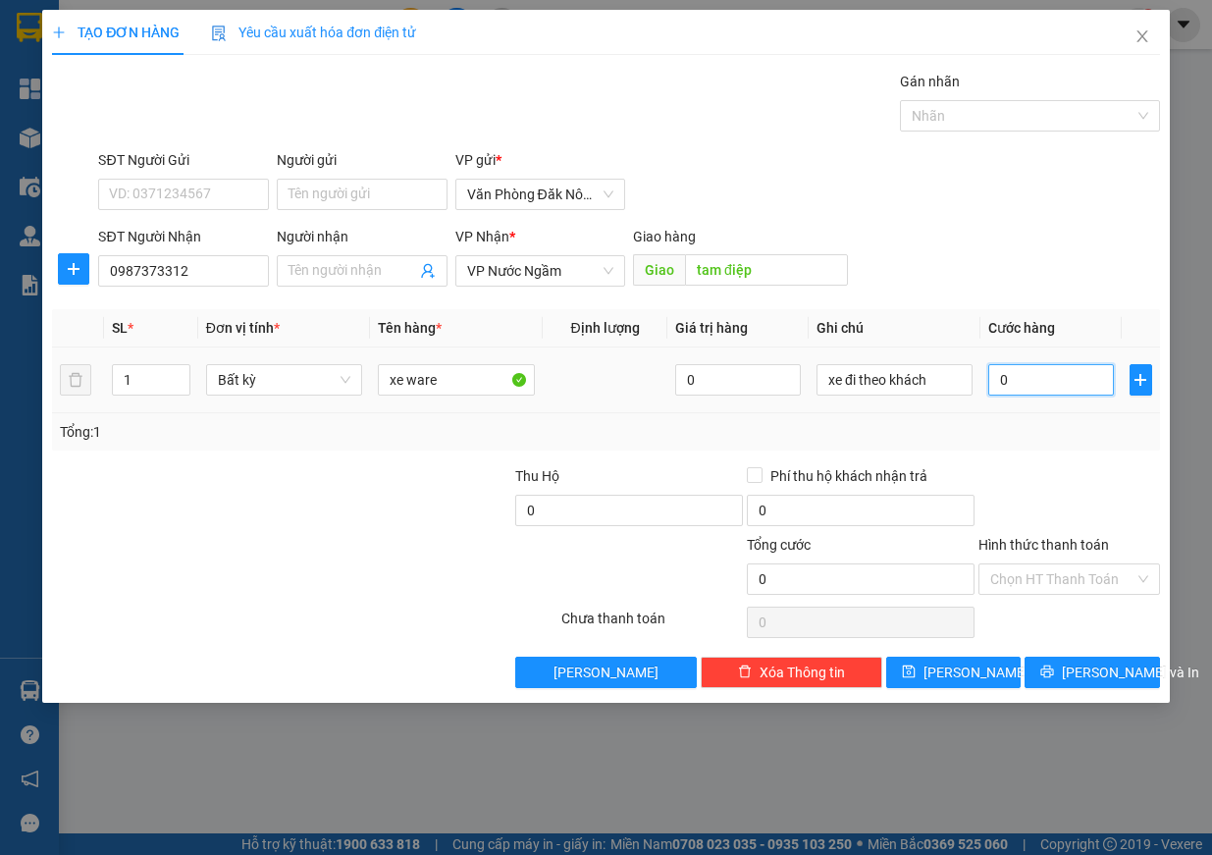
type input "8"
type input "85"
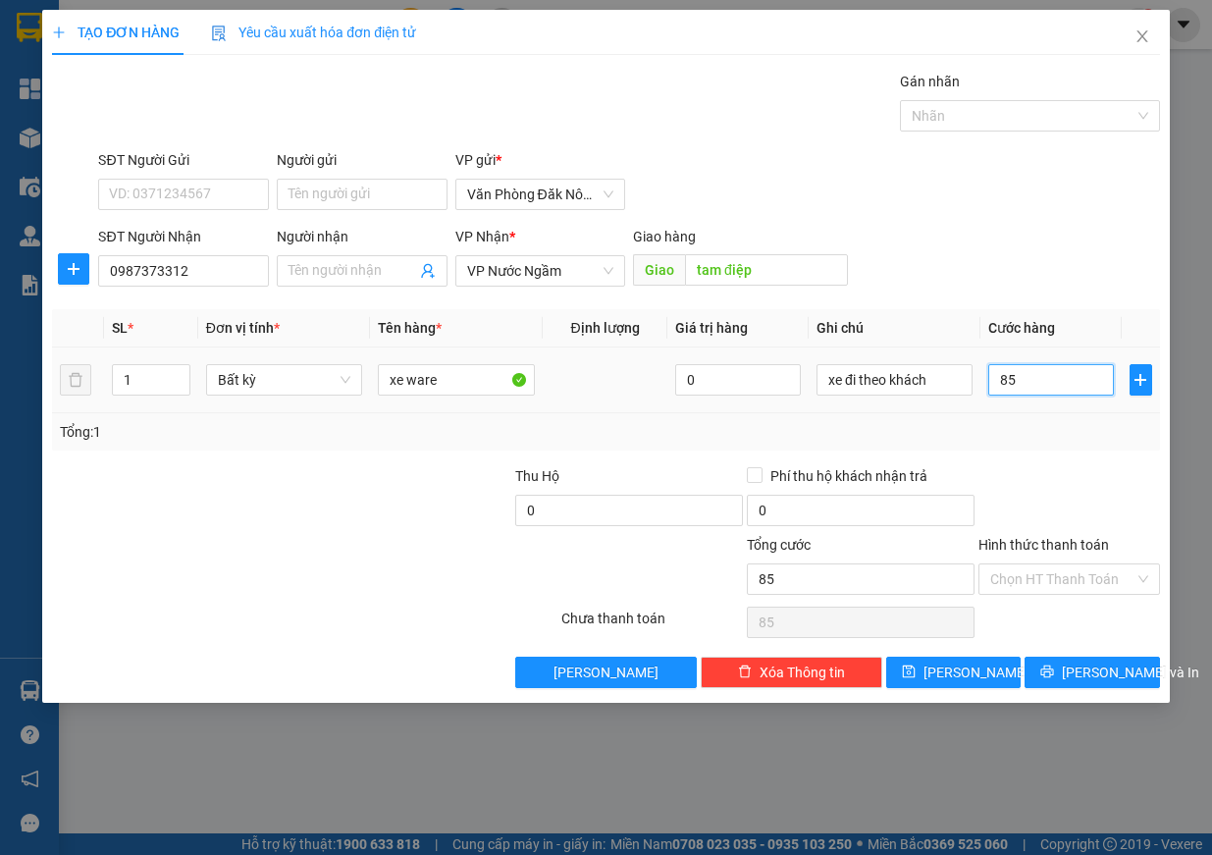
type input "850"
type input "8.500"
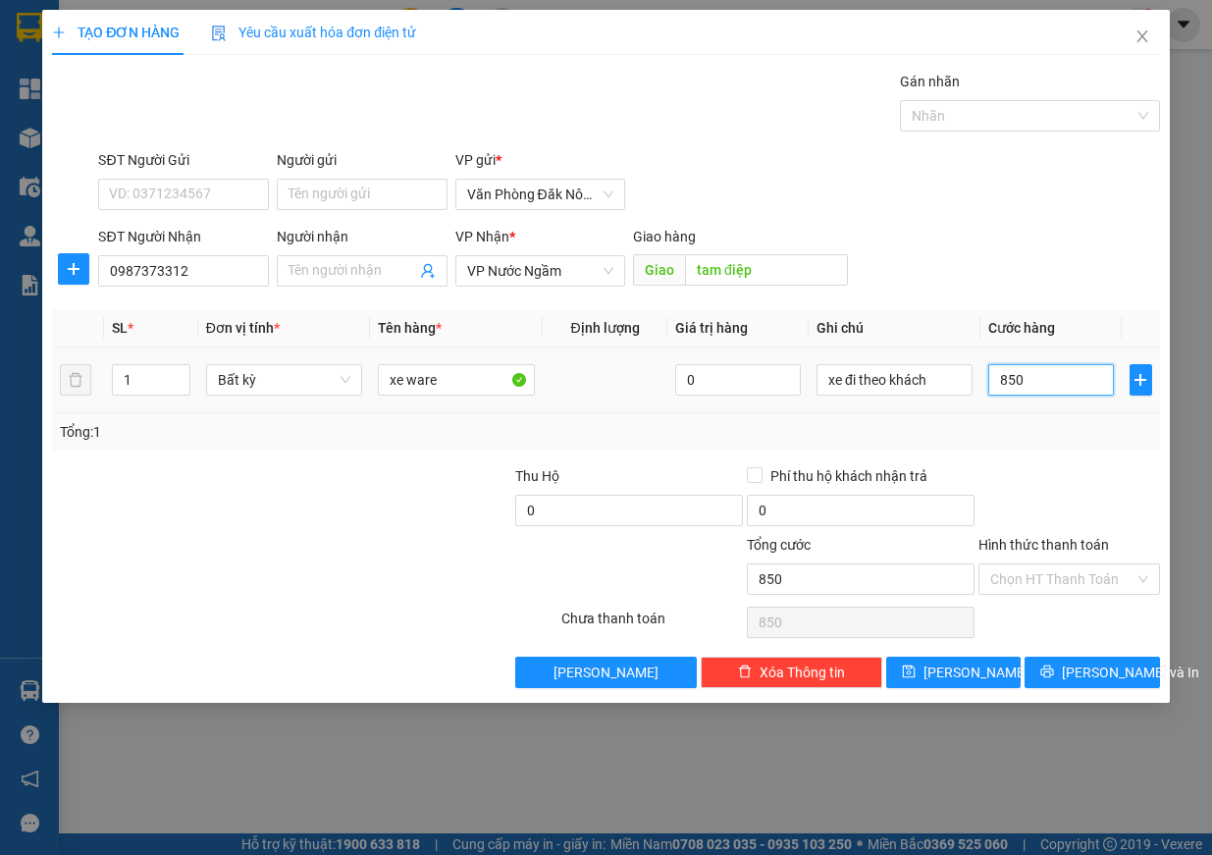
type input "8.500"
type input "85.000"
type input "850.000"
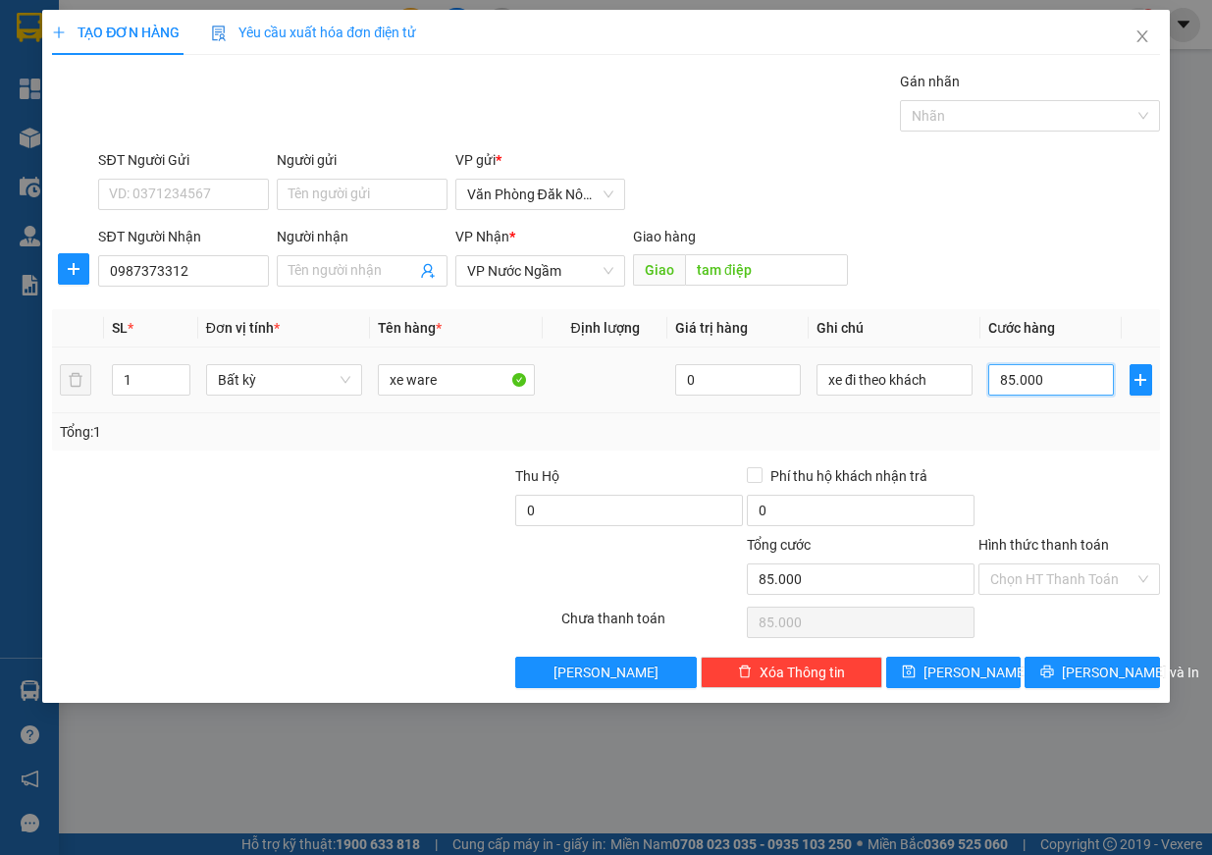
type input "850.000"
click at [1098, 657] on button "[PERSON_NAME] và In" at bounding box center [1092, 672] width 135 height 31
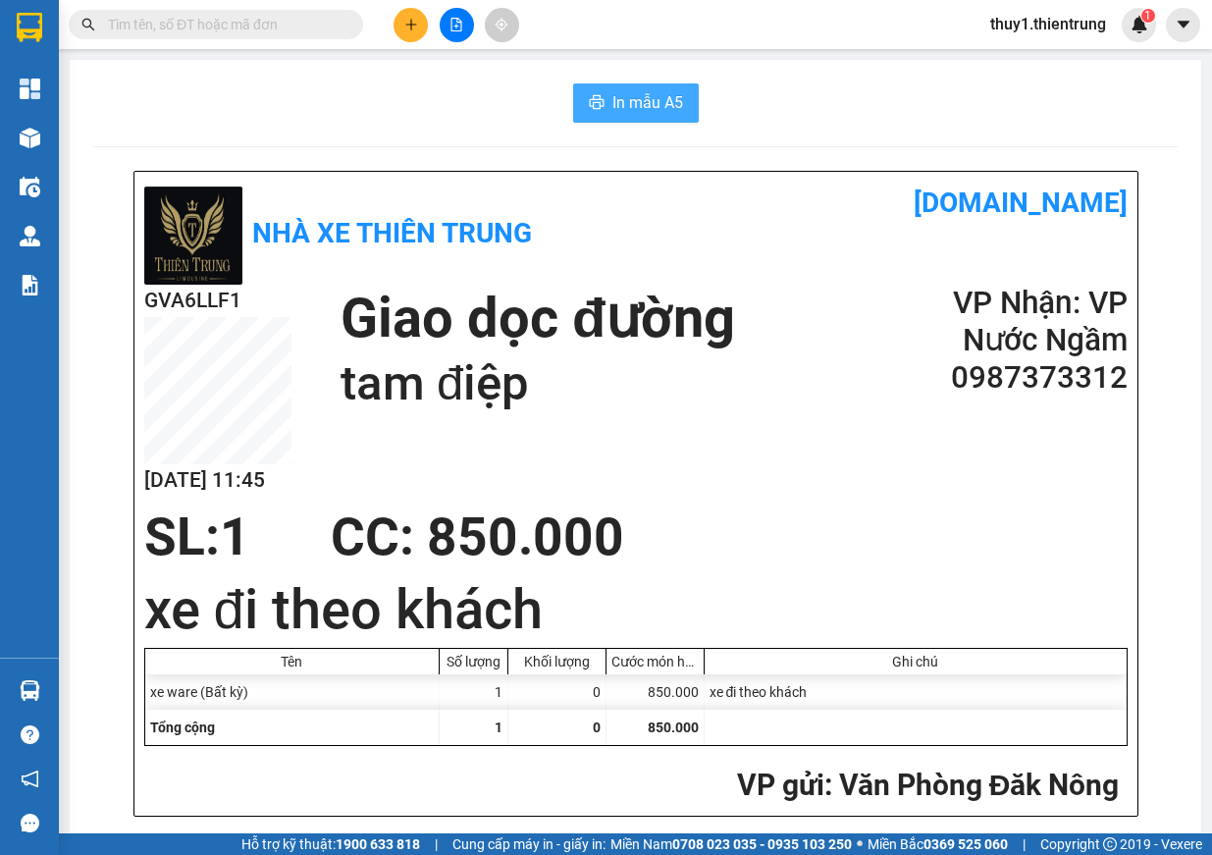
click at [640, 112] on span "In mẫu A5" at bounding box center [647, 102] width 71 height 25
